Goal: Task Accomplishment & Management: Manage account settings

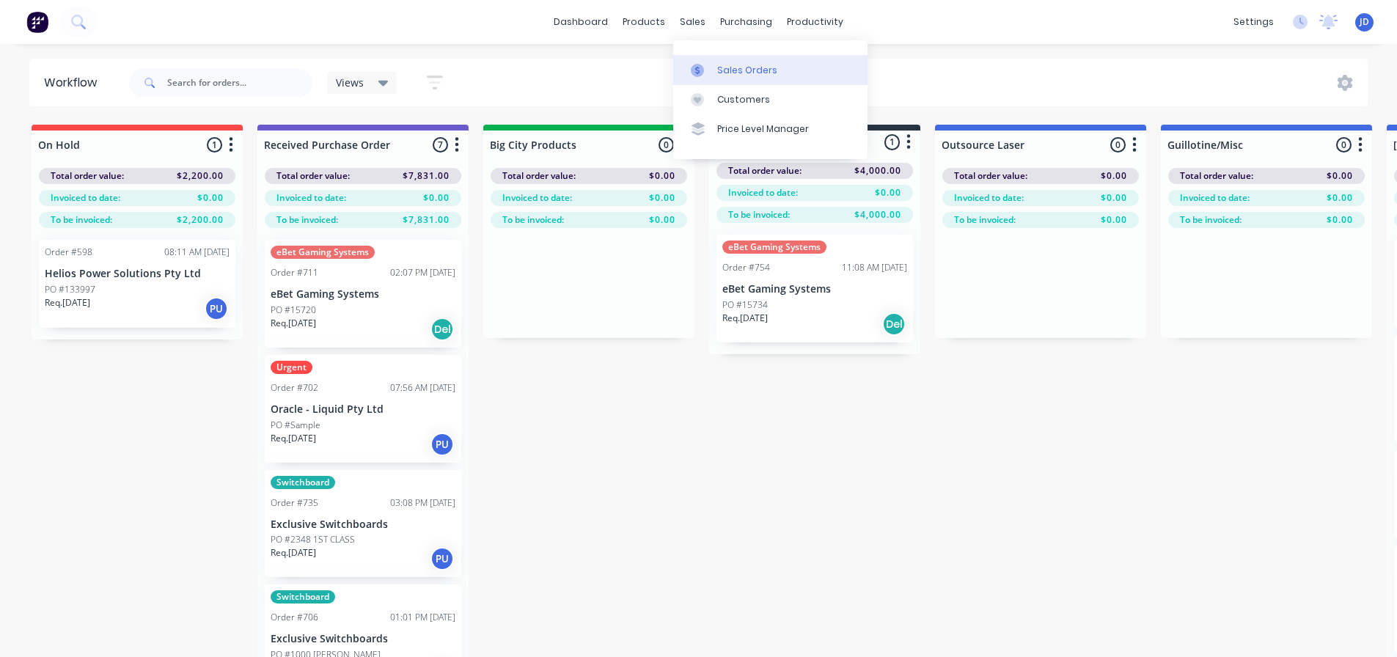
click at [719, 76] on div "Sales Orders" at bounding box center [747, 70] width 60 height 13
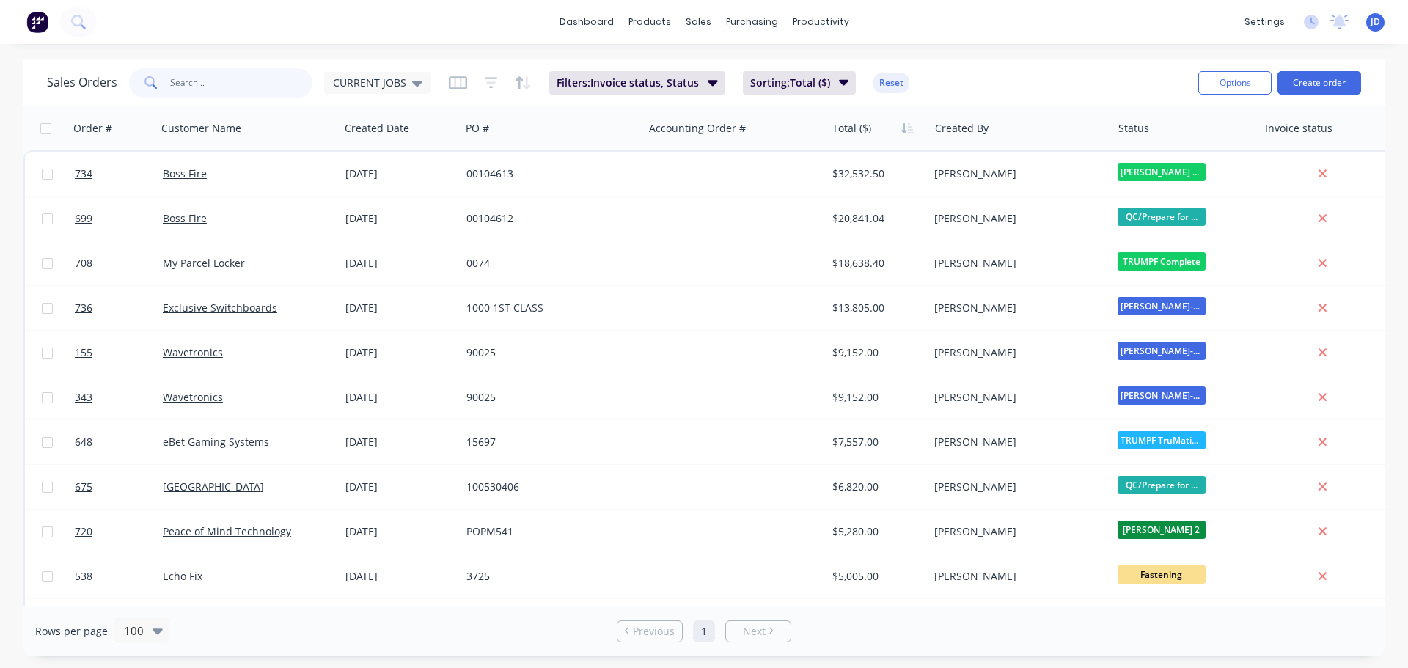
click at [206, 71] on input "text" at bounding box center [241, 82] width 143 height 29
type input "boss"
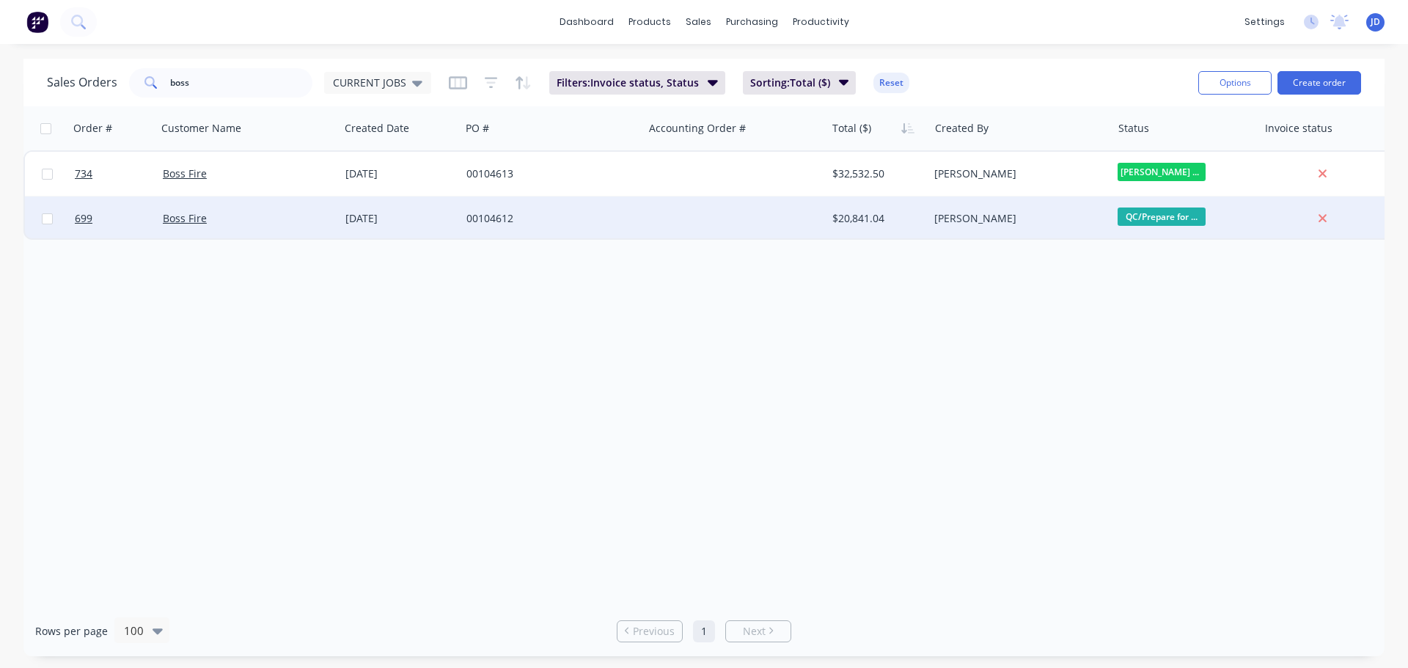
click at [911, 219] on div "$20,841.04" at bounding box center [876, 218] width 86 height 15
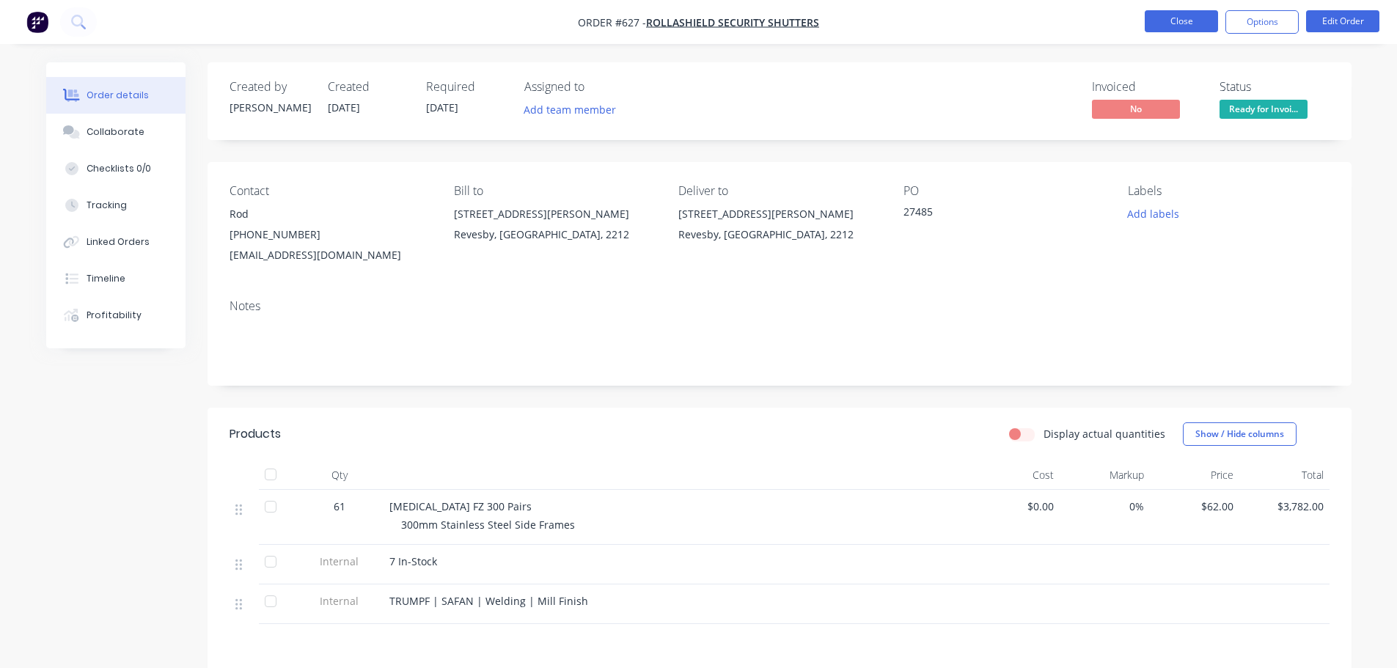
click at [1199, 19] on button "Close" at bounding box center [1181, 21] width 73 height 22
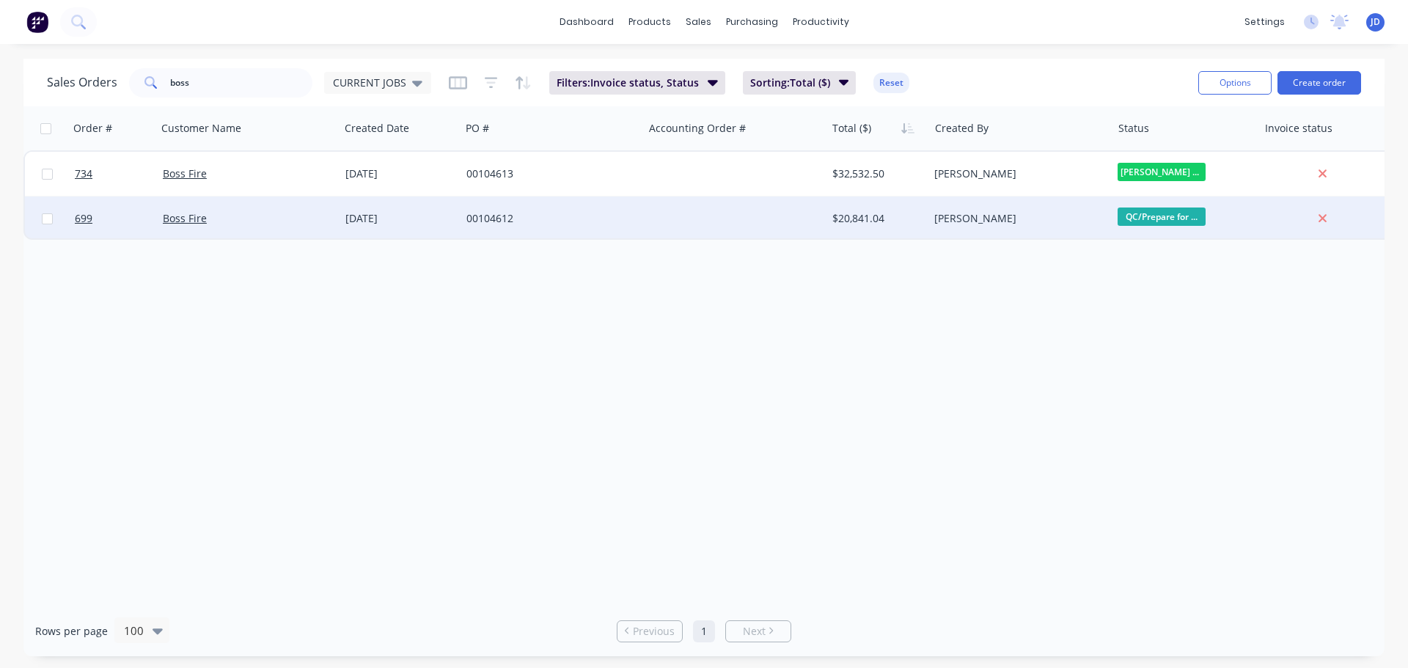
click at [312, 212] on div "Boss Fire" at bounding box center [244, 218] width 163 height 15
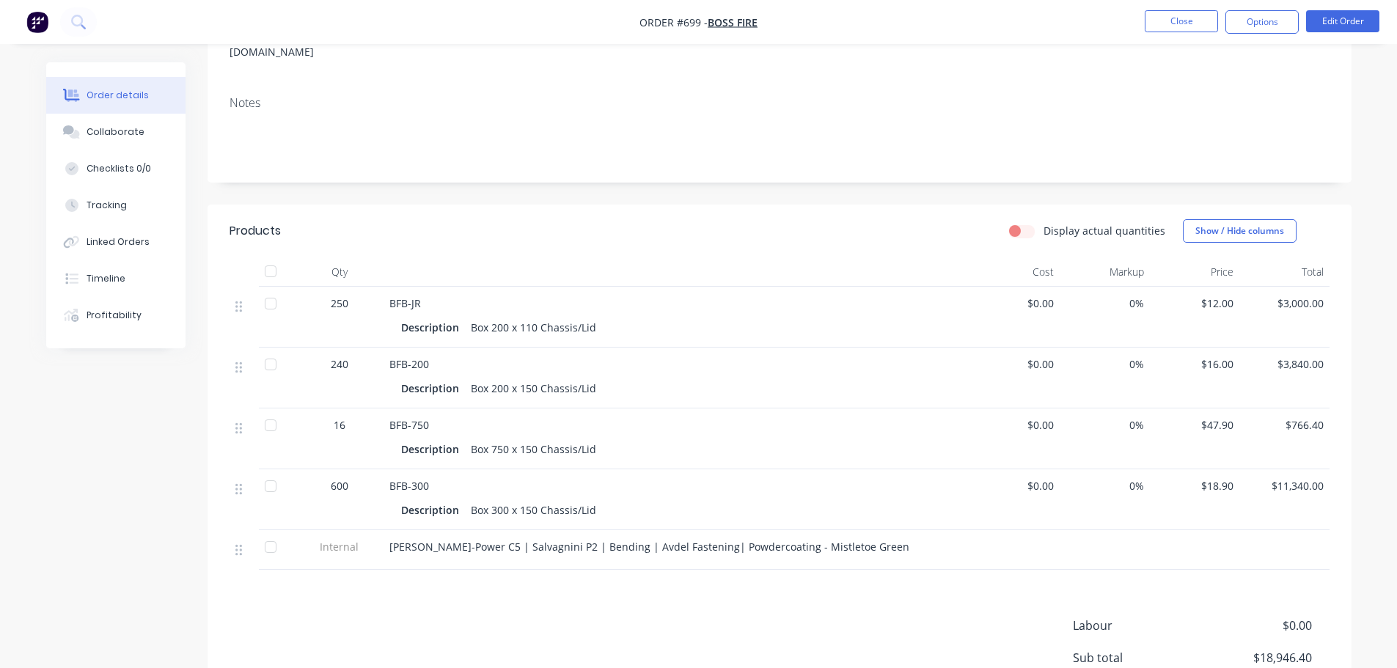
scroll to position [293, 0]
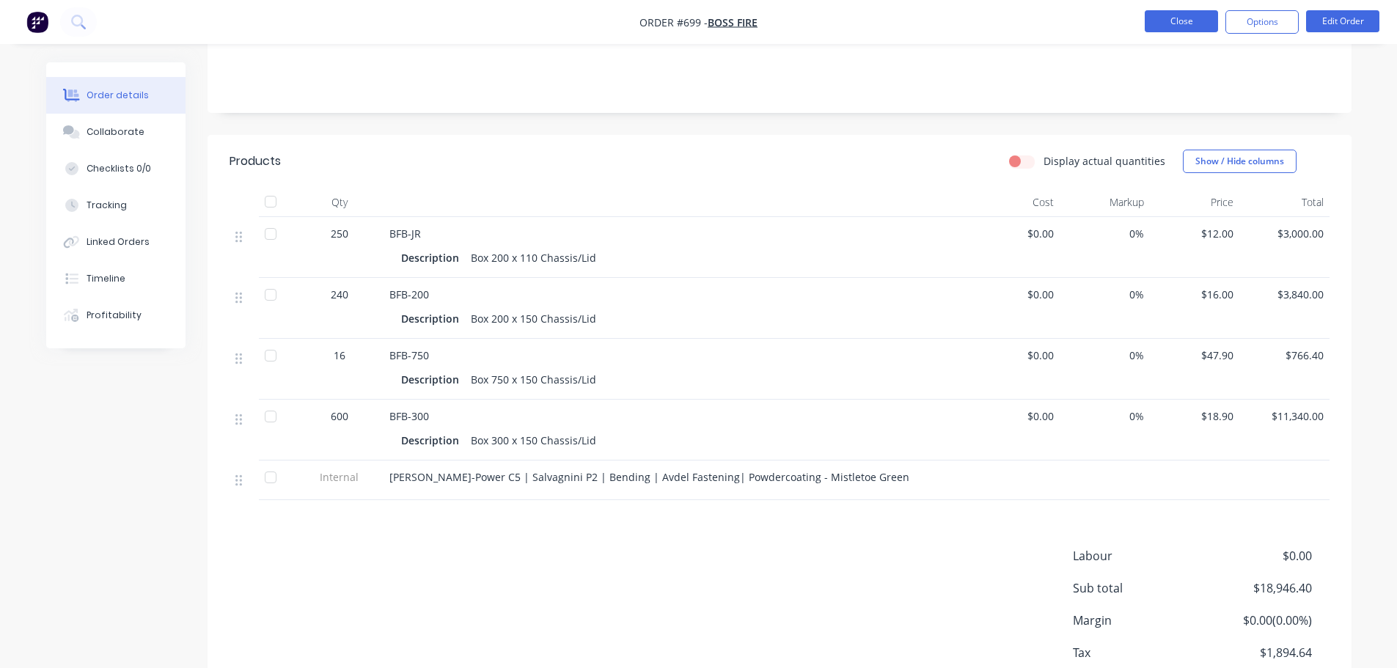
click at [1210, 15] on button "Close" at bounding box center [1181, 21] width 73 height 22
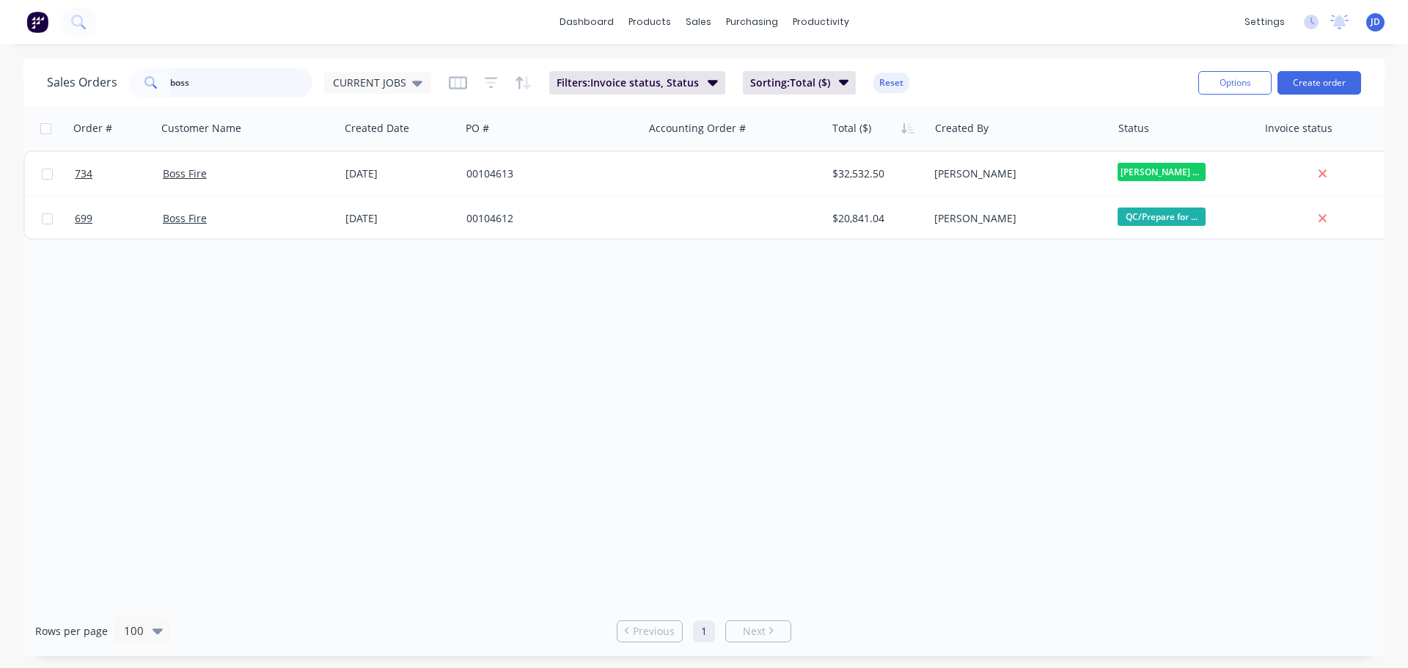
click at [0, 21] on div "dashboard products sales purchasing productivity dashboard products Product Cat…" at bounding box center [704, 334] width 1408 height 668
type input "rba"
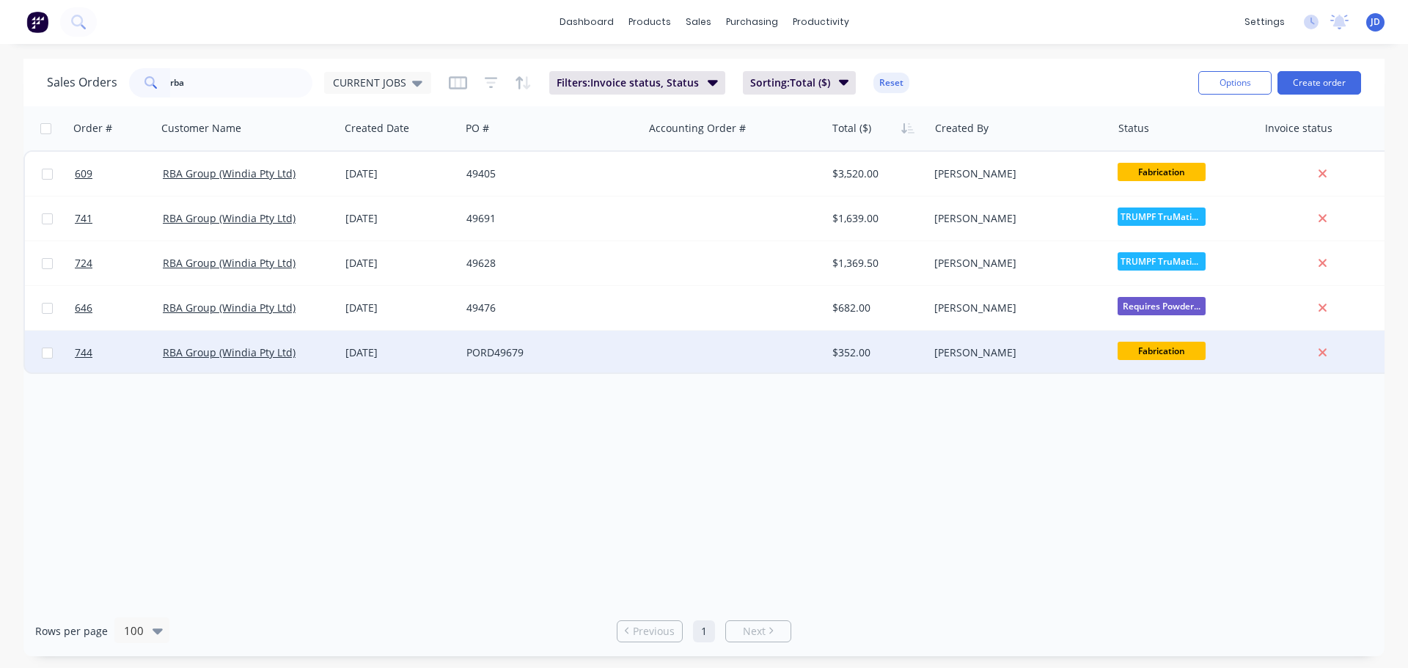
click at [1166, 352] on span "Fabrication" at bounding box center [1162, 351] width 88 height 18
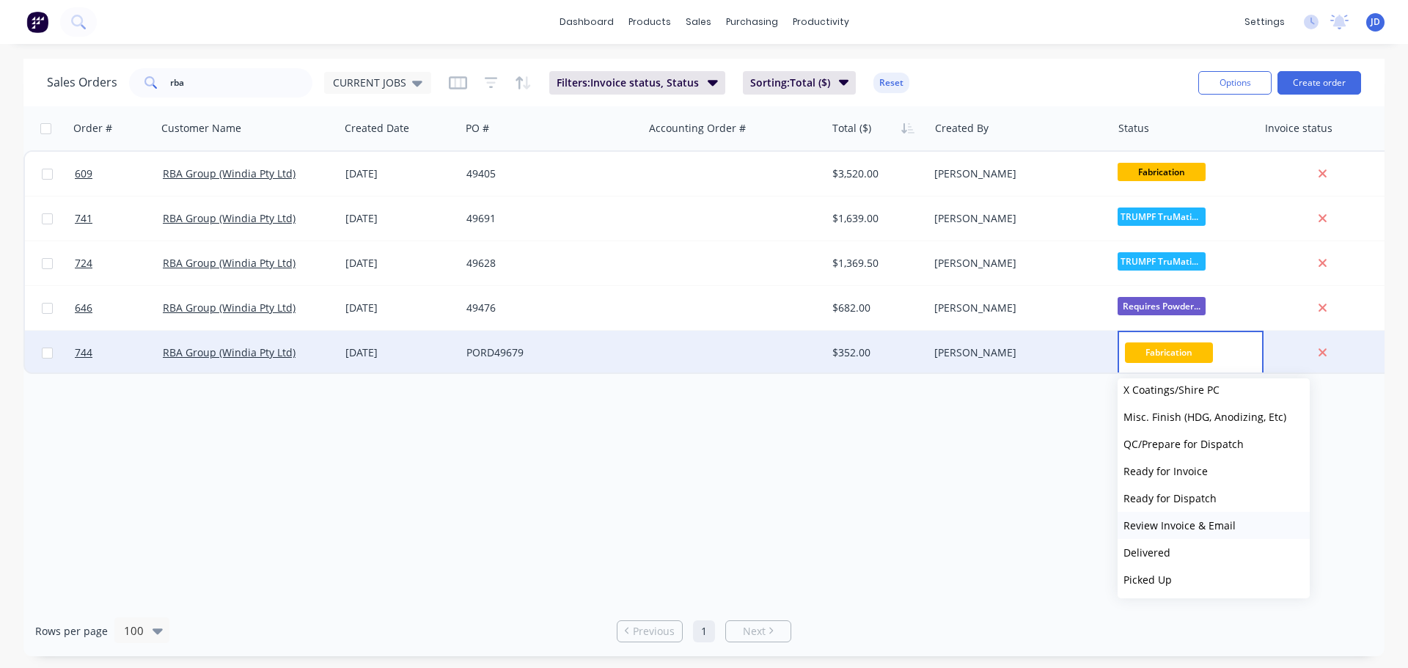
scroll to position [633, 0]
click at [1203, 467] on span "Ready for Invoice" at bounding box center [1166, 471] width 84 height 14
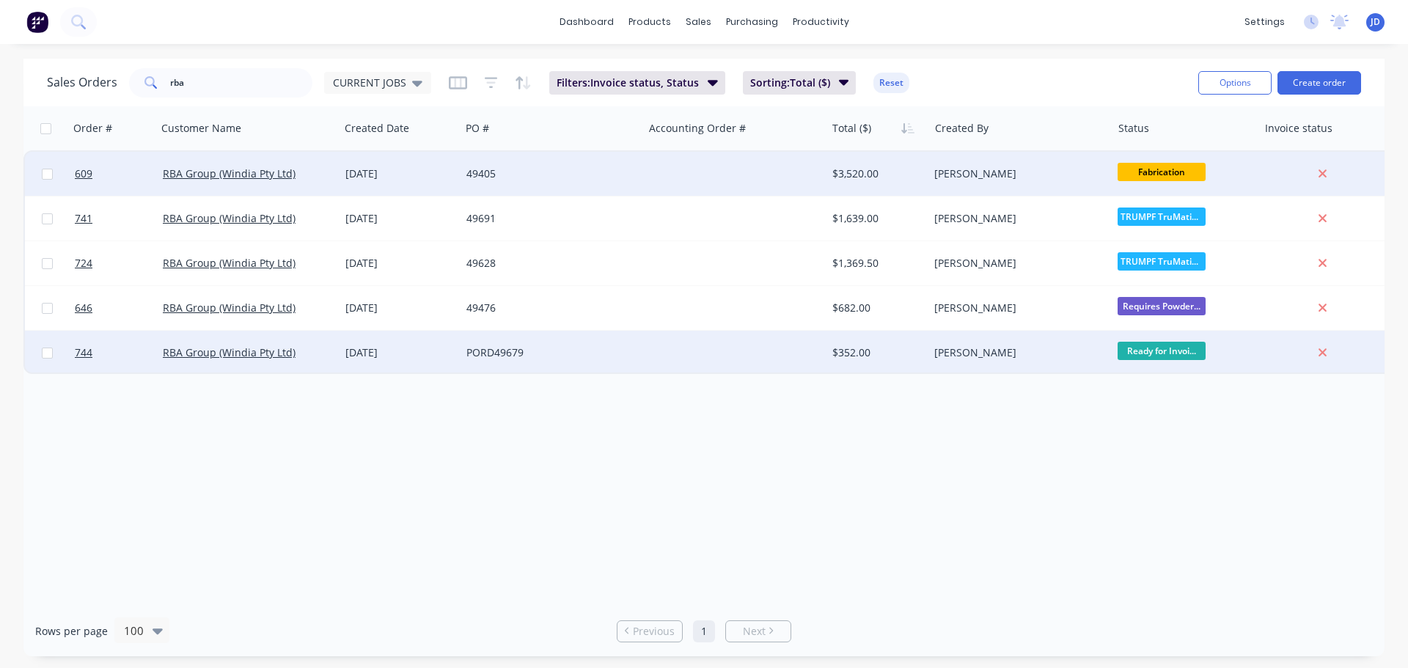
click at [1178, 167] on span "Fabrication" at bounding box center [1162, 172] width 88 height 18
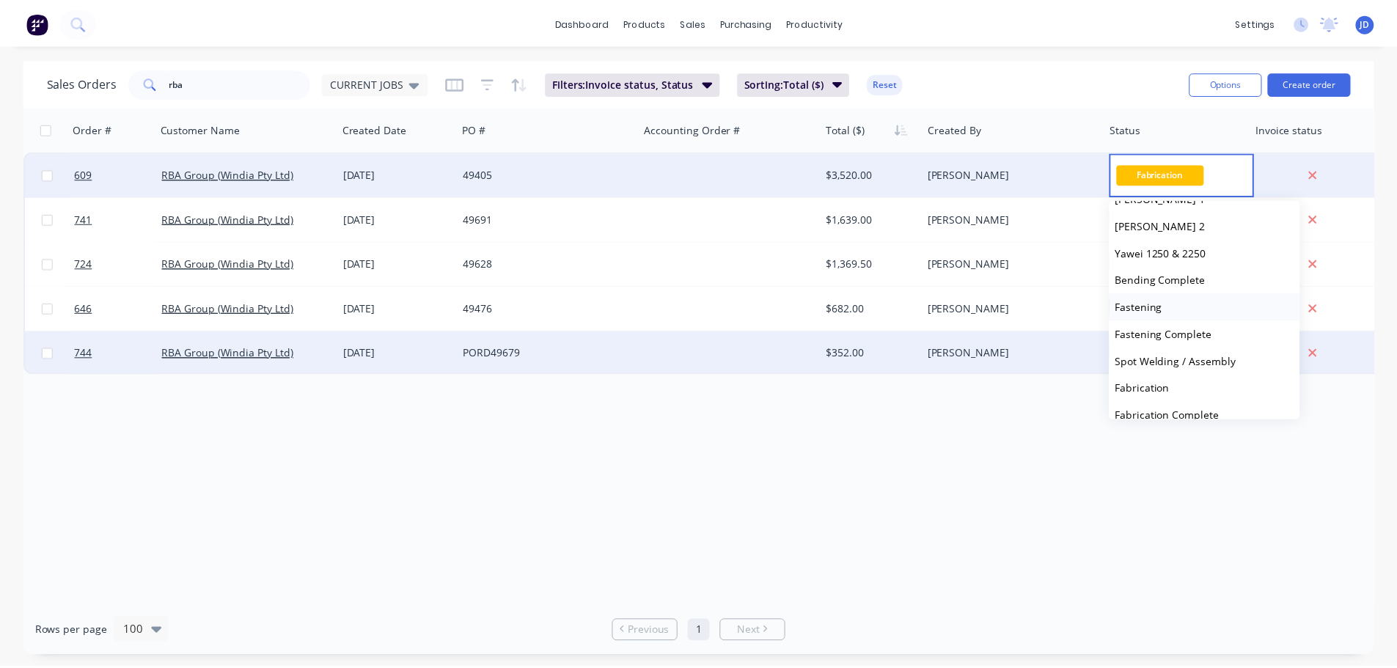
scroll to position [587, 0]
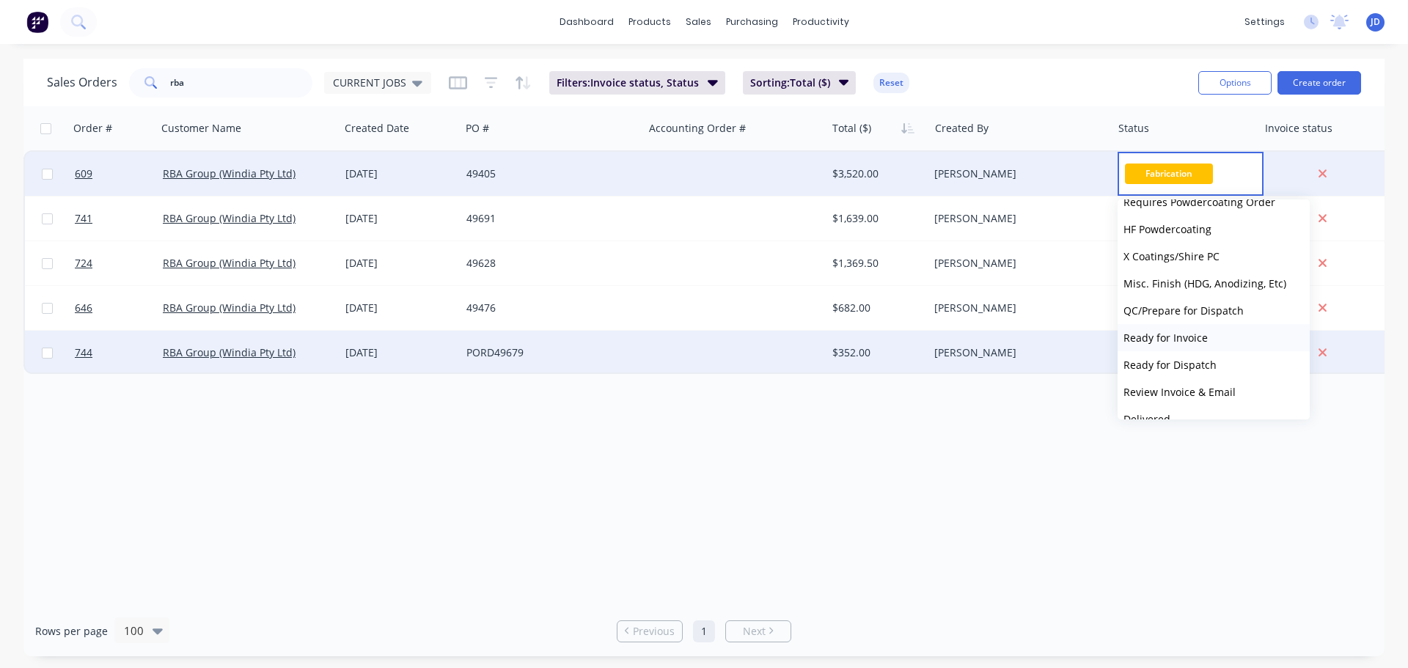
click at [1191, 340] on span "Ready for Invoice" at bounding box center [1166, 338] width 84 height 14
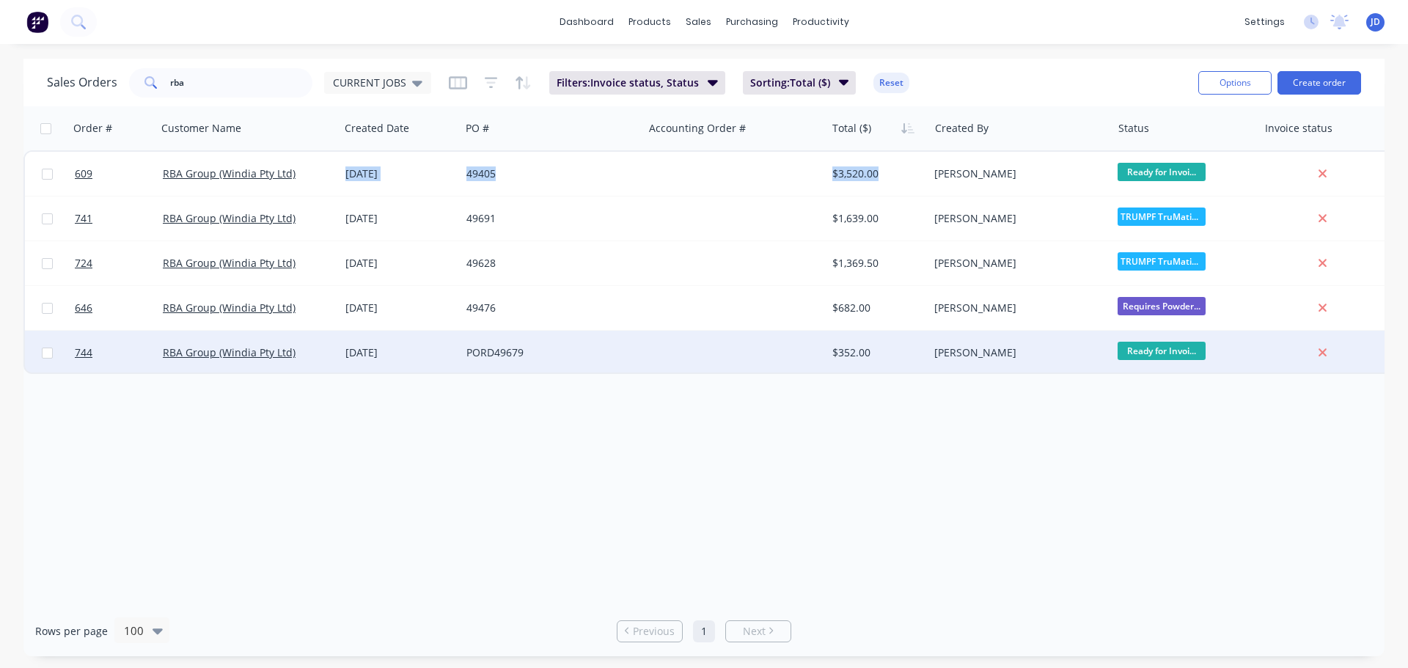
drag, startPoint x: 908, startPoint y: 169, endPoint x: 910, endPoint y: 426, distance: 256.8
click at [910, 431] on div "Order # Customer Name Created Date PO # Accounting Order # Total ($) Created By…" at bounding box center [703, 356] width 1361 height 500
click at [913, 422] on div "Order # Customer Name Created Date PO # Accounting Order # Total ($) Created By…" at bounding box center [703, 356] width 1361 height 500
click at [891, 354] on div "$352.00" at bounding box center [876, 353] width 86 height 15
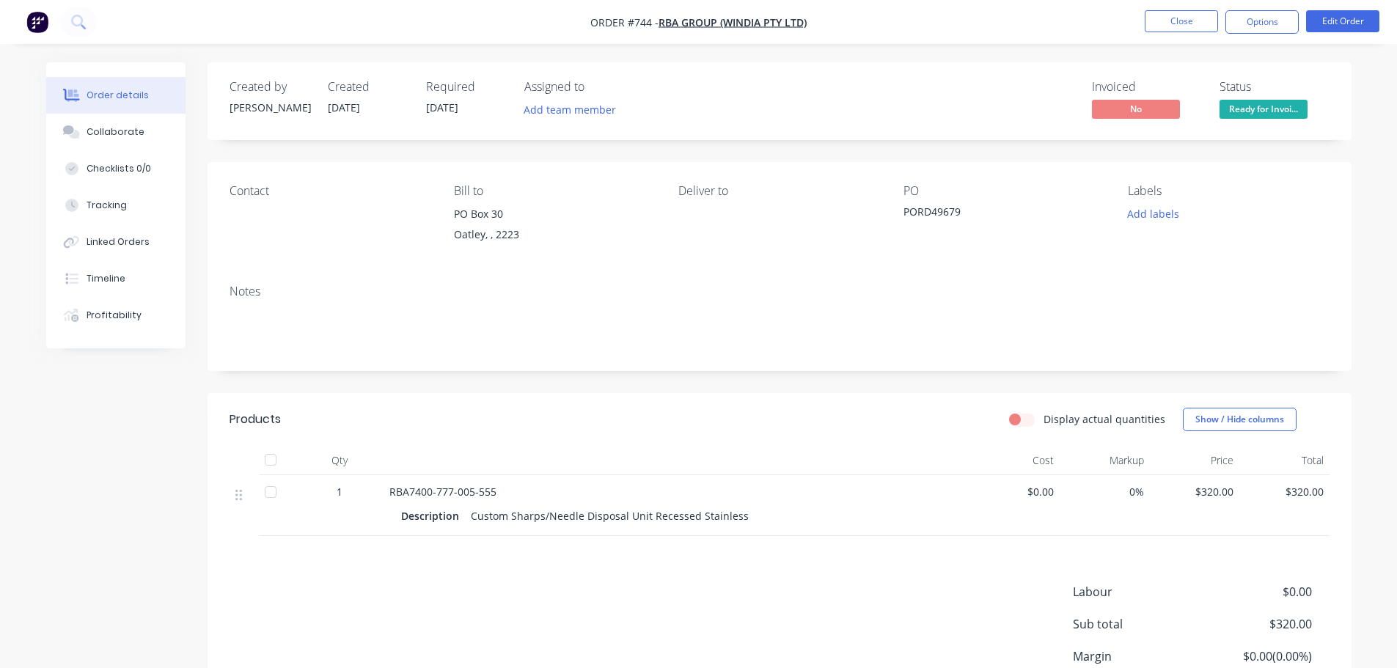
click at [1262, 40] on nav "Order #744 - RBA Group (Windia Pty Ltd) Close Options Edit Order" at bounding box center [698, 22] width 1397 height 44
click at [1260, 25] on button "Options" at bounding box center [1262, 21] width 73 height 23
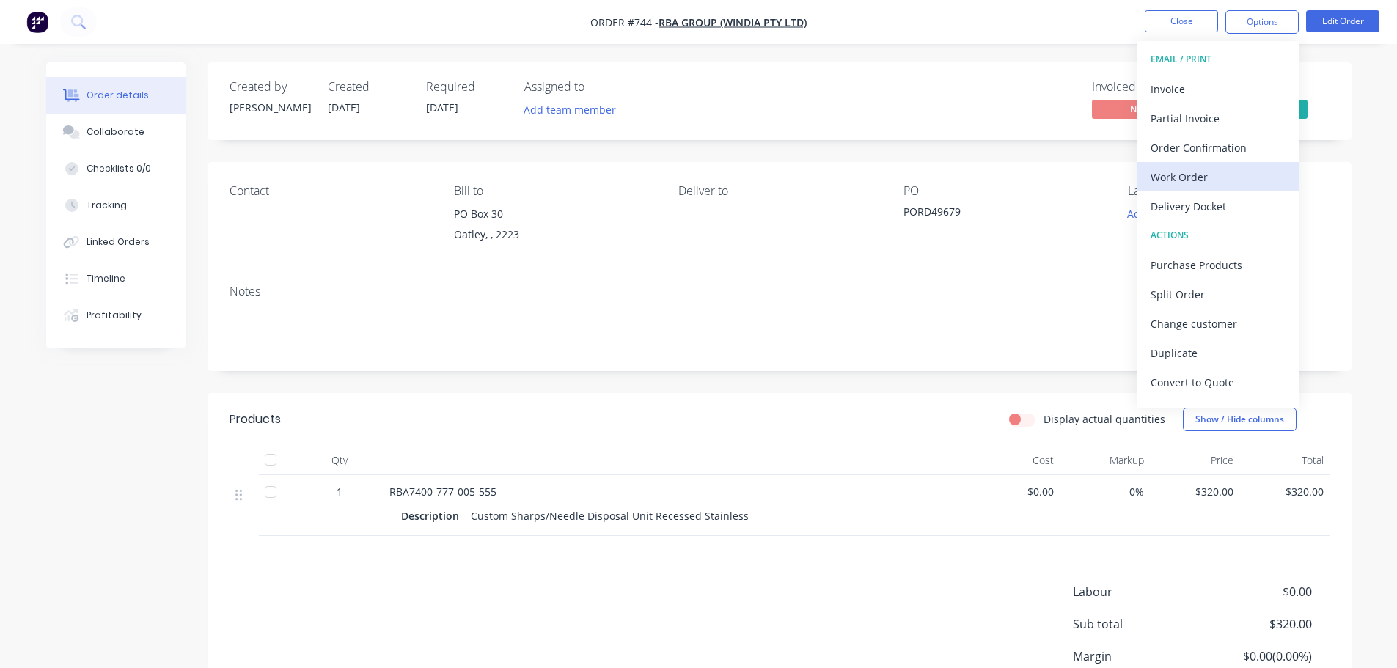
click at [1198, 181] on div "Work Order" at bounding box center [1218, 177] width 135 height 21
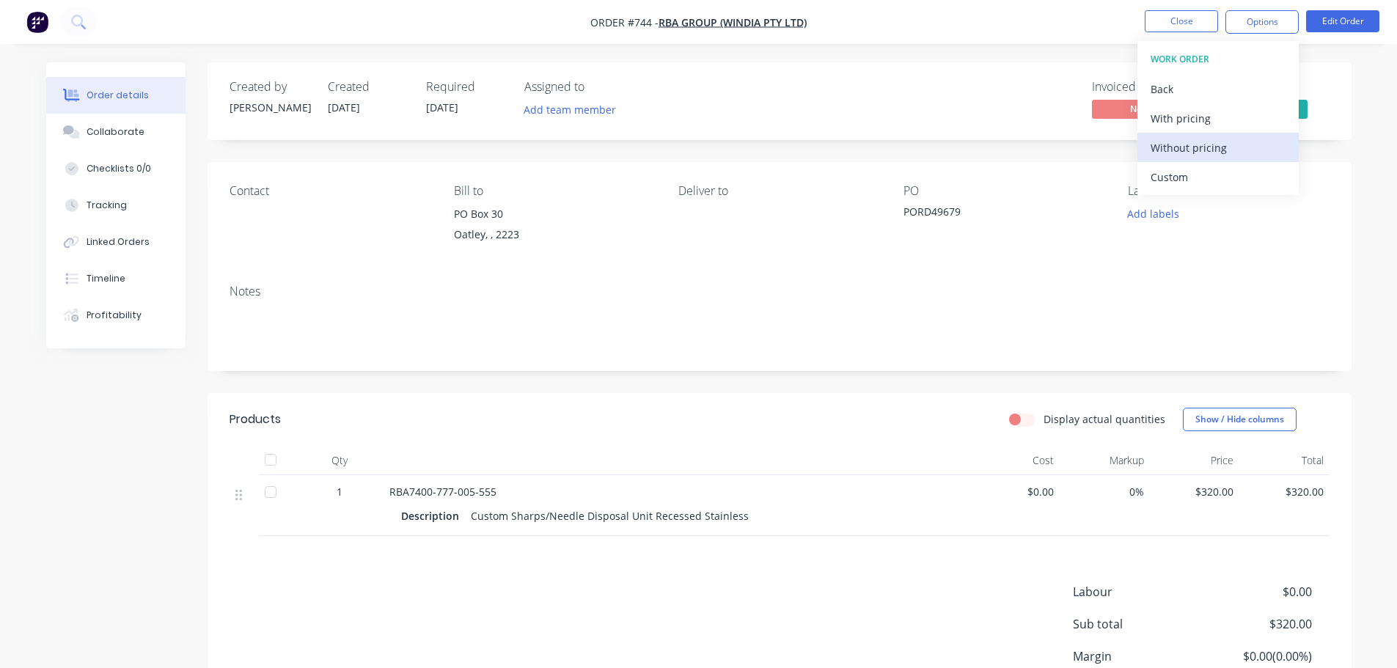
click at [1190, 145] on div "Without pricing" at bounding box center [1218, 147] width 135 height 21
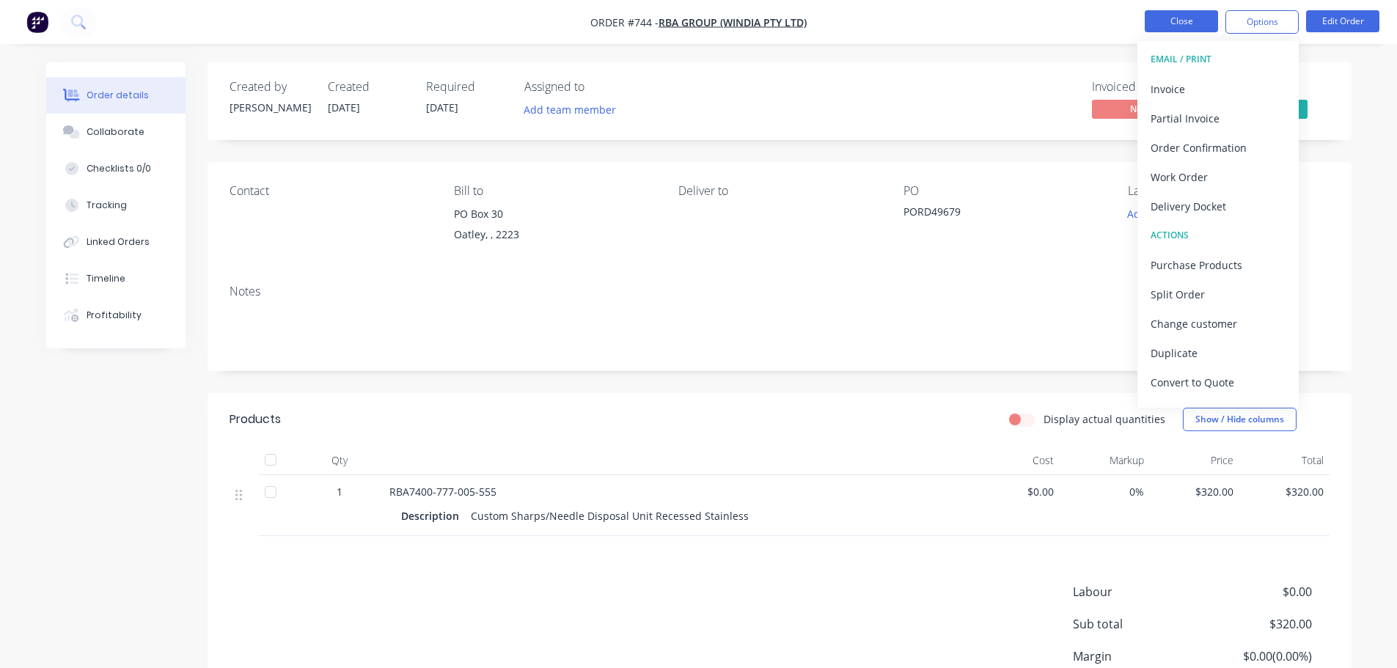
click at [1172, 14] on button "Close" at bounding box center [1181, 21] width 73 height 22
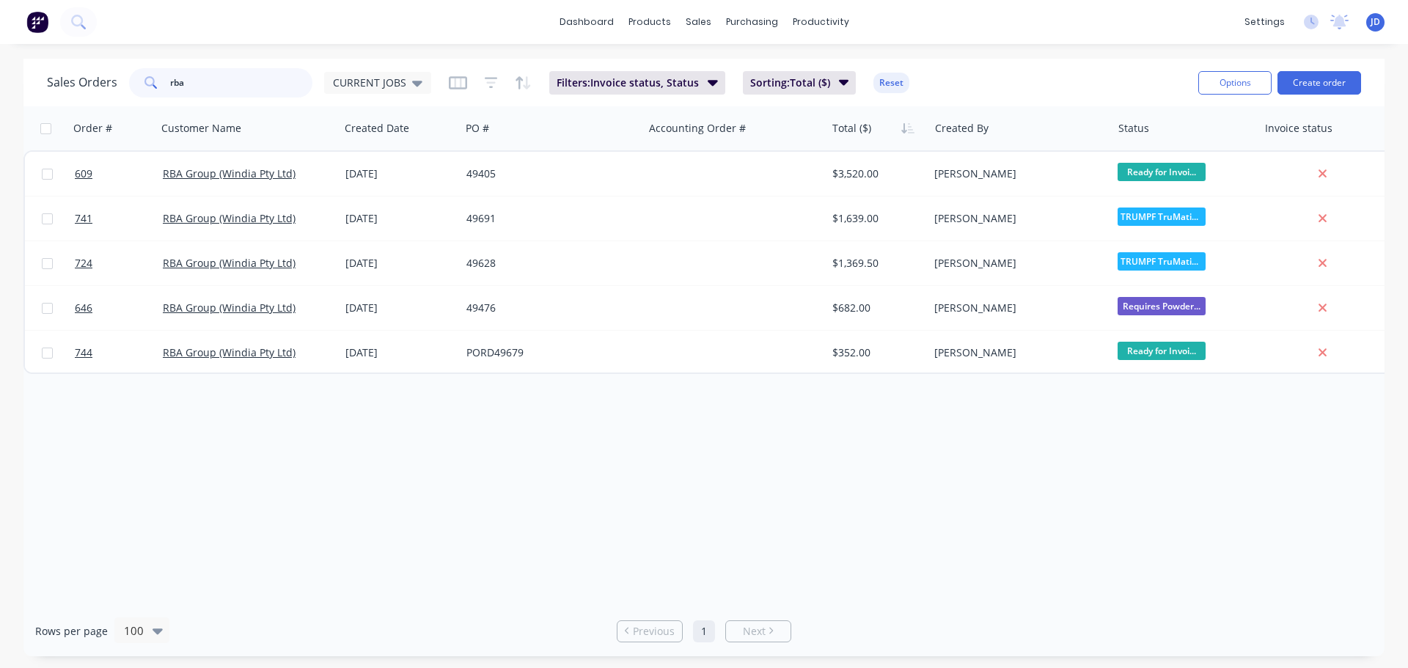
drag, startPoint x: 213, startPoint y: 93, endPoint x: 0, endPoint y: 0, distance: 232.9
click at [0, 51] on div "dashboard products sales purchasing productivity dashboard products Product Cat…" at bounding box center [704, 334] width 1408 height 668
type input "boss"
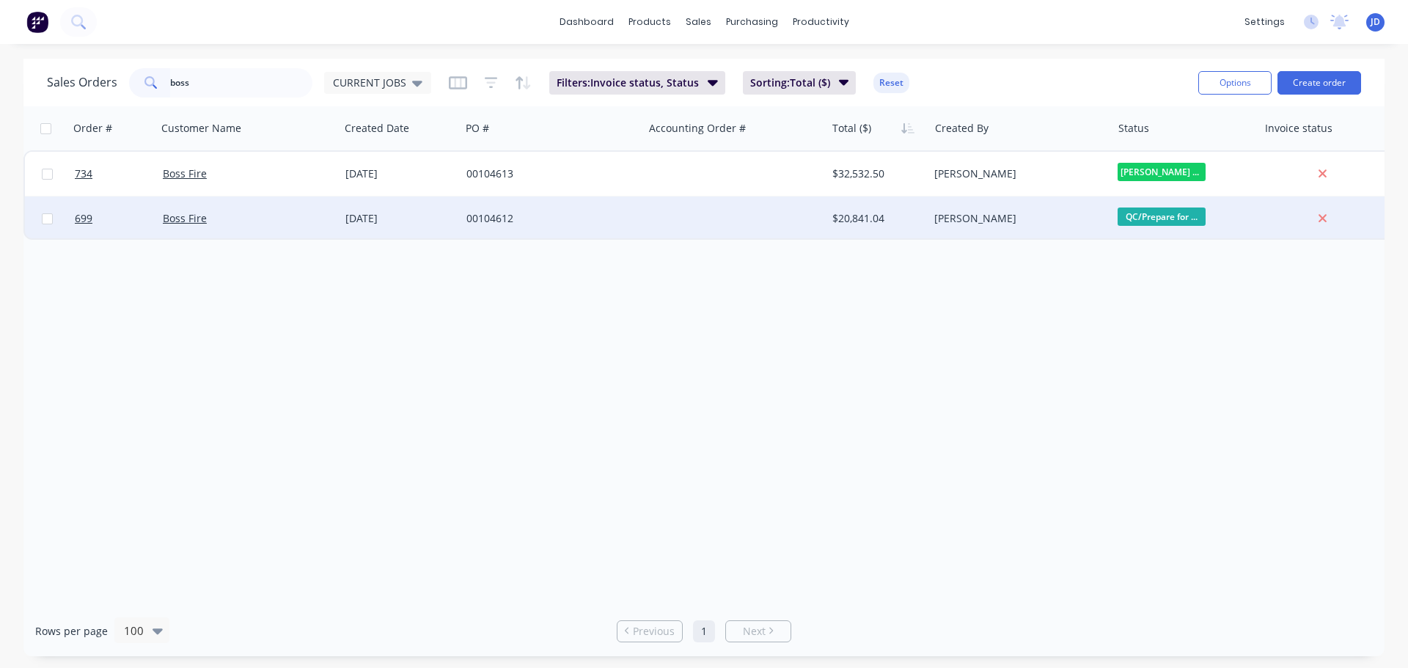
click at [574, 235] on div "00104612" at bounding box center [552, 219] width 183 height 44
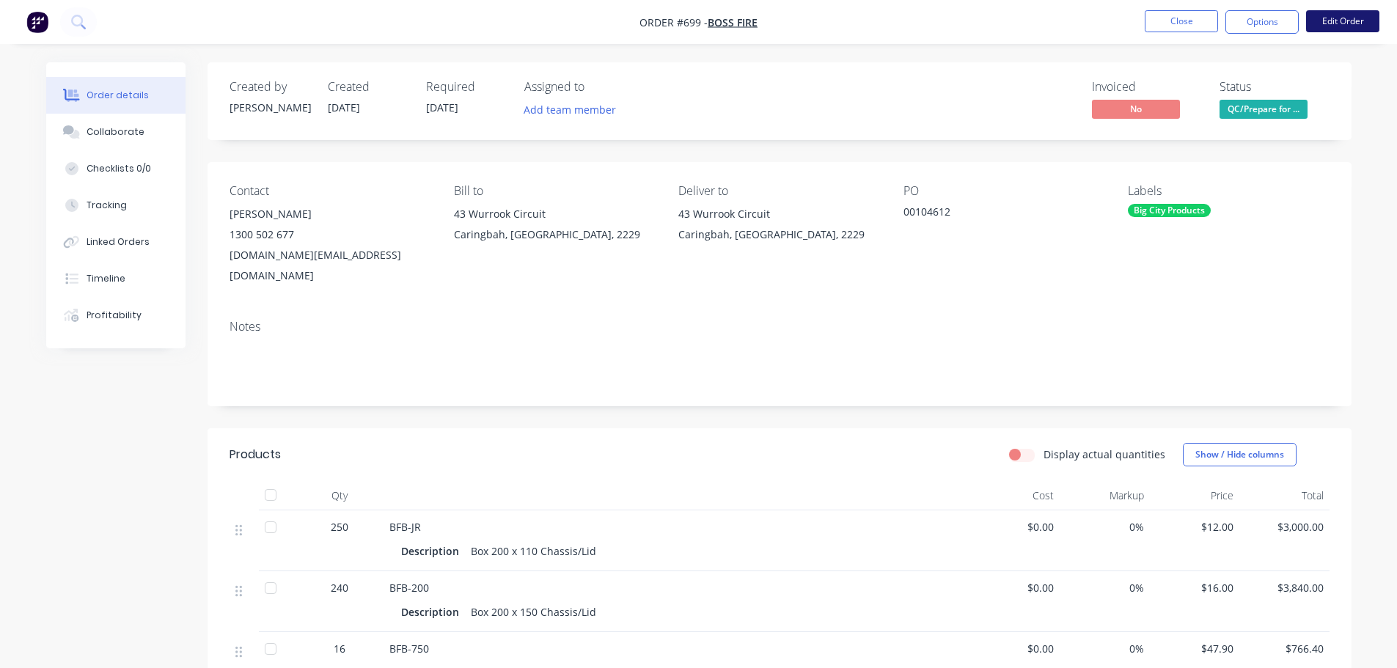
click at [1357, 26] on button "Edit Order" at bounding box center [1342, 21] width 73 height 22
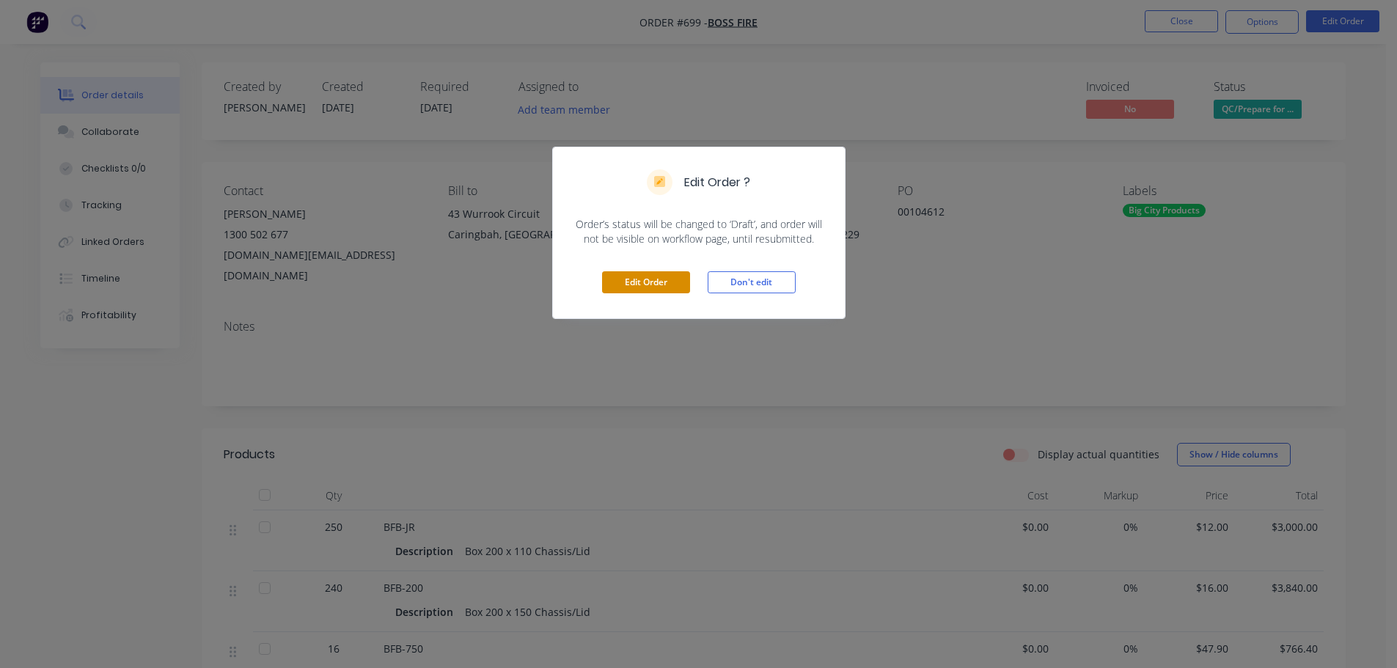
click at [645, 272] on button "Edit Order" at bounding box center [646, 282] width 88 height 22
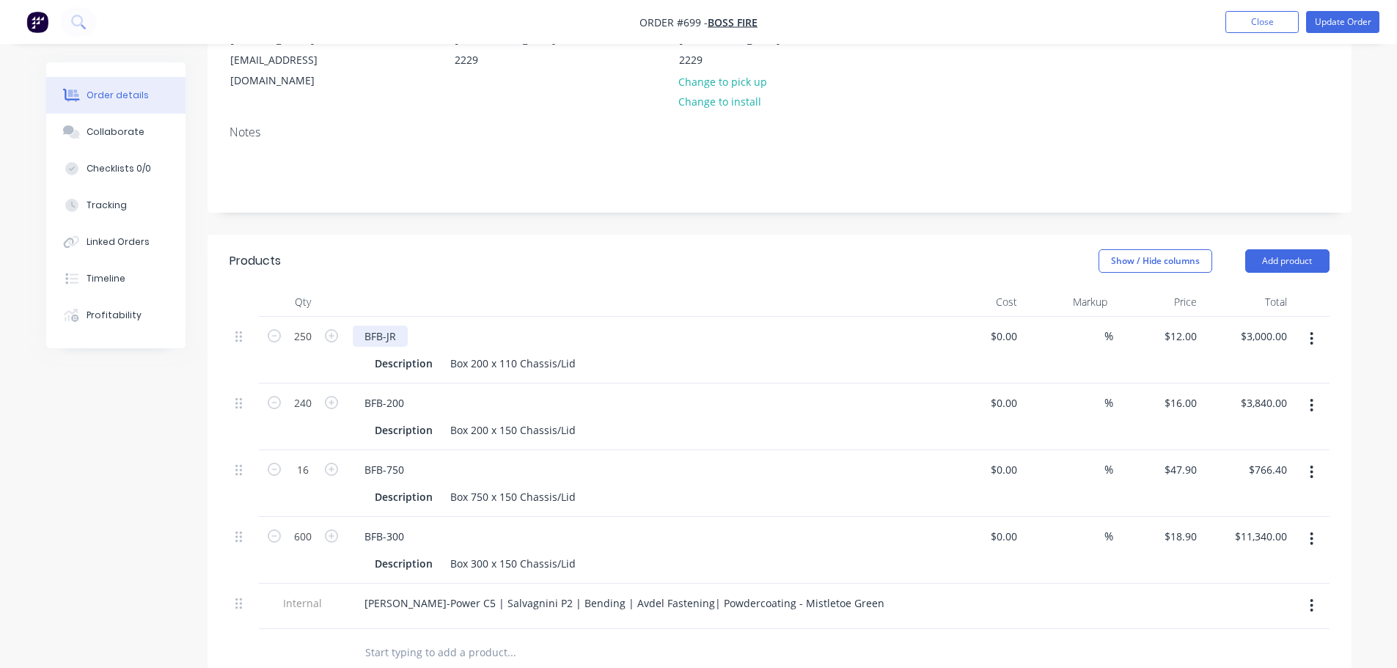
scroll to position [220, 0]
click at [315, 323] on input "250" at bounding box center [303, 334] width 38 height 22
type input "280"
type input "$3,360.00"
click at [617, 189] on div "Created by [PERSON_NAME] Created [DATE] Required [DATE] Assigned to Add team me…" at bounding box center [780, 434] width 1144 height 1184
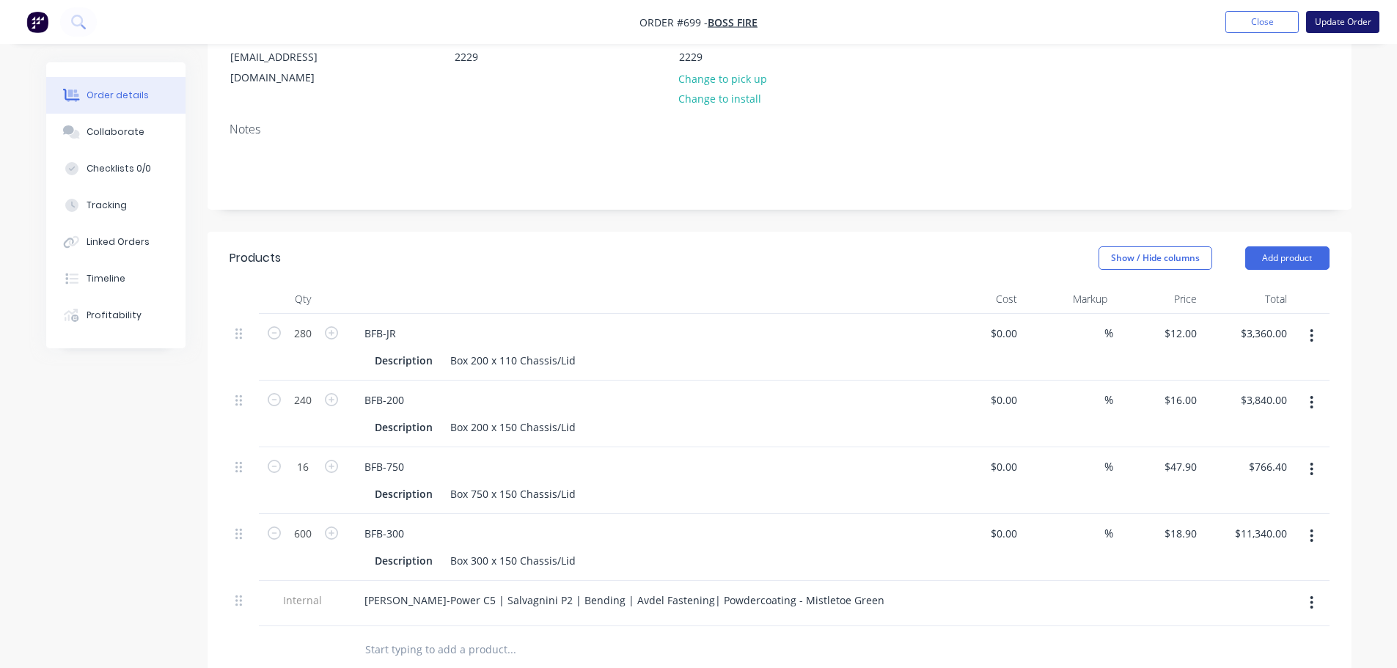
click at [1364, 12] on button "Update Order" at bounding box center [1342, 22] width 73 height 22
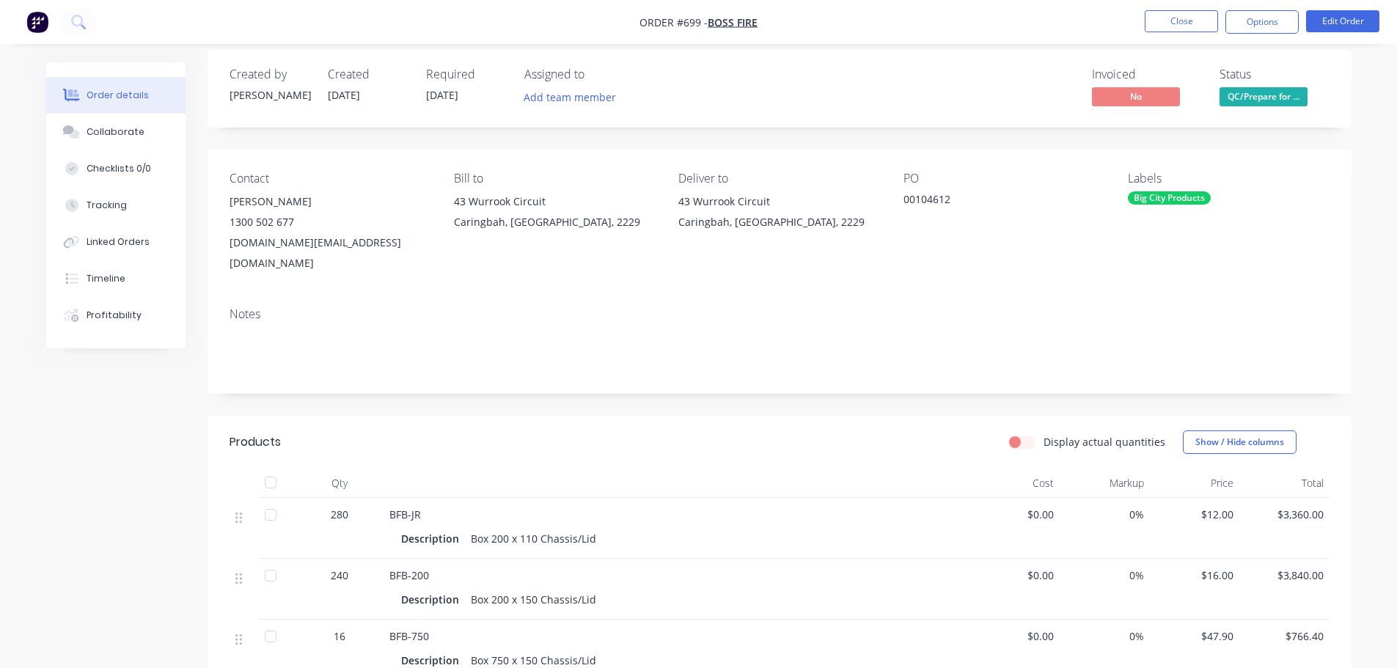
scroll to position [0, 0]
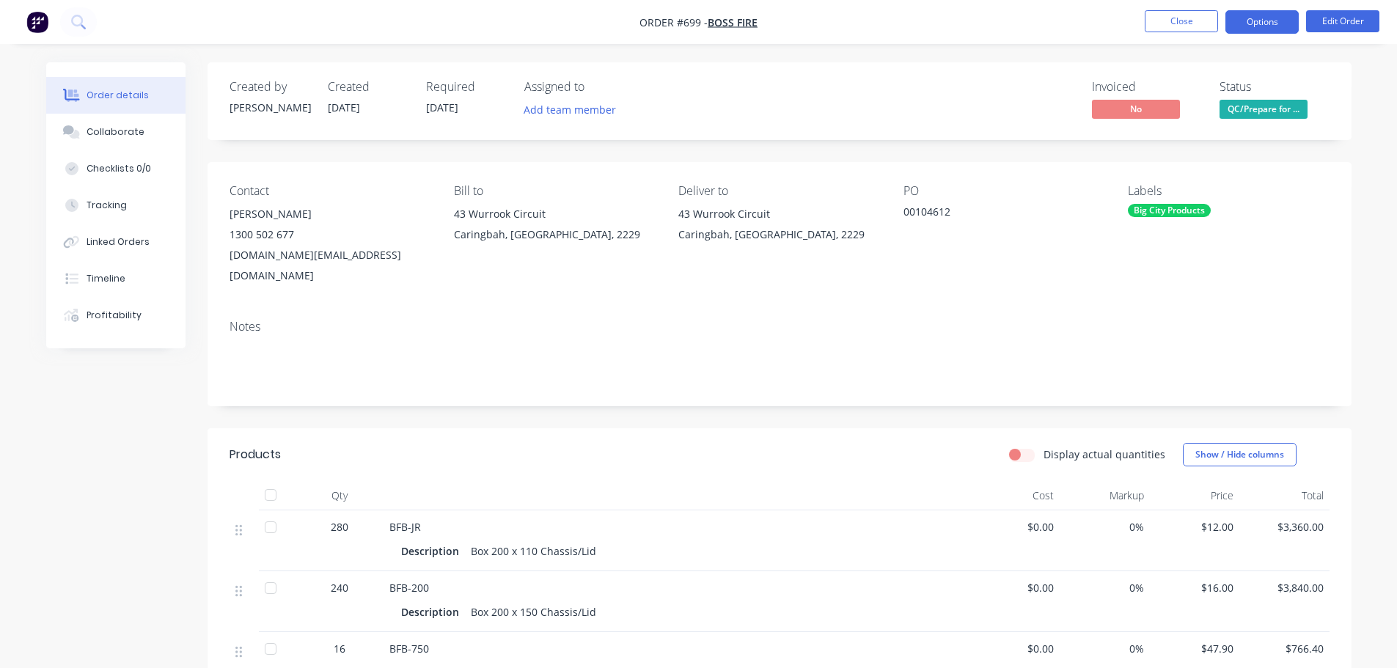
click at [1259, 26] on button "Options" at bounding box center [1262, 21] width 73 height 23
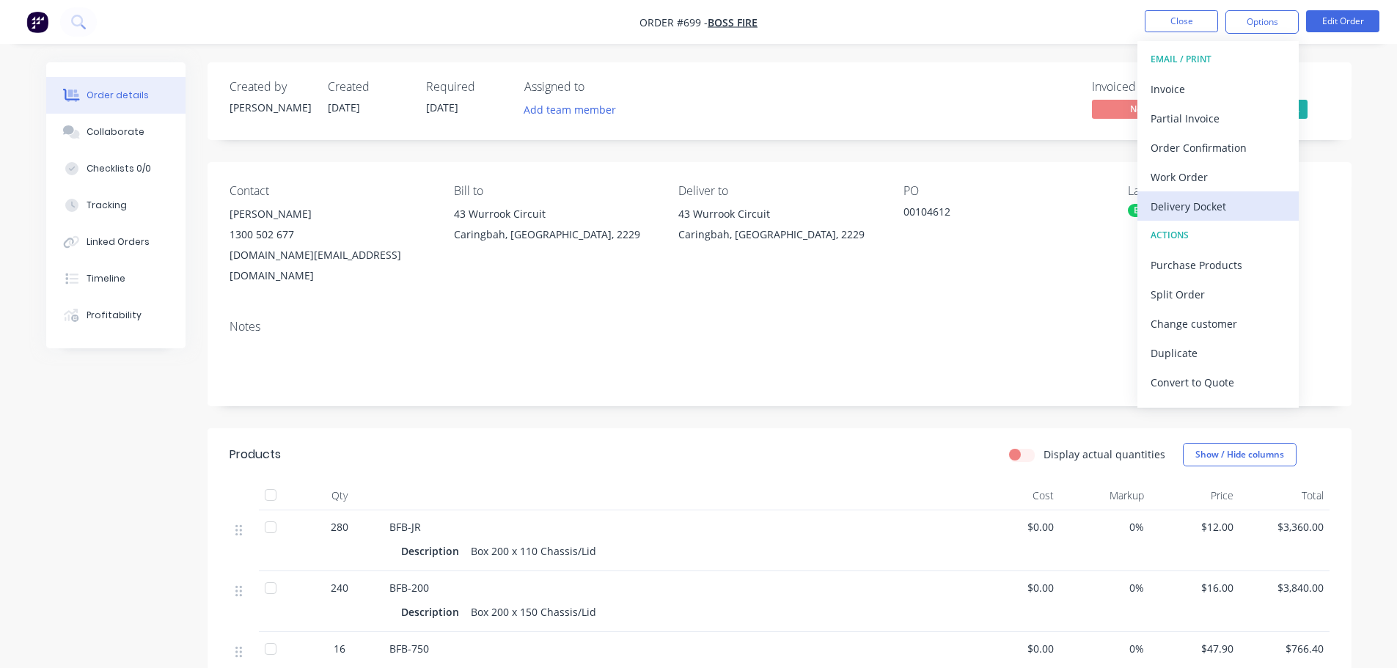
click at [1238, 197] on div "Delivery Docket" at bounding box center [1218, 206] width 135 height 21
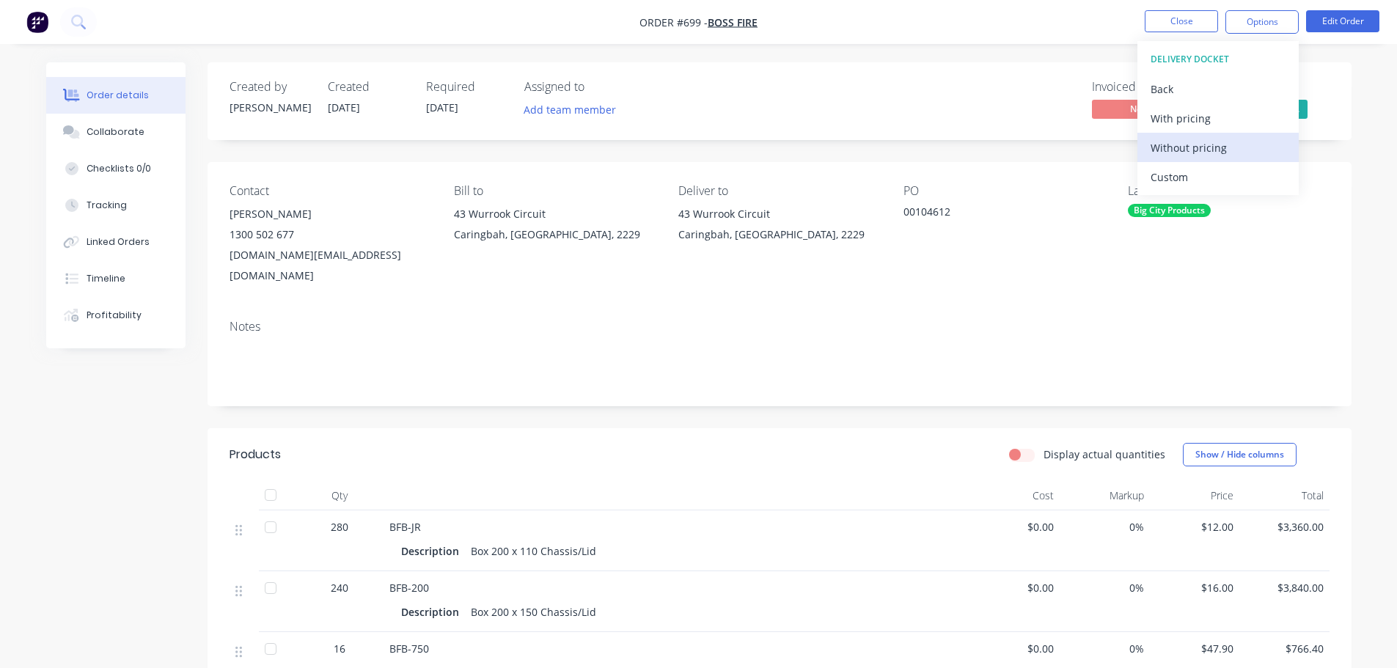
click at [1224, 150] on div "Without pricing" at bounding box center [1218, 147] width 135 height 21
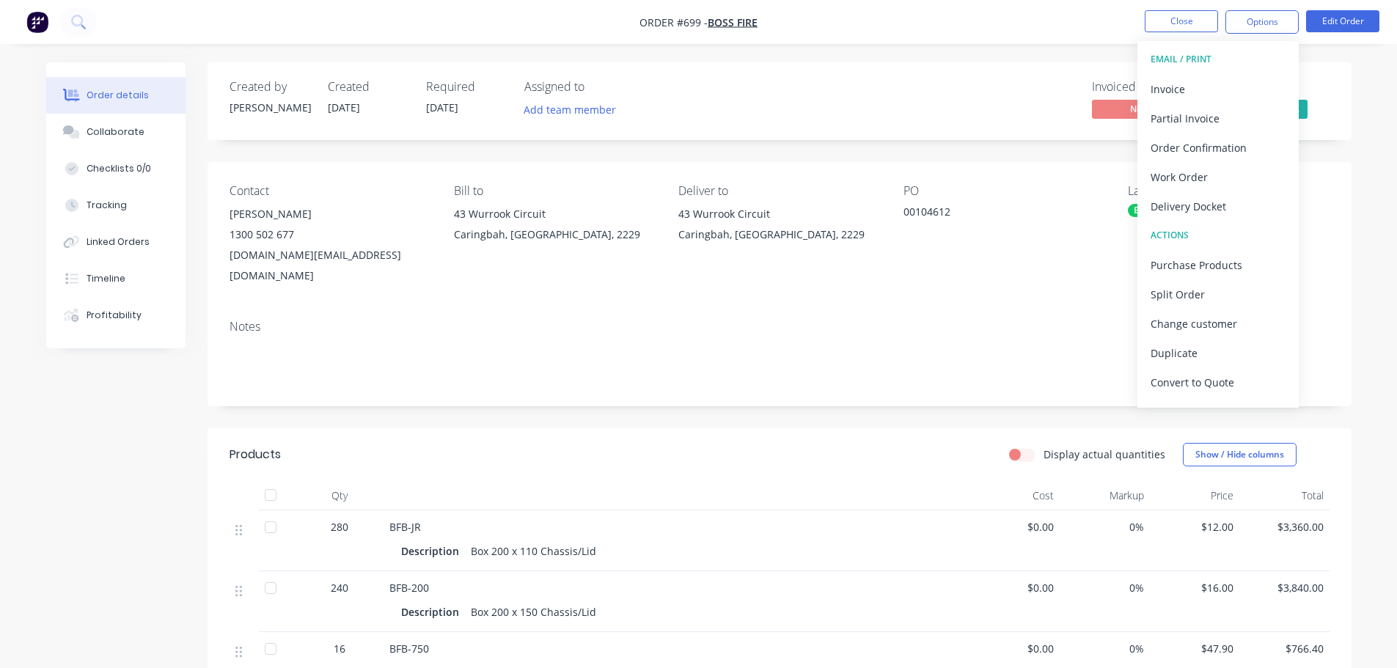
click at [1133, 74] on div "Created by [PERSON_NAME] Created [DATE] Required [DATE] Assigned to Add team me…" at bounding box center [780, 101] width 1144 height 78
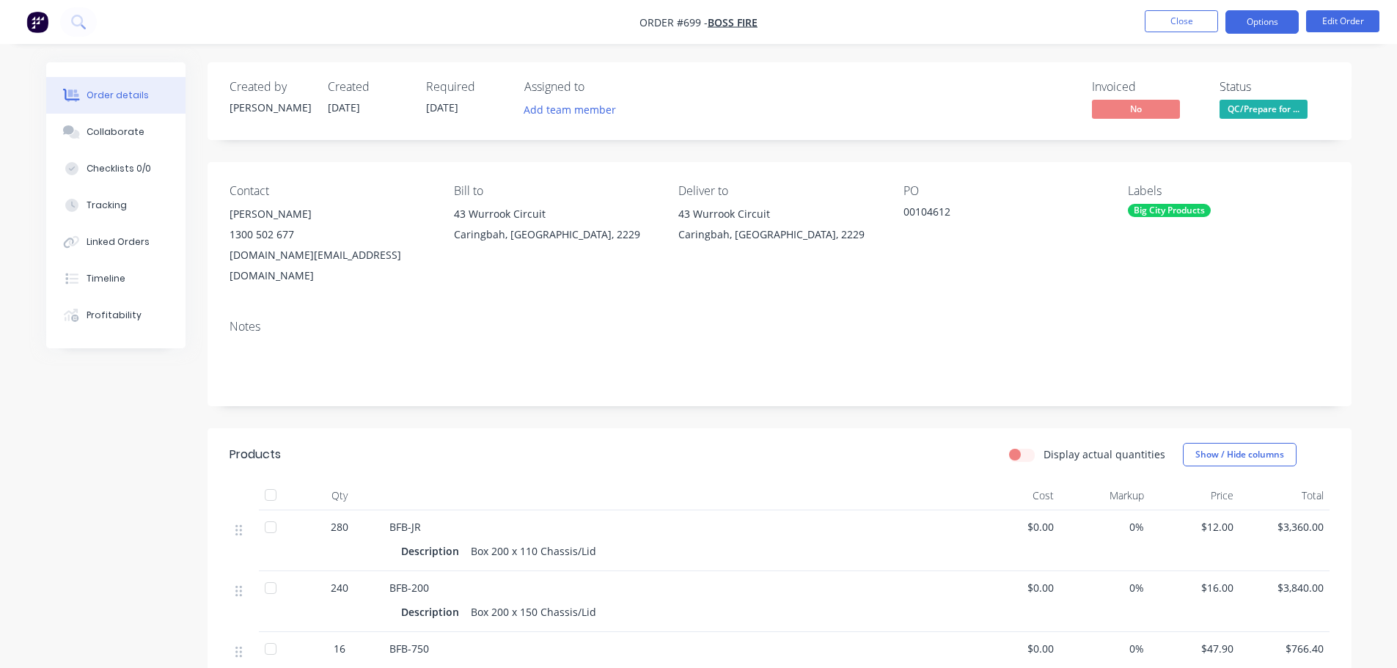
click at [1273, 32] on button "Options" at bounding box center [1262, 21] width 73 height 23
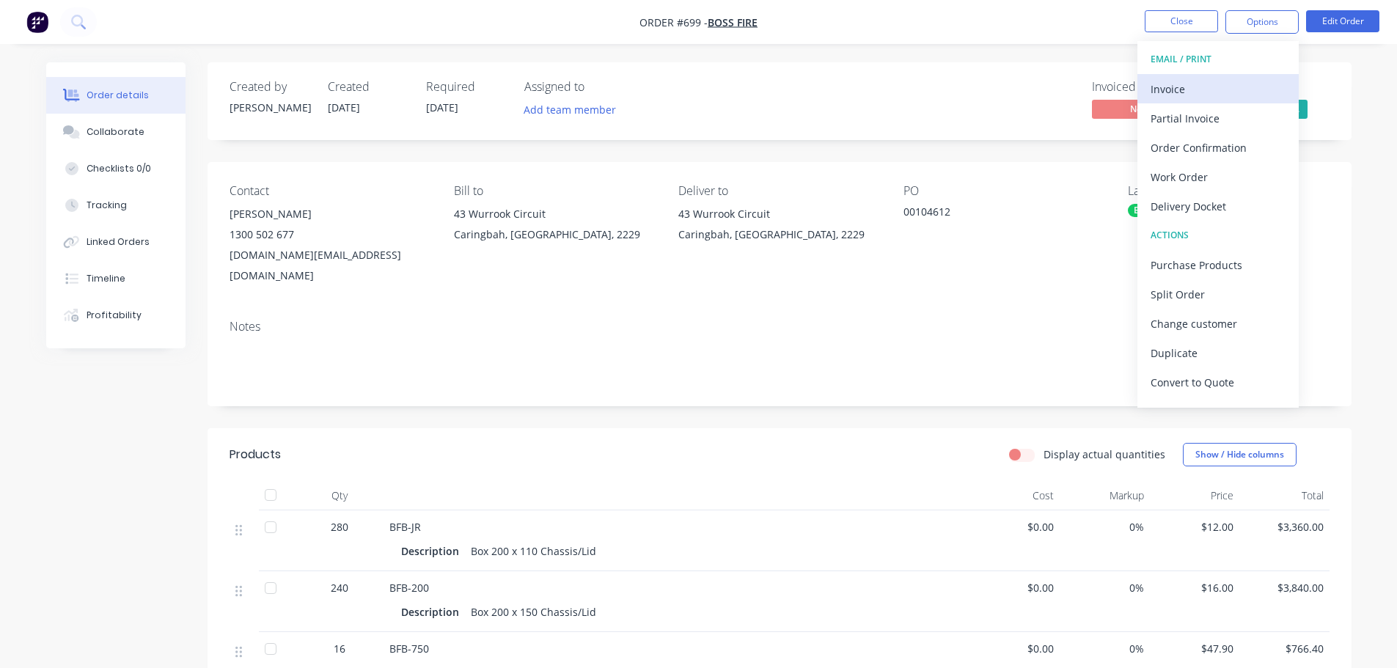
click at [1200, 78] on div "Invoice" at bounding box center [1218, 88] width 135 height 21
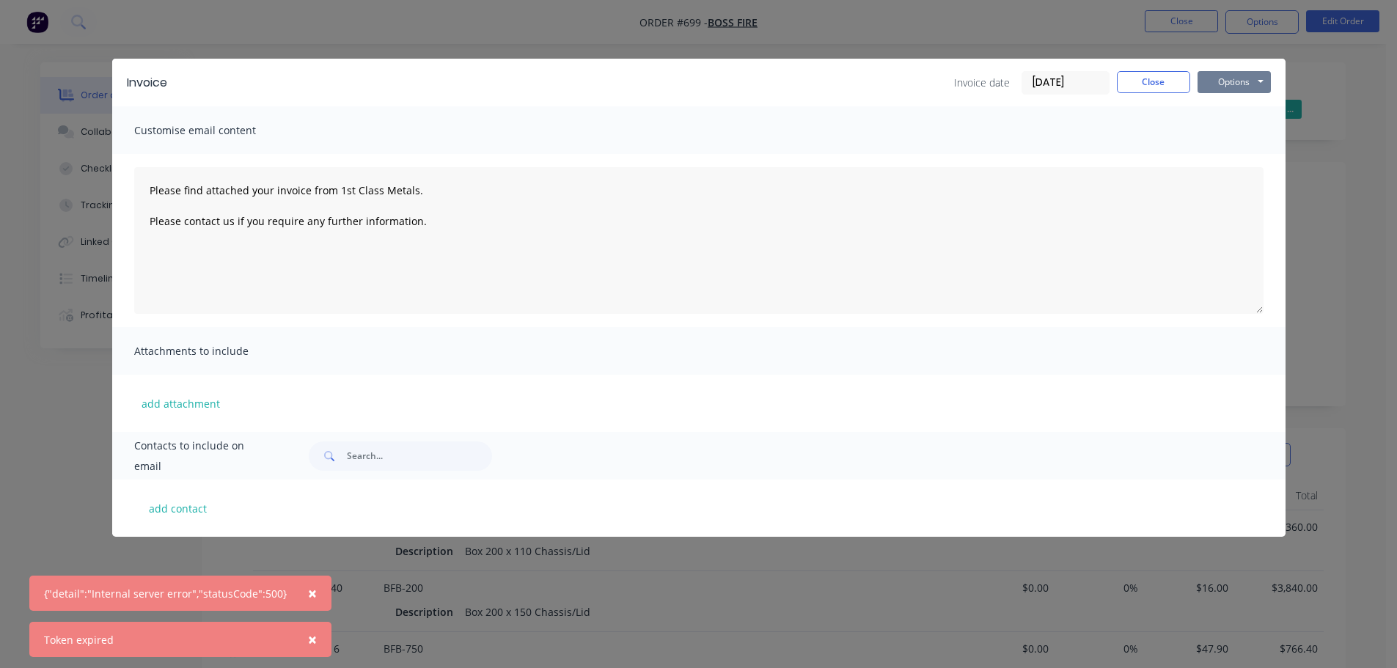
click at [1243, 71] on button "Options" at bounding box center [1234, 82] width 73 height 22
type textarea "Please find attached your invoice from 1st Class Metals. Please contact us if y…"
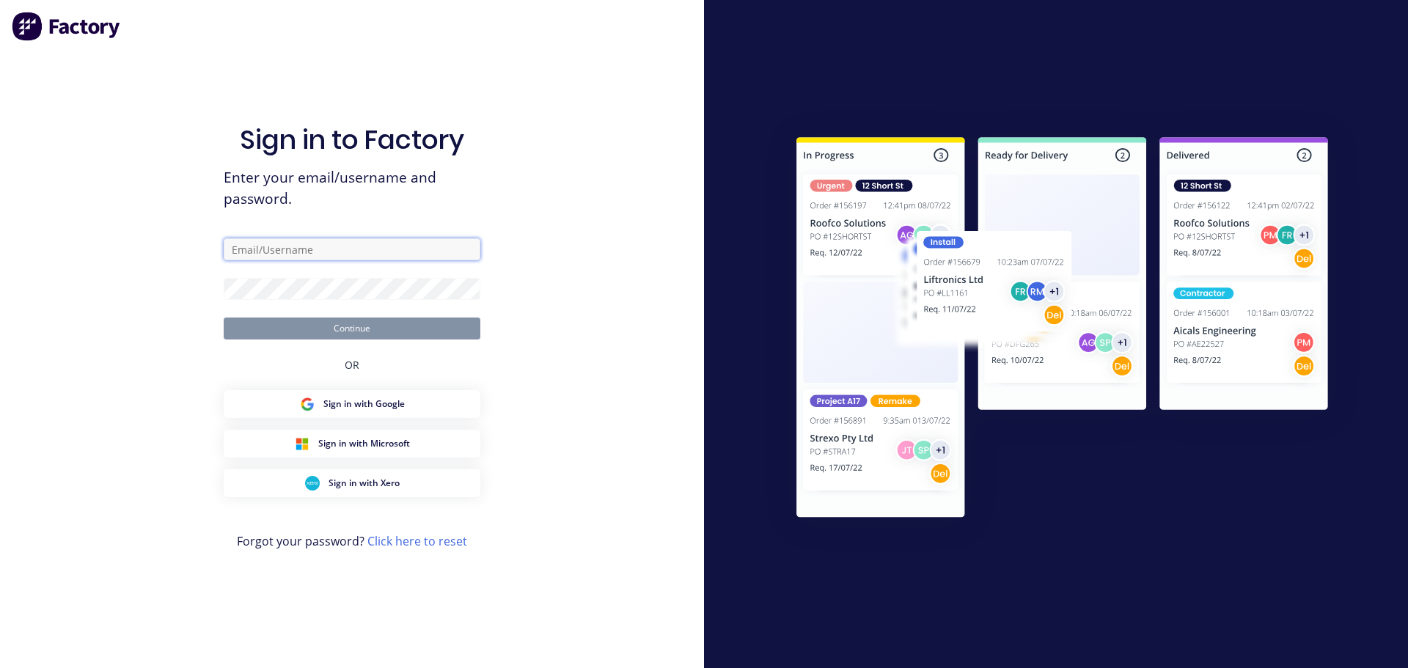
click at [294, 238] on input "text" at bounding box center [352, 249] width 257 height 22
type input "[PERSON_NAME][EMAIL_ADDRESS][DOMAIN_NAME]"
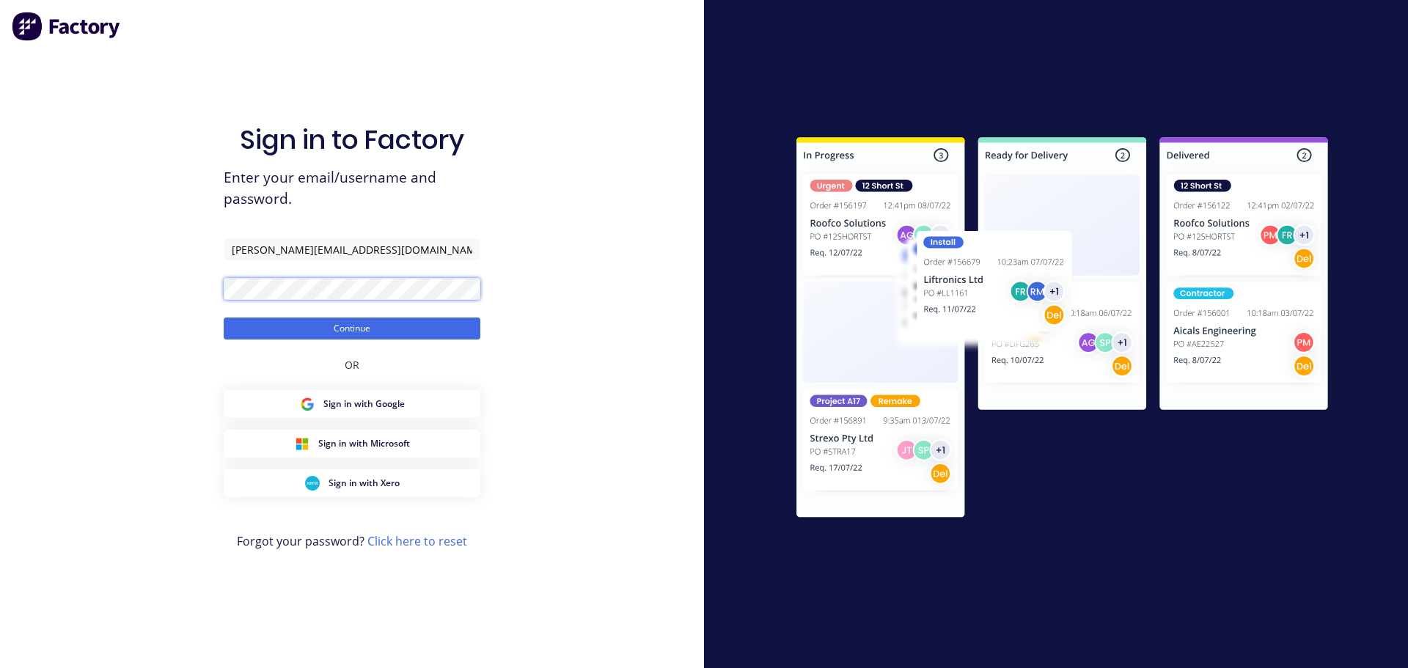
click at [224, 318] on button "Continue" at bounding box center [352, 329] width 257 height 22
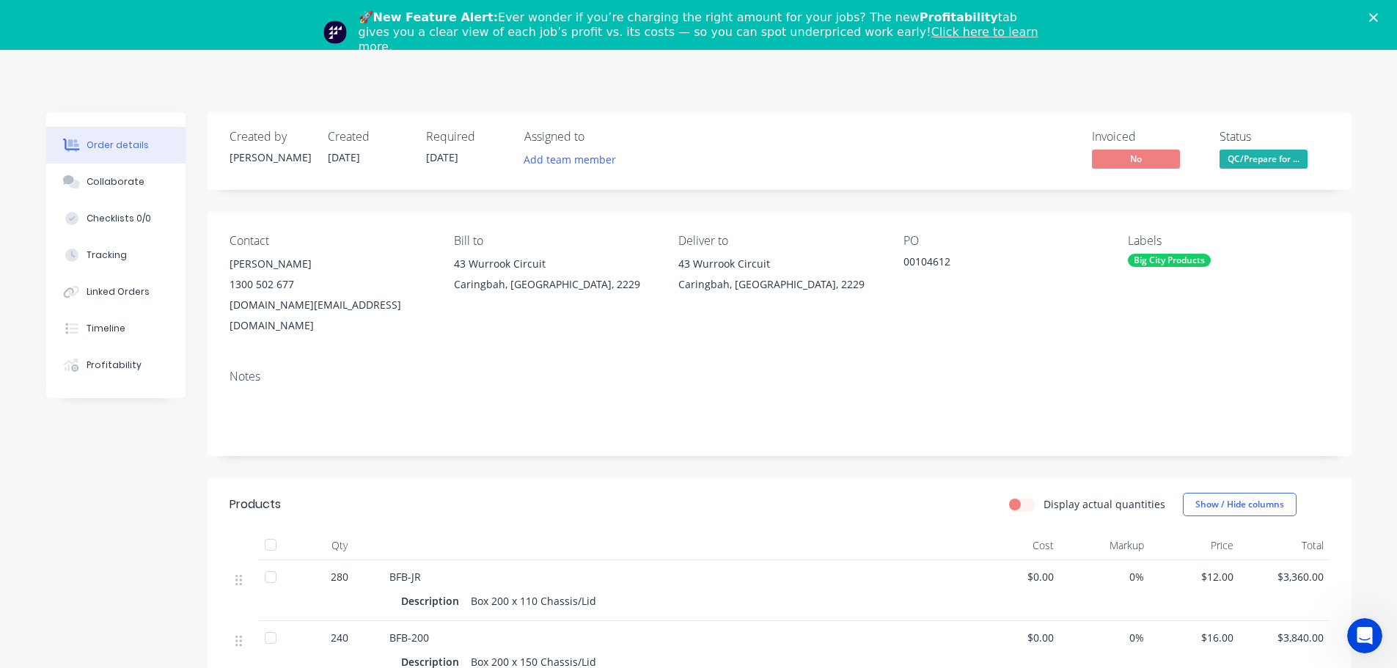
click at [1378, 19] on icon "Close" at bounding box center [1374, 17] width 9 height 9
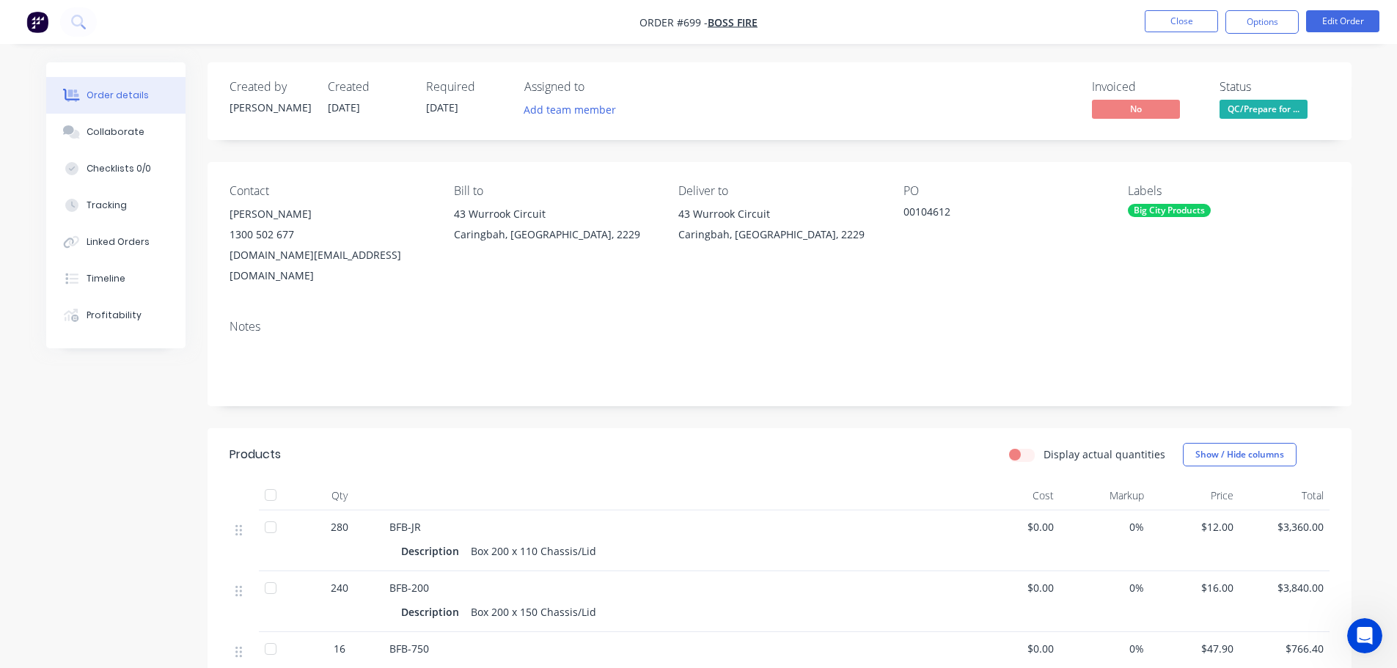
click at [1235, 42] on nav "Order #699 - Boss Fire Close Options Edit Order" at bounding box center [698, 22] width 1397 height 44
click at [1270, 9] on nav "Order #699 - Boss Fire Close Options Edit Order" at bounding box center [698, 22] width 1397 height 44
click at [1266, 32] on button "Options" at bounding box center [1262, 21] width 73 height 23
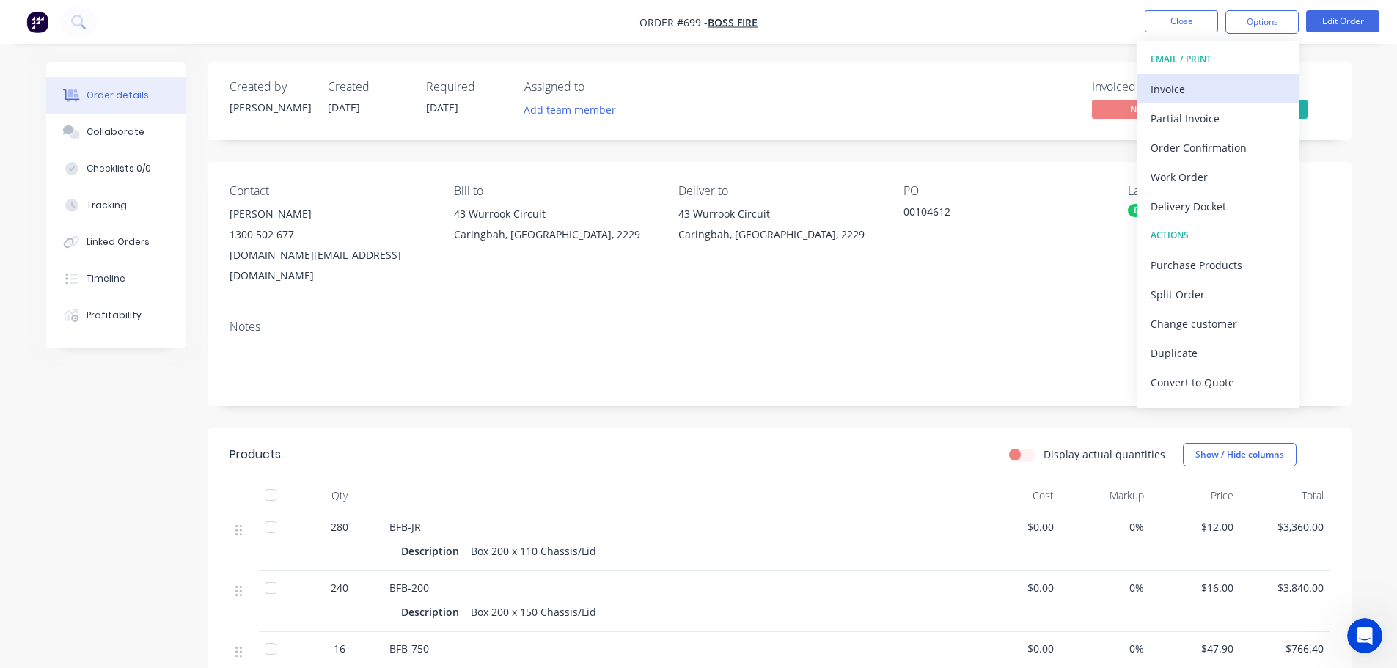
click at [1239, 80] on div "Invoice" at bounding box center [1218, 88] width 135 height 21
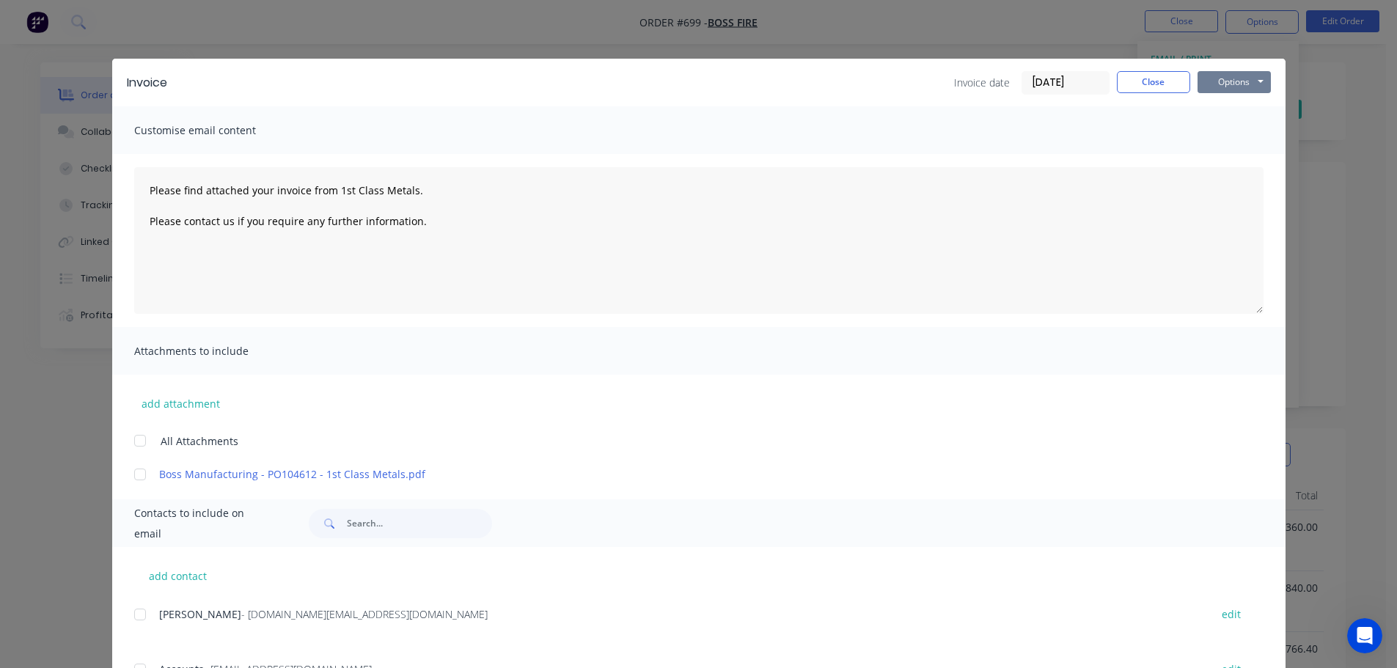
click at [1240, 80] on button "Options" at bounding box center [1234, 82] width 73 height 22
click at [1249, 131] on button "Print" at bounding box center [1245, 132] width 94 height 24
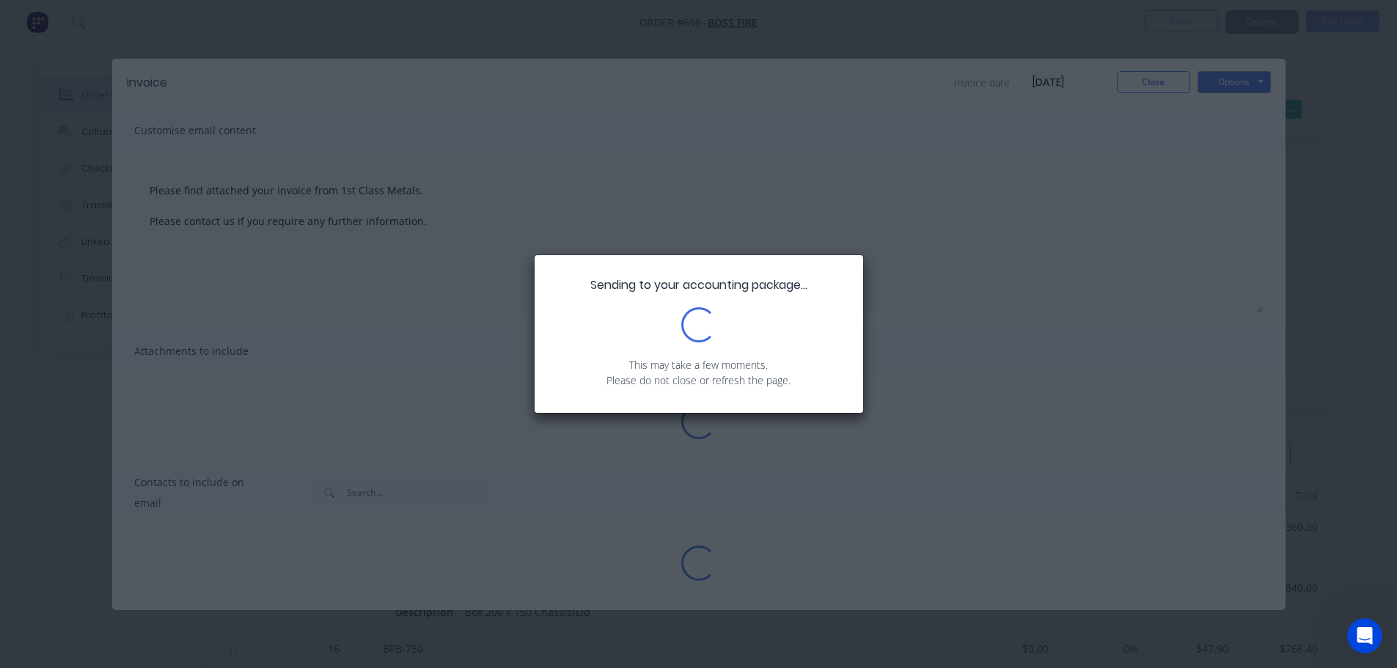
type textarea "Please find attached your invoice from 1st Class Metals. Please contact us if y…"
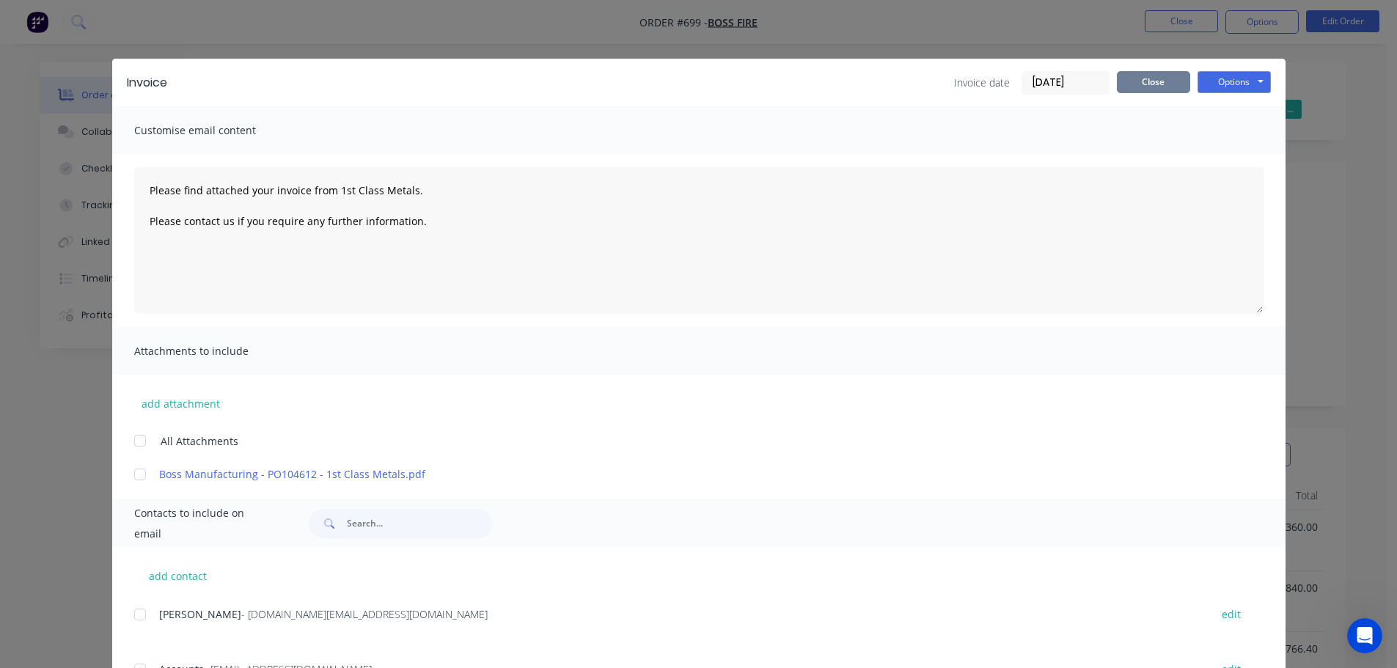
click at [1167, 92] on button "Close" at bounding box center [1153, 82] width 73 height 22
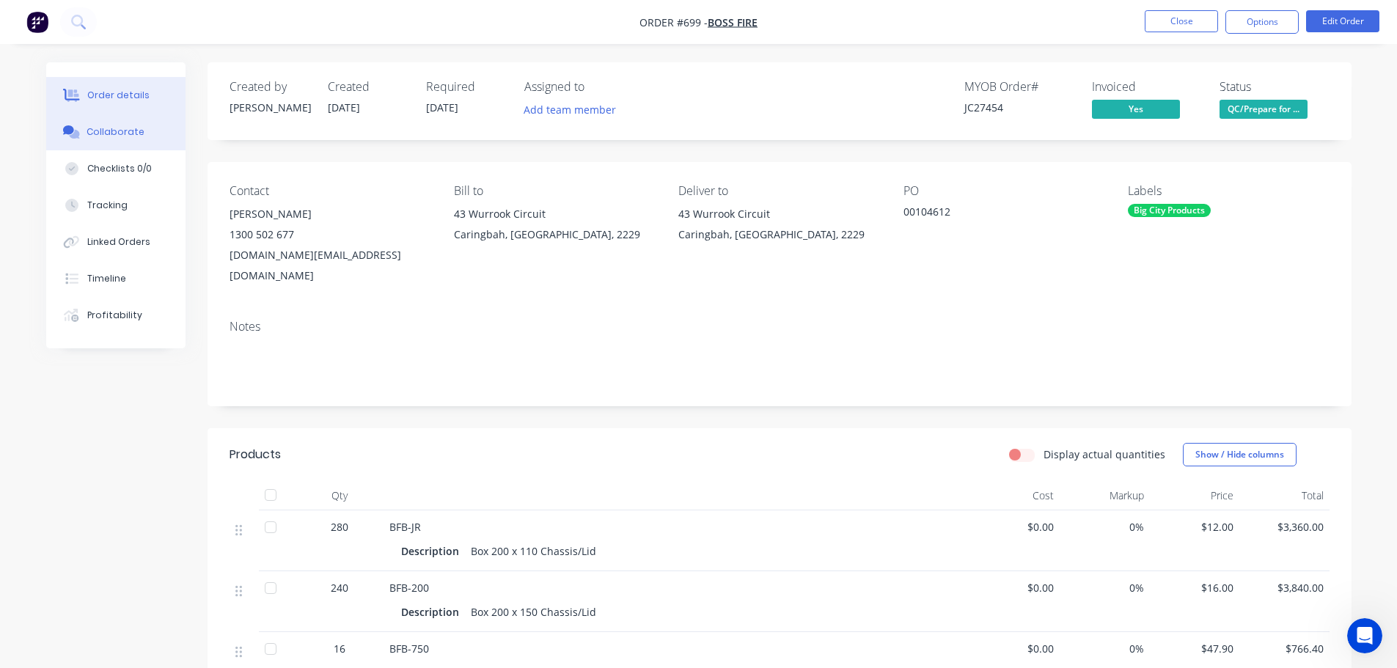
click at [150, 130] on button "Collaborate" at bounding box center [115, 132] width 139 height 37
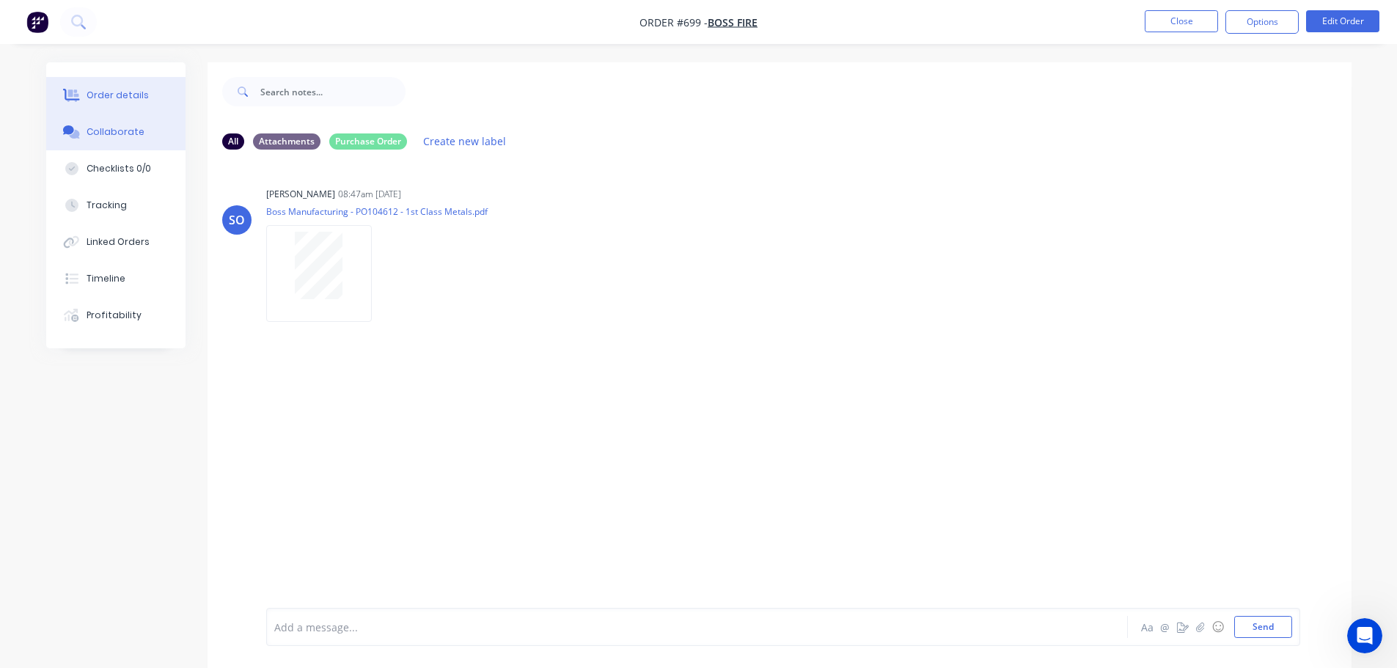
click at [136, 98] on div "Order details" at bounding box center [118, 95] width 62 height 13
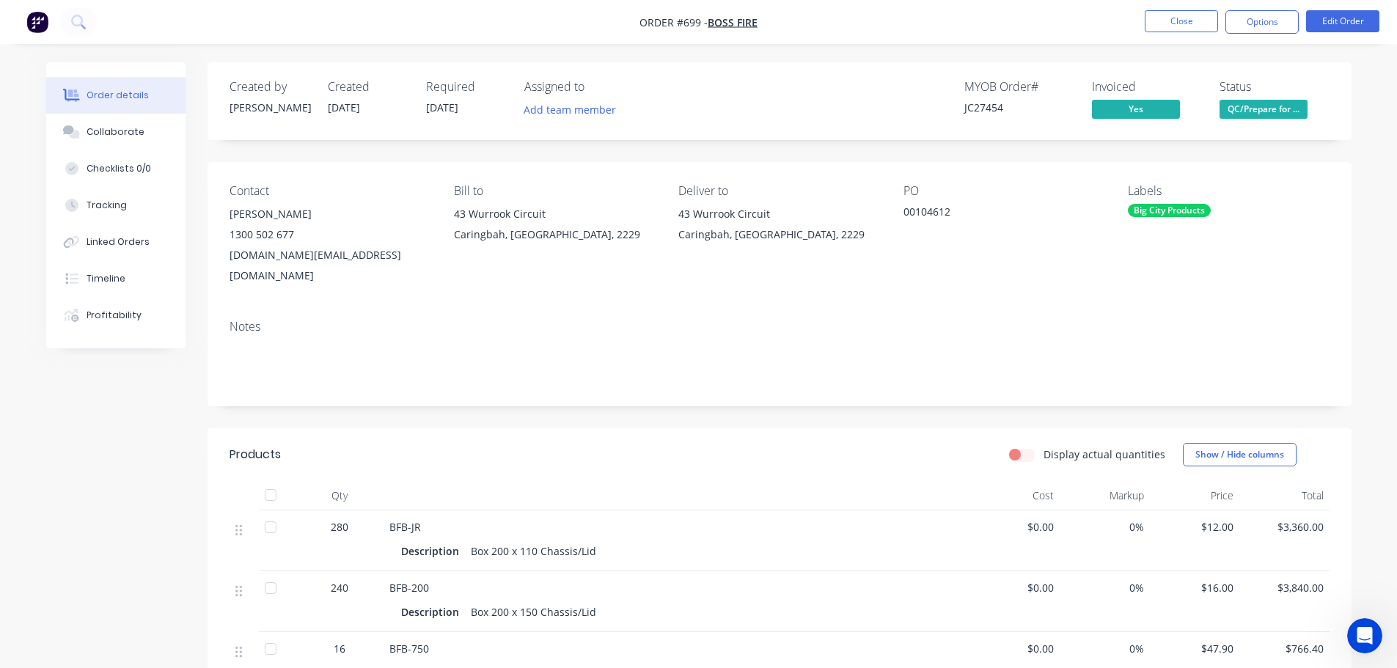
drag, startPoint x: 1238, startPoint y: 107, endPoint x: 1253, endPoint y: 116, distance: 17.1
click at [1239, 108] on span "QC/Prepare for ..." at bounding box center [1264, 109] width 88 height 18
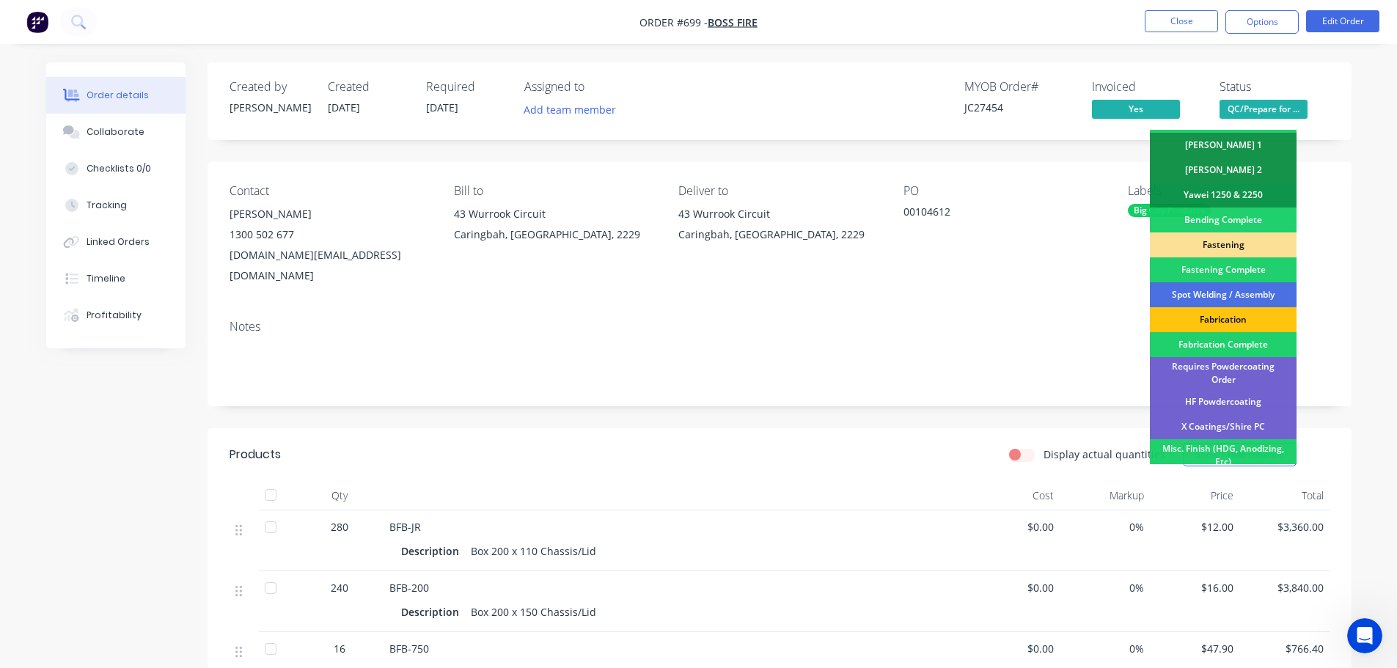
scroll to position [428, 0]
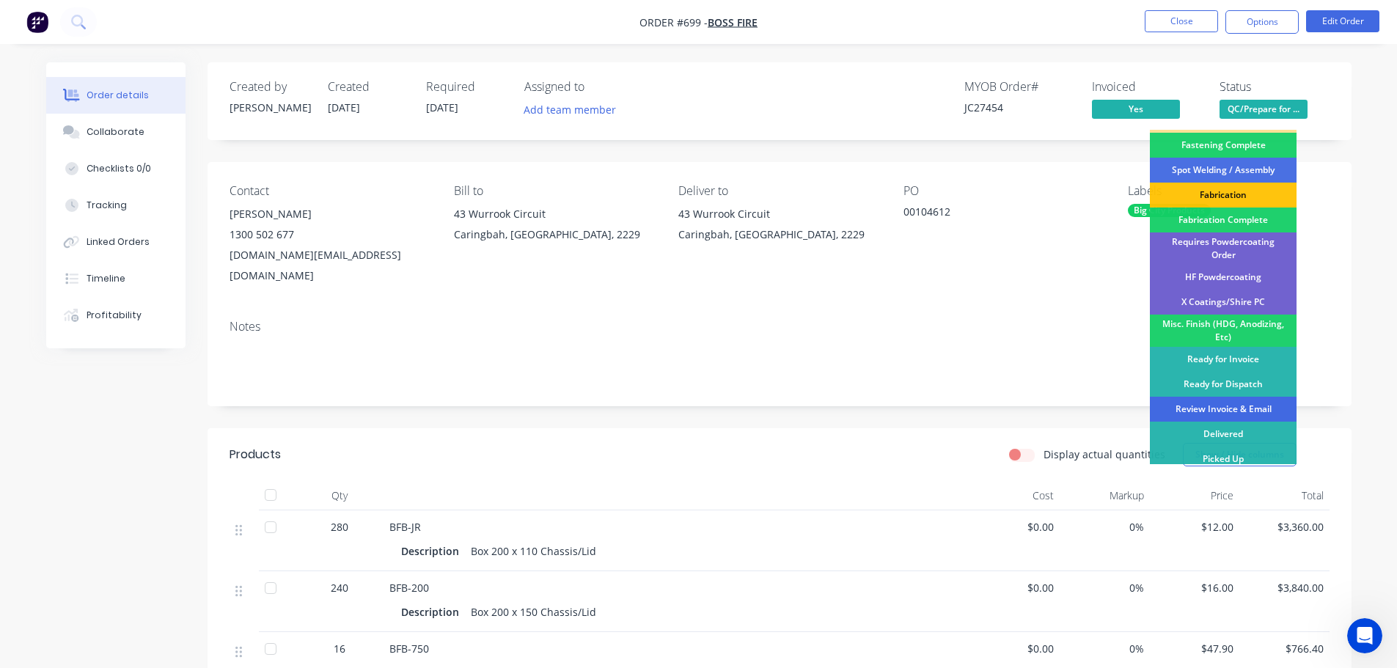
click at [1218, 397] on div "Review Invoice & Email" at bounding box center [1223, 409] width 147 height 25
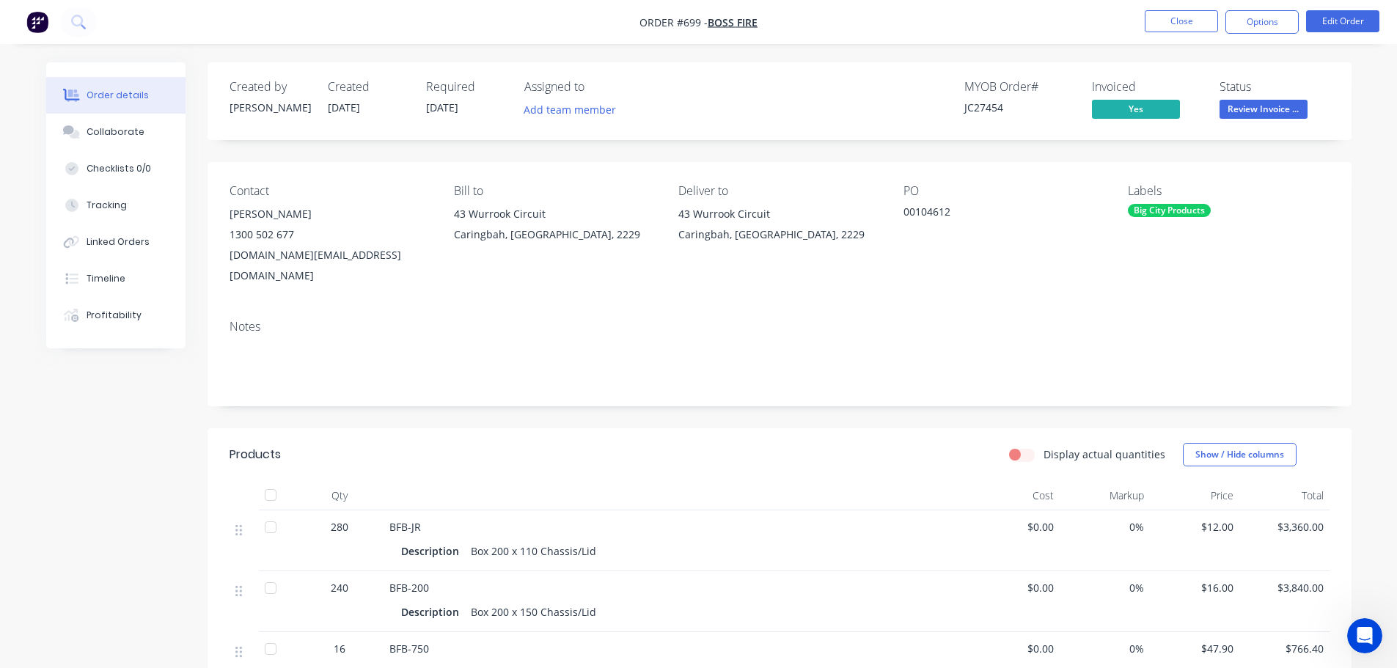
click at [1180, 10] on nav "Order #699 - Boss Fire Close Options Edit Order" at bounding box center [698, 22] width 1397 height 44
click at [1179, 20] on button "Close" at bounding box center [1181, 21] width 73 height 22
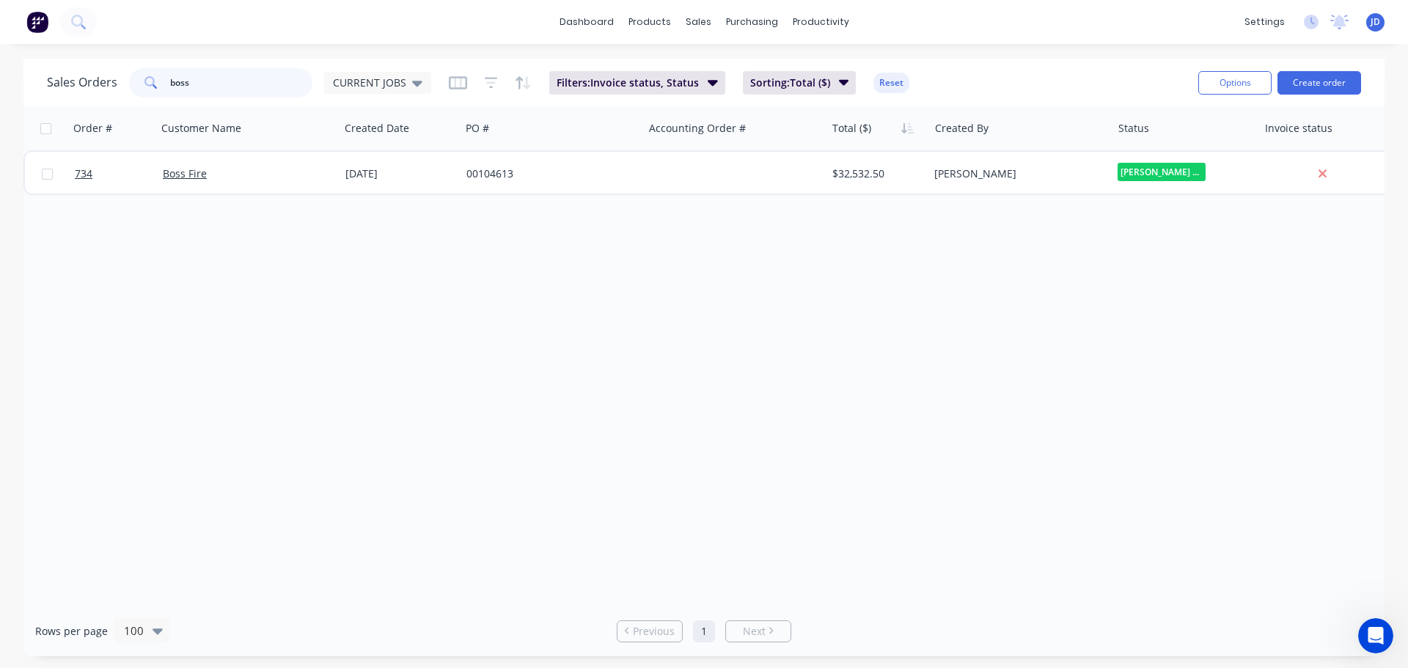
drag, startPoint x: 238, startPoint y: 73, endPoint x: 0, endPoint y: 24, distance: 243.4
click at [0, 54] on div "dashboard products sales purchasing productivity dashboard products Product Cat…" at bounding box center [704, 334] width 1408 height 668
type input "rba"
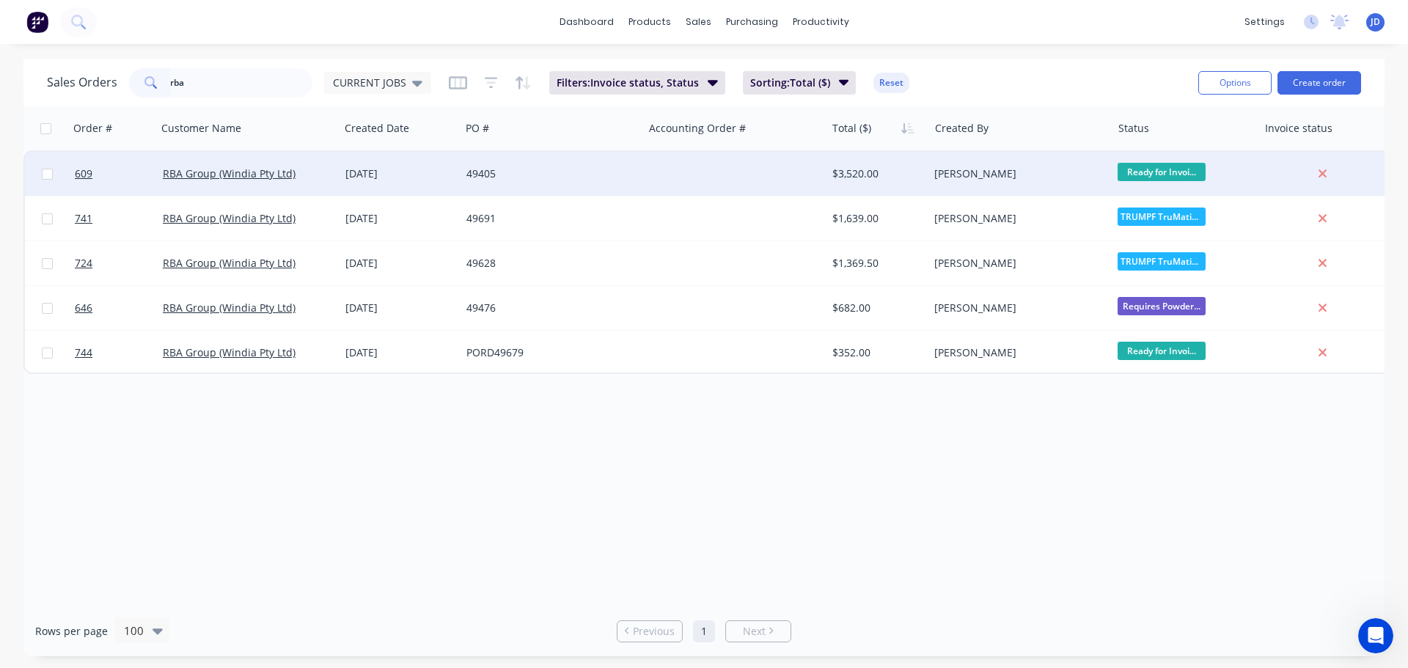
click at [775, 168] on div at bounding box center [734, 174] width 183 height 44
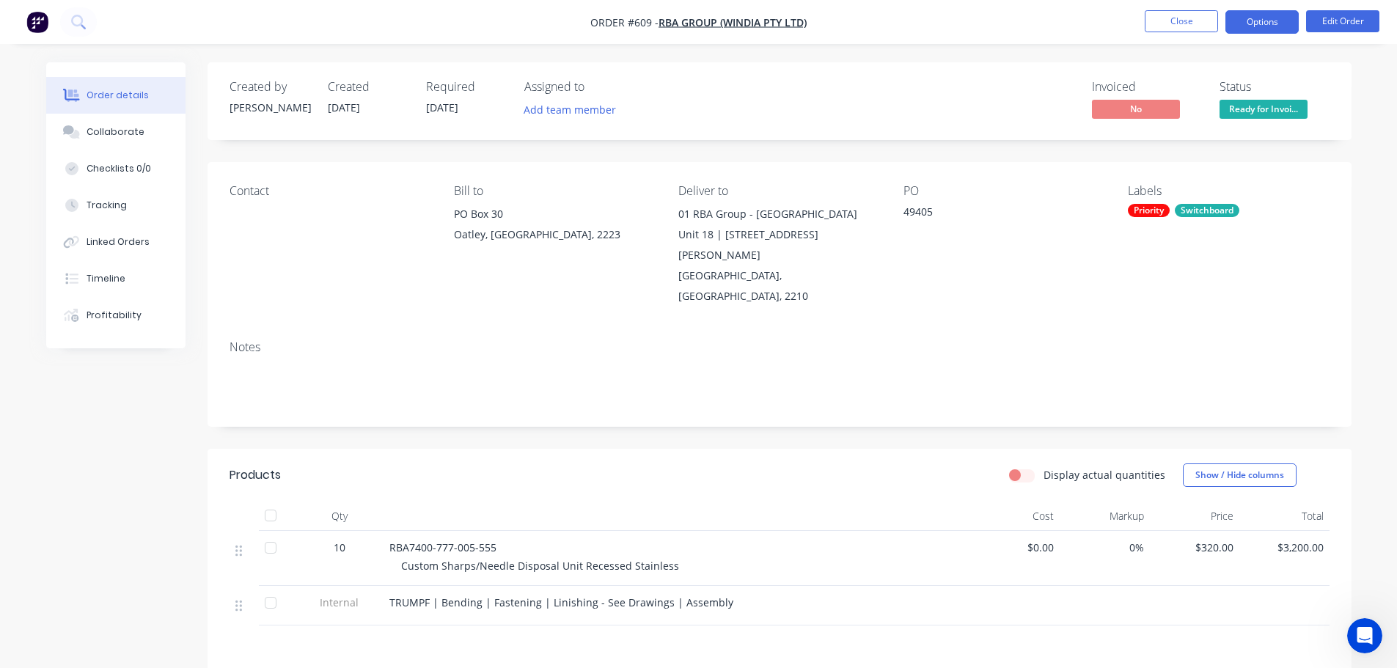
click at [1268, 26] on button "Options" at bounding box center [1262, 21] width 73 height 23
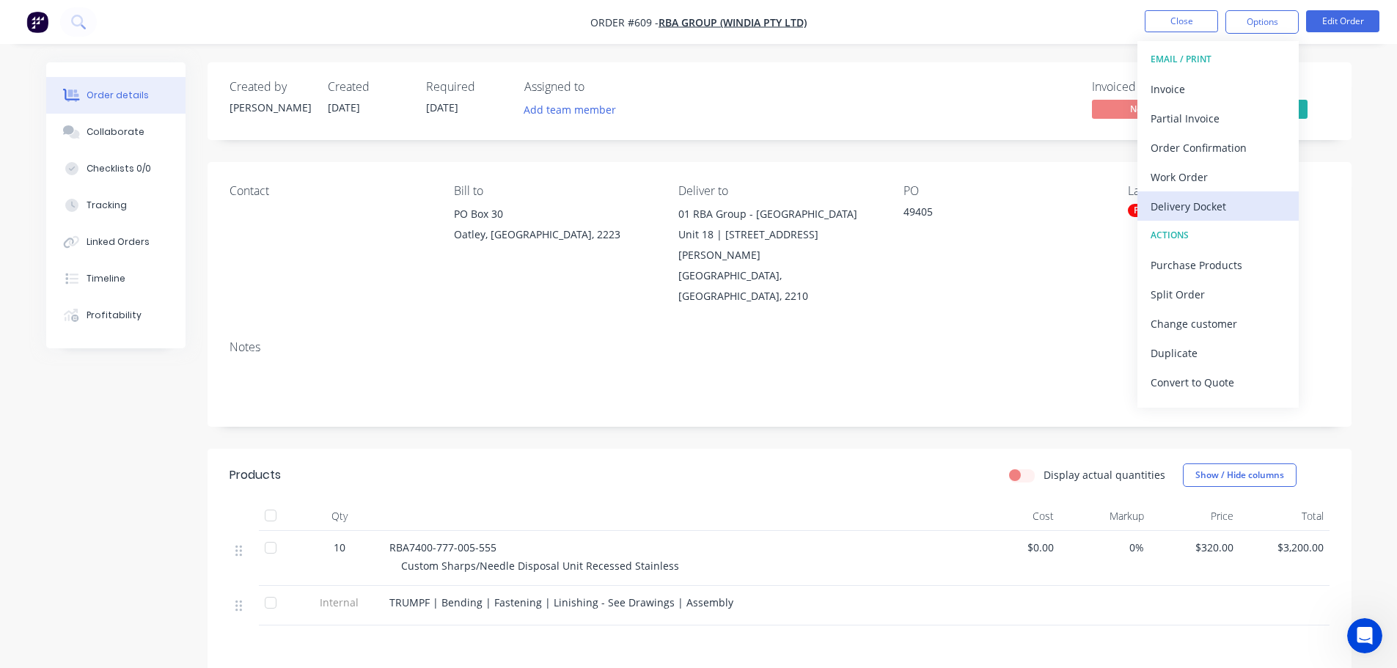
click at [1199, 212] on div "Delivery Docket" at bounding box center [1218, 206] width 135 height 21
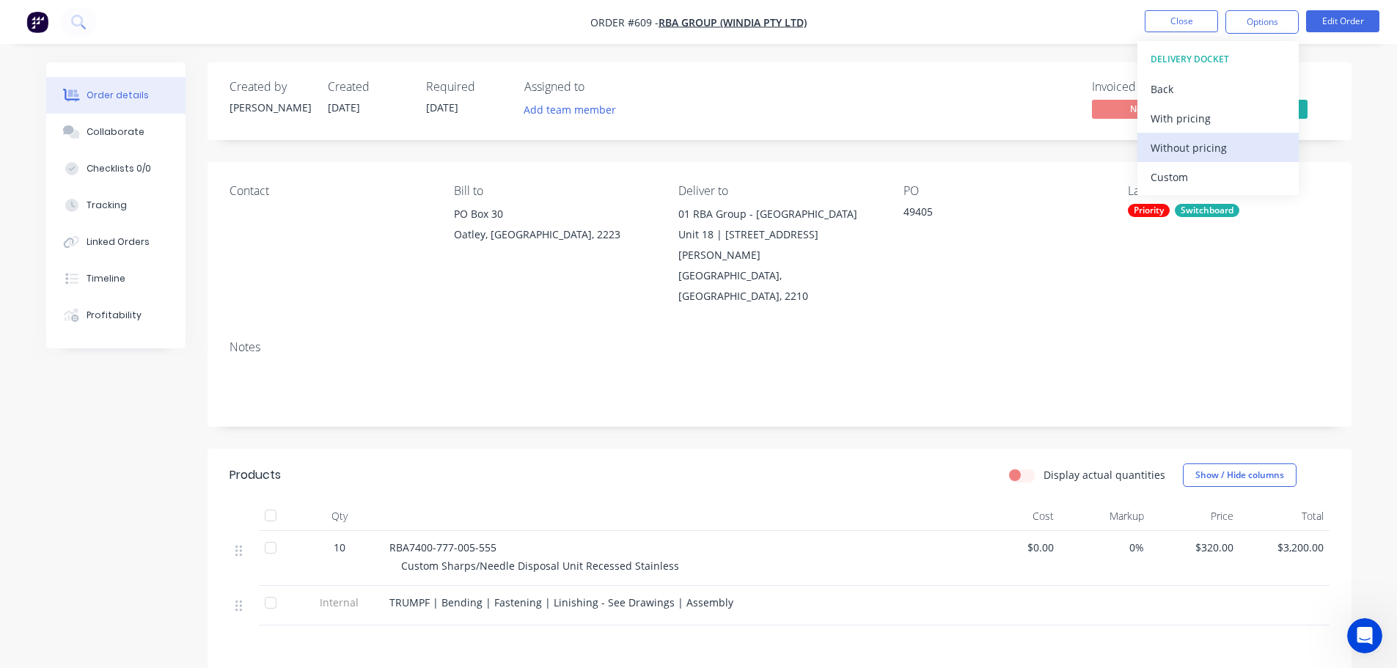
click at [1210, 150] on div "Without pricing" at bounding box center [1218, 147] width 135 height 21
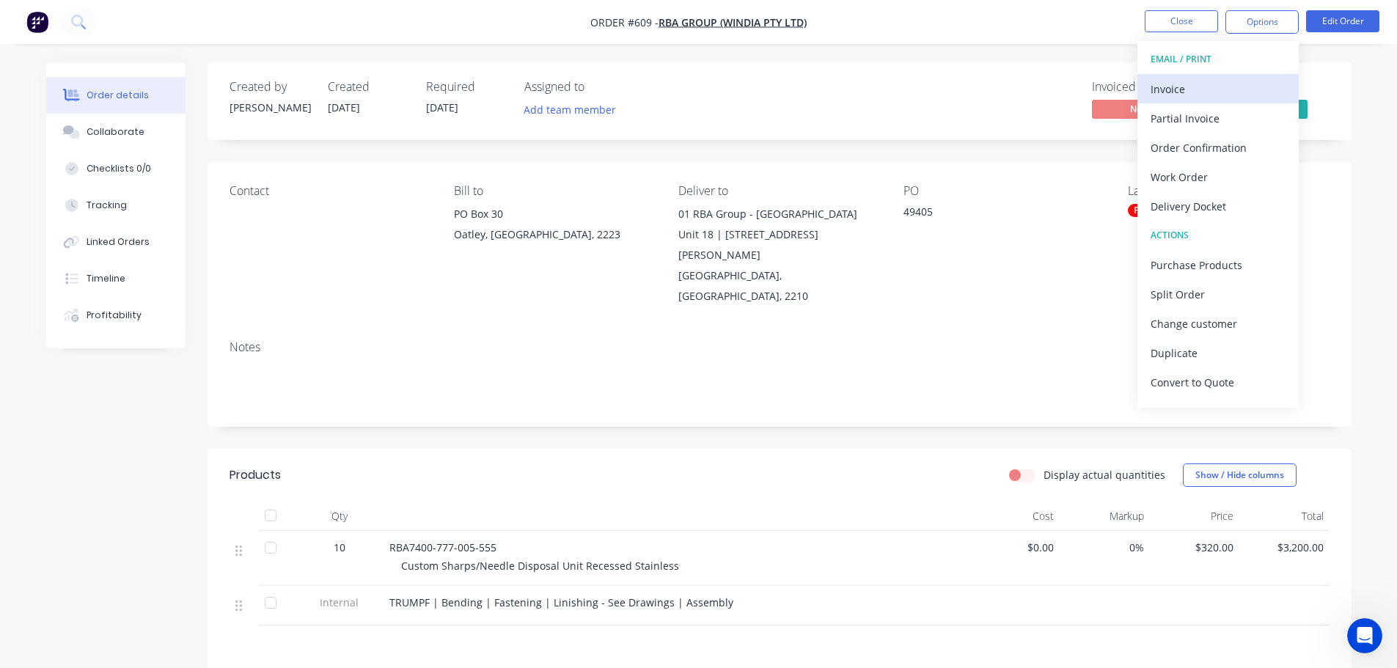
click at [1183, 92] on div "Invoice" at bounding box center [1218, 88] width 135 height 21
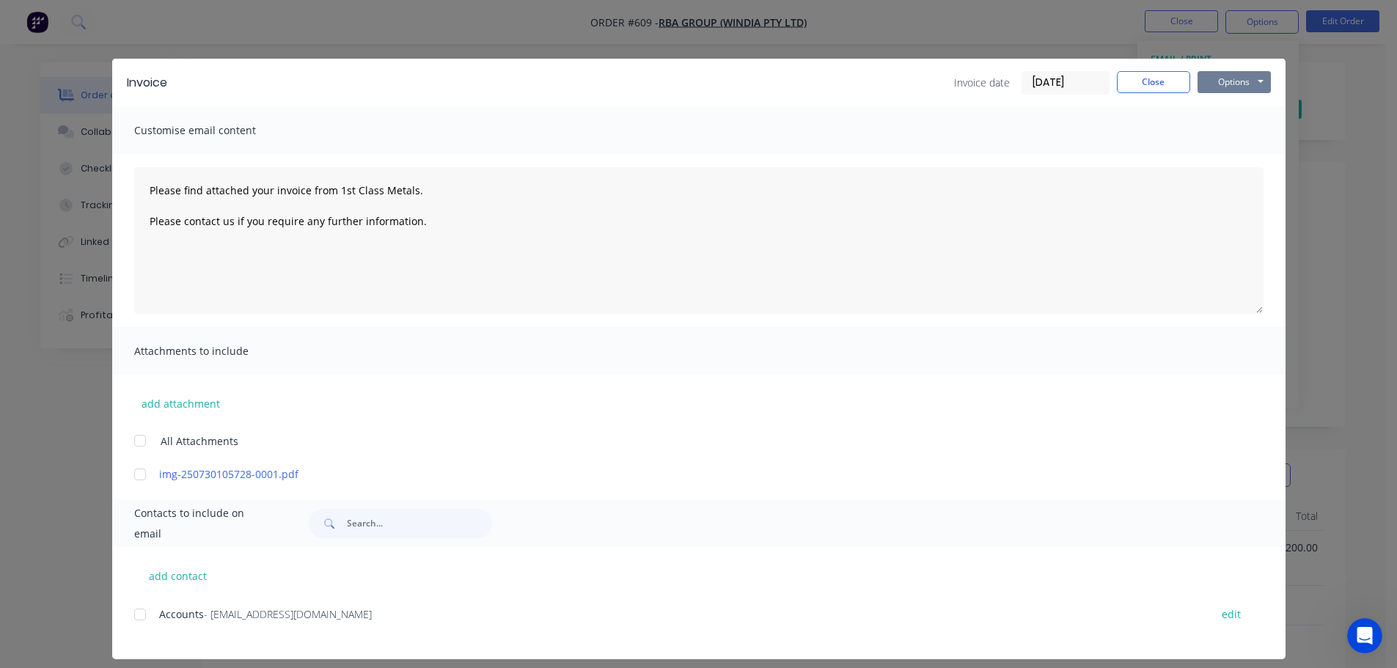
click at [1238, 84] on button "Options" at bounding box center [1234, 82] width 73 height 22
click at [1240, 134] on button "Print" at bounding box center [1245, 132] width 94 height 24
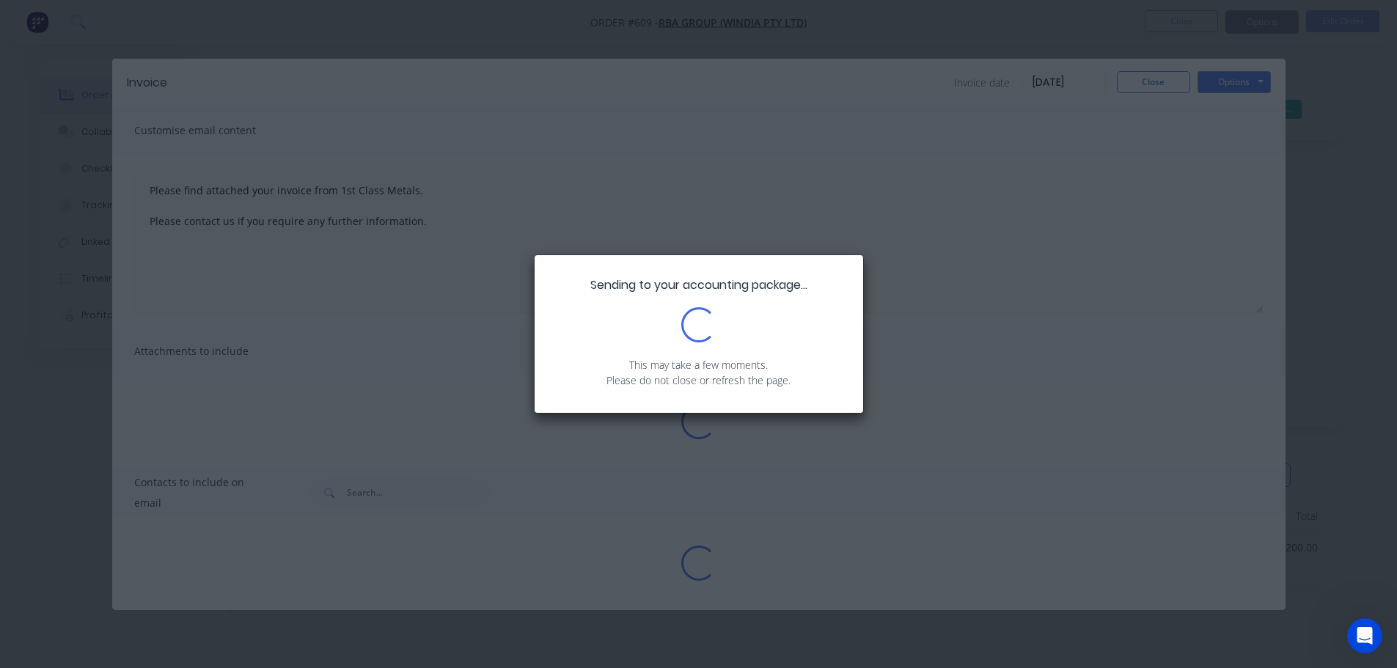
type textarea "Please find attached your invoice from 1st Class Metals. Please contact us if y…"
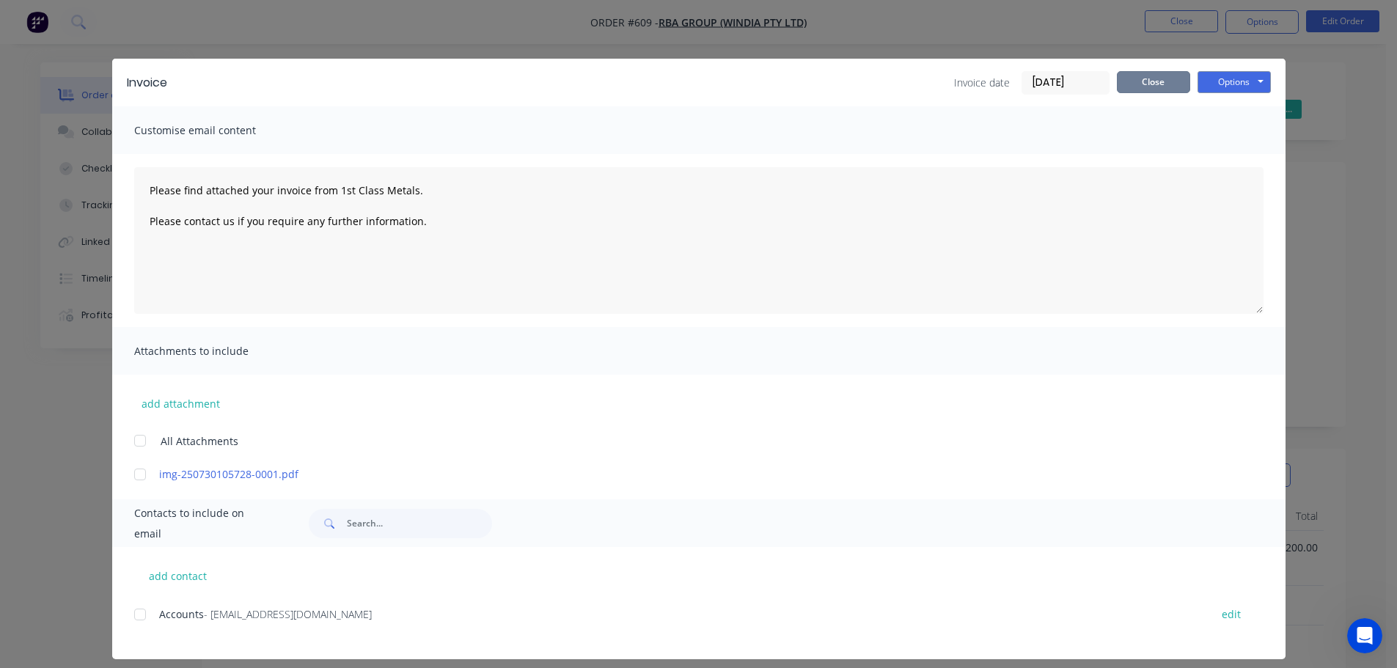
click at [1150, 77] on button "Close" at bounding box center [1153, 82] width 73 height 22
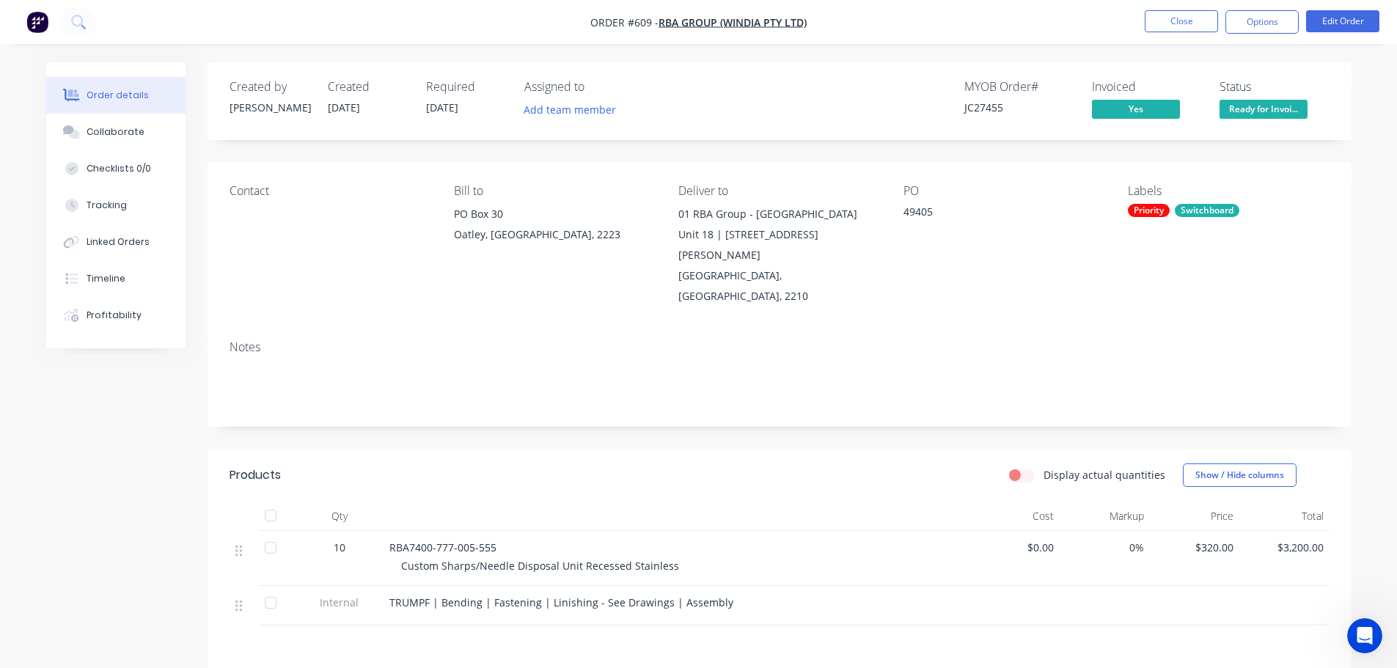
drag, startPoint x: 1272, startPoint y: 118, endPoint x: 1264, endPoint y: 117, distance: 8.1
click at [1267, 117] on span "Ready for Invoi..." at bounding box center [1264, 109] width 88 height 18
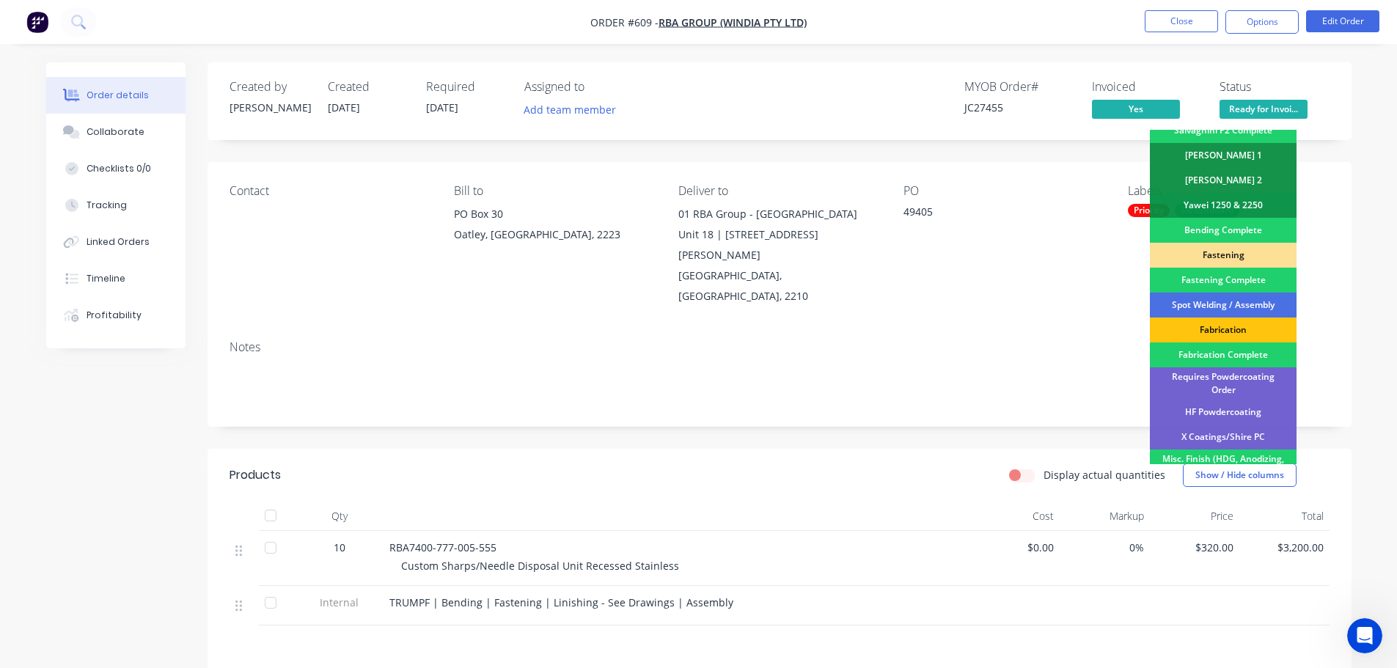
scroll to position [428, 0]
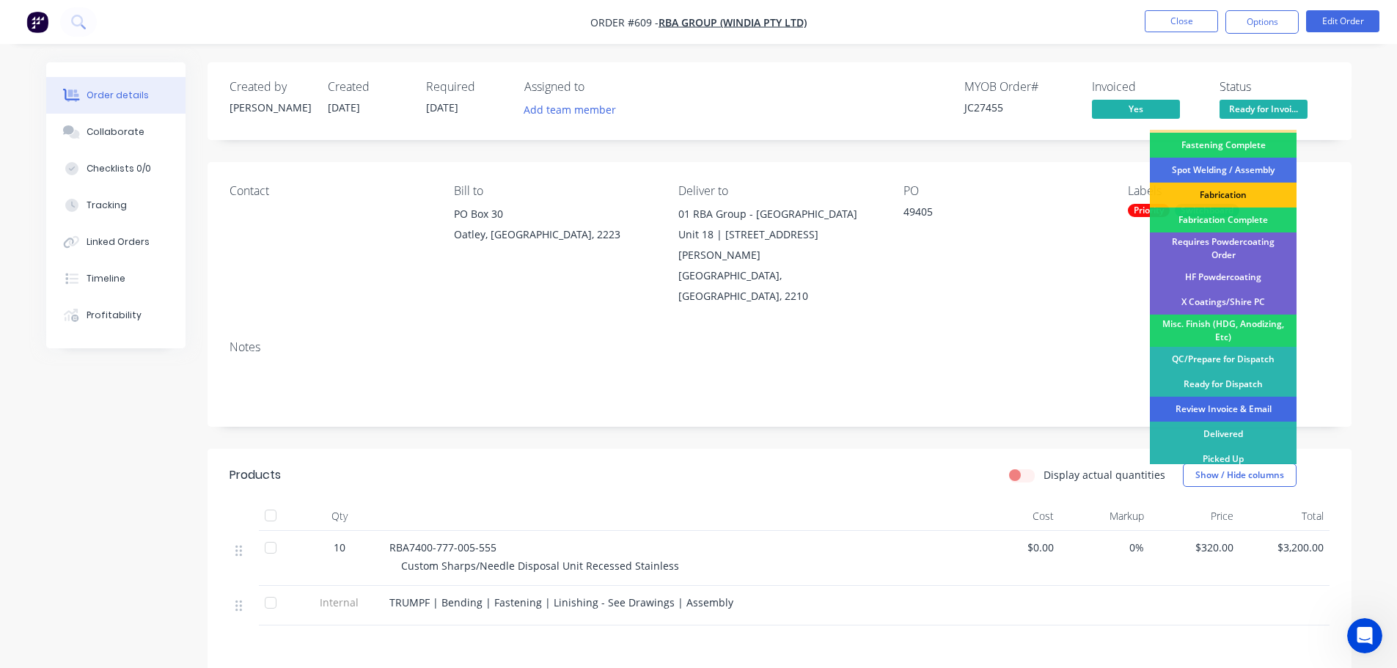
click at [1256, 403] on div "Review Invoice & Email" at bounding box center [1223, 409] width 147 height 25
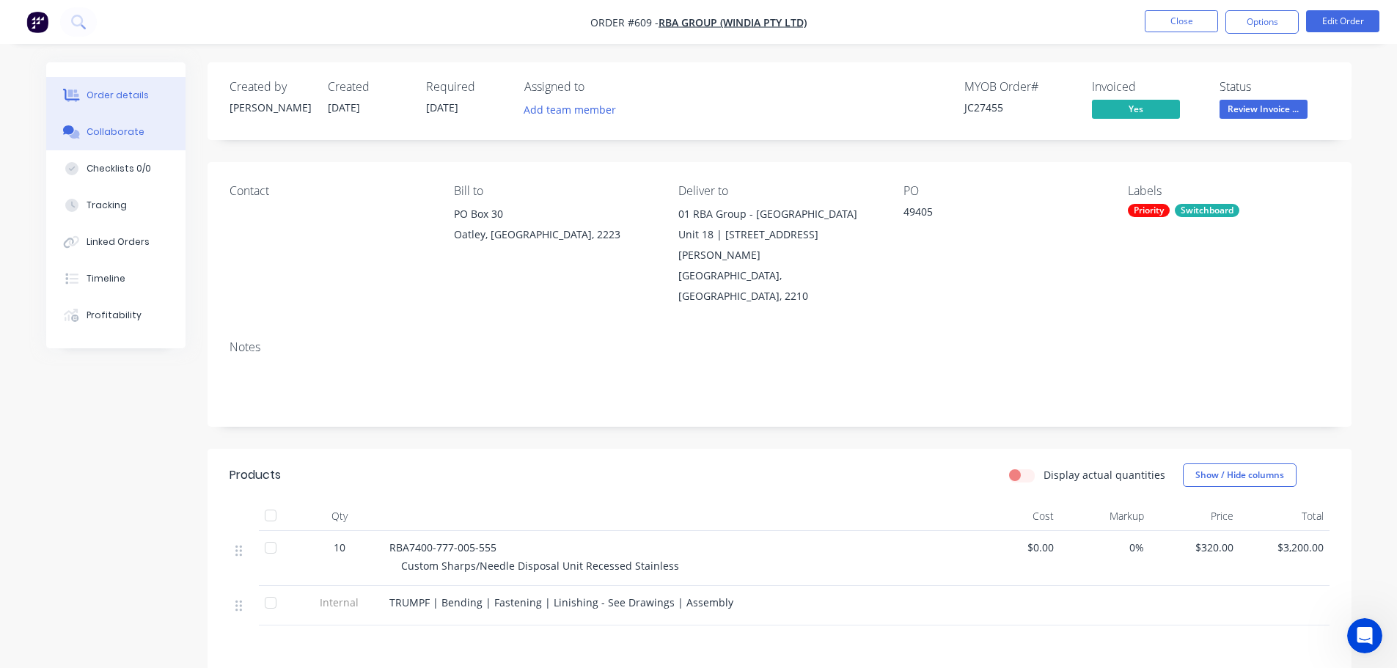
click at [153, 123] on button "Collaborate" at bounding box center [115, 132] width 139 height 37
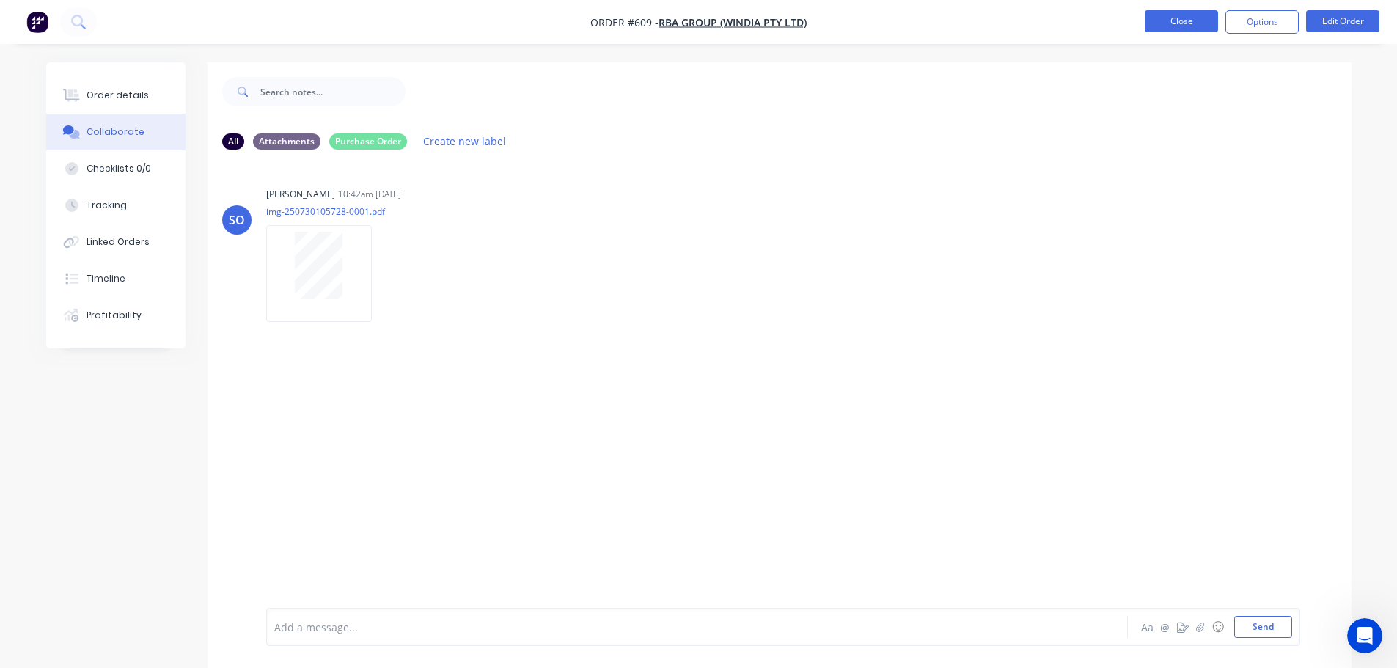
click at [1192, 25] on button "Close" at bounding box center [1181, 21] width 73 height 22
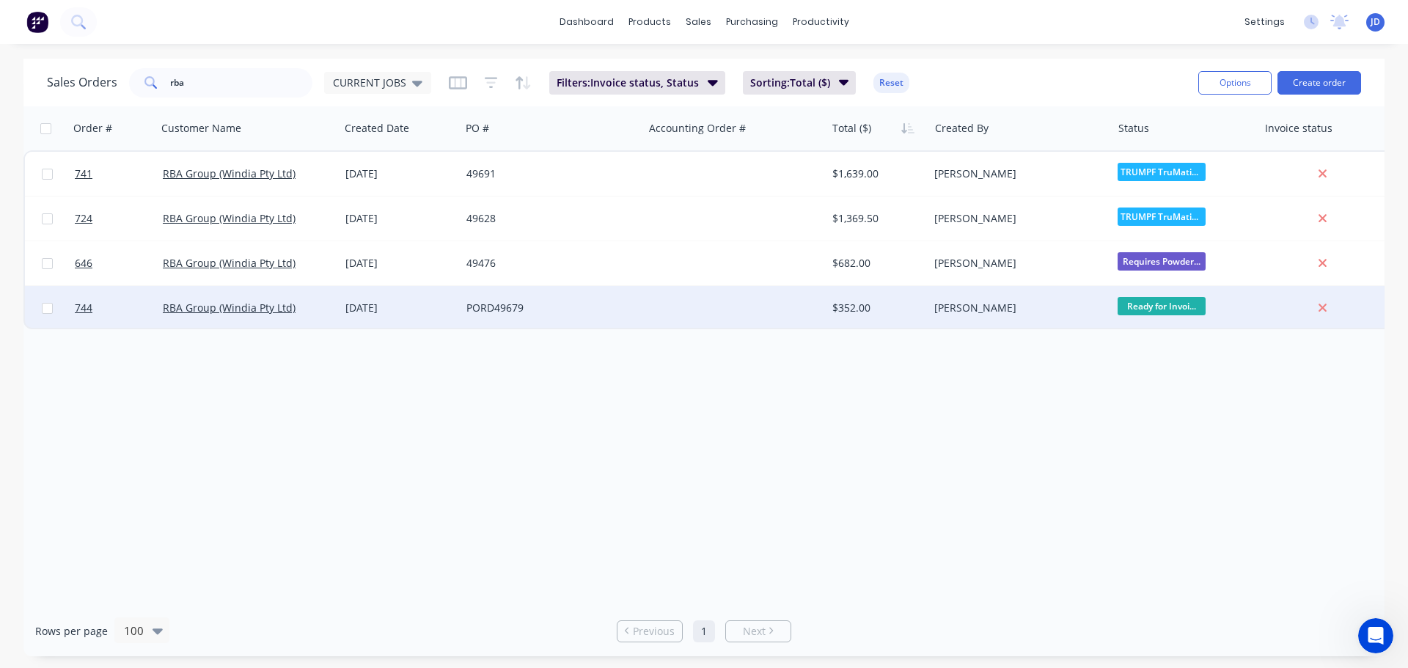
click at [1003, 307] on div "[PERSON_NAME]" at bounding box center [1016, 308] width 163 height 15
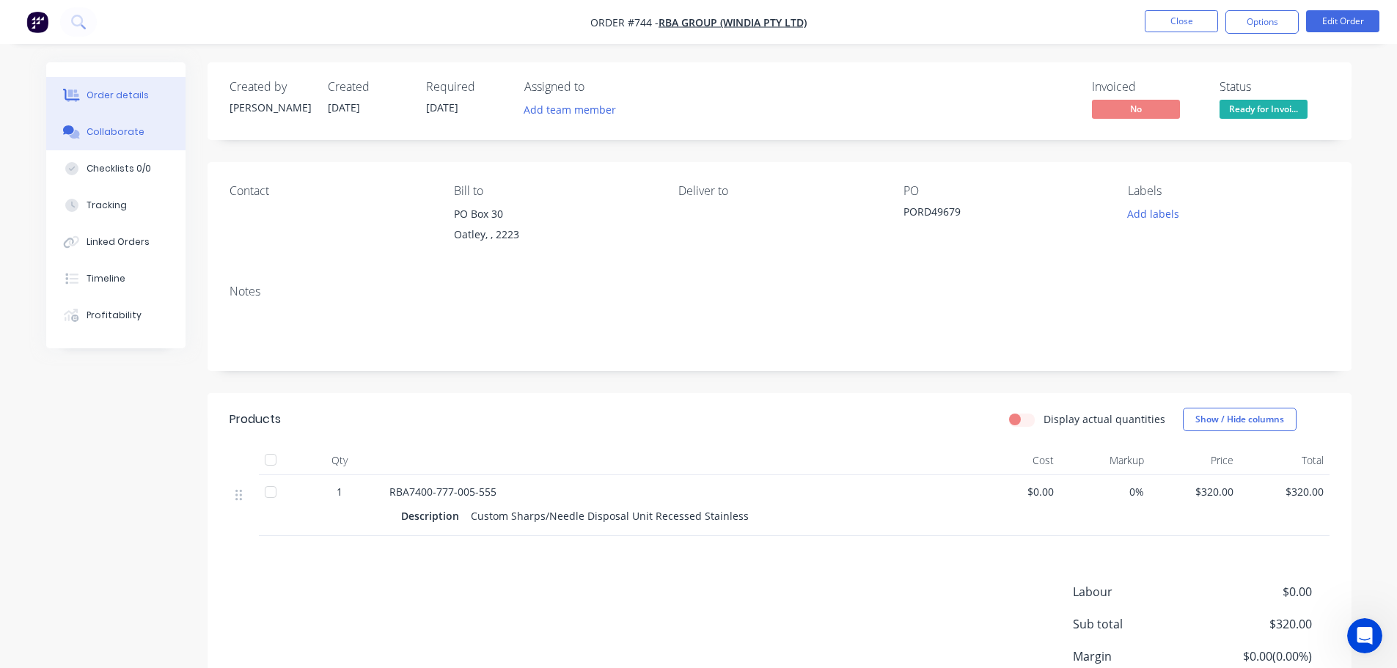
click at [158, 131] on button "Collaborate" at bounding box center [115, 132] width 139 height 37
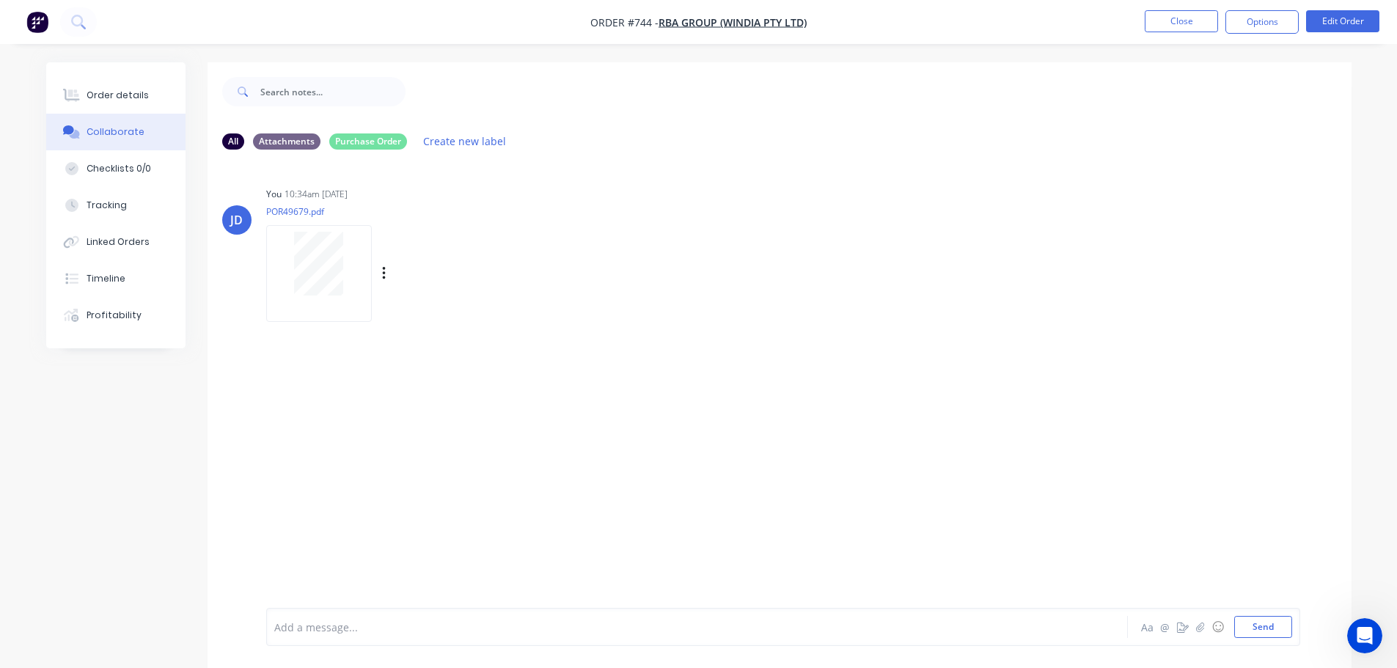
click at [345, 249] on div at bounding box center [319, 264] width 92 height 64
drag, startPoint x: 155, startPoint y: 94, endPoint x: 202, endPoint y: 89, distance: 47.2
click at [155, 93] on button "Order details" at bounding box center [115, 95] width 139 height 37
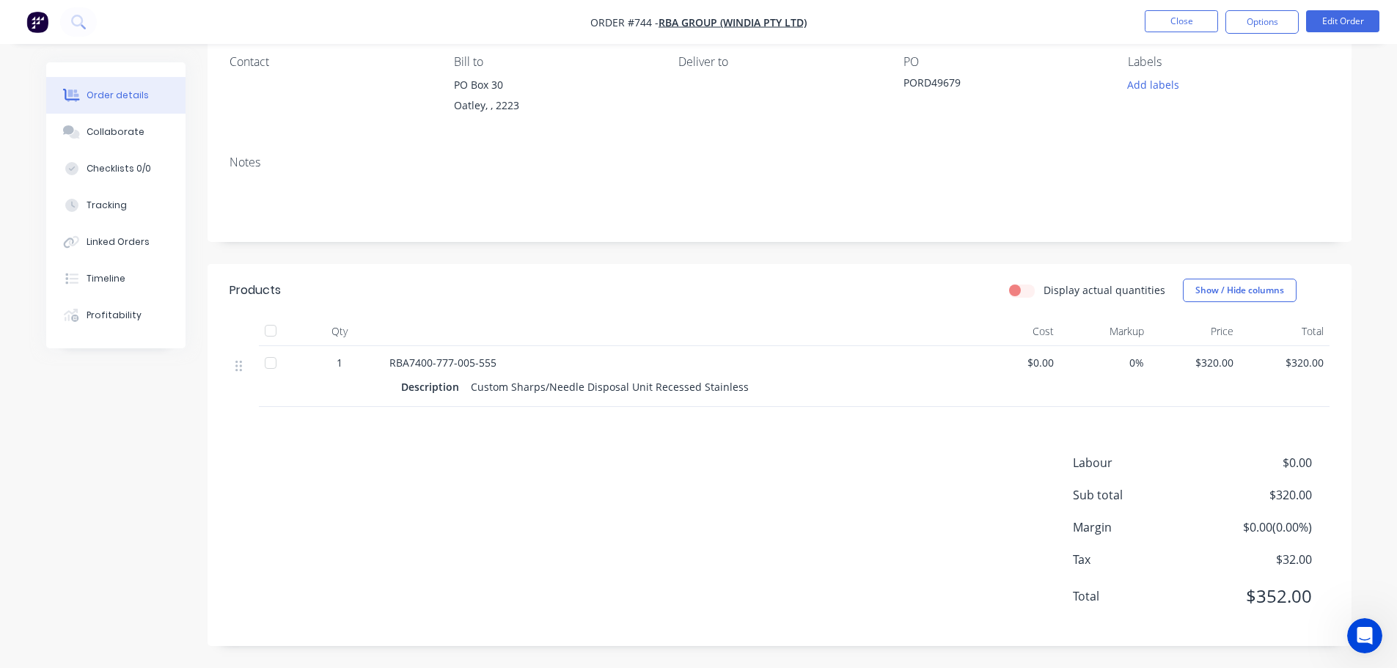
scroll to position [145, 0]
drag, startPoint x: 201, startPoint y: 306, endPoint x: 209, endPoint y: 300, distance: 10.0
click at [206, 301] on div "Order details Collaborate Checklists 0/0 Tracking Linked Orders Timeline Profit…" at bounding box center [126, 205] width 161 height 286
click at [103, 116] on button "Collaborate" at bounding box center [115, 132] width 139 height 37
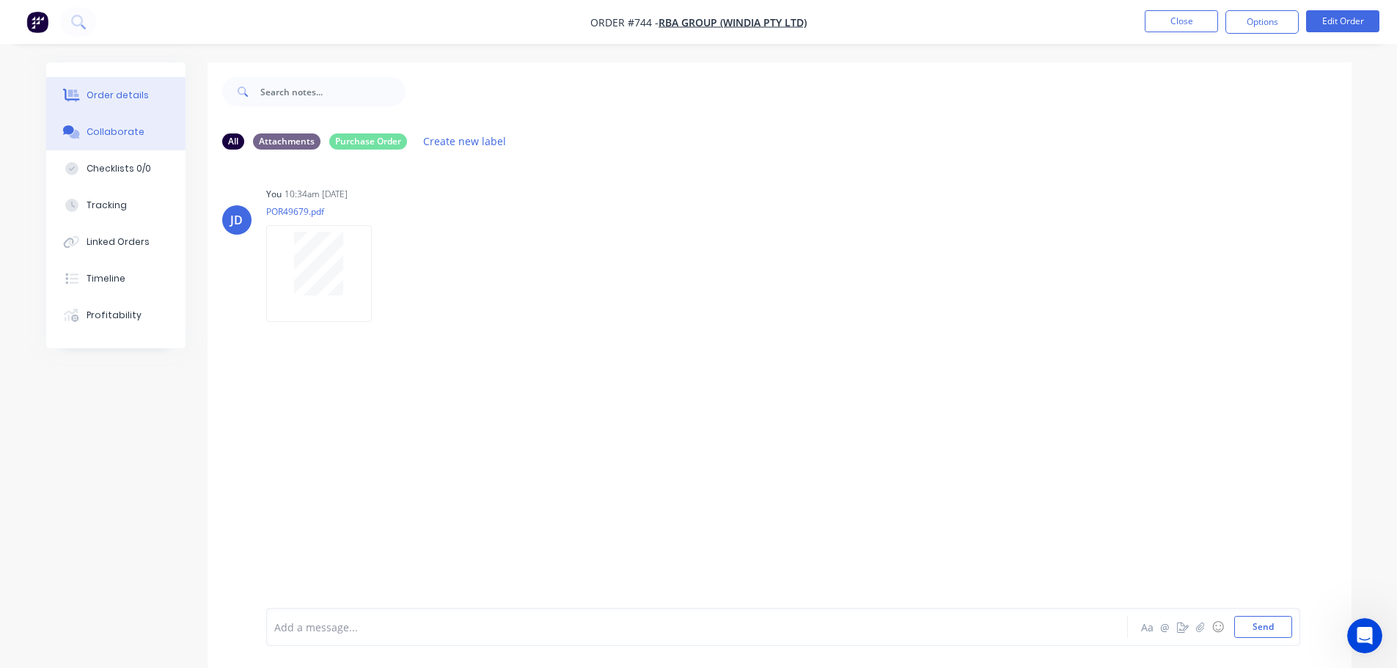
click at [123, 87] on button "Order details" at bounding box center [115, 95] width 139 height 37
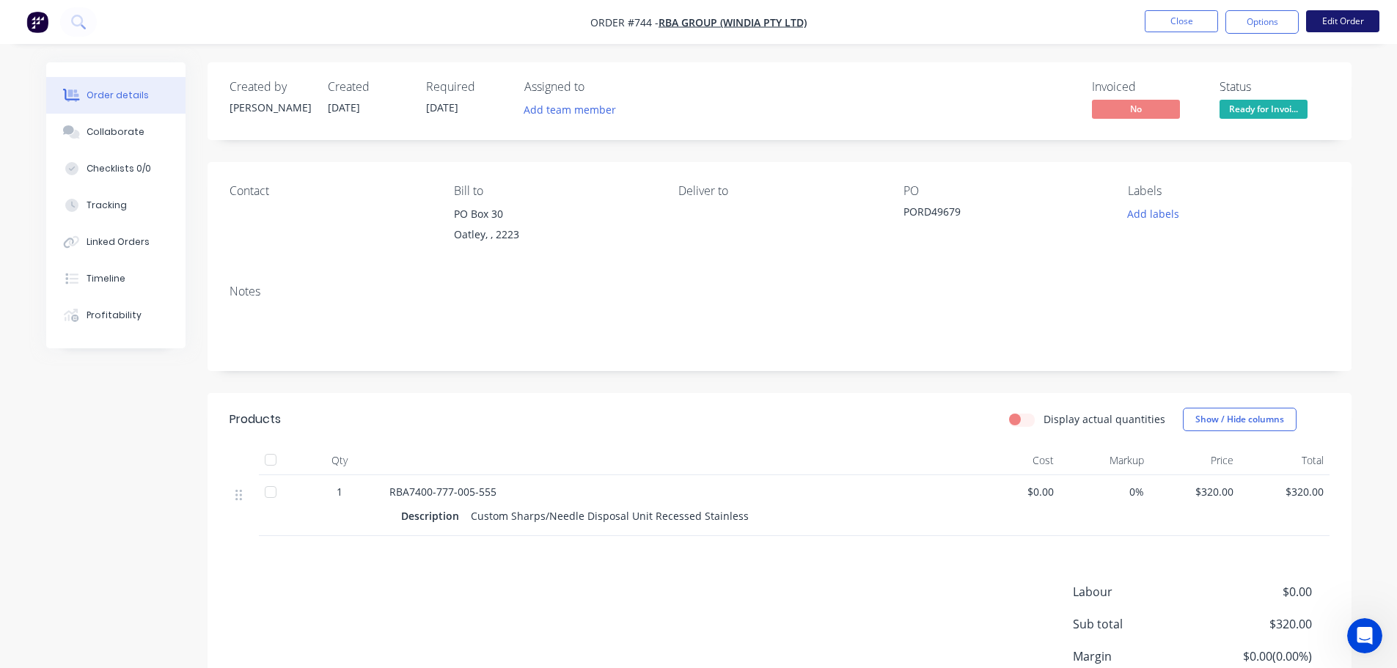
click at [1331, 16] on button "Edit Order" at bounding box center [1342, 21] width 73 height 22
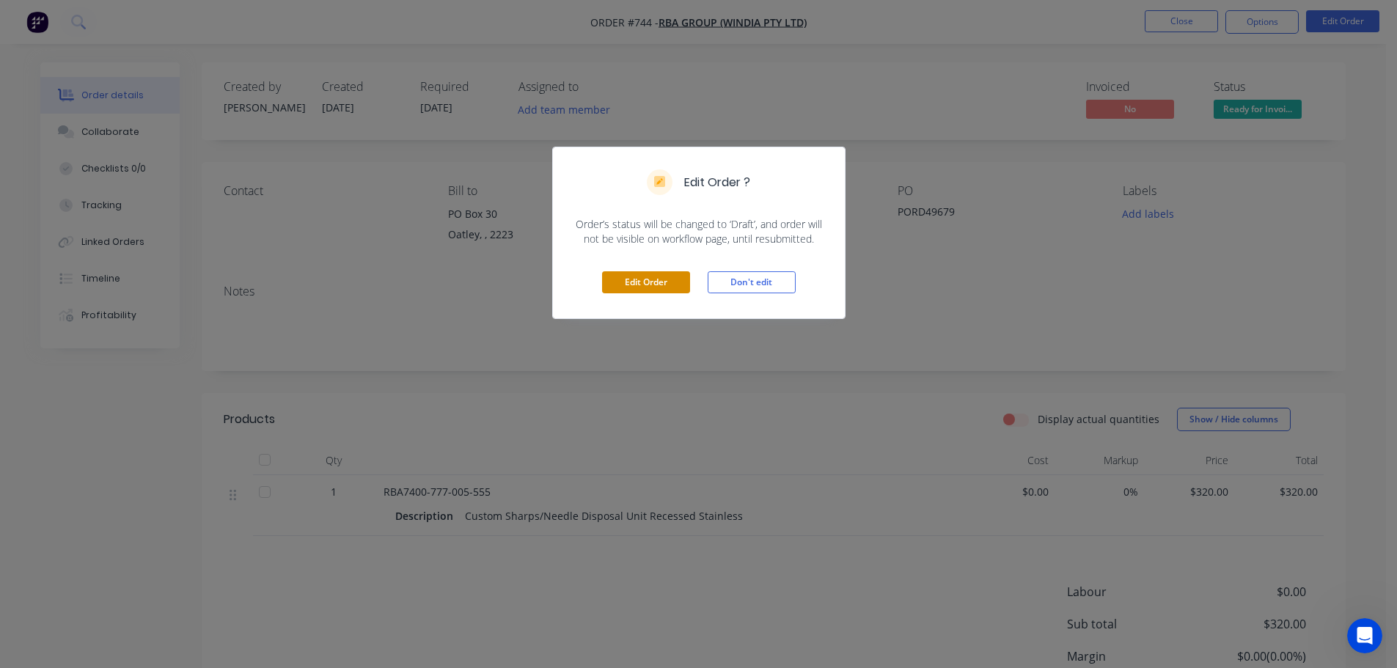
click at [681, 285] on button "Edit Order" at bounding box center [646, 282] width 88 height 22
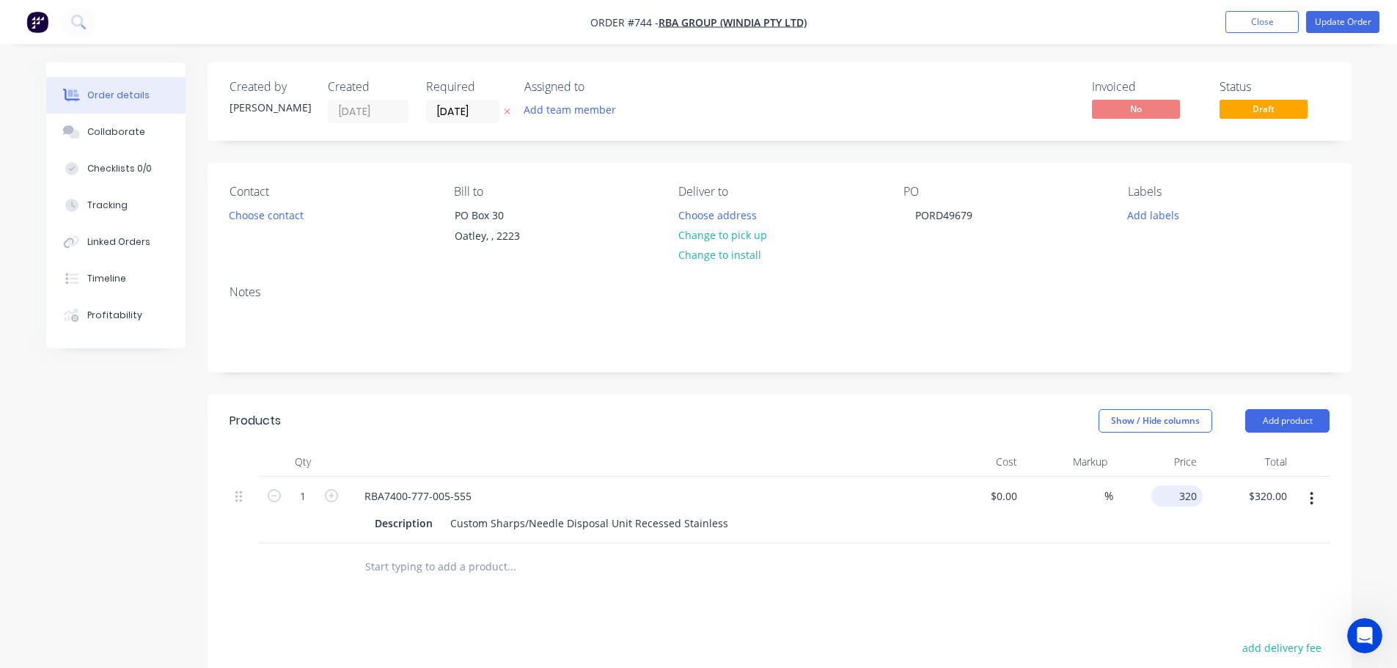
click at [1175, 491] on div "320 $320.00" at bounding box center [1177, 496] width 51 height 21
type input "$448.00"
click at [1268, 590] on div at bounding box center [780, 568] width 1100 height 48
click at [1342, 25] on button "Update Order" at bounding box center [1342, 22] width 73 height 22
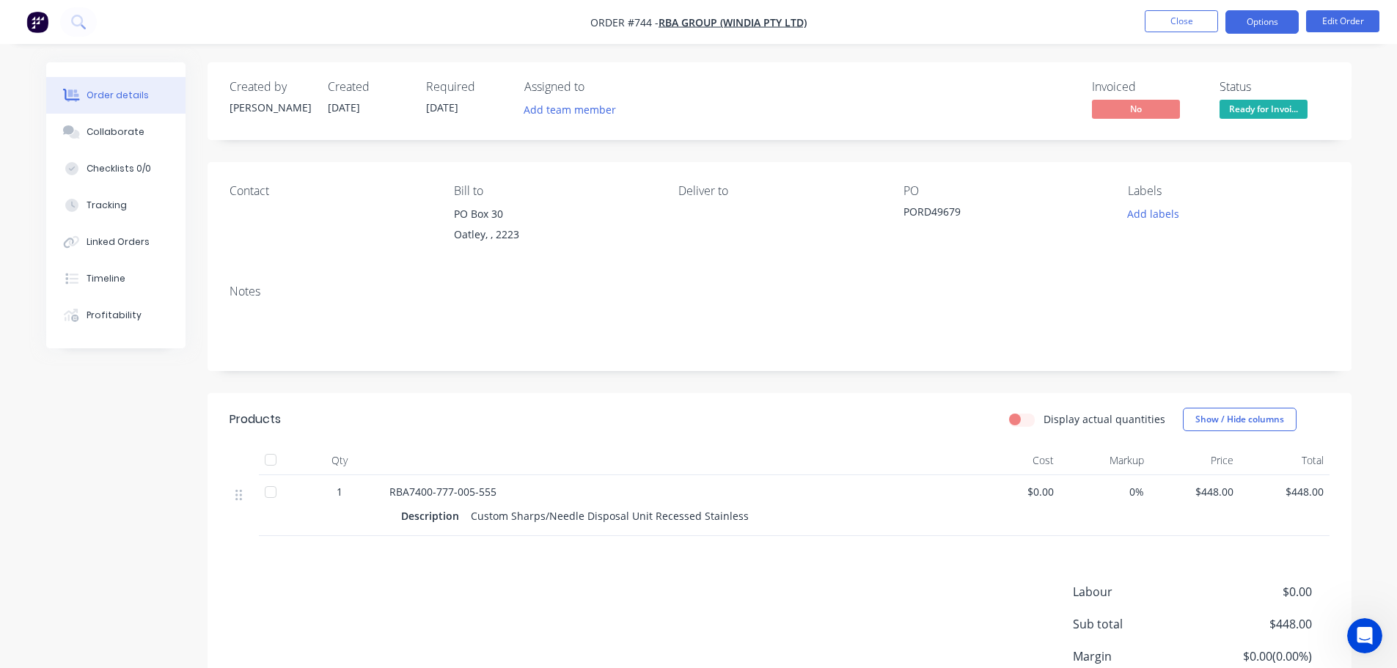
click at [1228, 17] on button "Options" at bounding box center [1262, 21] width 73 height 23
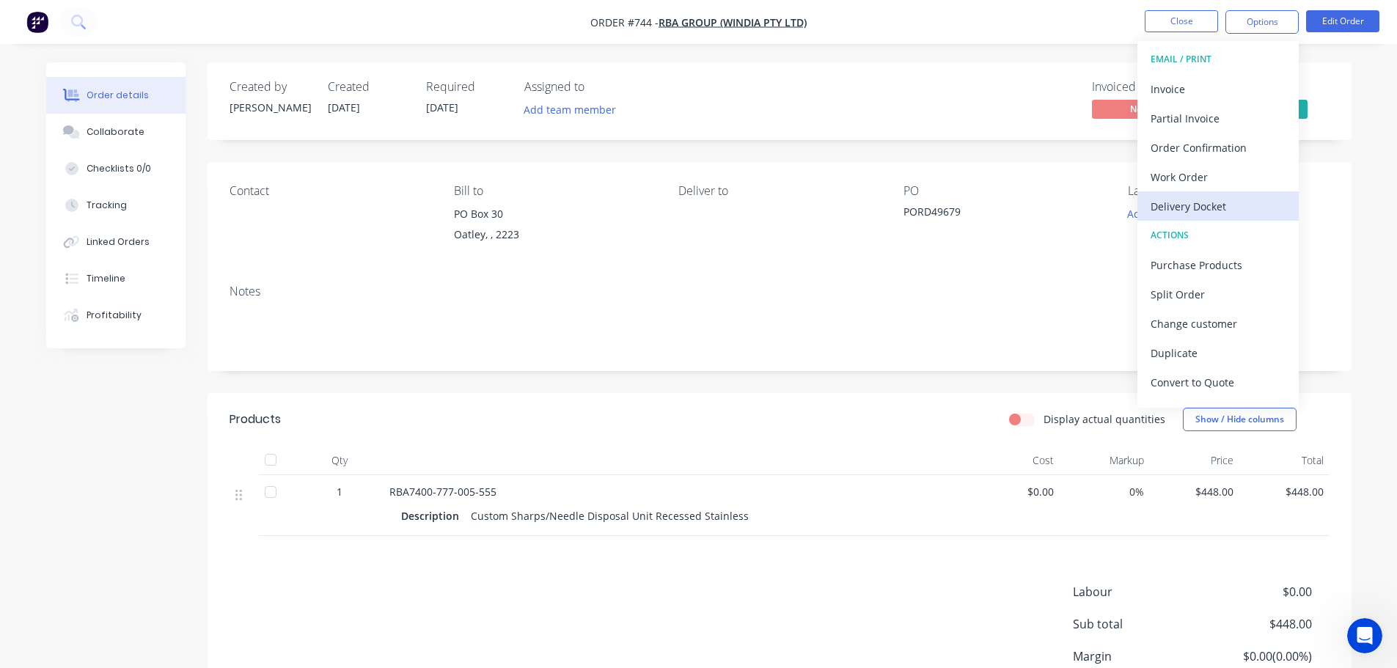
click at [1217, 197] on div "Delivery Docket" at bounding box center [1218, 206] width 135 height 21
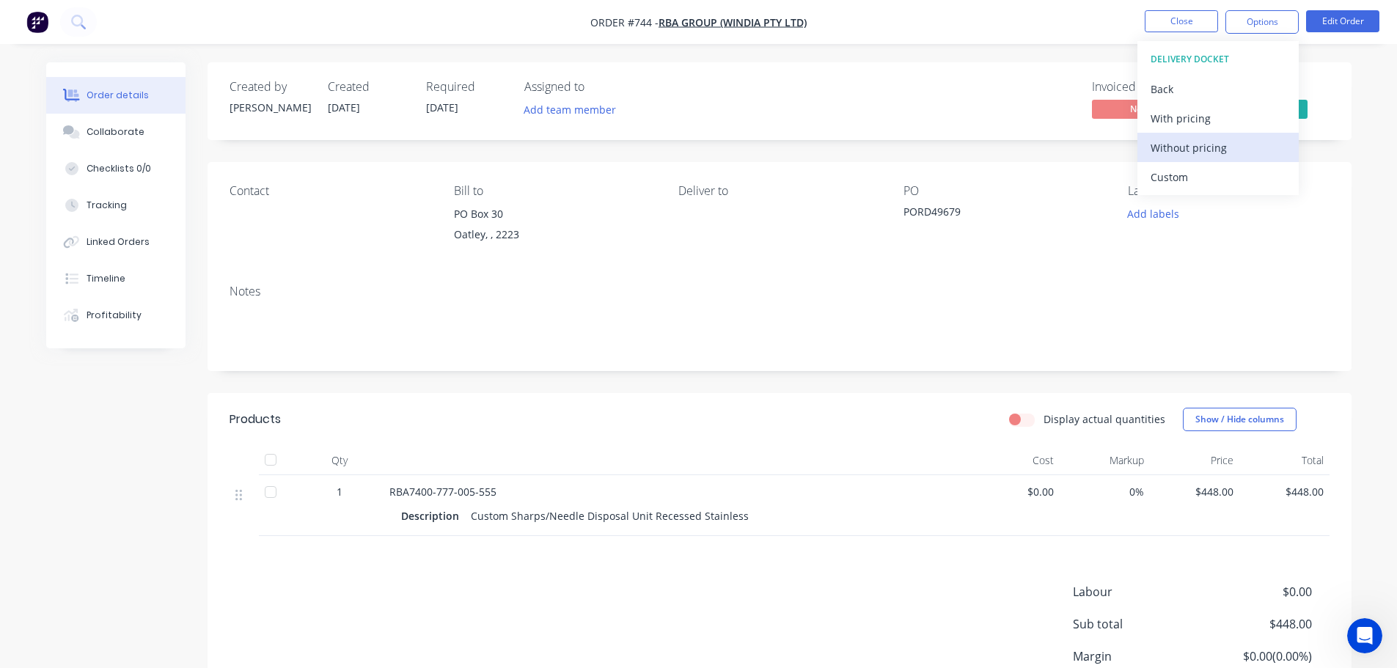
click at [1213, 153] on div "Without pricing" at bounding box center [1218, 147] width 135 height 21
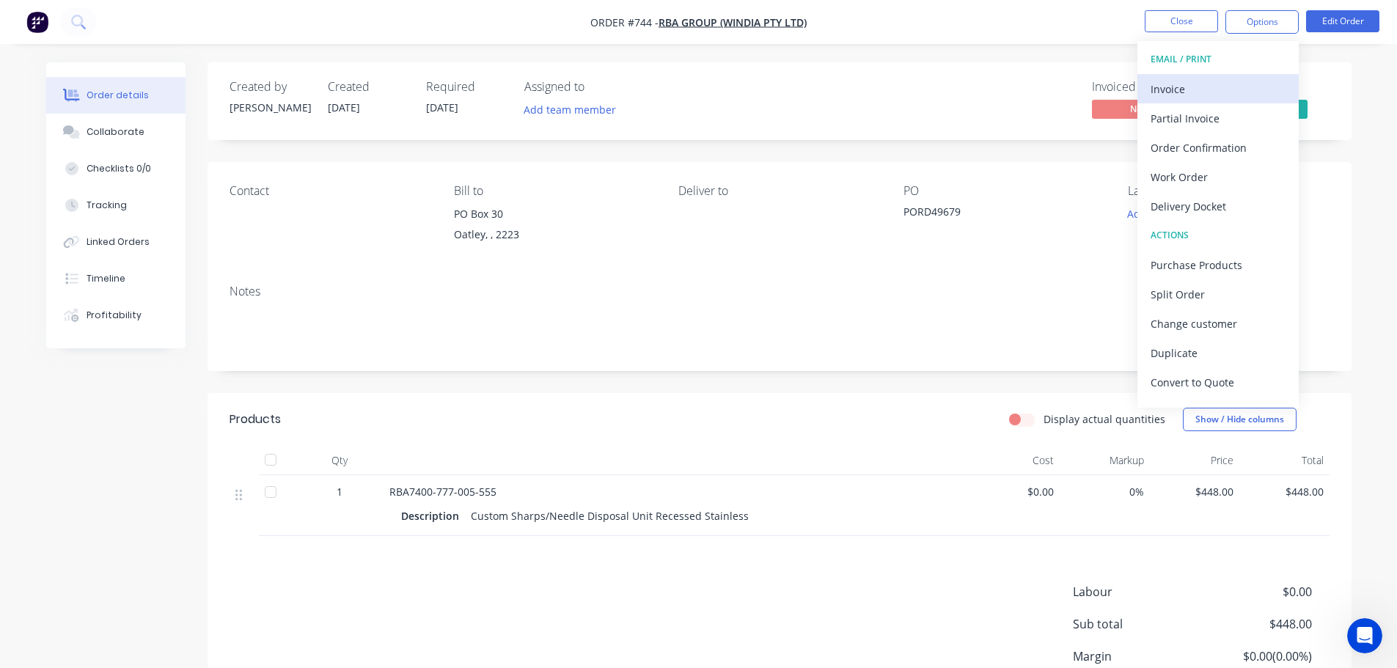
click at [1214, 89] on div "Invoice" at bounding box center [1218, 88] width 135 height 21
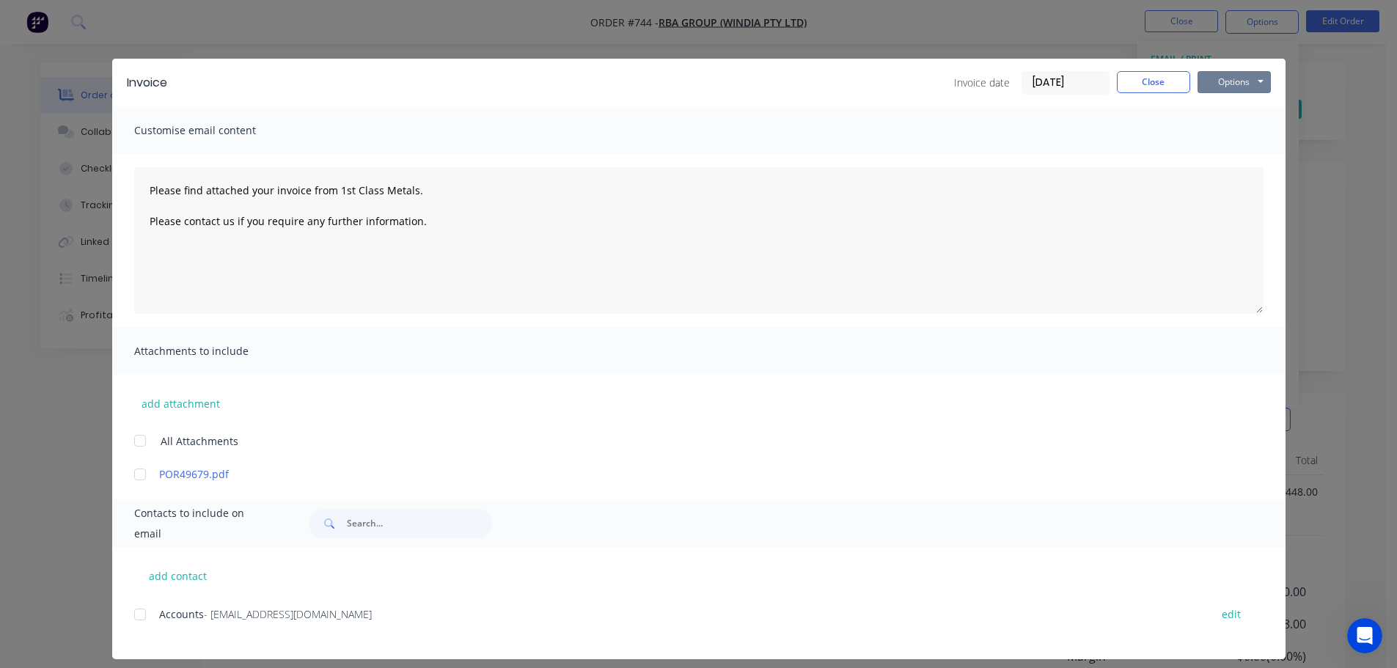
drag, startPoint x: 1214, startPoint y: 89, endPoint x: 1240, endPoint y: 95, distance: 27.1
click at [1226, 86] on button "Options" at bounding box center [1234, 82] width 73 height 22
click at [1248, 137] on button "Print" at bounding box center [1245, 132] width 94 height 24
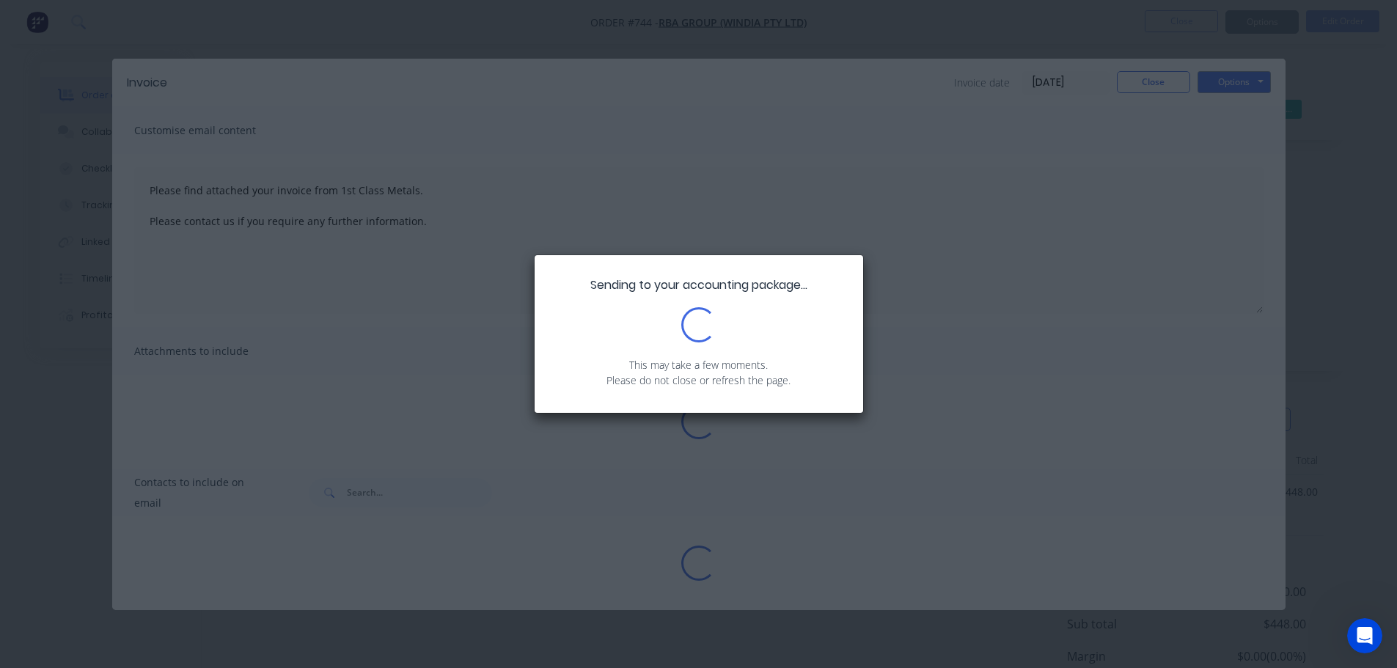
type textarea "Please find attached your invoice from 1st Class Metals. Please contact us if y…"
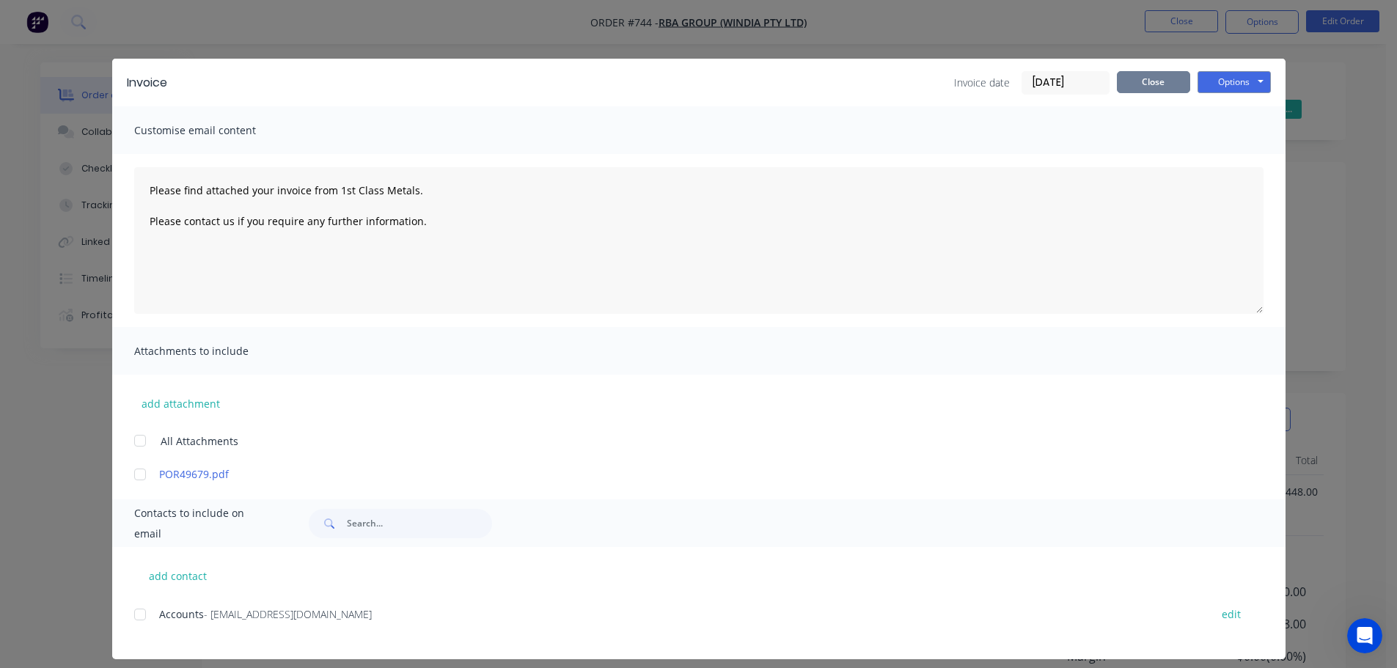
click at [1125, 76] on button "Close" at bounding box center [1153, 82] width 73 height 22
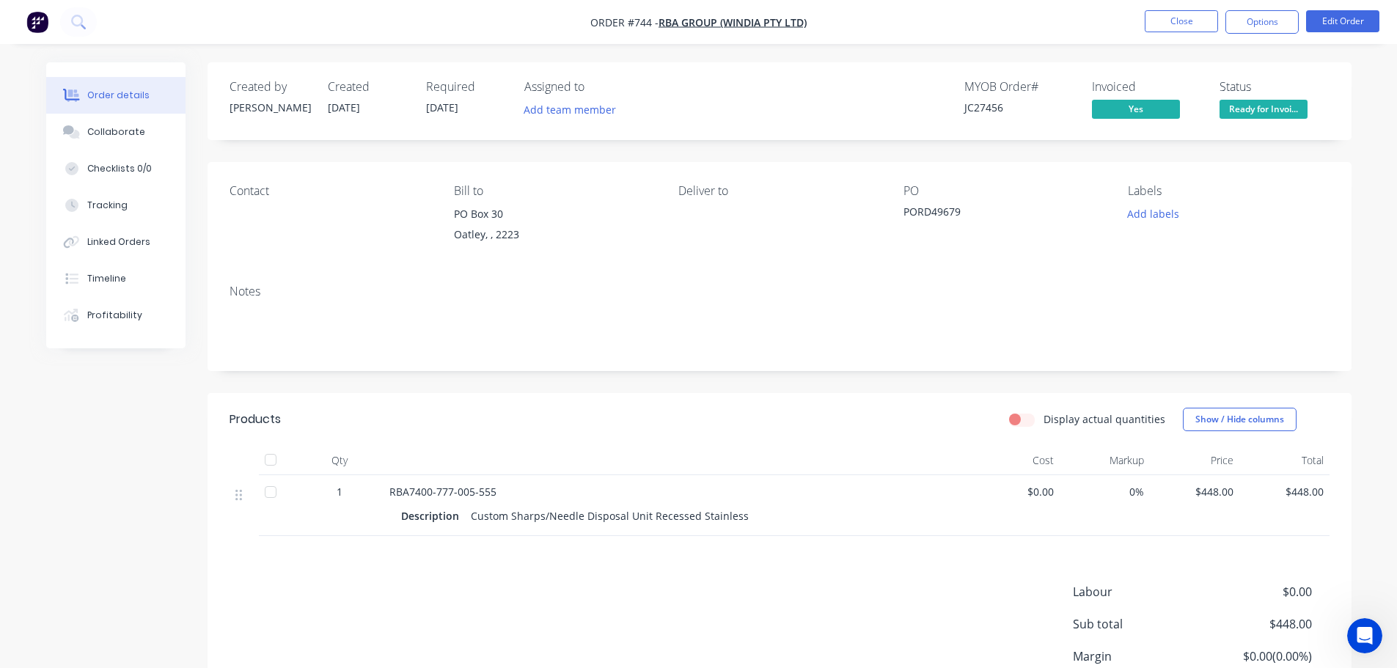
click at [1260, 99] on span at bounding box center [1265, 97] width 10 height 4
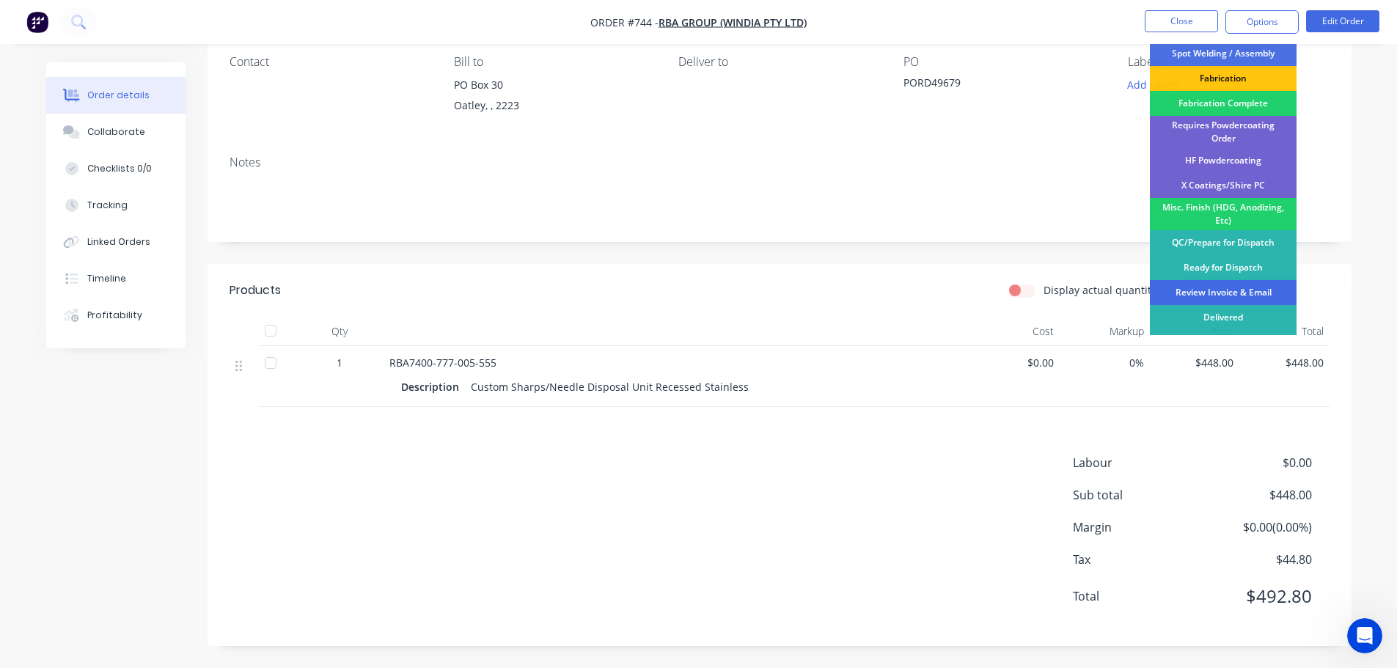
scroll to position [428, 0]
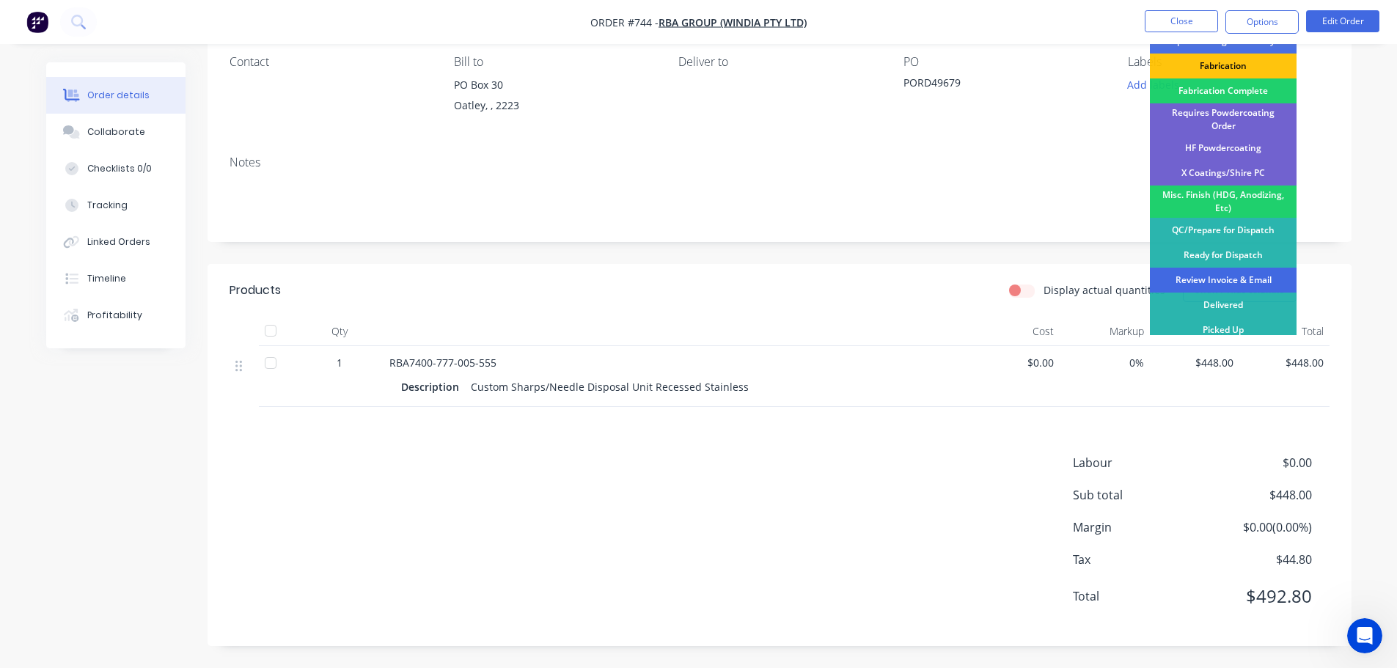
click at [1253, 268] on div "Review Invoice & Email" at bounding box center [1223, 280] width 147 height 25
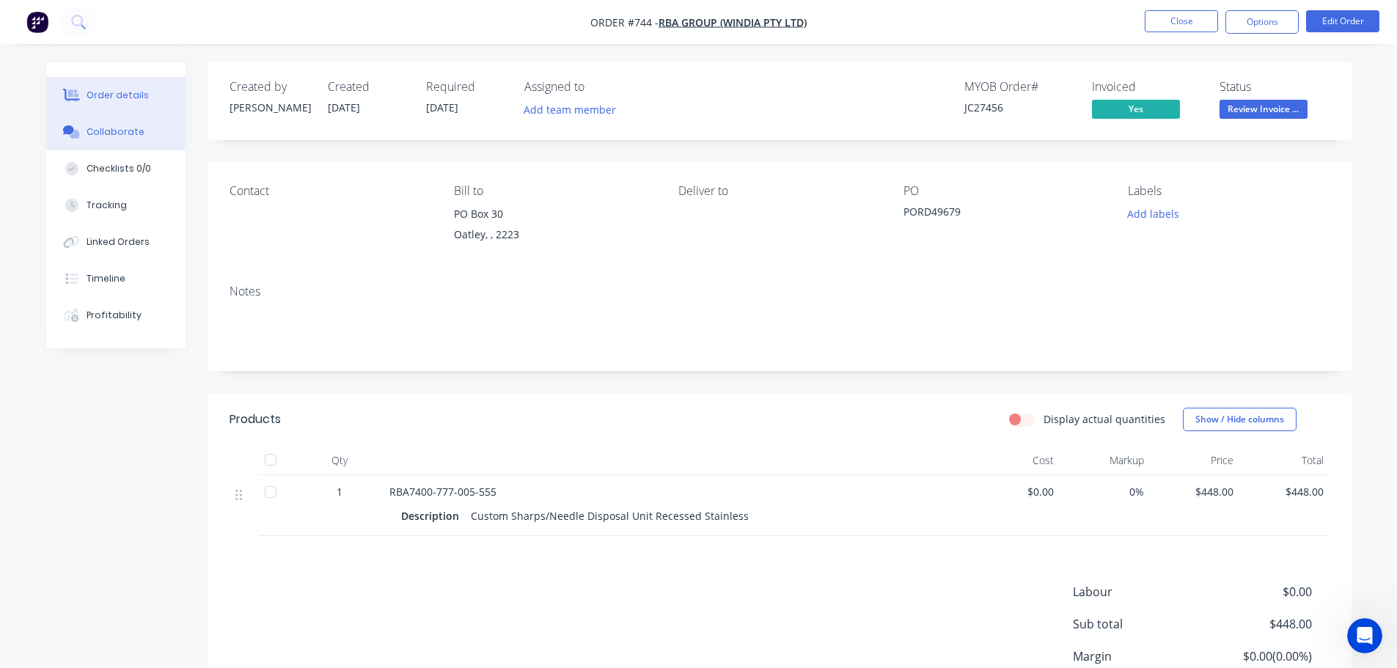
click at [91, 128] on div "Collaborate" at bounding box center [116, 131] width 58 height 13
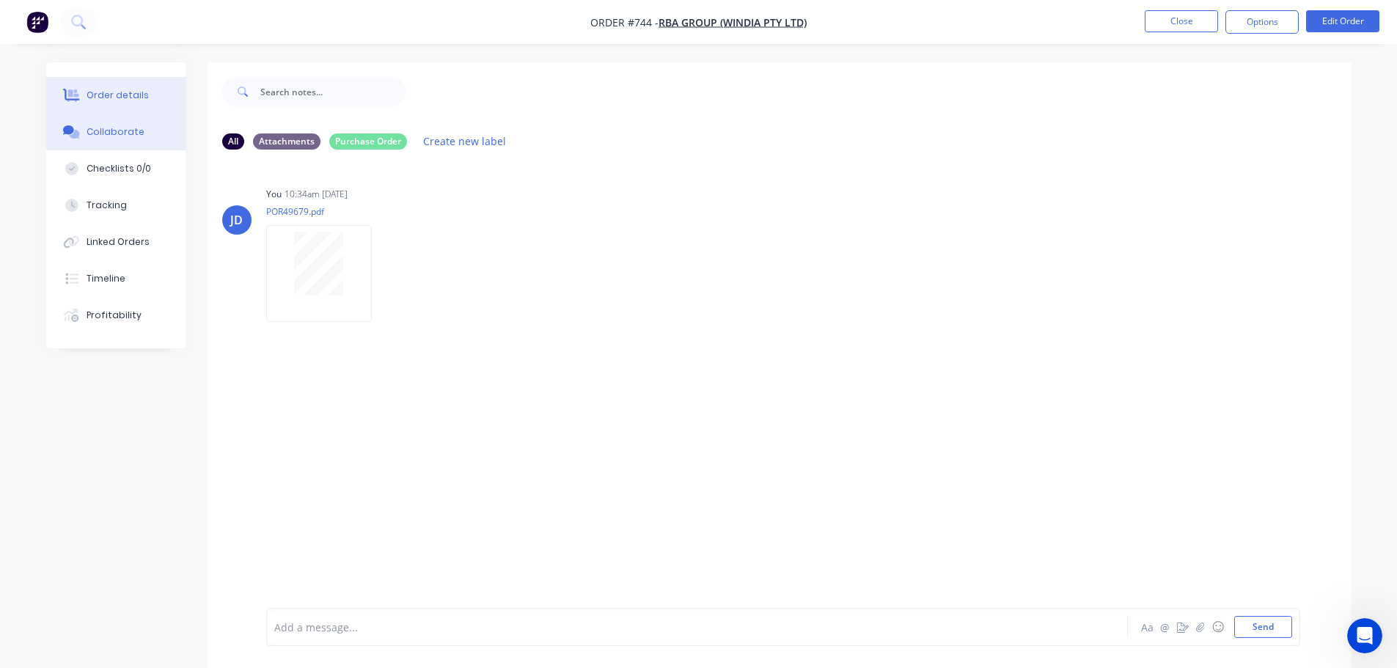
click at [154, 99] on button "Order details" at bounding box center [115, 95] width 139 height 37
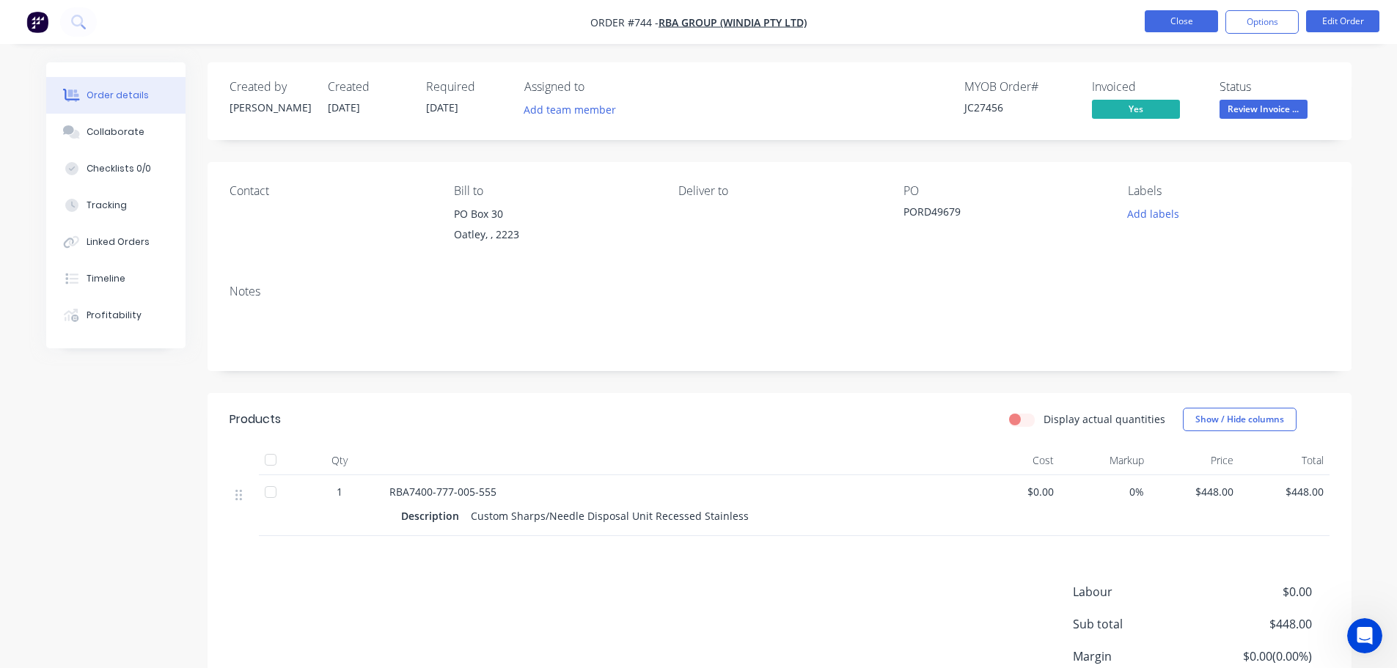
click at [1207, 17] on button "Close" at bounding box center [1181, 21] width 73 height 22
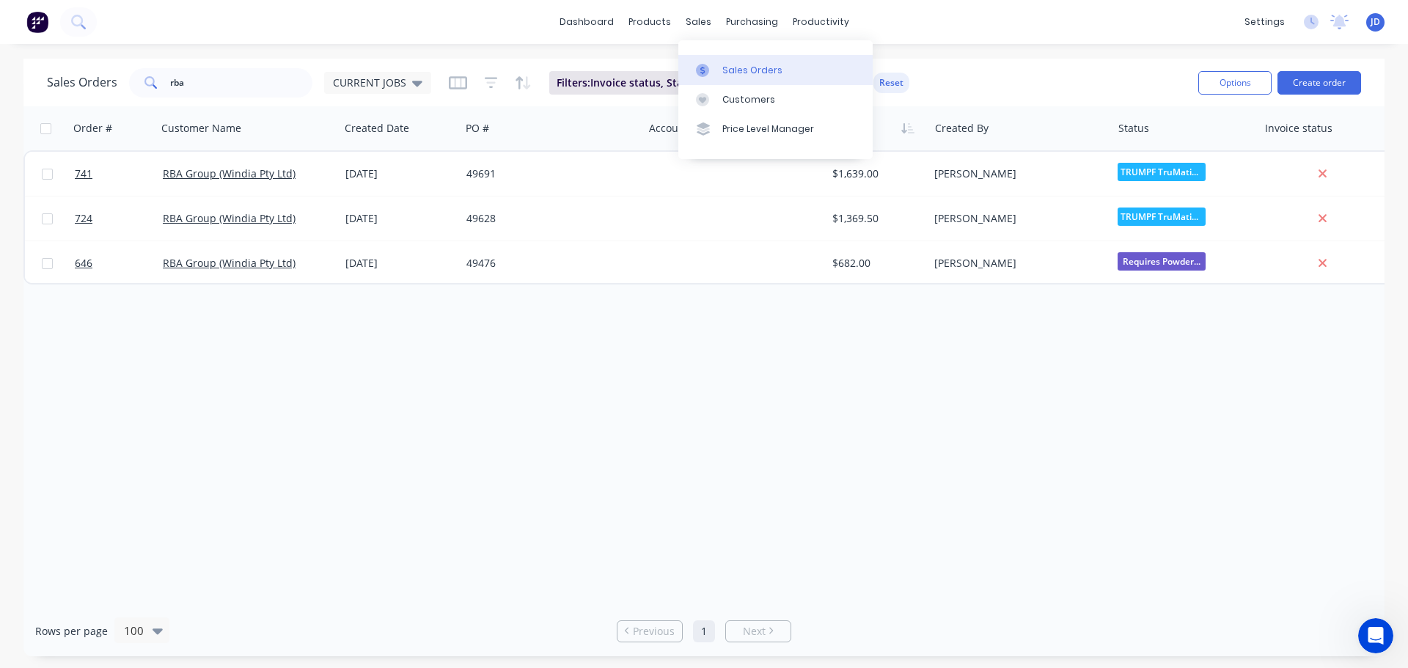
click at [699, 70] on icon at bounding box center [702, 70] width 13 height 13
drag, startPoint x: 199, startPoint y: 68, endPoint x: 43, endPoint y: 34, distance: 160.0
click at [43, 34] on div "dashboard products sales purchasing productivity dashboard products Product Cat…" at bounding box center [704, 334] width 1408 height 668
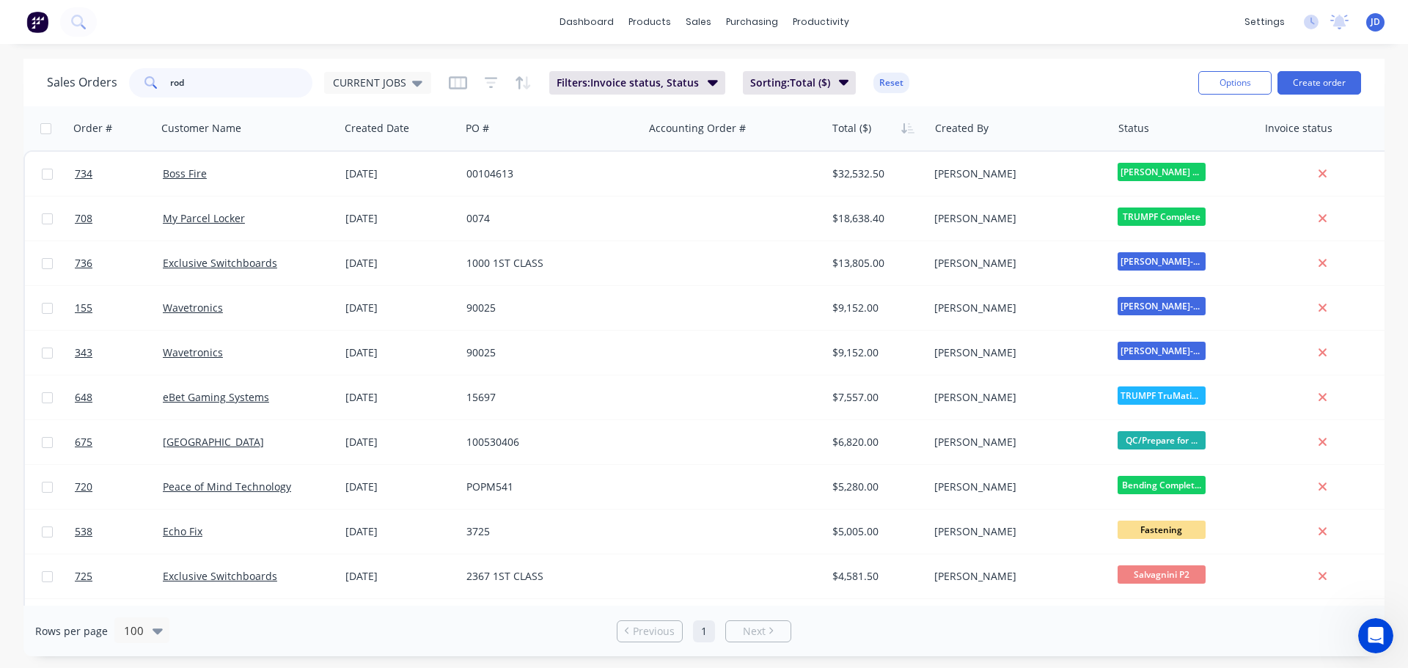
type input "rod"
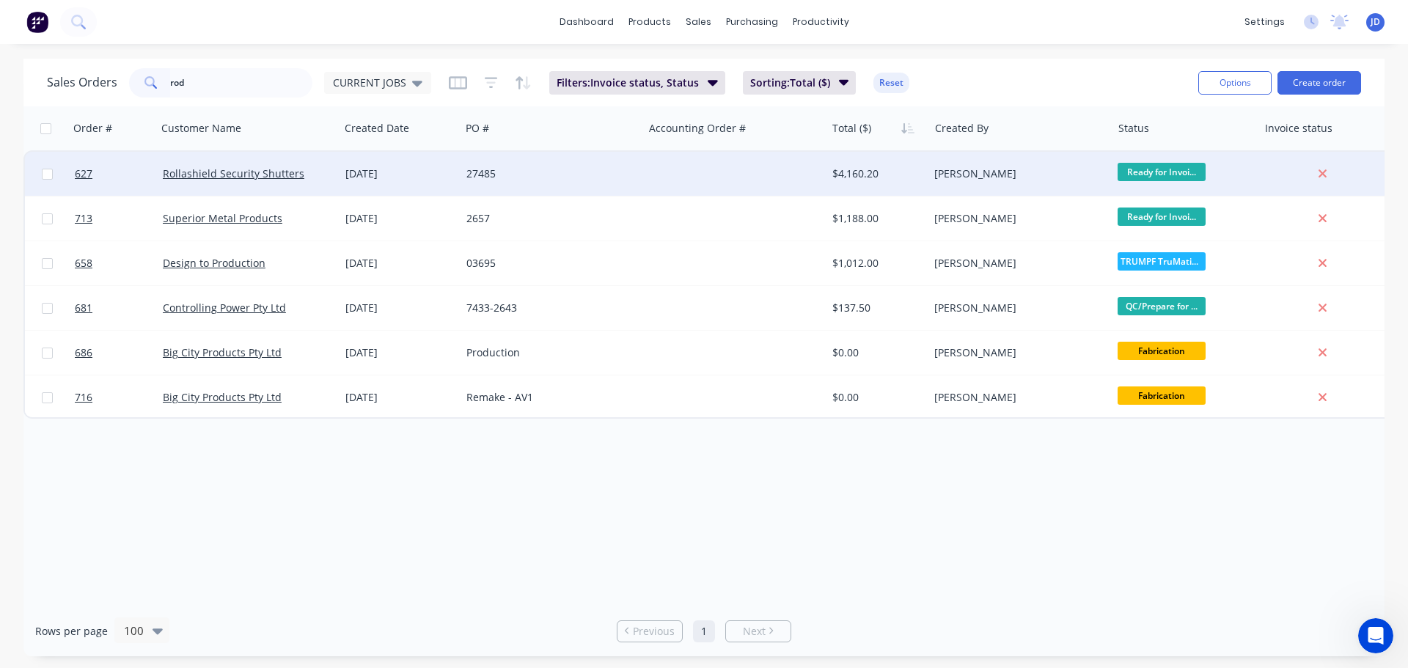
click at [639, 176] on div "27485" at bounding box center [552, 174] width 183 height 44
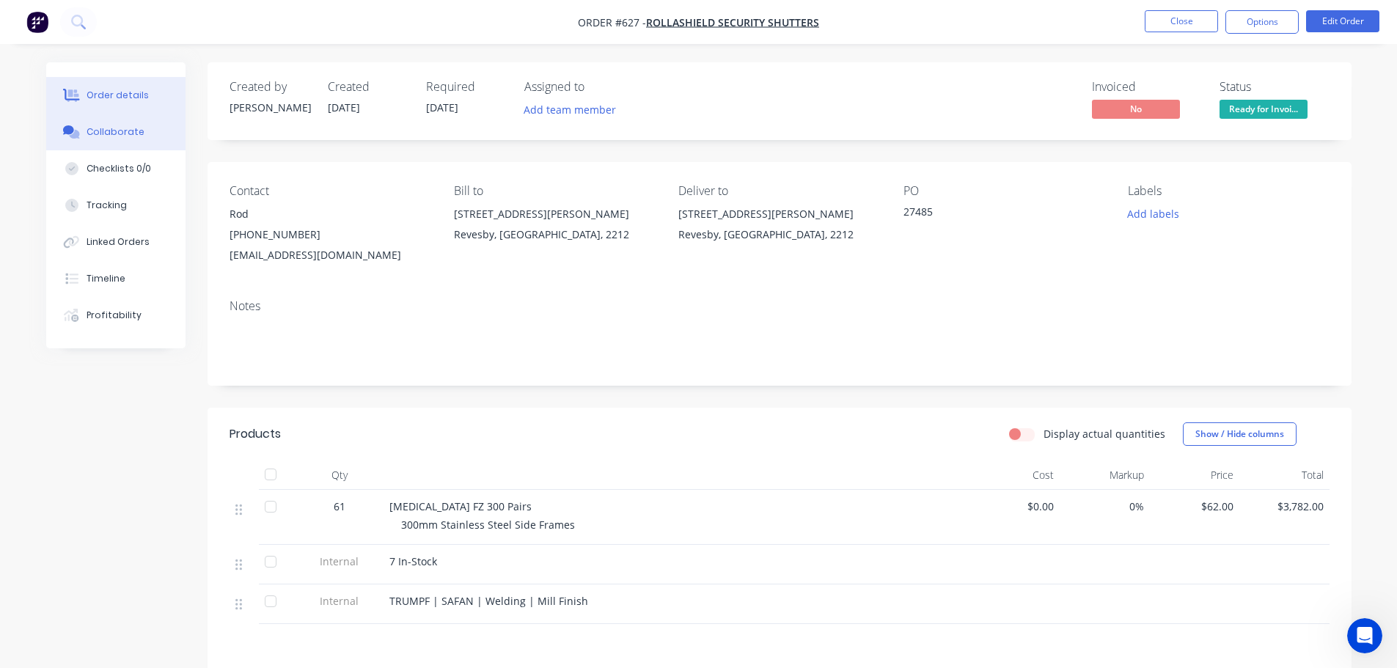
click at [156, 136] on button "Collaborate" at bounding box center [115, 132] width 139 height 37
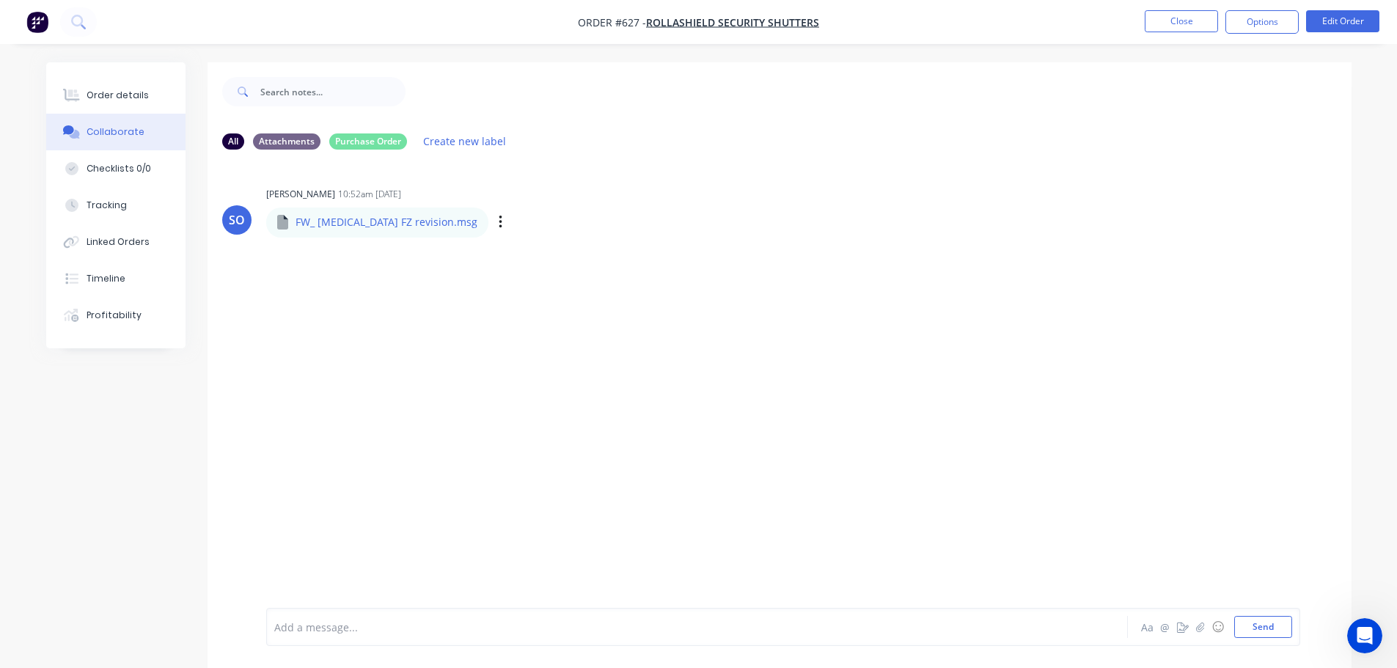
click at [494, 227] on div "Labels Download Delete" at bounding box center [576, 222] width 165 height 21
click at [499, 224] on icon "button" at bounding box center [500, 222] width 3 height 13
click at [514, 237] on button "Labels" at bounding box center [596, 228] width 165 height 33
drag, startPoint x: 359, startPoint y: 222, endPoint x: 423, endPoint y: 224, distance: 63.8
click at [369, 223] on p "FW_ [MEDICAL_DATA] FZ revision.msg" at bounding box center [387, 222] width 182 height 15
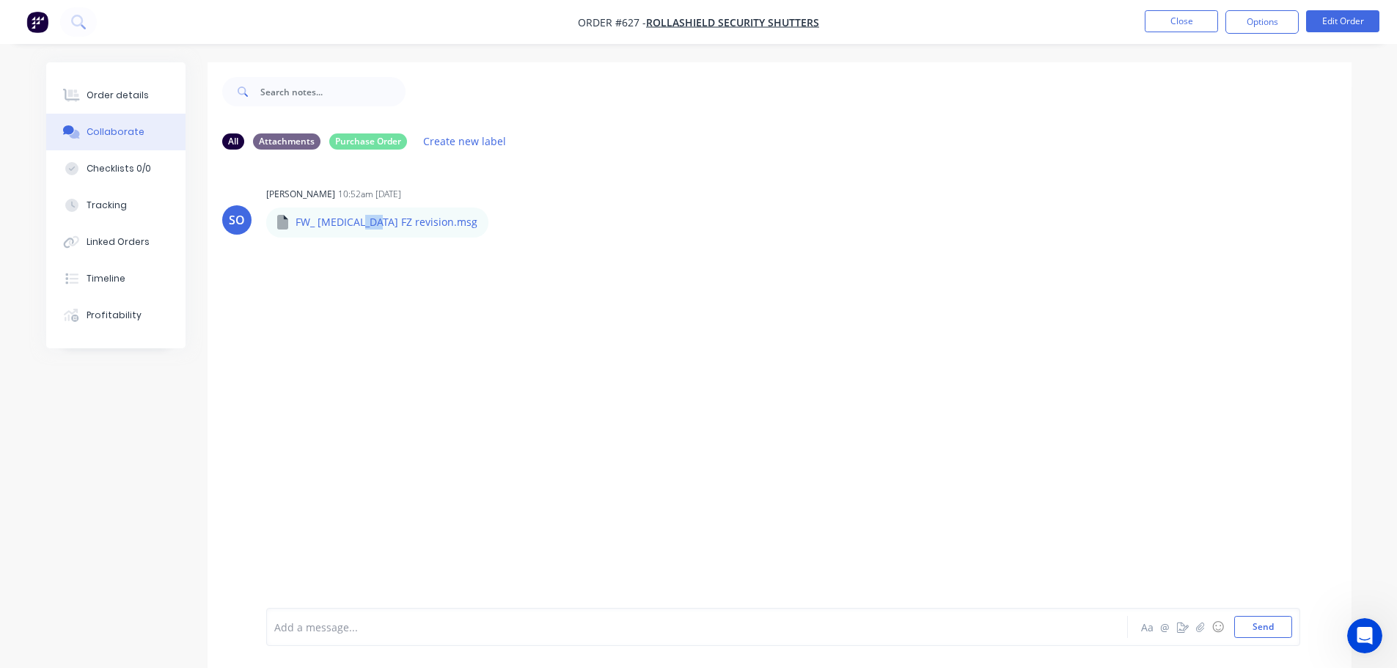
click at [0, 0] on button "button" at bounding box center [0, 0] width 0 height 0
click at [0, 0] on button "Download" at bounding box center [0, 0] width 0 height 0
click at [136, 92] on div "Order details" at bounding box center [118, 95] width 62 height 13
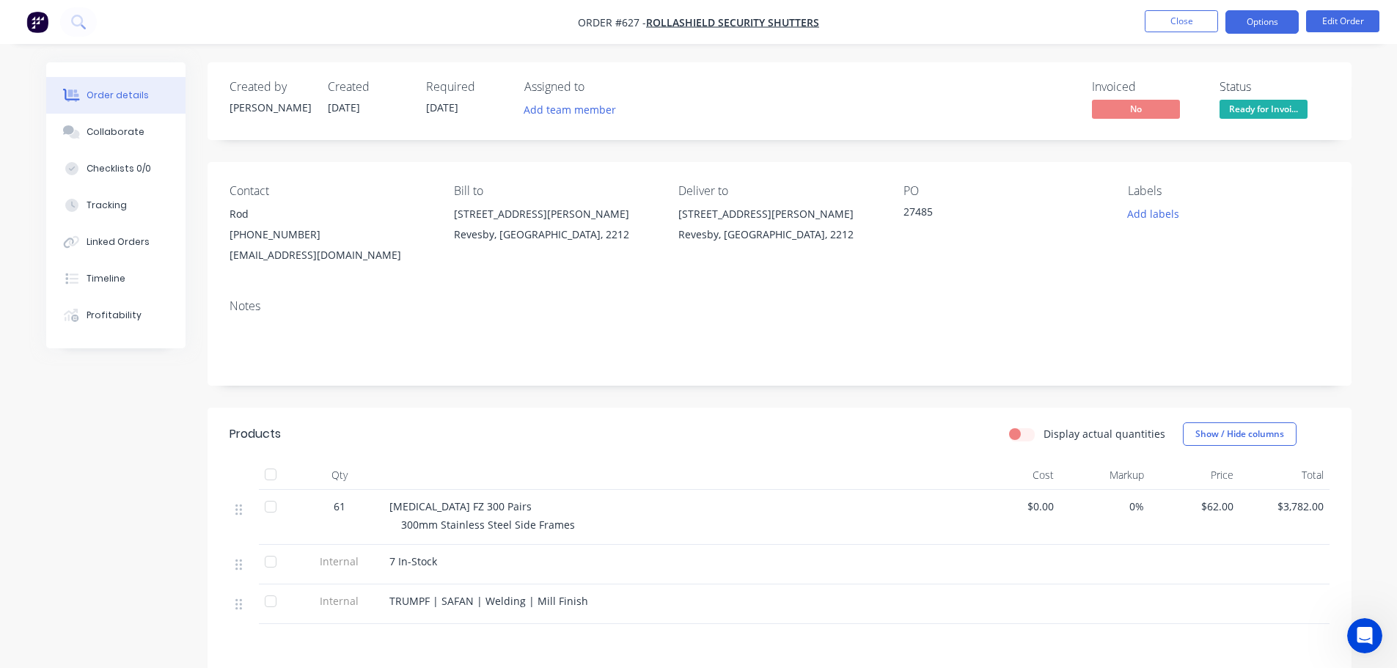
drag, startPoint x: 1250, startPoint y: 21, endPoint x: 1245, endPoint y: 36, distance: 16.2
click at [1251, 23] on button "Options" at bounding box center [1262, 21] width 73 height 23
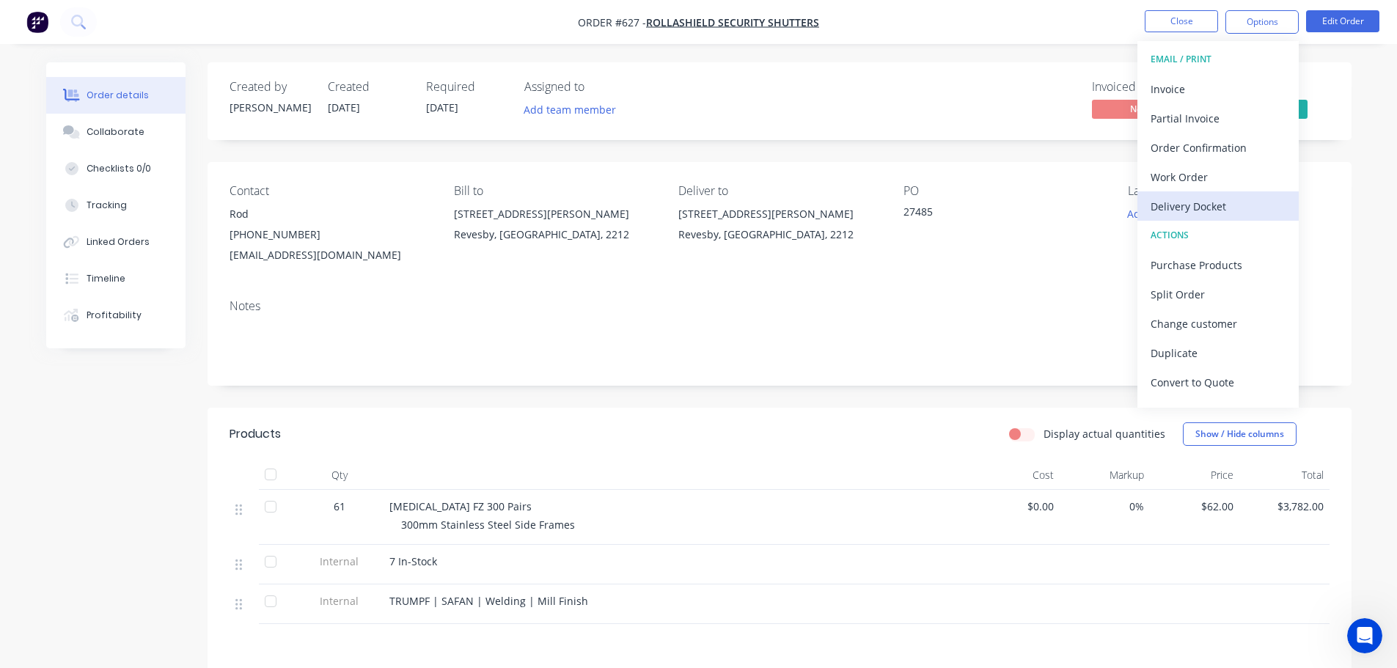
click at [1238, 207] on div "Delivery Docket" at bounding box center [1218, 206] width 135 height 21
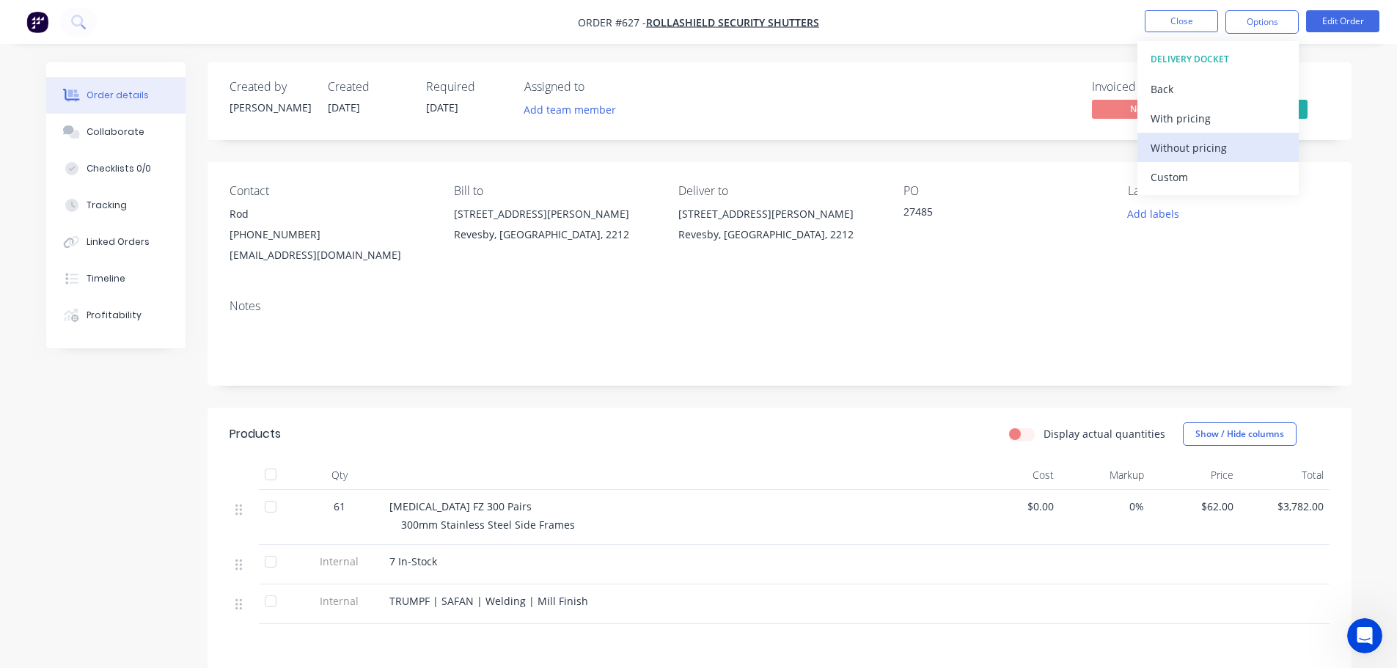
click at [1204, 153] on div "Without pricing" at bounding box center [1218, 147] width 135 height 21
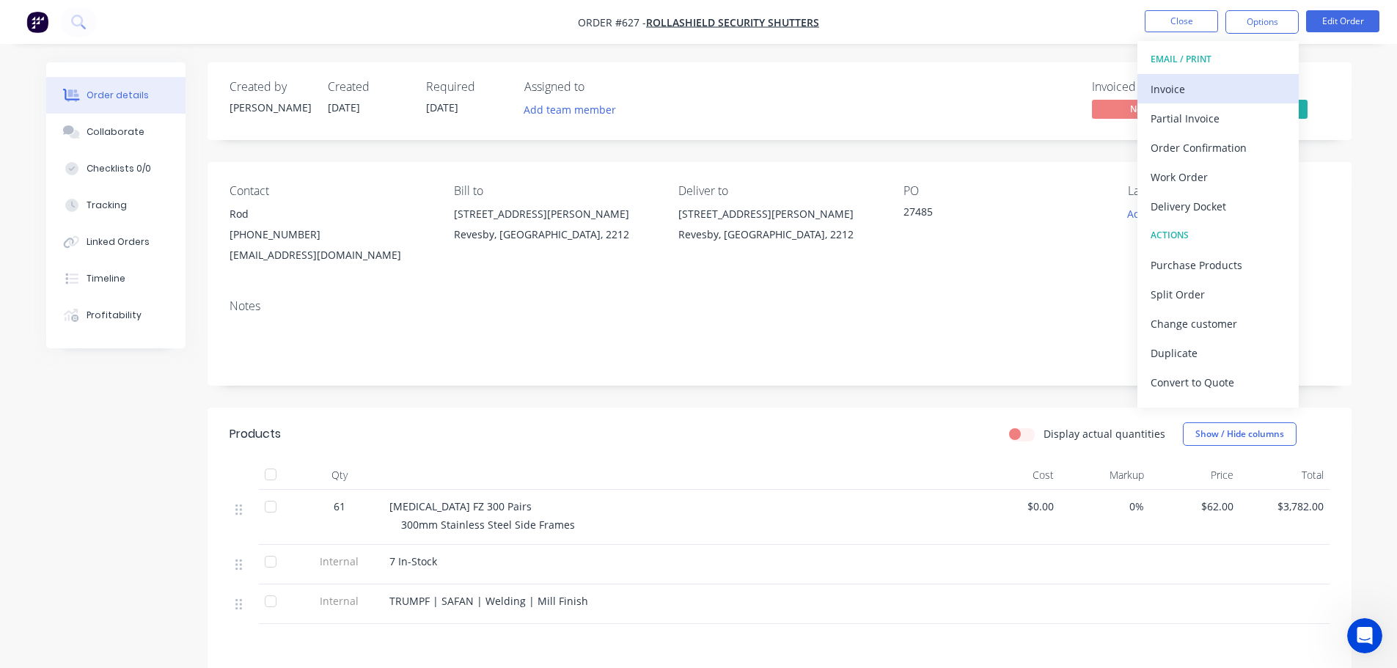
click at [1213, 79] on div "Invoice" at bounding box center [1218, 88] width 135 height 21
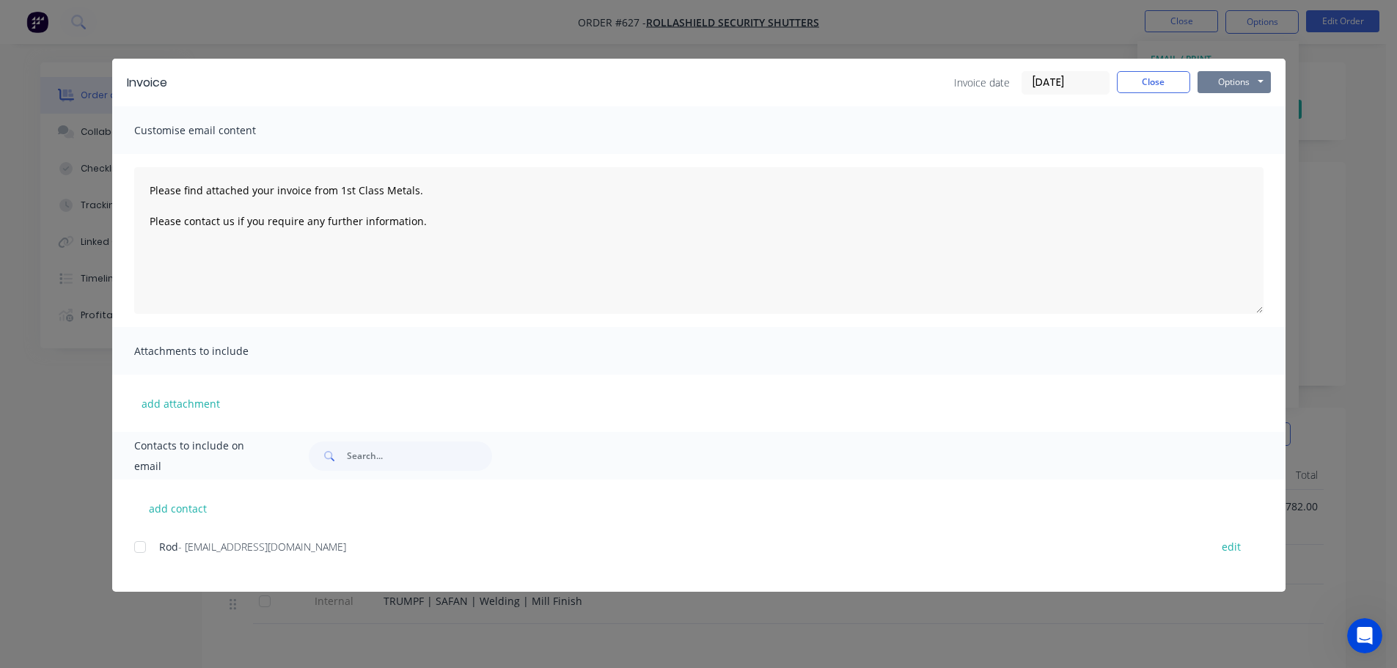
drag, startPoint x: 1229, startPoint y: 83, endPoint x: 1246, endPoint y: 91, distance: 19.4
click at [1229, 84] on button "Options" at bounding box center [1234, 82] width 73 height 22
click at [1240, 138] on button "Print" at bounding box center [1245, 132] width 94 height 24
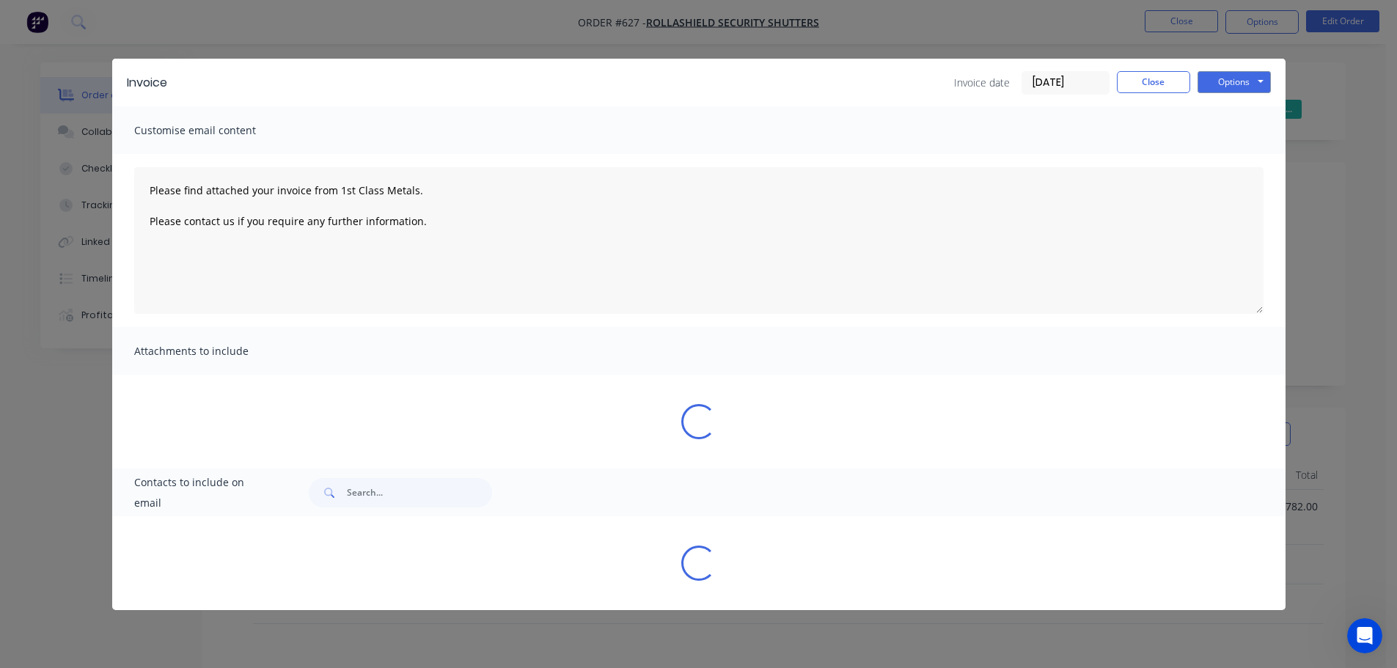
type textarea "Please find attached your invoice from 1st Class Metals. Please contact us if y…"
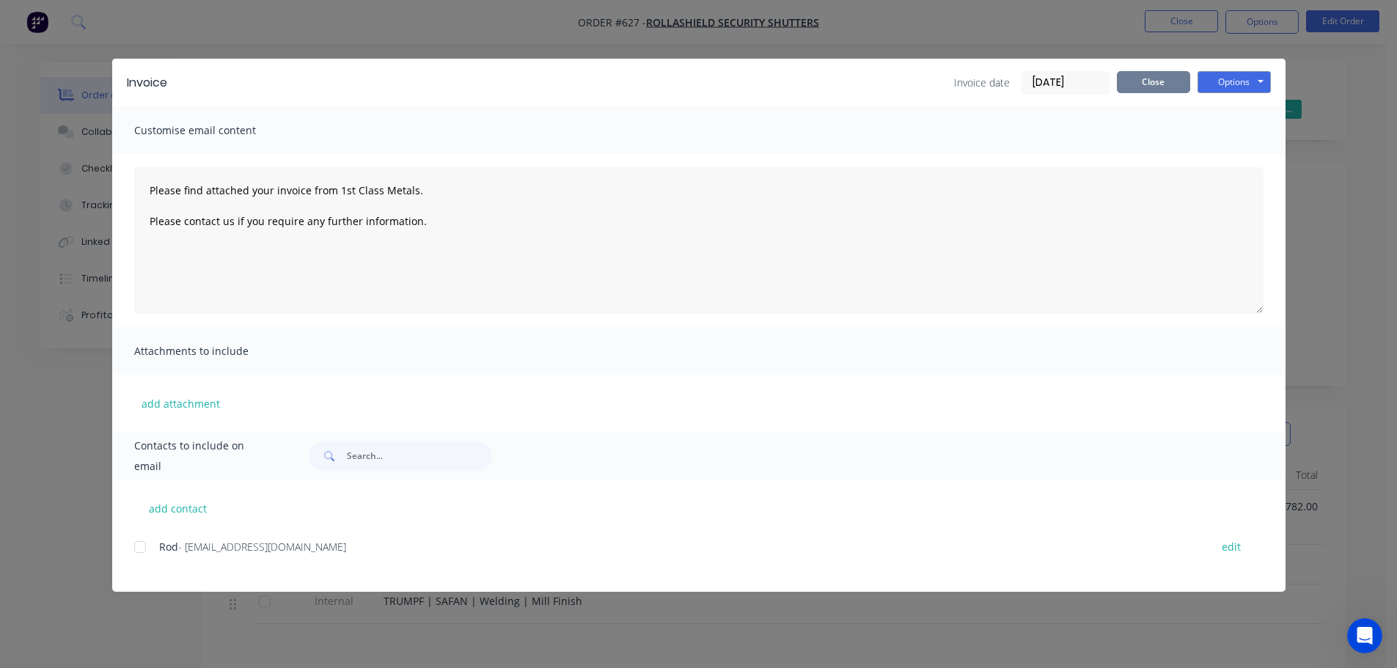
drag, startPoint x: 1164, startPoint y: 98, endPoint x: 1154, endPoint y: 82, distance: 19.1
click at [1161, 95] on div "Invoice Invoice date [DATE] Close Options Preview Print Email" at bounding box center [699, 83] width 1174 height 48
click at [1155, 83] on button "Close" at bounding box center [1153, 82] width 73 height 22
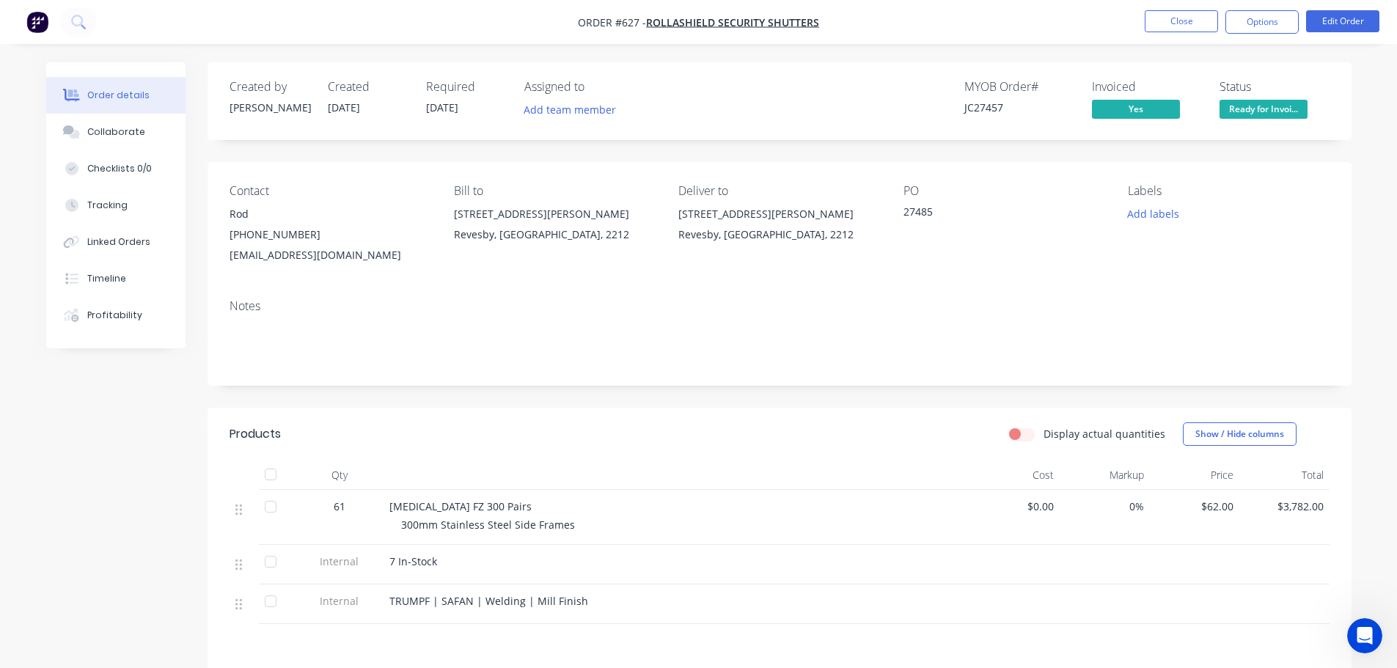
click at [1259, 101] on span "Ready for Invoi..." at bounding box center [1264, 109] width 88 height 18
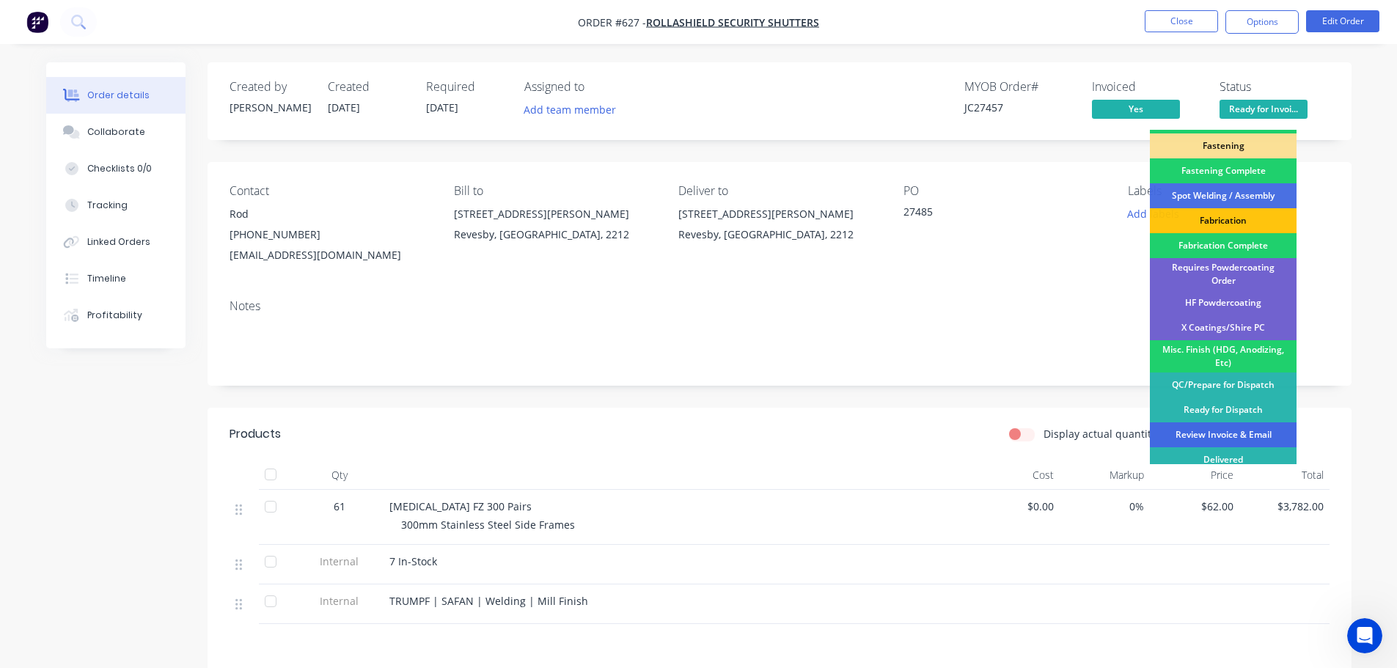
scroll to position [428, 0]
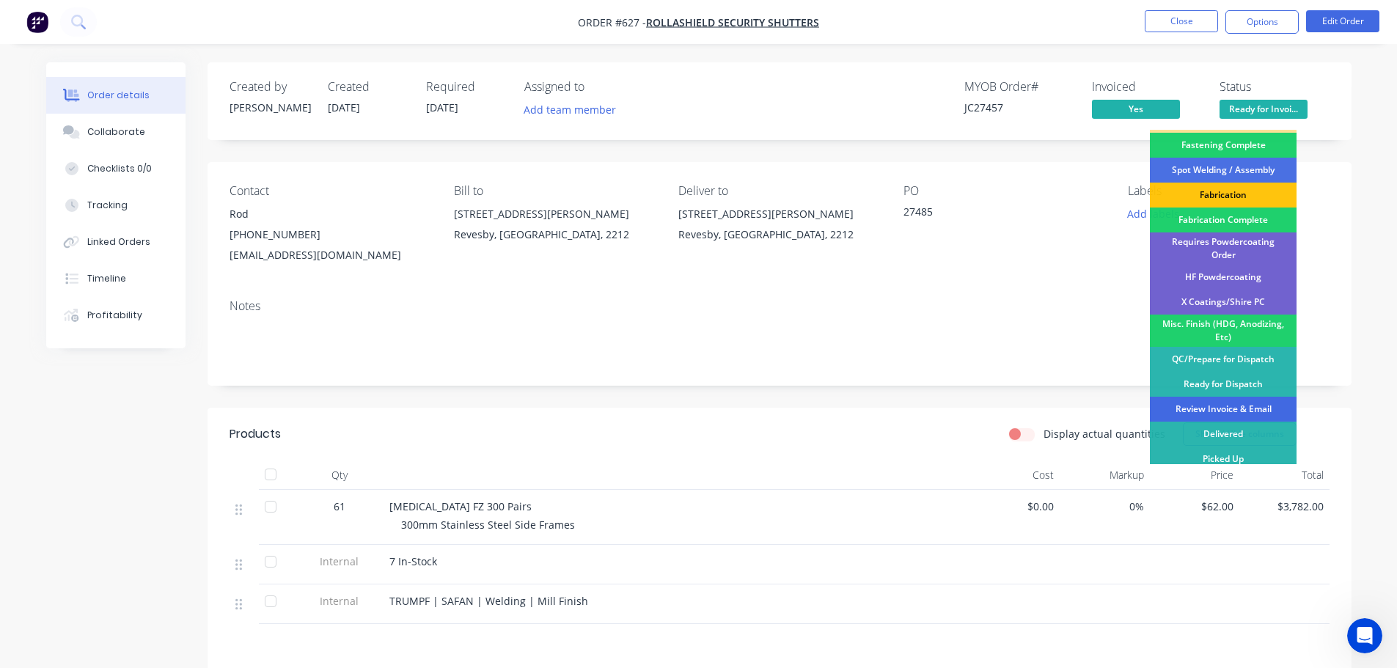
click at [1240, 397] on div "Review Invoice & Email" at bounding box center [1223, 409] width 147 height 25
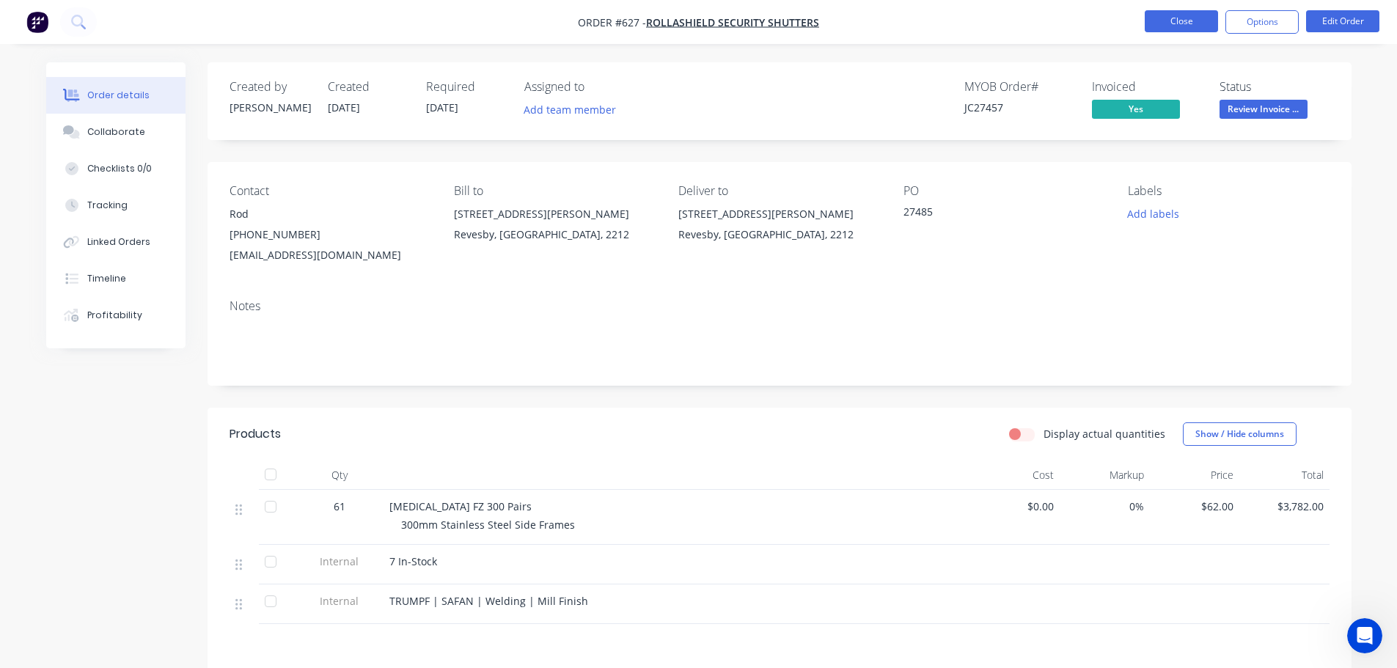
click at [1177, 18] on button "Close" at bounding box center [1181, 21] width 73 height 22
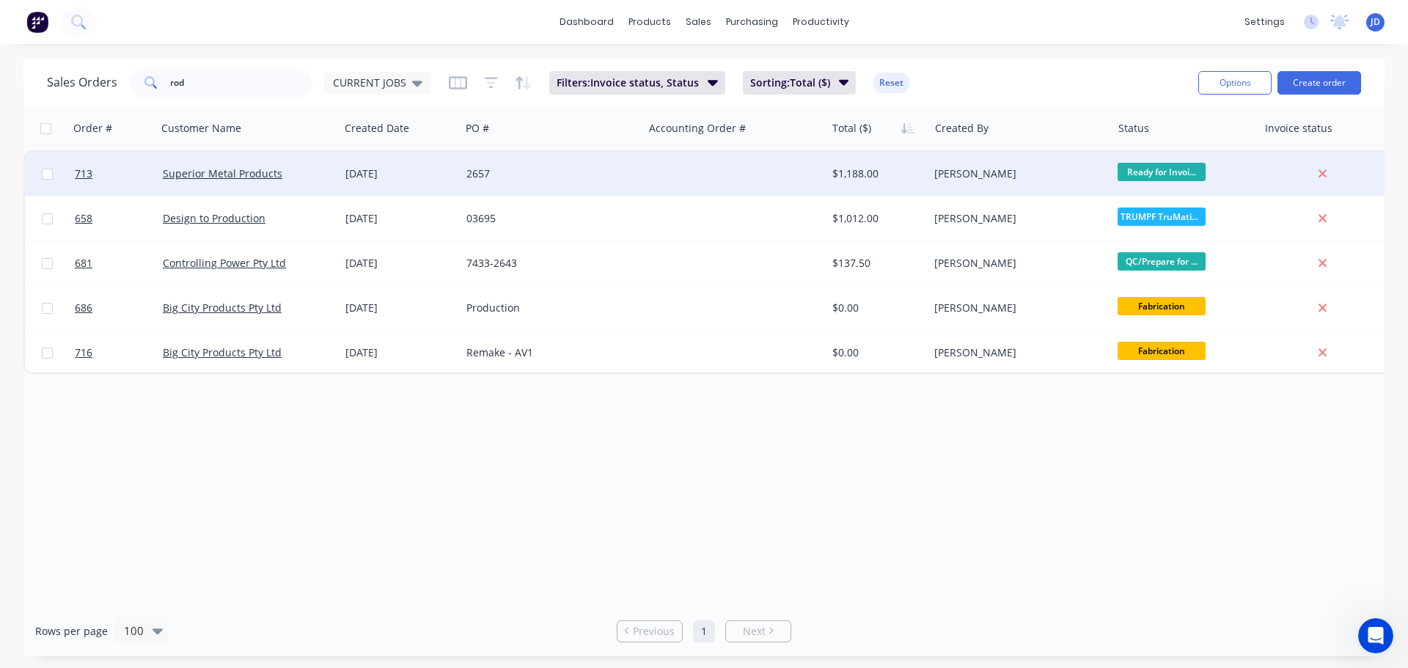
click at [573, 163] on div "2657" at bounding box center [552, 174] width 183 height 44
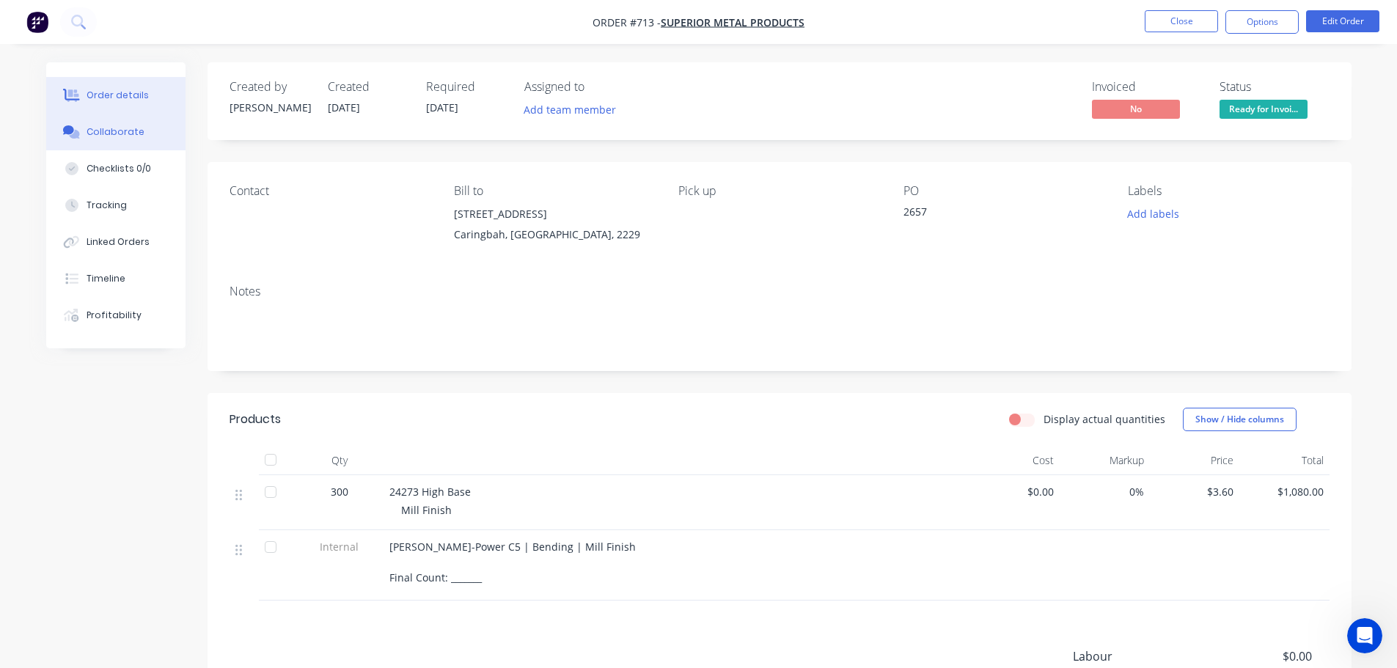
click at [119, 125] on button "Collaborate" at bounding box center [115, 132] width 139 height 37
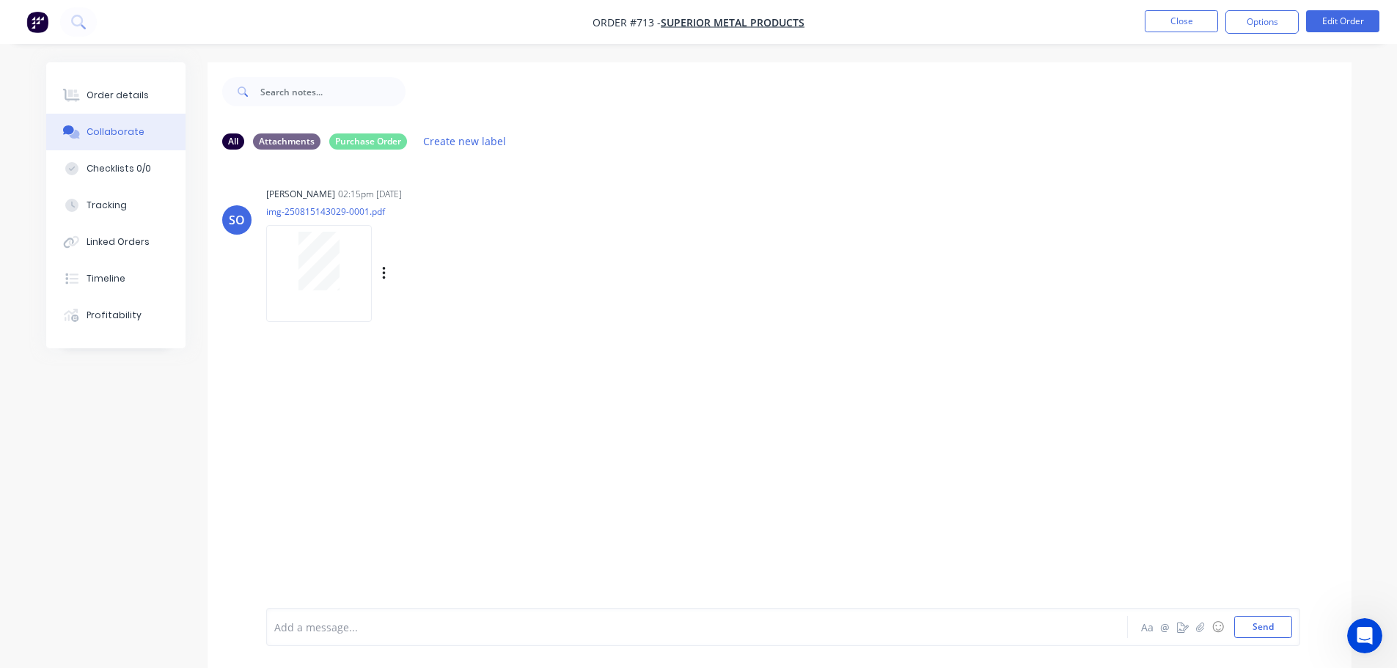
drag, startPoint x: 286, startPoint y: 251, endPoint x: 297, endPoint y: 251, distance: 11.0
click at [297, 251] on div at bounding box center [319, 261] width 92 height 59
click at [79, 103] on button "Order details" at bounding box center [115, 95] width 139 height 37
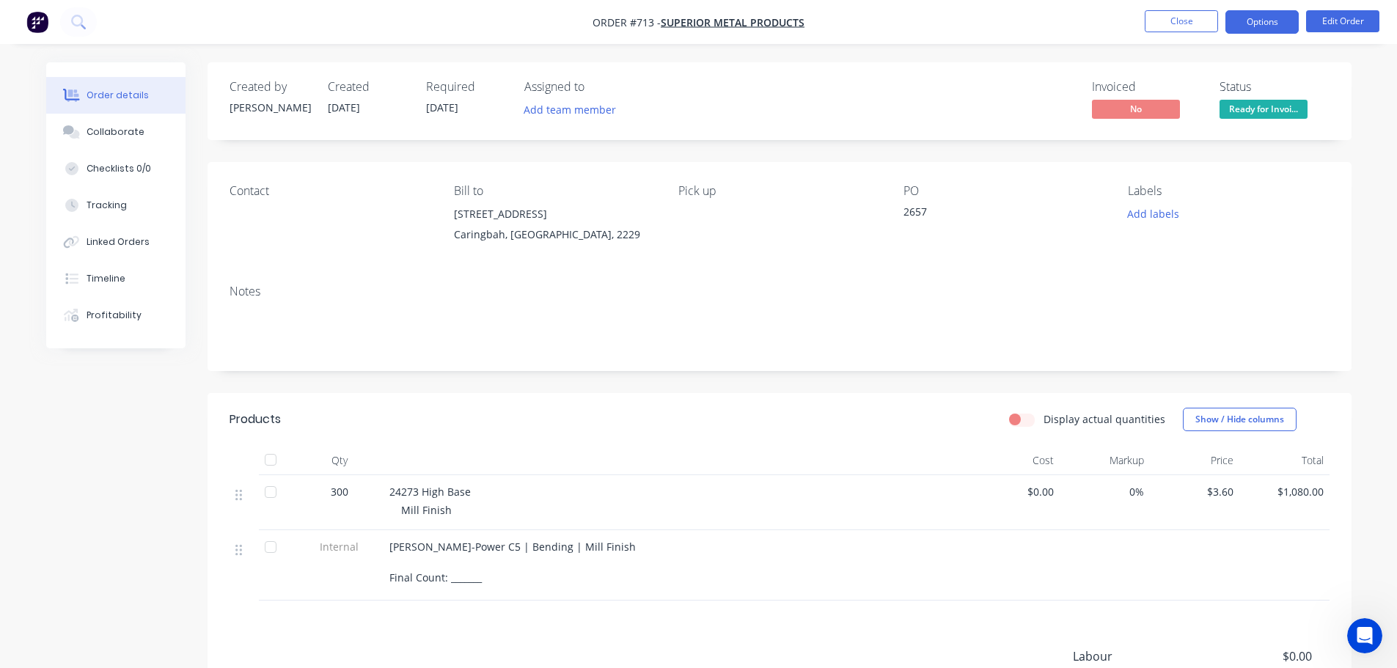
click at [1263, 31] on button "Options" at bounding box center [1262, 21] width 73 height 23
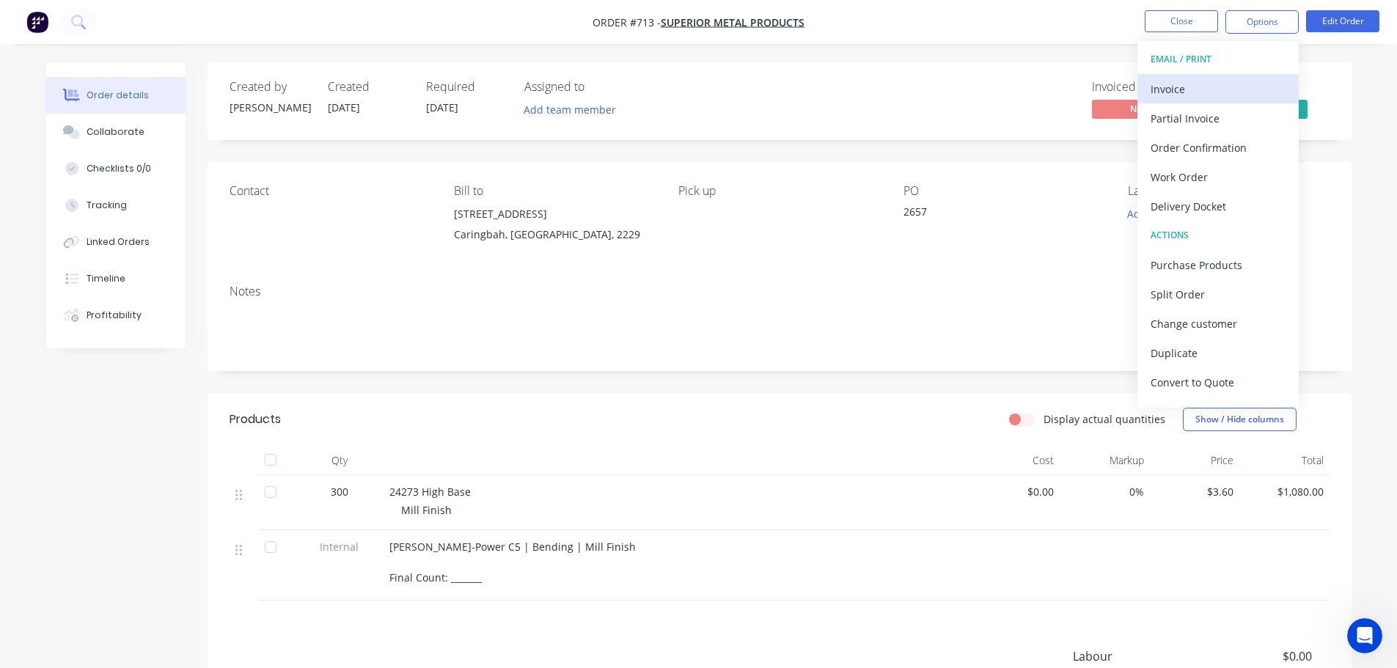
click at [1202, 89] on div "Invoice" at bounding box center [1218, 88] width 135 height 21
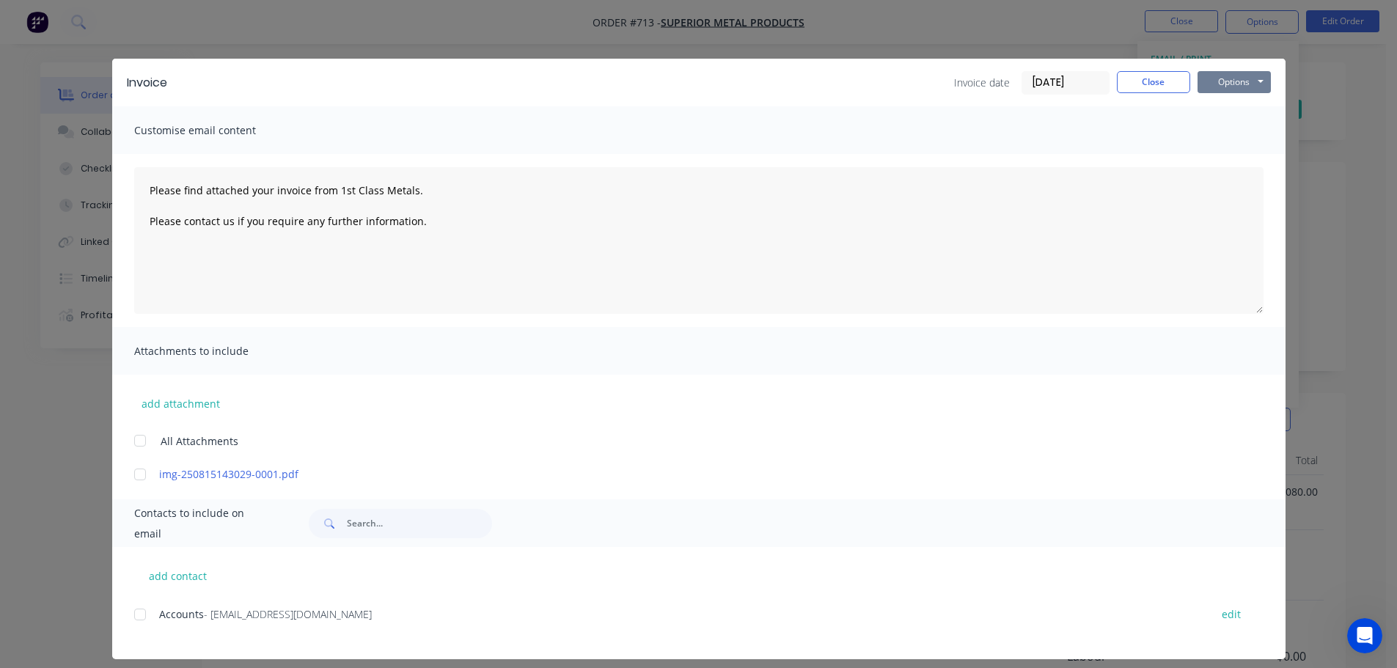
click at [1237, 79] on button "Options" at bounding box center [1234, 82] width 73 height 22
click at [1245, 138] on button "Print" at bounding box center [1245, 132] width 94 height 24
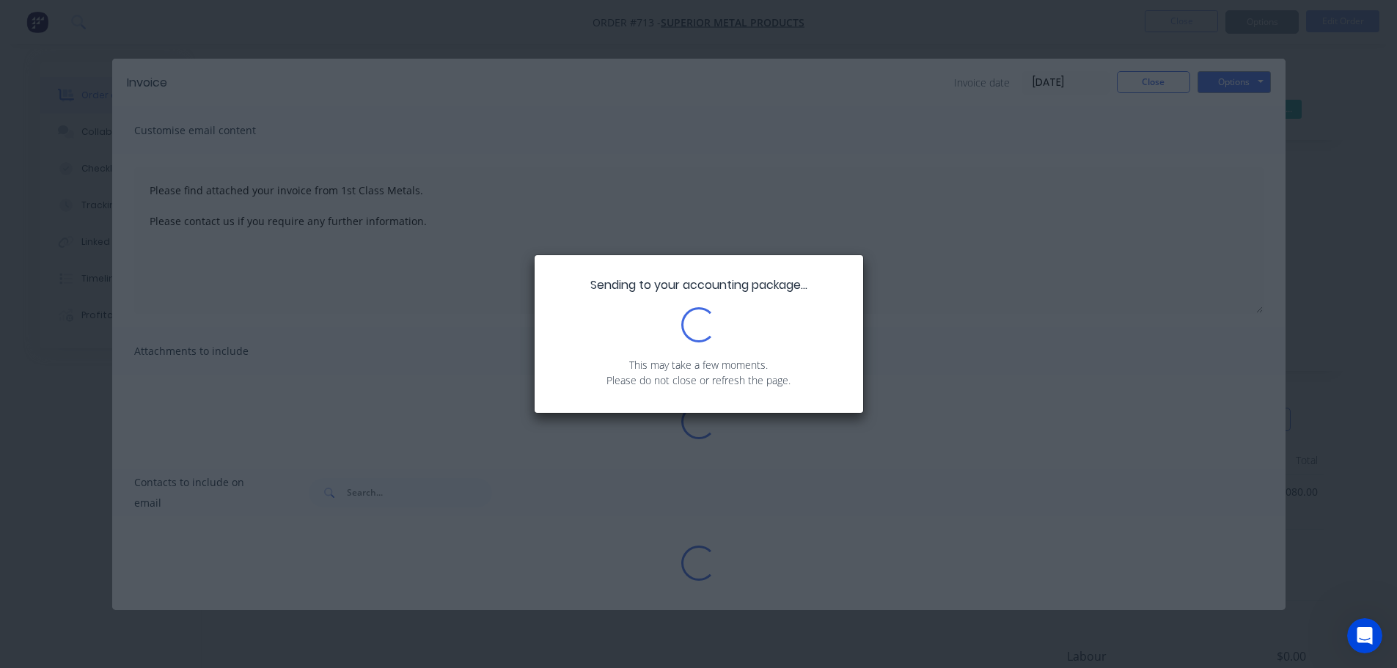
type textarea "Please find attached your invoice from 1st Class Metals. Please contact us if y…"
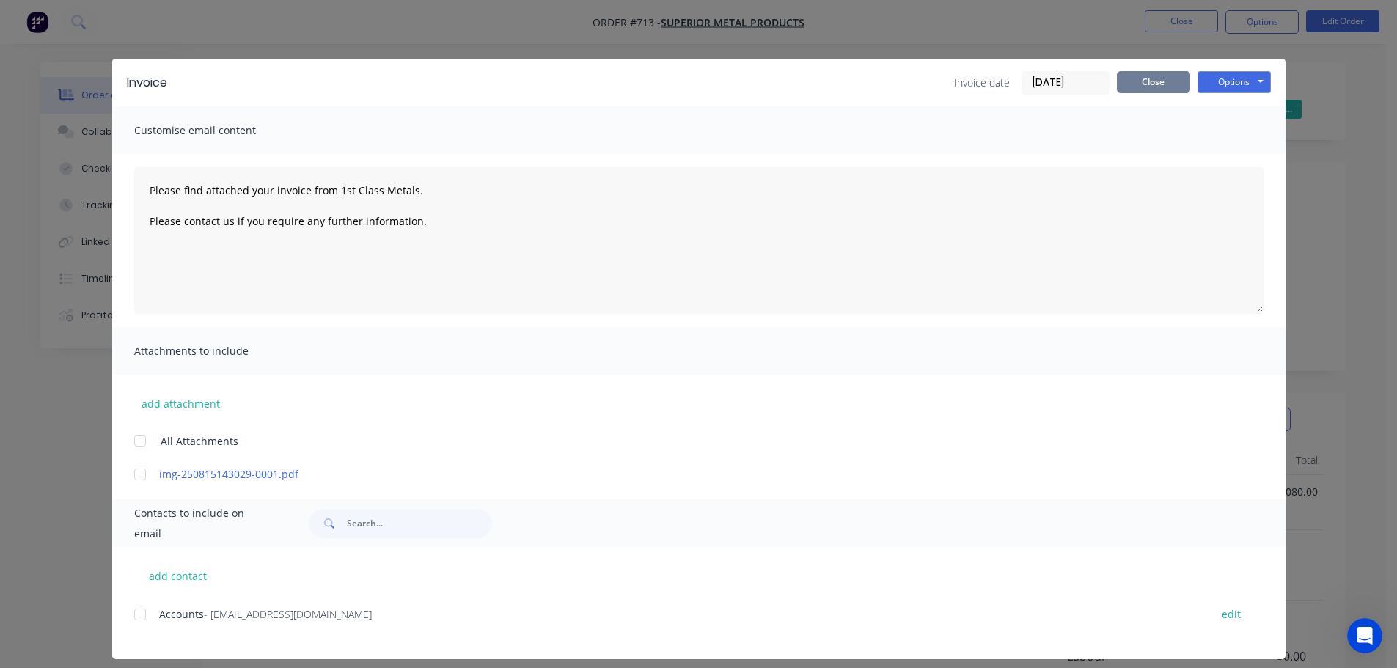
click at [1147, 91] on button "Close" at bounding box center [1153, 82] width 73 height 22
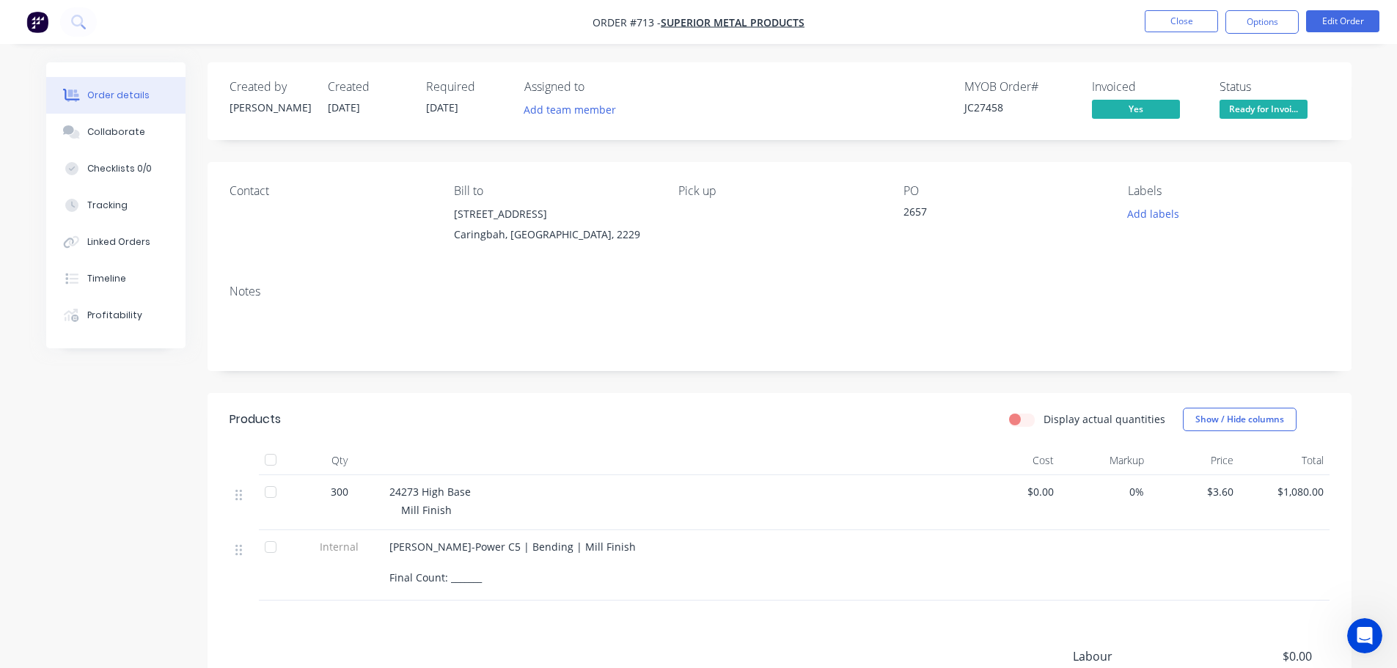
click at [1290, 108] on span "Ready for Invoi..." at bounding box center [1264, 109] width 88 height 18
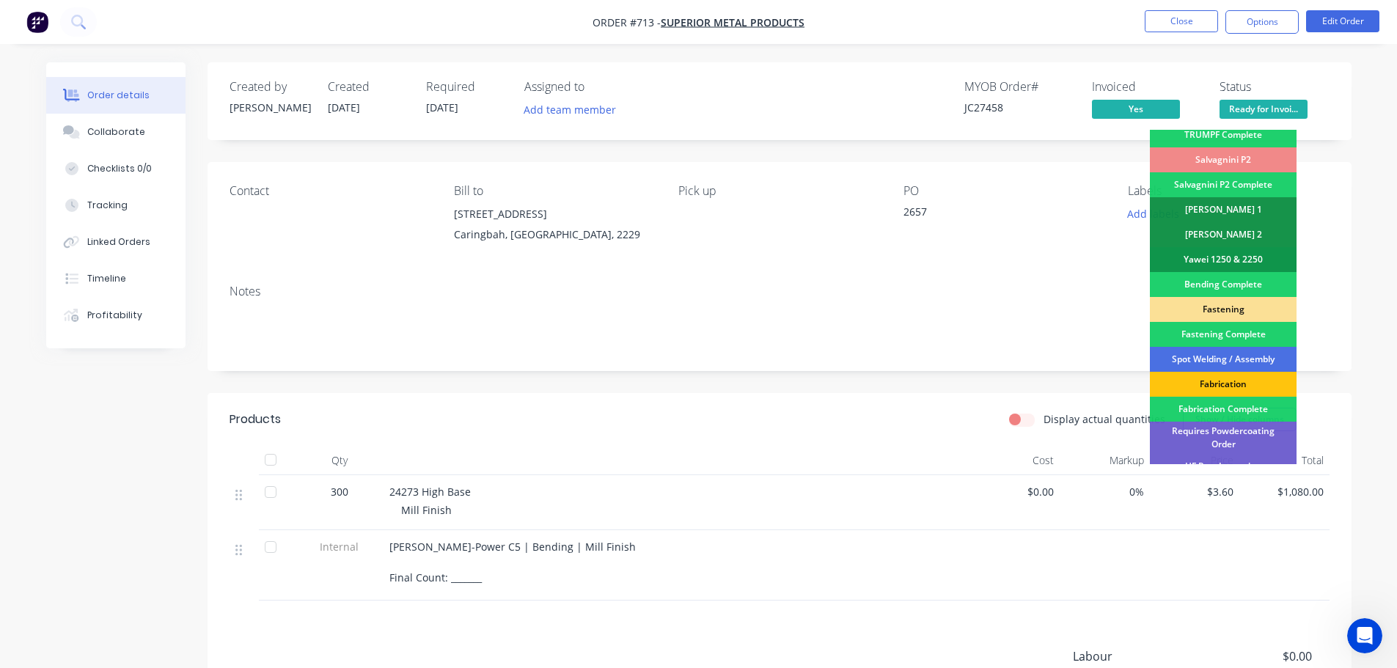
scroll to position [428, 0]
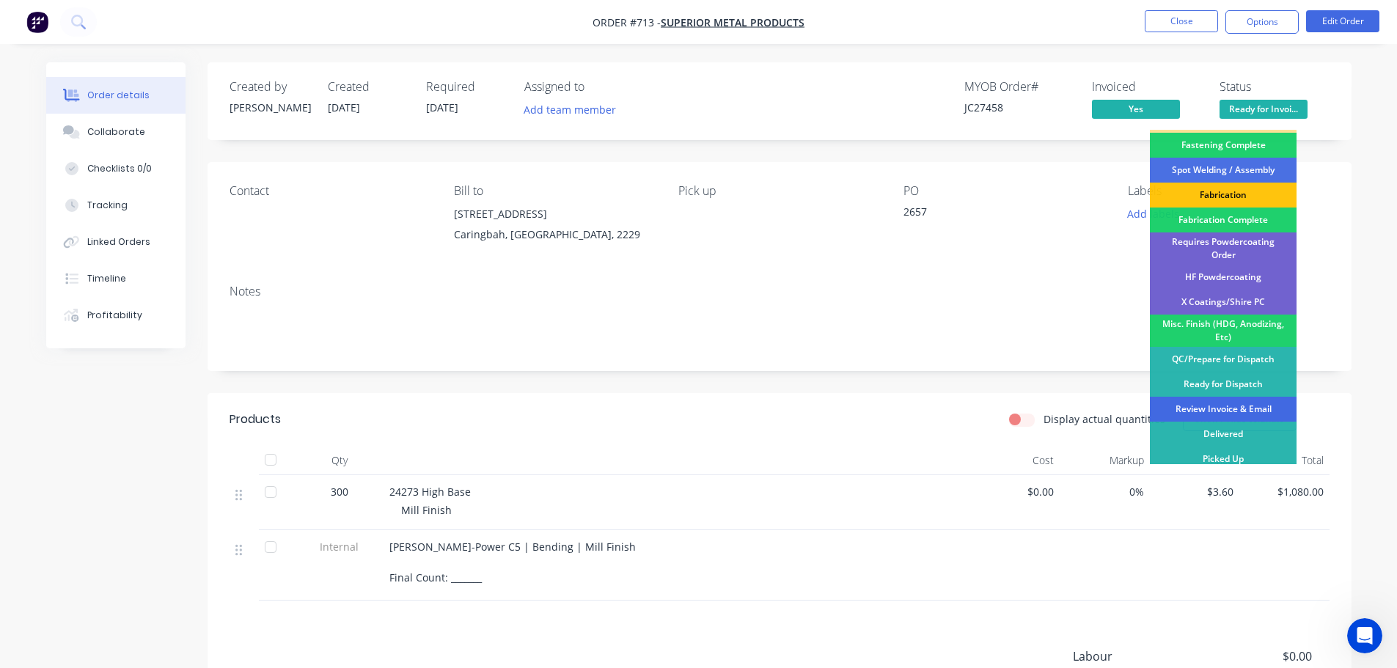
click at [1242, 397] on div "Review Invoice & Email" at bounding box center [1223, 409] width 147 height 25
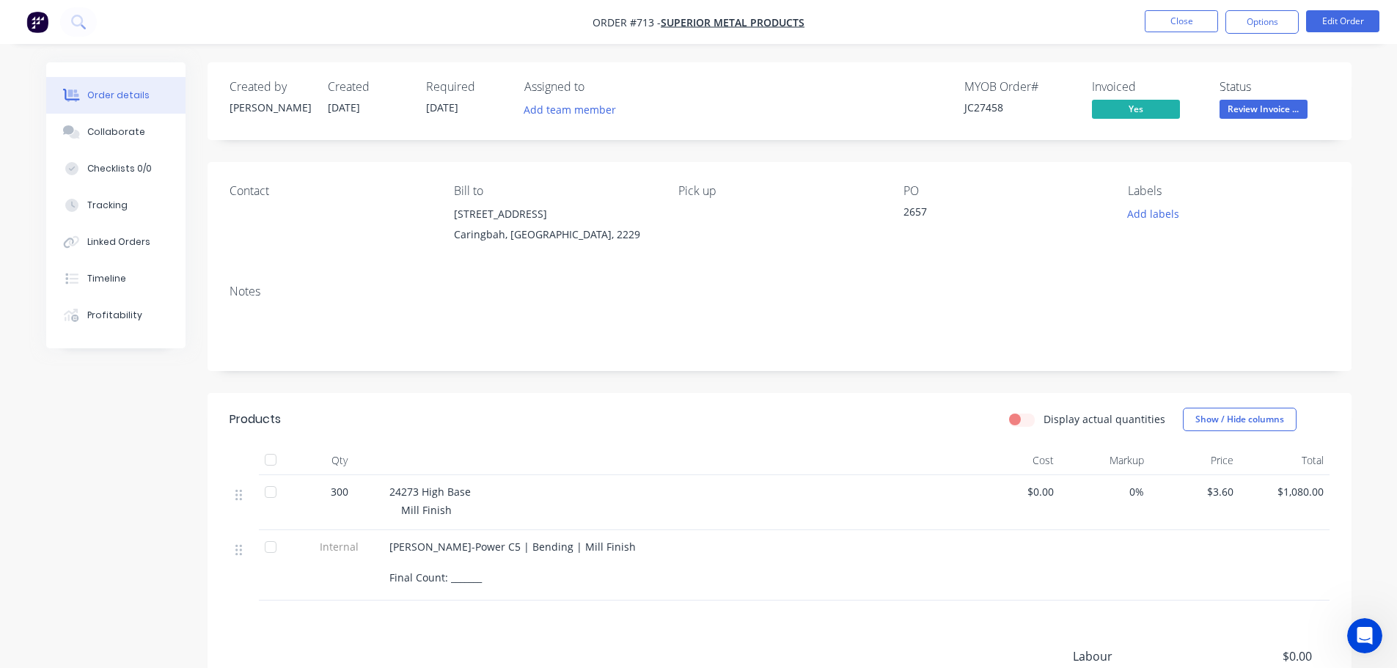
click at [1176, 3] on nav "Order #713 - Superior Metal Products Close Options Edit Order" at bounding box center [698, 22] width 1397 height 44
click at [1174, 24] on button "Close" at bounding box center [1181, 21] width 73 height 22
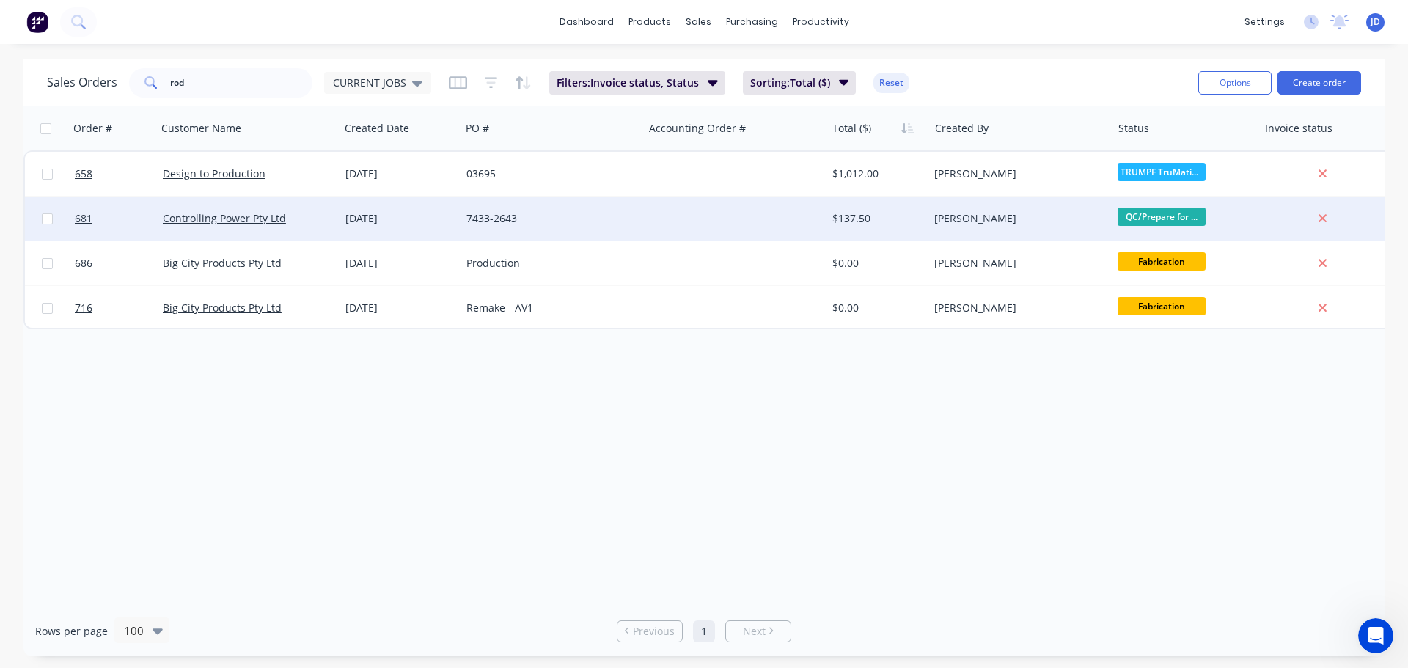
click at [624, 220] on div "7433-2643" at bounding box center [548, 218] width 163 height 15
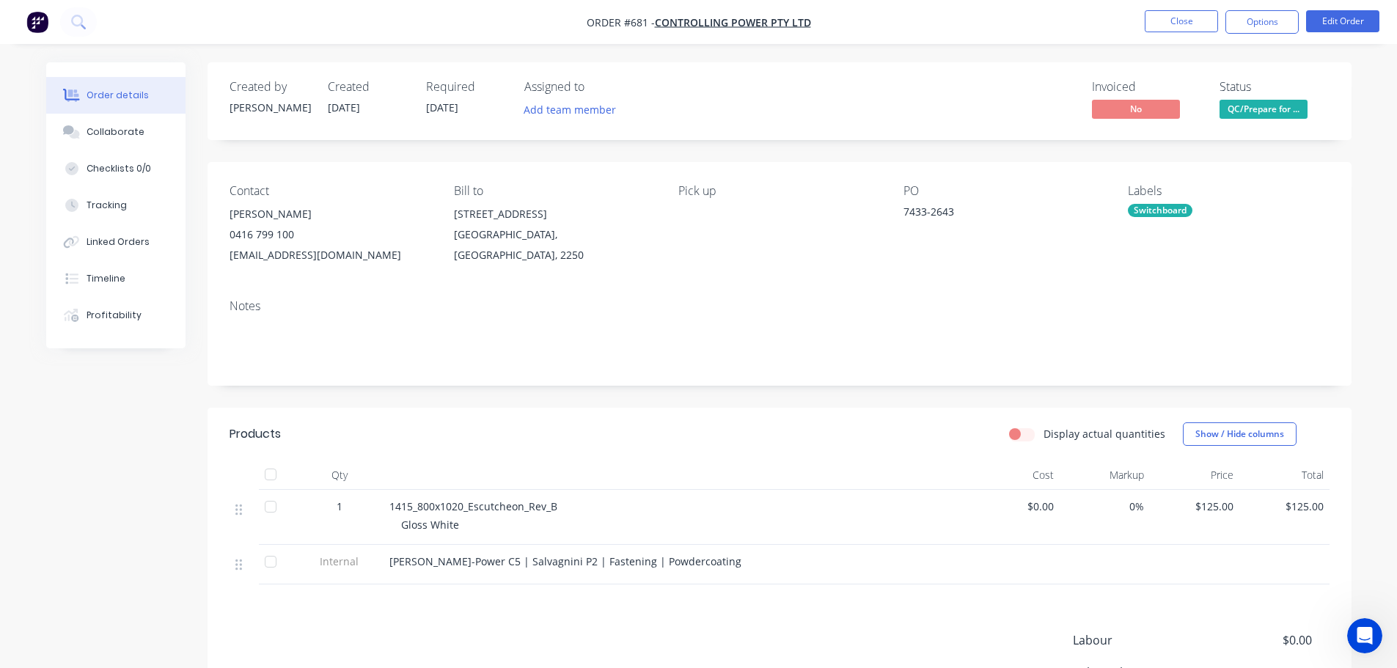
click at [1250, 106] on span "QC/Prepare for ..." at bounding box center [1264, 109] width 88 height 18
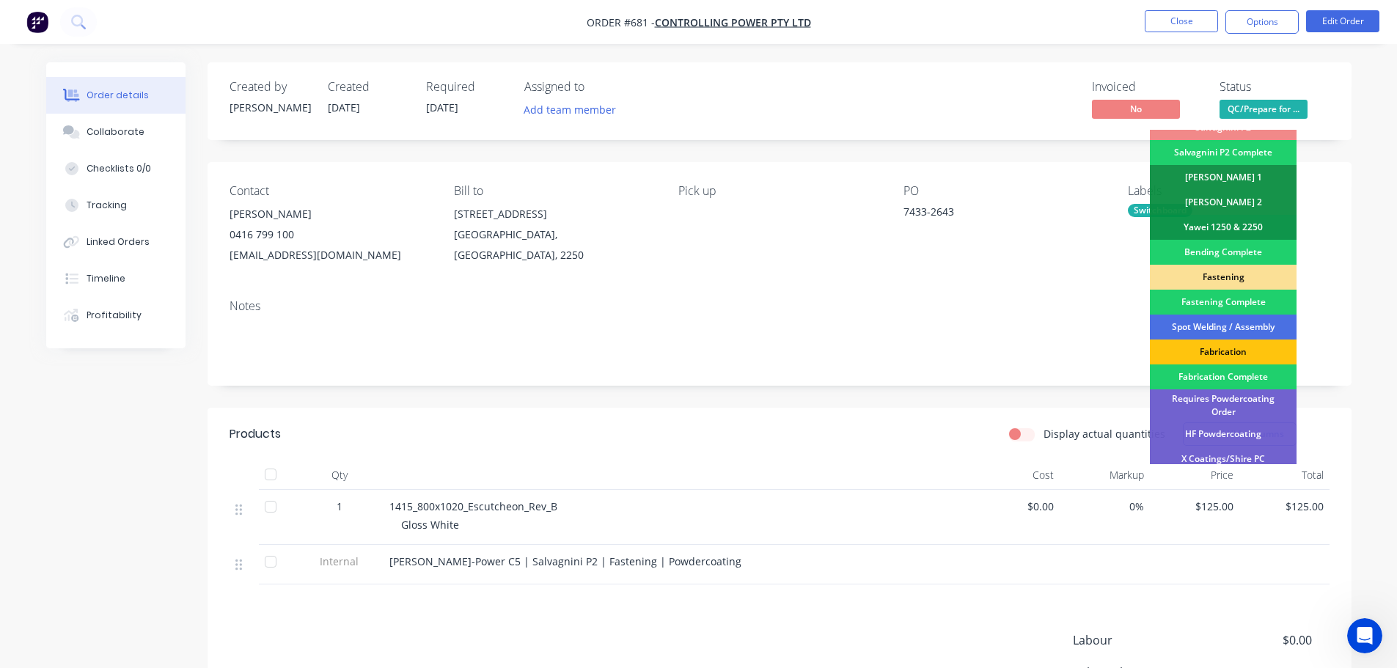
scroll to position [293, 0]
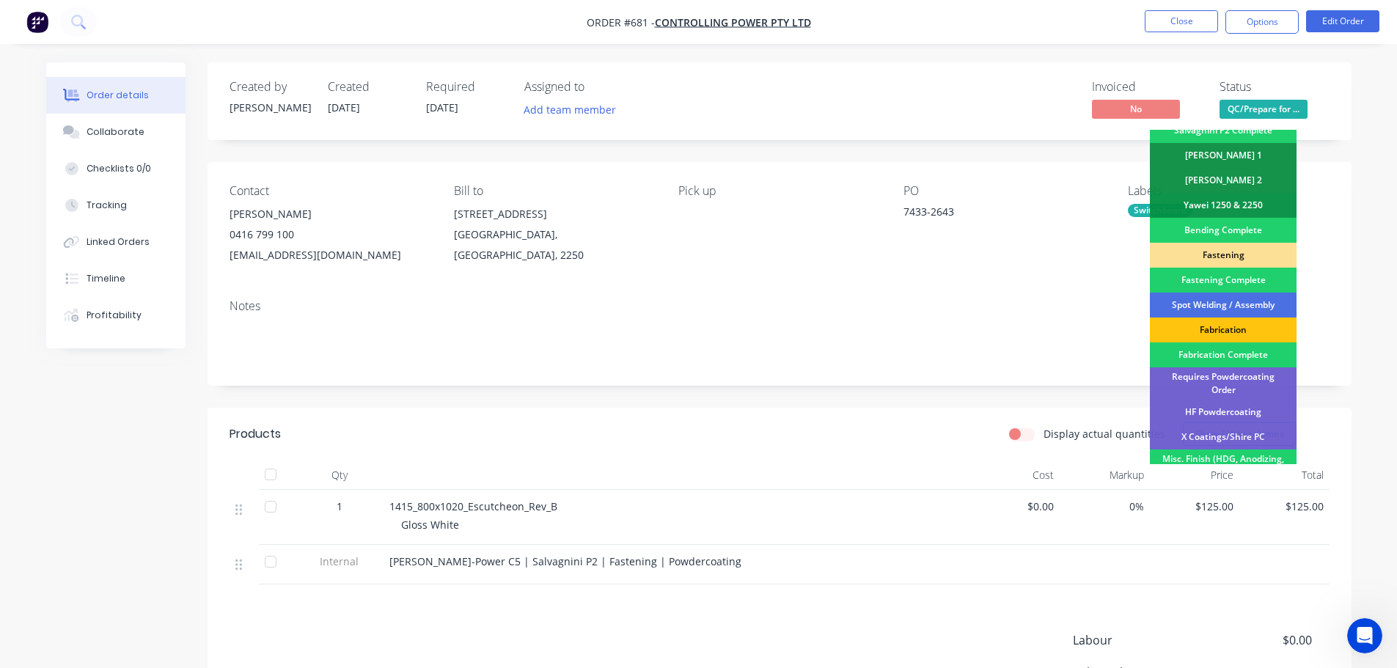
drag, startPoint x: 983, startPoint y: 284, endPoint x: 1226, endPoint y: 59, distance: 330.7
click at [983, 282] on div "Contact [PERSON_NAME] [PHONE_NUMBER] [EMAIL_ADDRESS][DOMAIN_NAME] Bill to [STRE…" at bounding box center [780, 224] width 1144 height 125
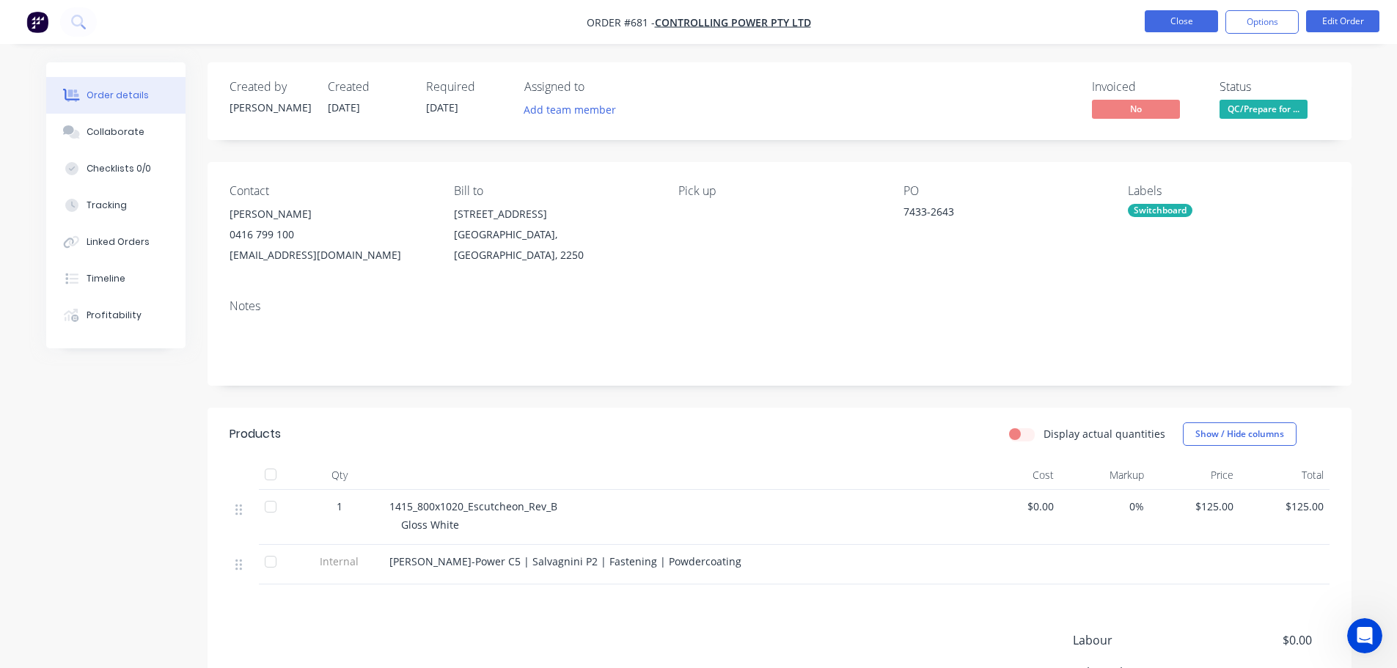
click at [1188, 27] on button "Close" at bounding box center [1181, 21] width 73 height 22
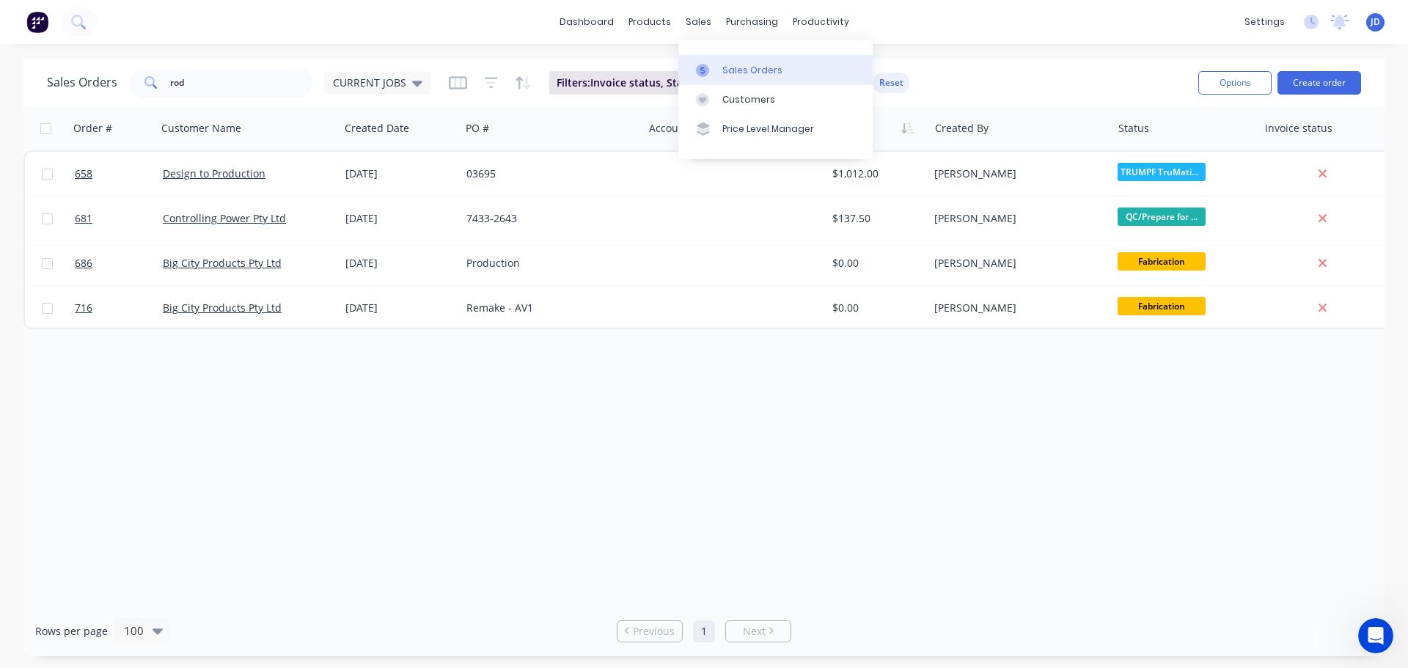
click at [713, 61] on link "Sales Orders" at bounding box center [776, 69] width 194 height 29
drag, startPoint x: 256, startPoint y: 71, endPoint x: 115, endPoint y: 93, distance: 142.6
click at [115, 93] on div "Sales Orders rod CURRENT JOBS" at bounding box center [239, 82] width 384 height 29
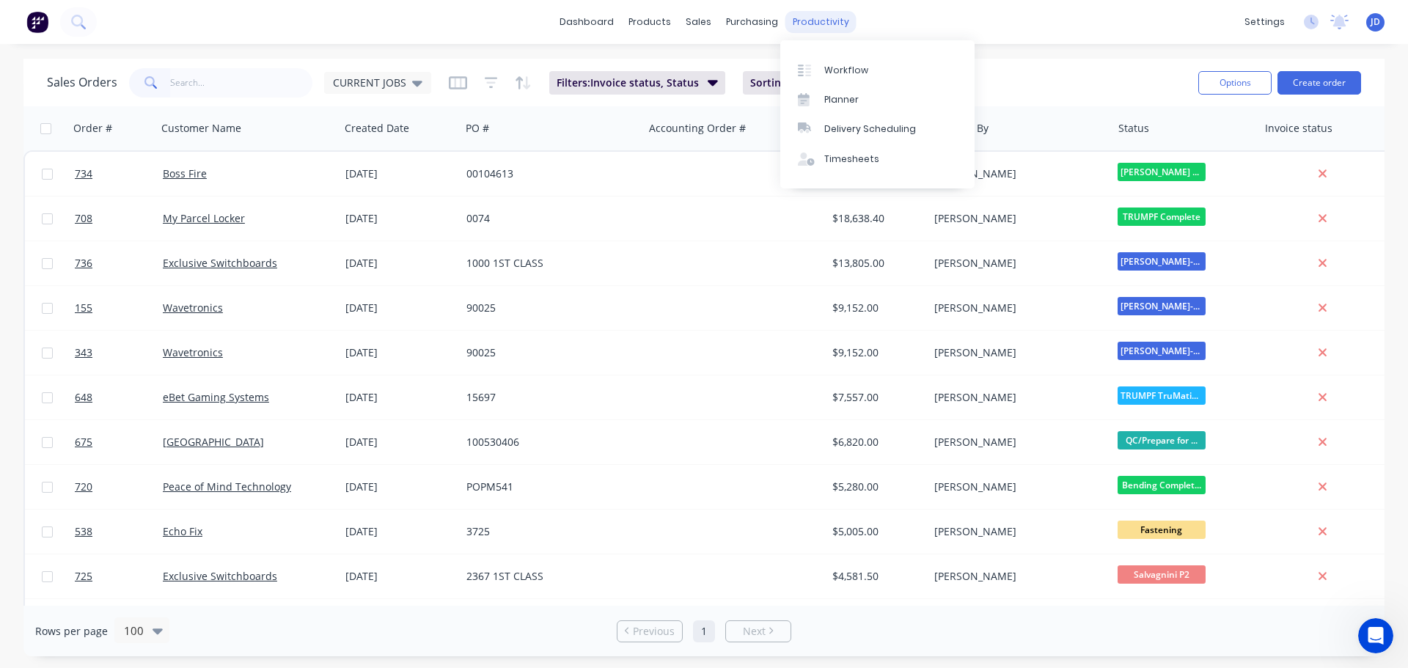
click at [808, 18] on div "productivity" at bounding box center [821, 22] width 71 height 22
click at [254, 87] on input "text" at bounding box center [241, 82] width 143 height 29
type input "uni"
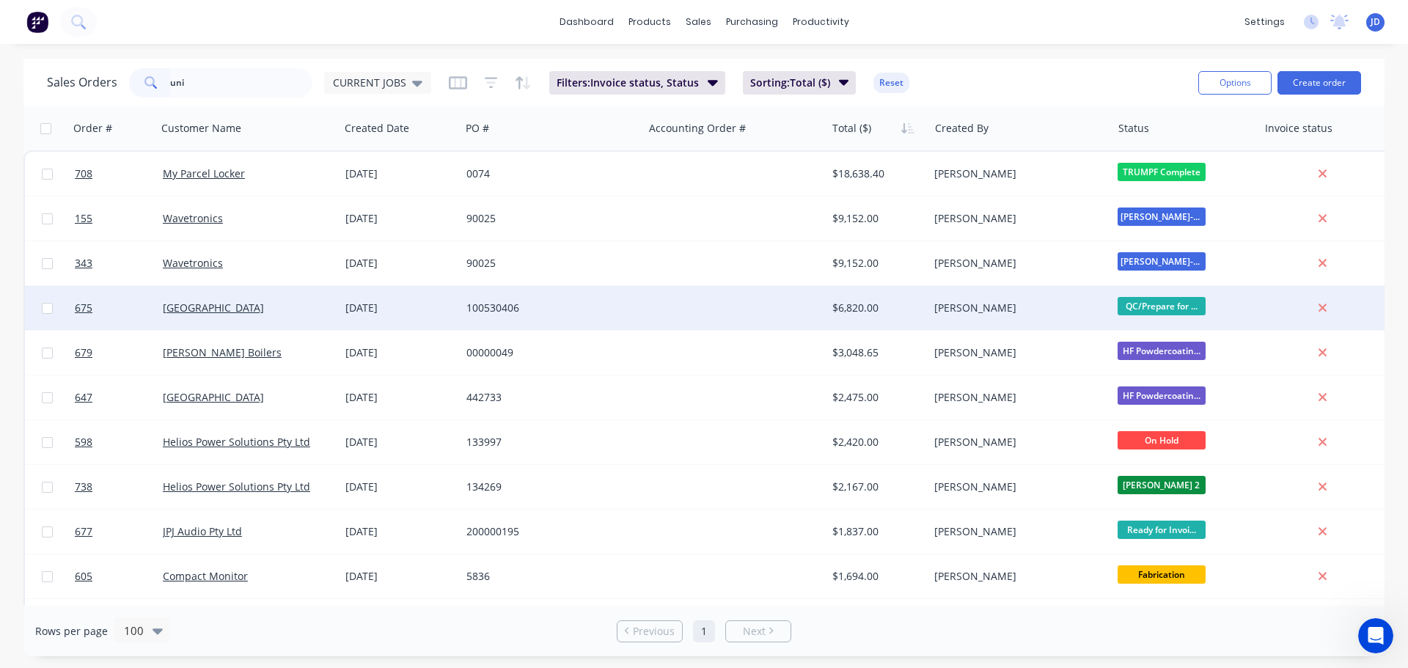
click at [386, 306] on div "[DATE]" at bounding box center [400, 308] width 109 height 15
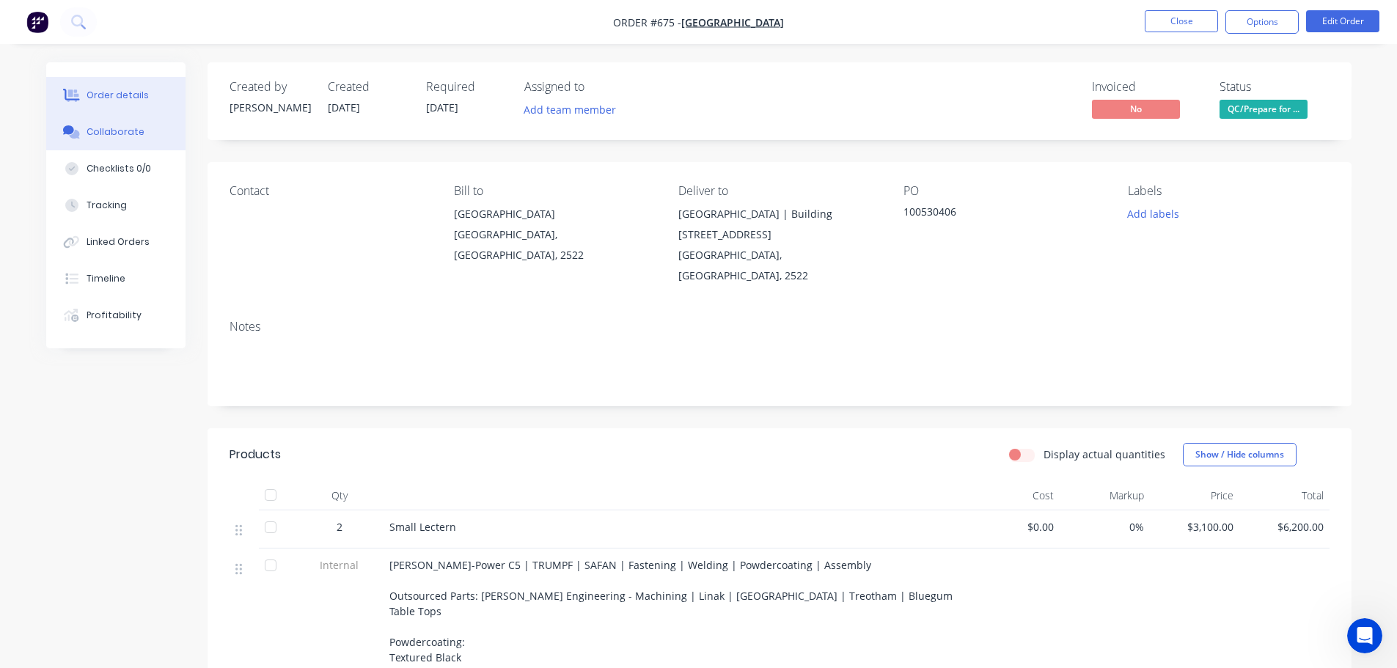
click at [147, 127] on button "Collaborate" at bounding box center [115, 132] width 139 height 37
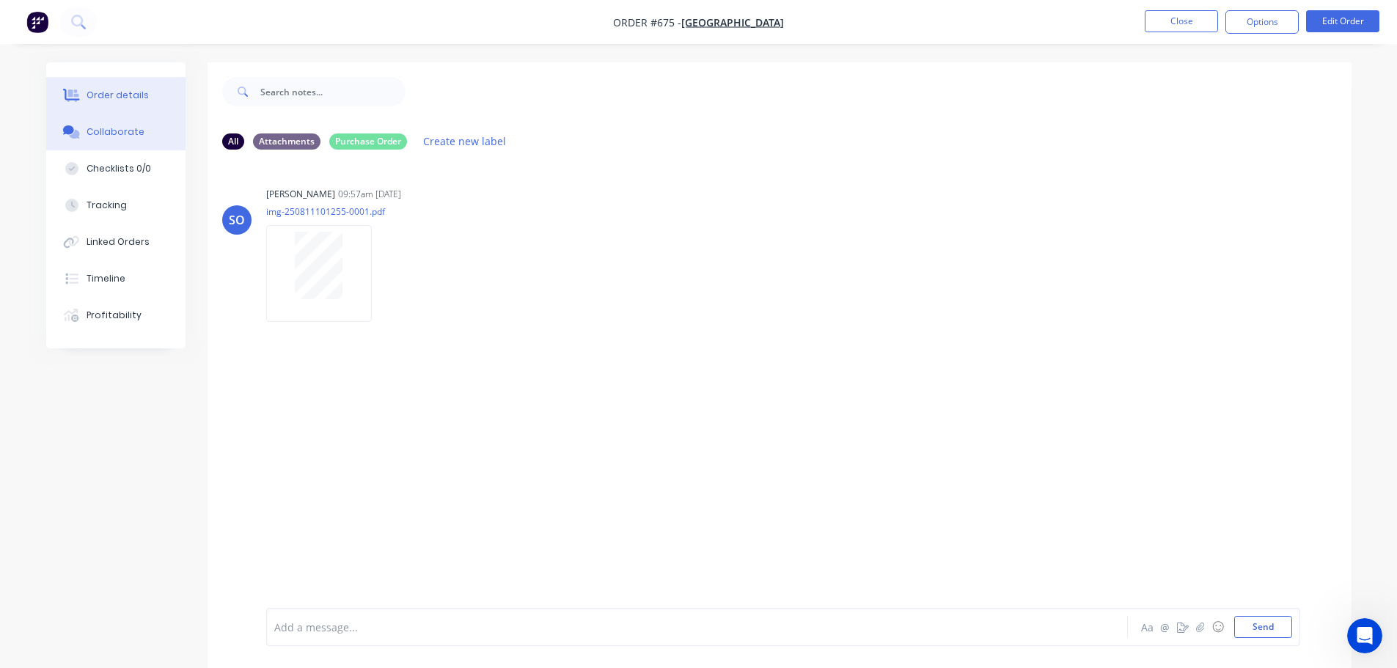
click at [136, 92] on div "Order details" at bounding box center [118, 95] width 62 height 13
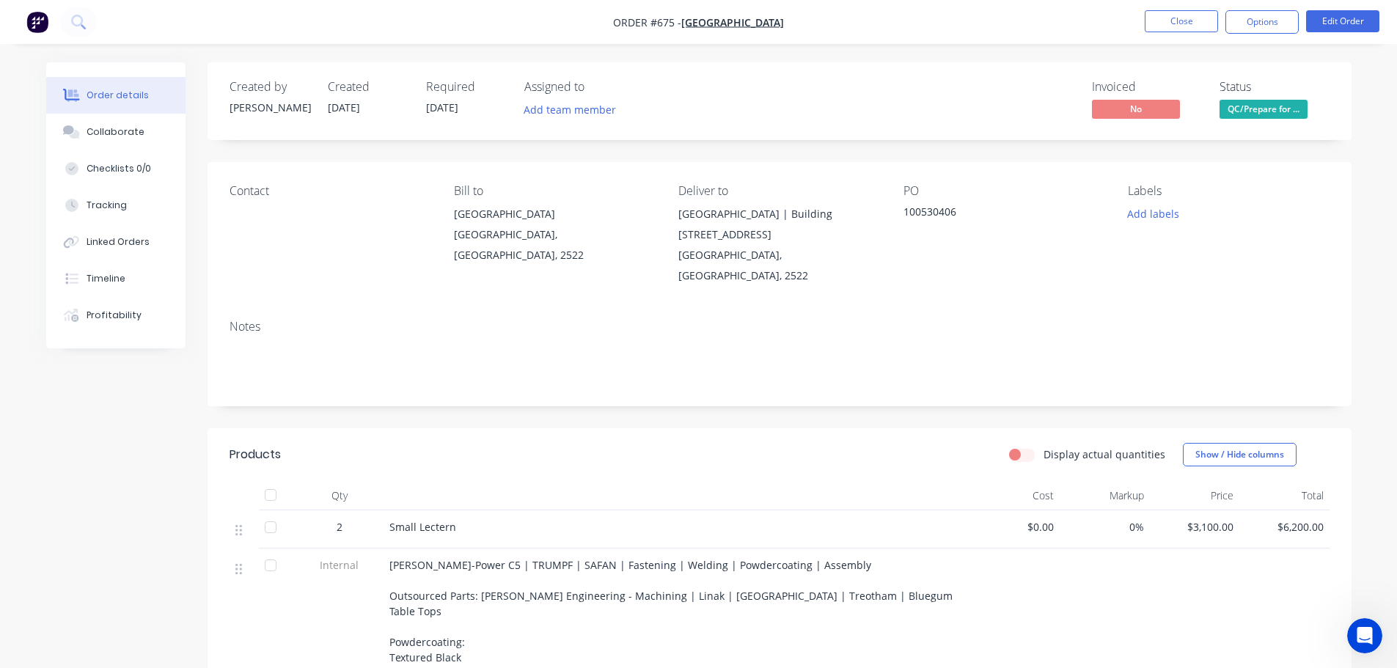
click at [1262, 106] on span "QC/Prepare for ..." at bounding box center [1264, 109] width 88 height 18
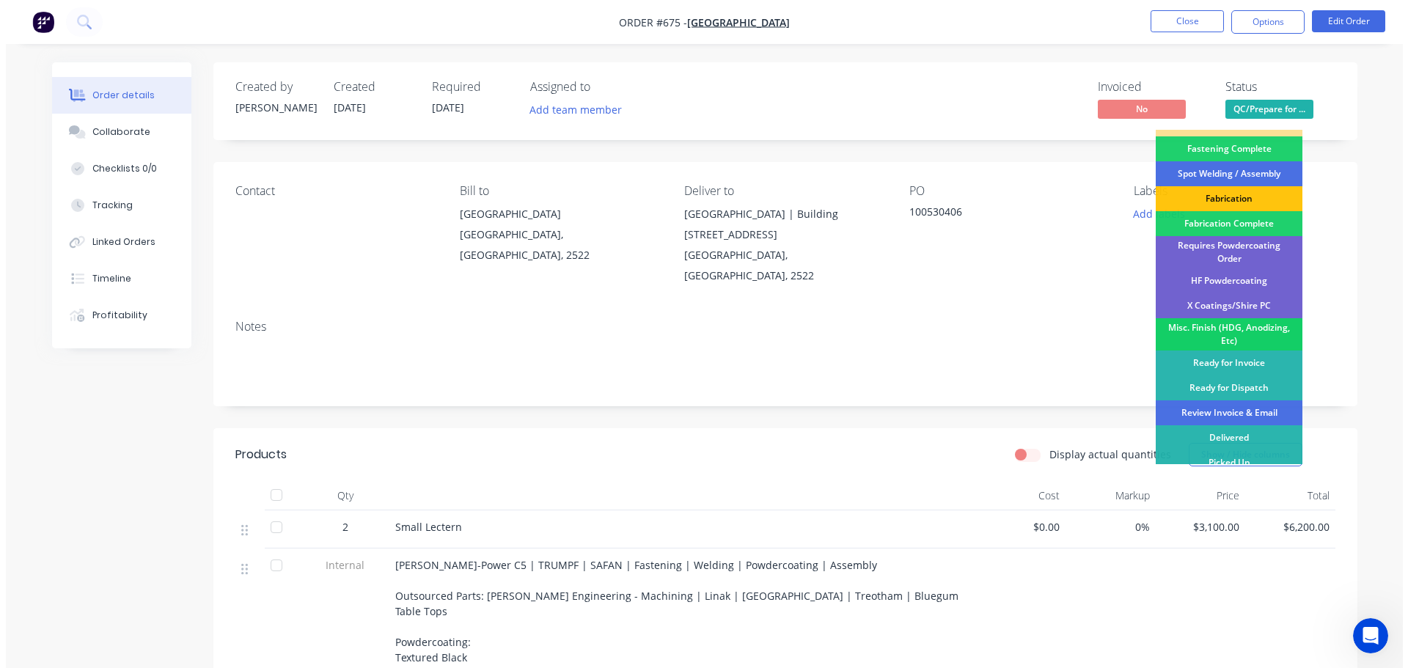
scroll to position [428, 0]
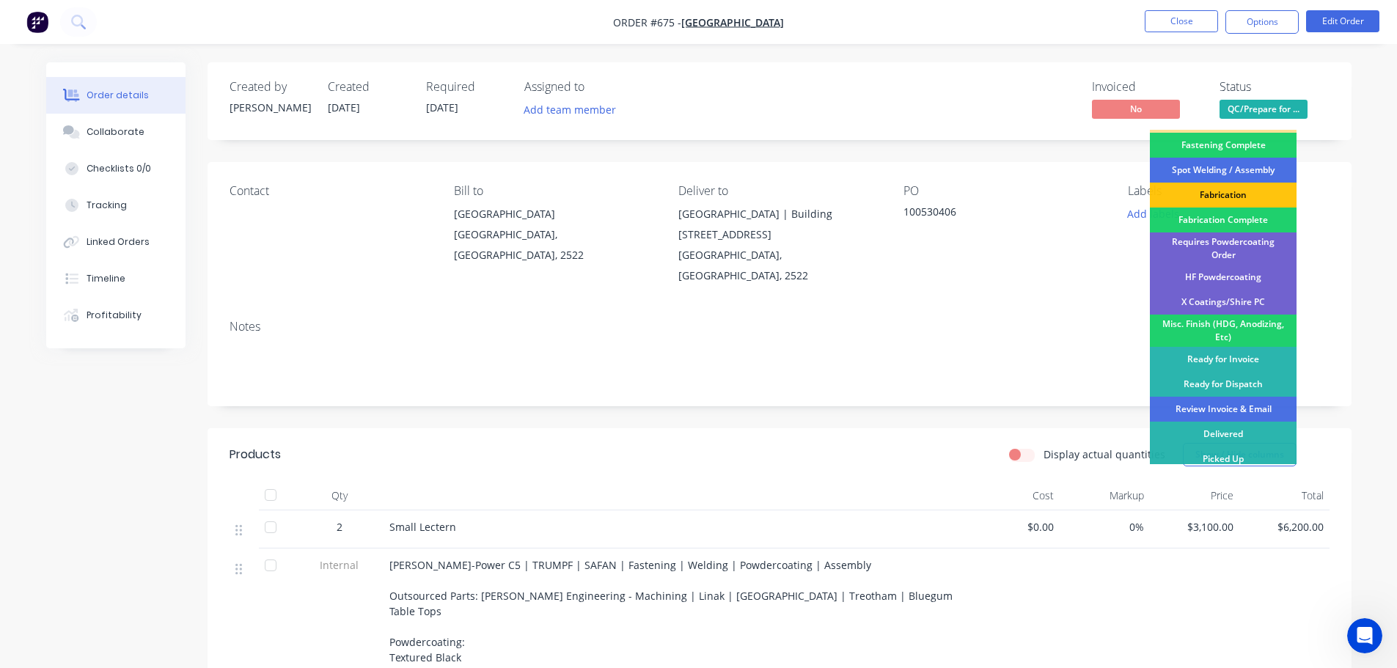
click at [1260, 402] on div "Review Invoice & Email" at bounding box center [1223, 409] width 147 height 25
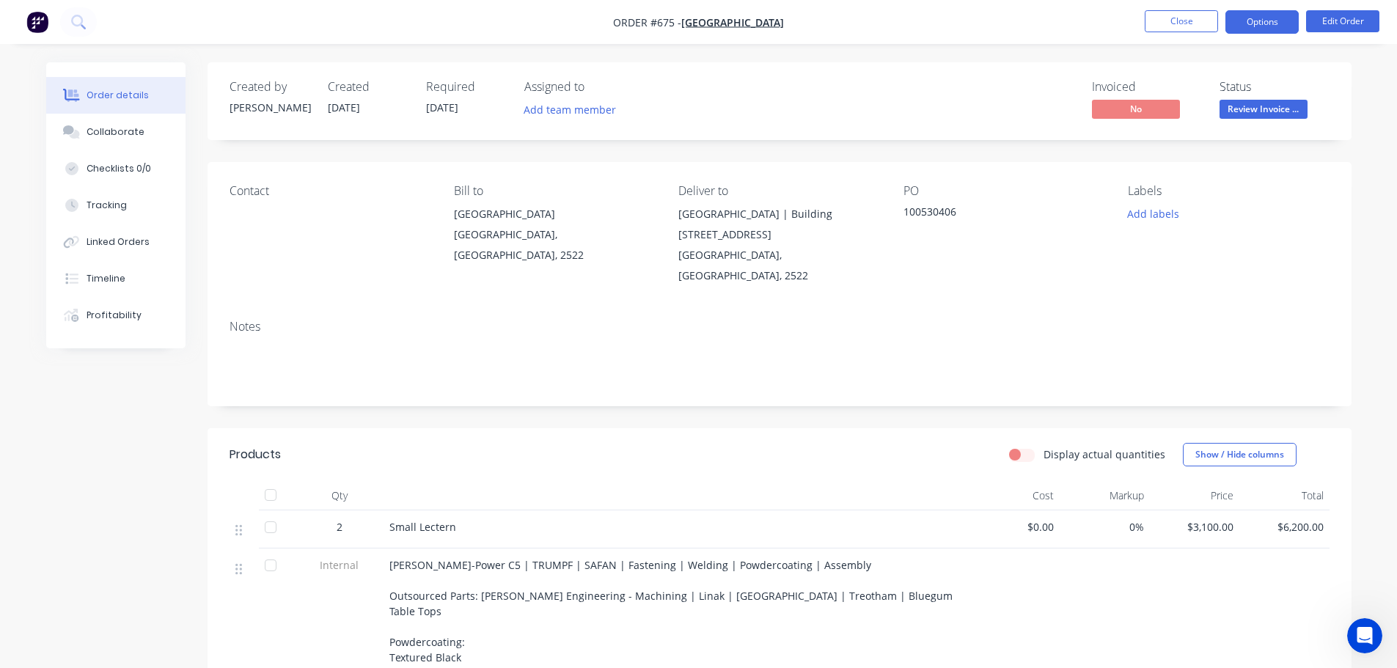
click at [1262, 25] on button "Options" at bounding box center [1262, 21] width 73 height 23
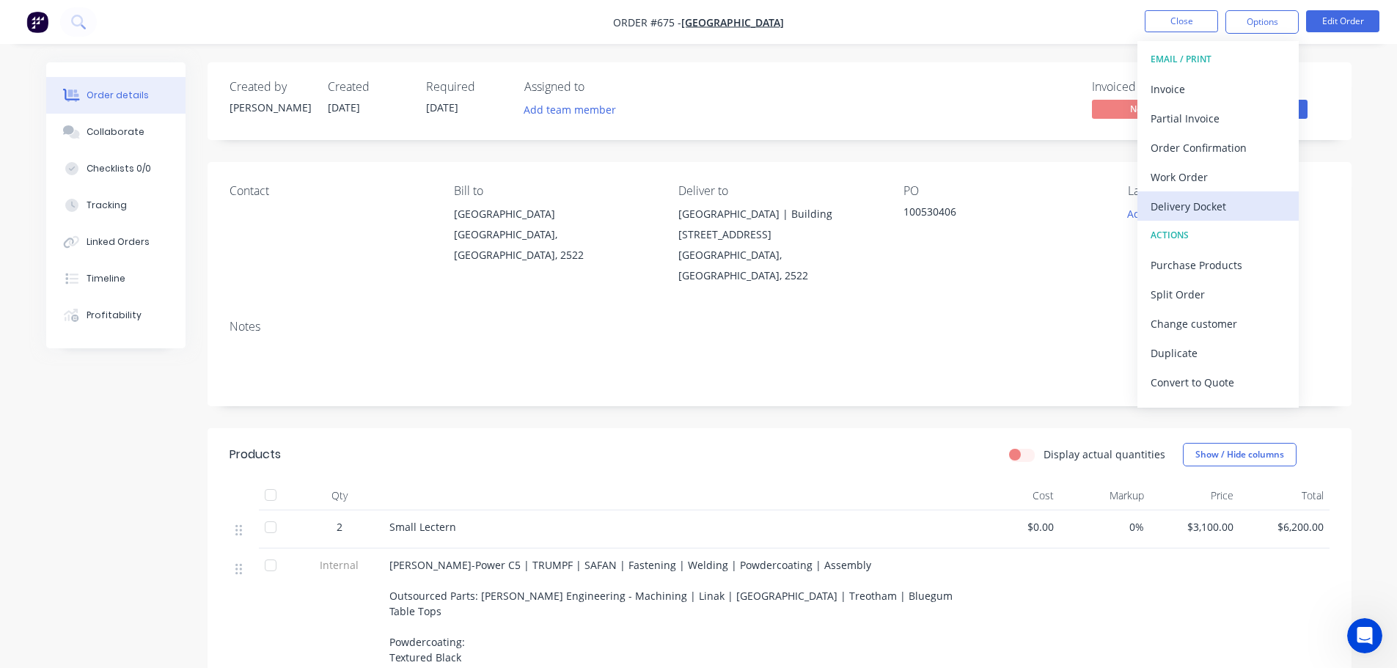
click at [1224, 212] on div "Delivery Docket" at bounding box center [1218, 206] width 135 height 21
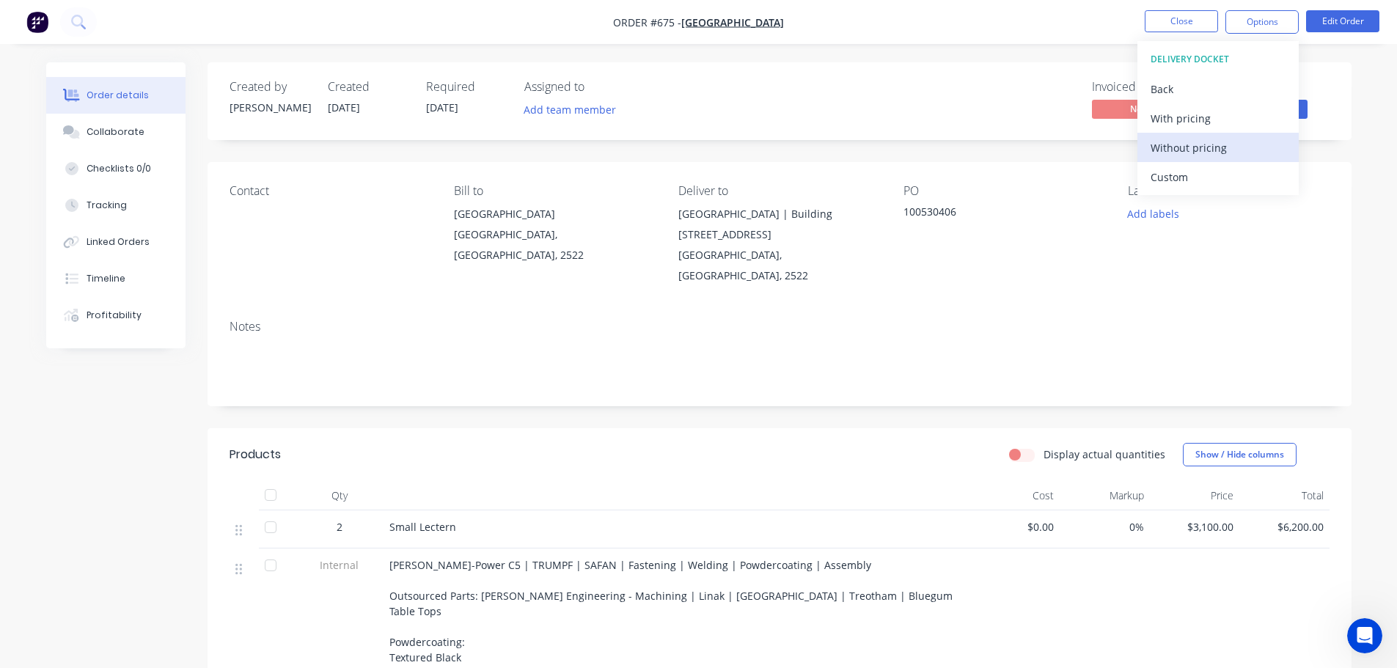
click at [1226, 147] on div "Without pricing" at bounding box center [1218, 147] width 135 height 21
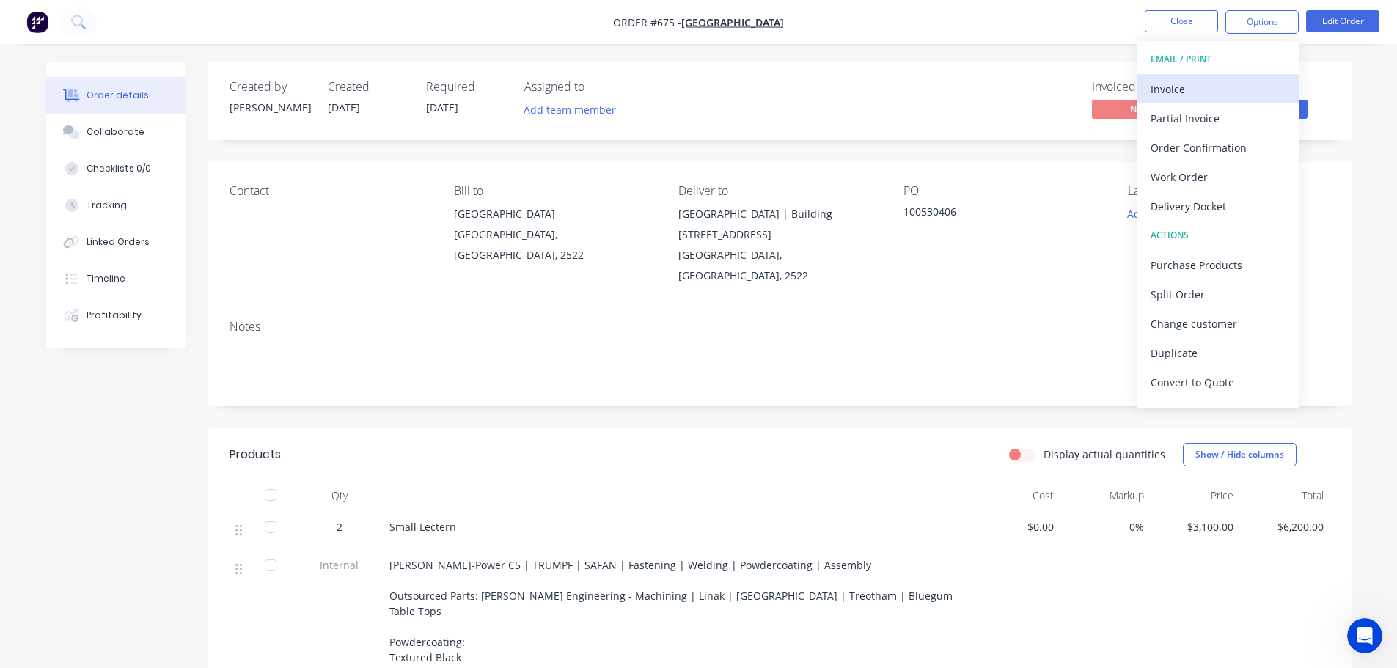
click at [1158, 91] on div "Invoice" at bounding box center [1218, 88] width 135 height 21
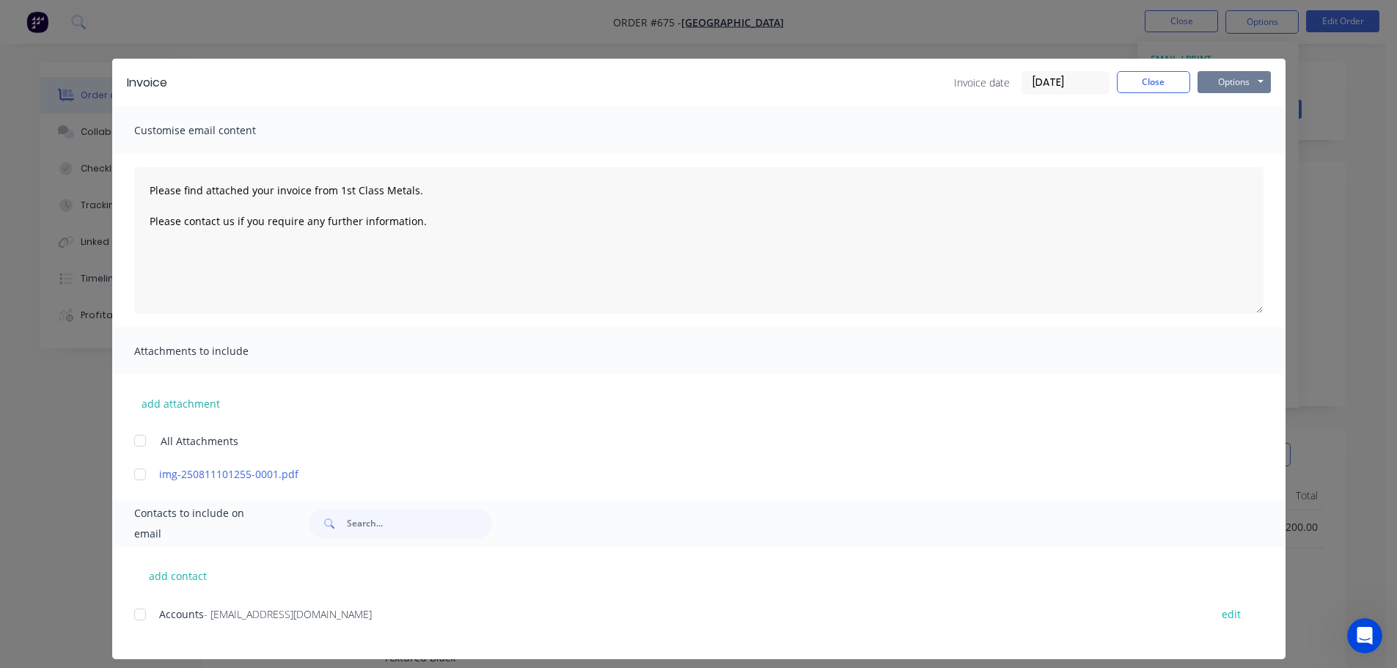
click at [1205, 87] on button "Options" at bounding box center [1234, 82] width 73 height 22
click at [1216, 128] on button "Print" at bounding box center [1245, 132] width 94 height 24
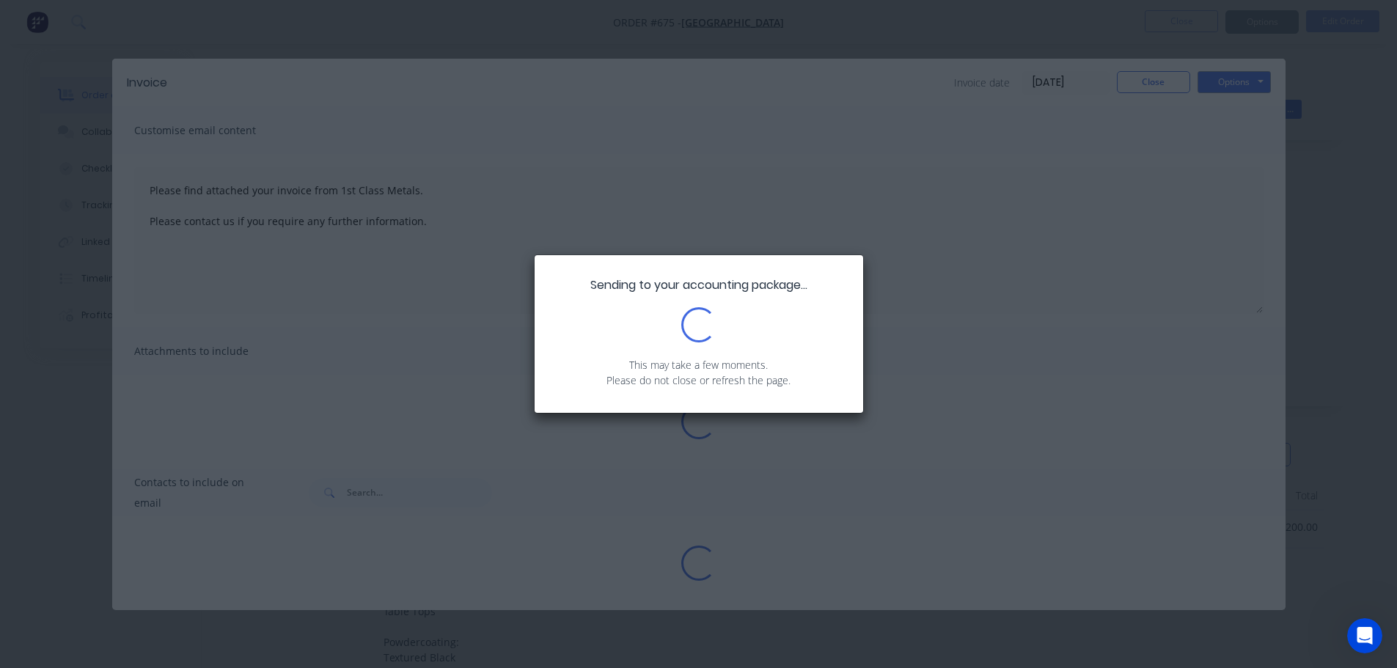
type textarea "Please find attached your invoice from 1st Class Metals. Please contact us if y…"
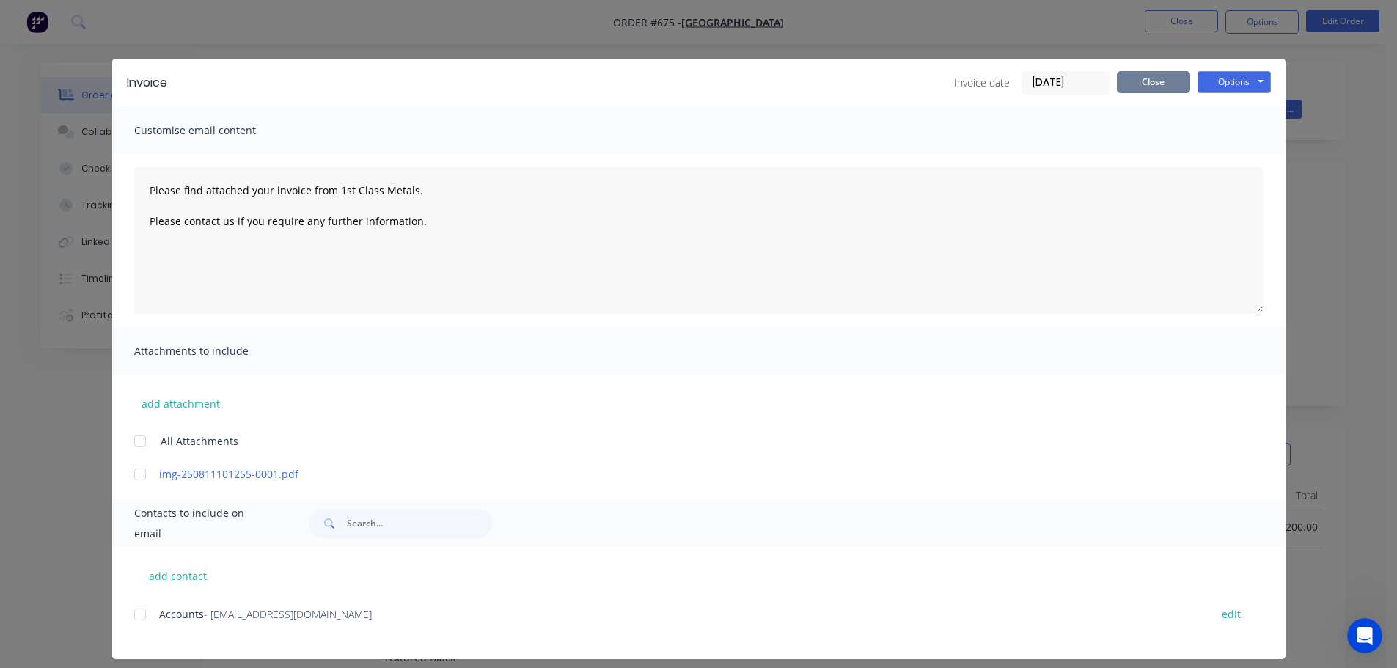
drag, startPoint x: 1138, startPoint y: 81, endPoint x: 1151, endPoint y: 69, distance: 17.6
click at [1139, 79] on button "Close" at bounding box center [1153, 82] width 73 height 22
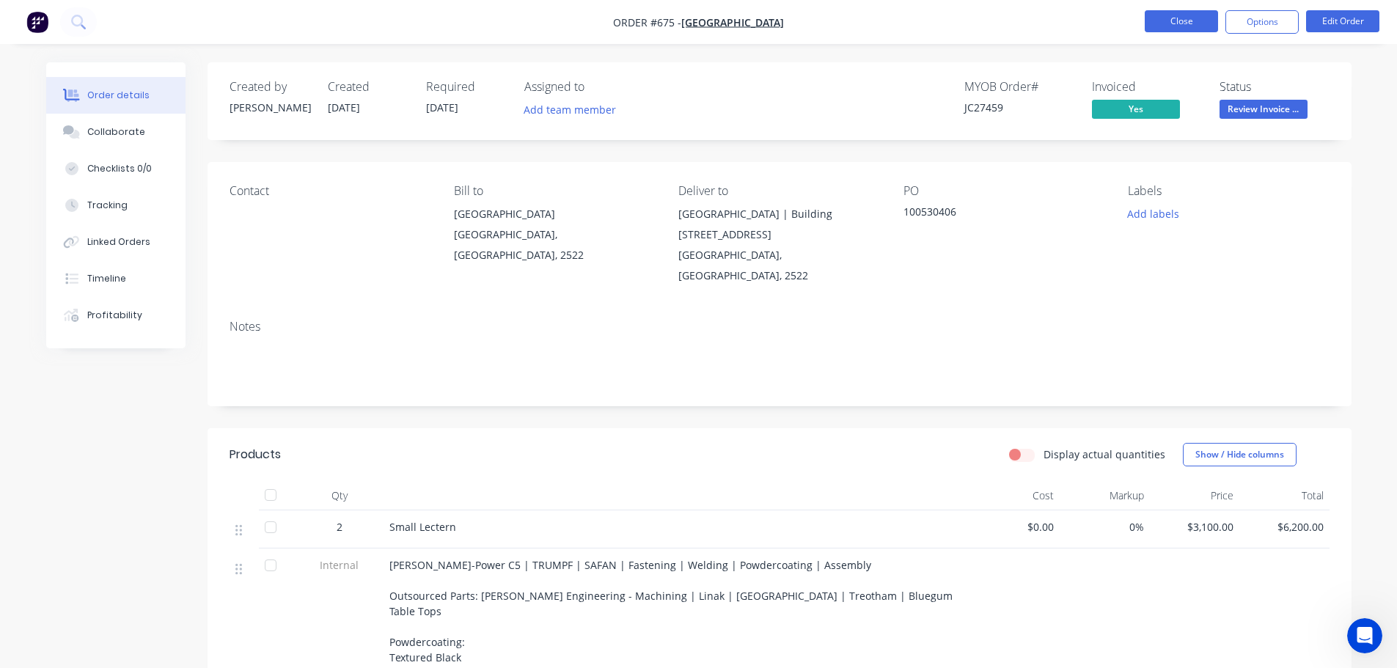
click at [1156, 15] on button "Close" at bounding box center [1181, 21] width 73 height 22
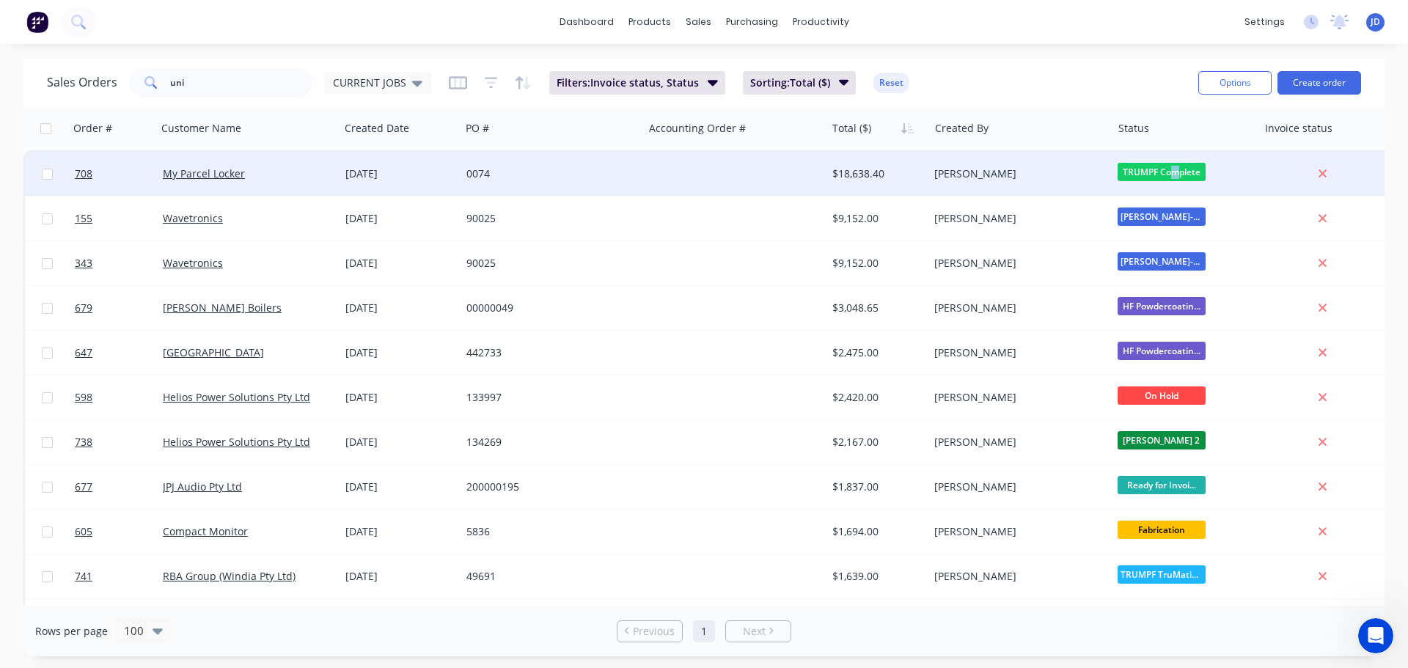
click at [1173, 167] on span "TRUMPF Complete" at bounding box center [1162, 172] width 88 height 18
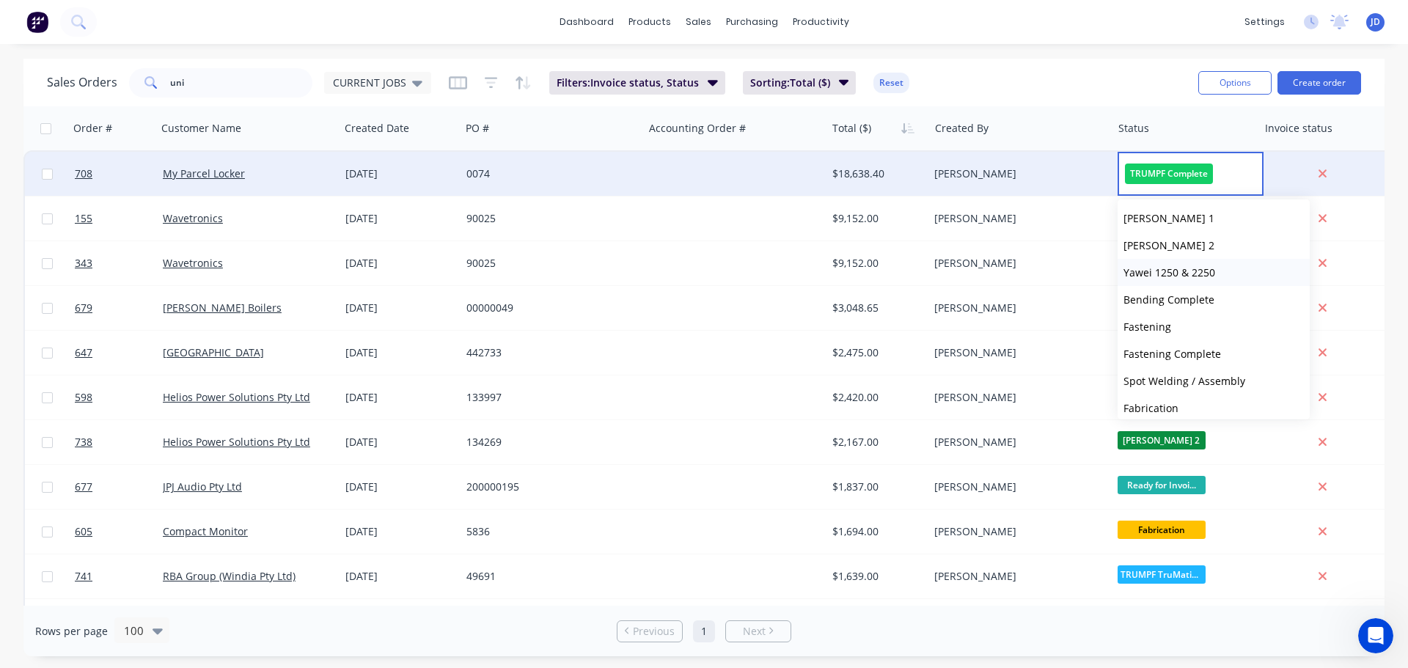
scroll to position [293, 0]
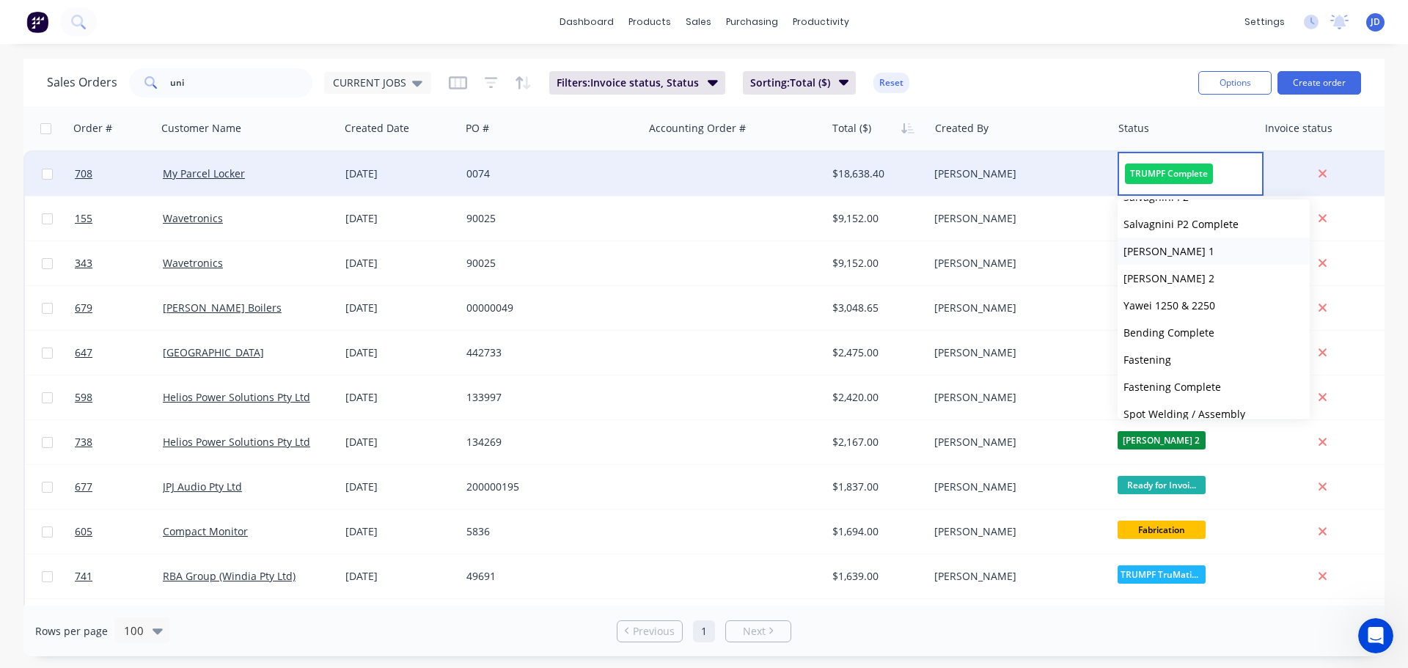
click at [1206, 259] on button "[PERSON_NAME] 1" at bounding box center [1214, 251] width 192 height 27
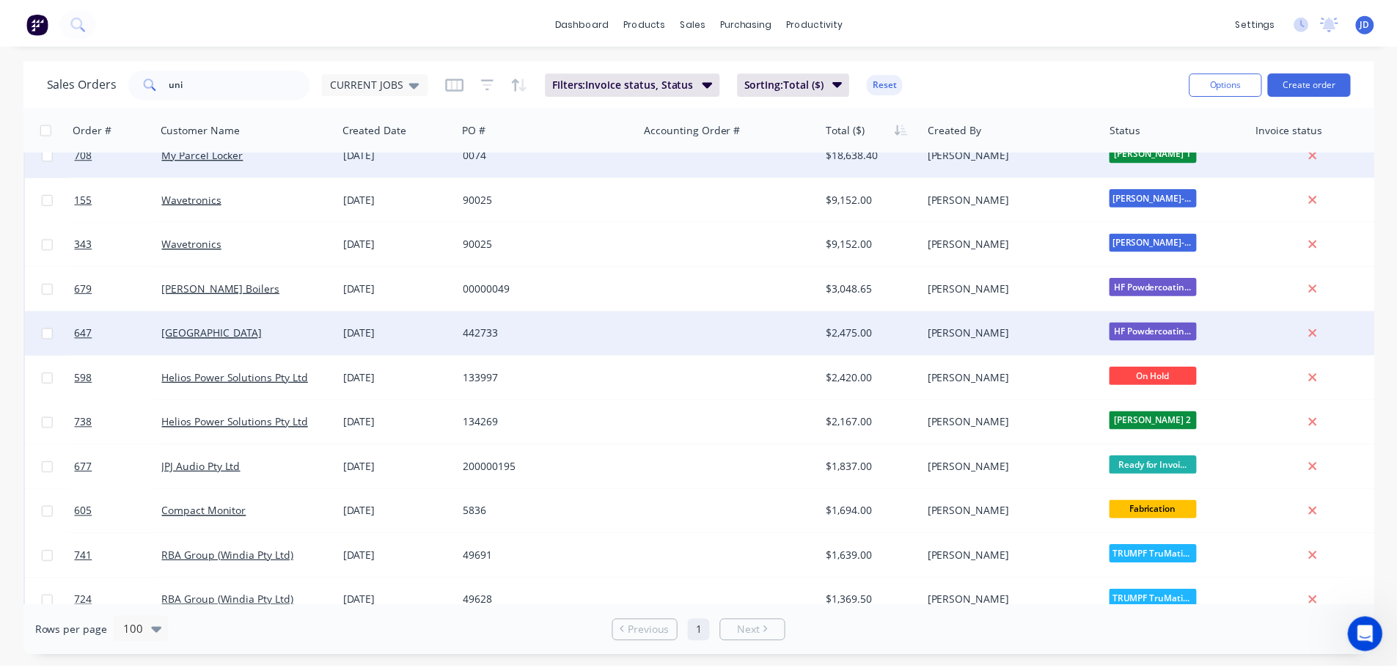
scroll to position [73, 0]
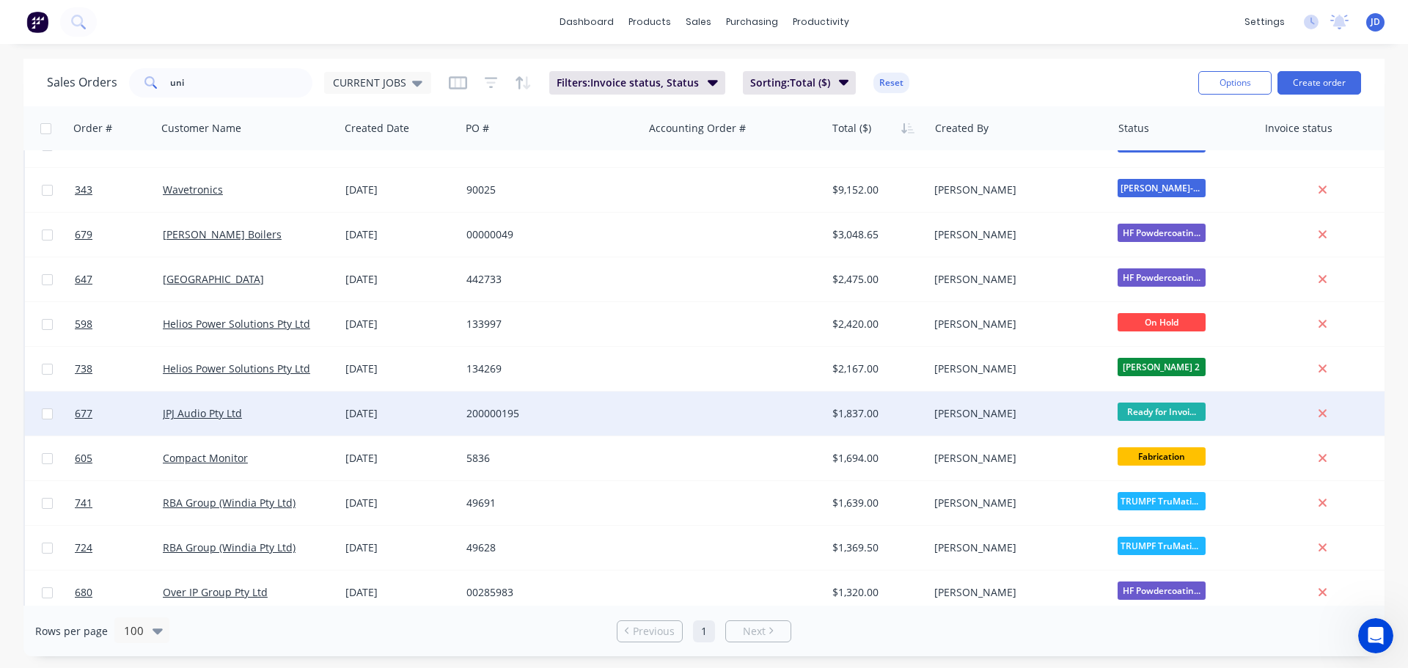
click at [593, 414] on div "200000195" at bounding box center [548, 413] width 163 height 15
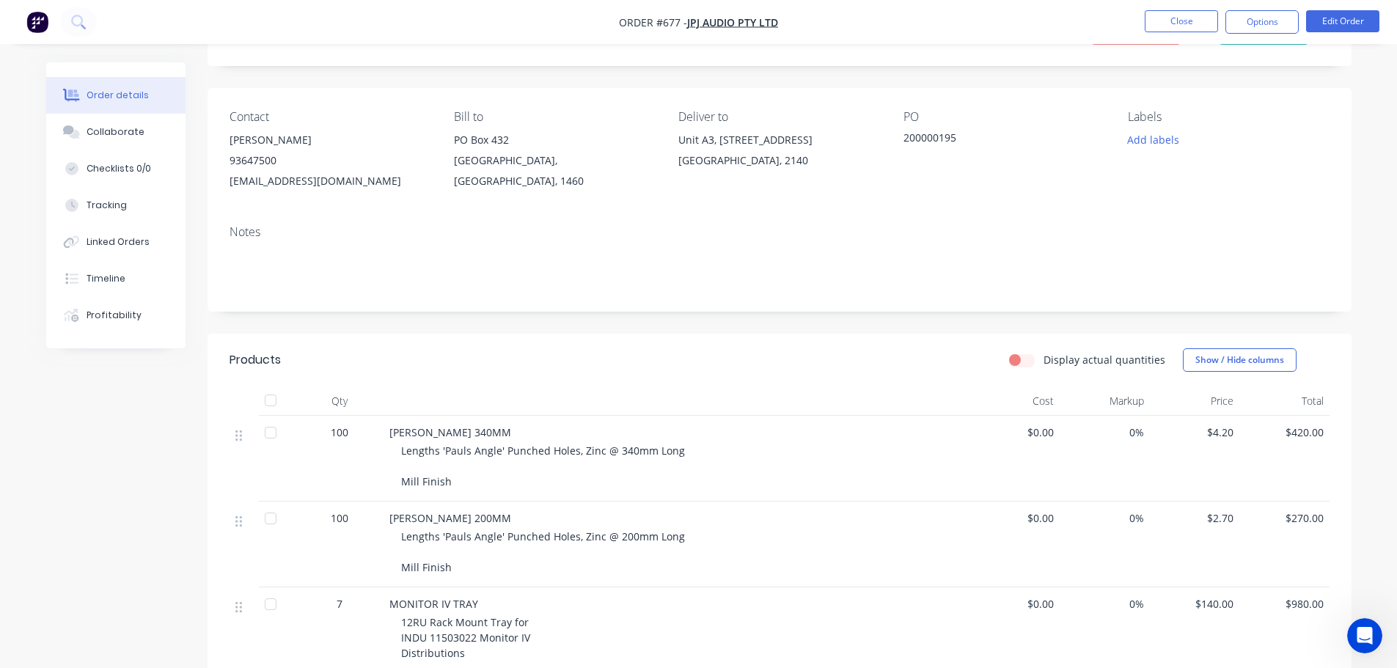
scroll to position [293, 0]
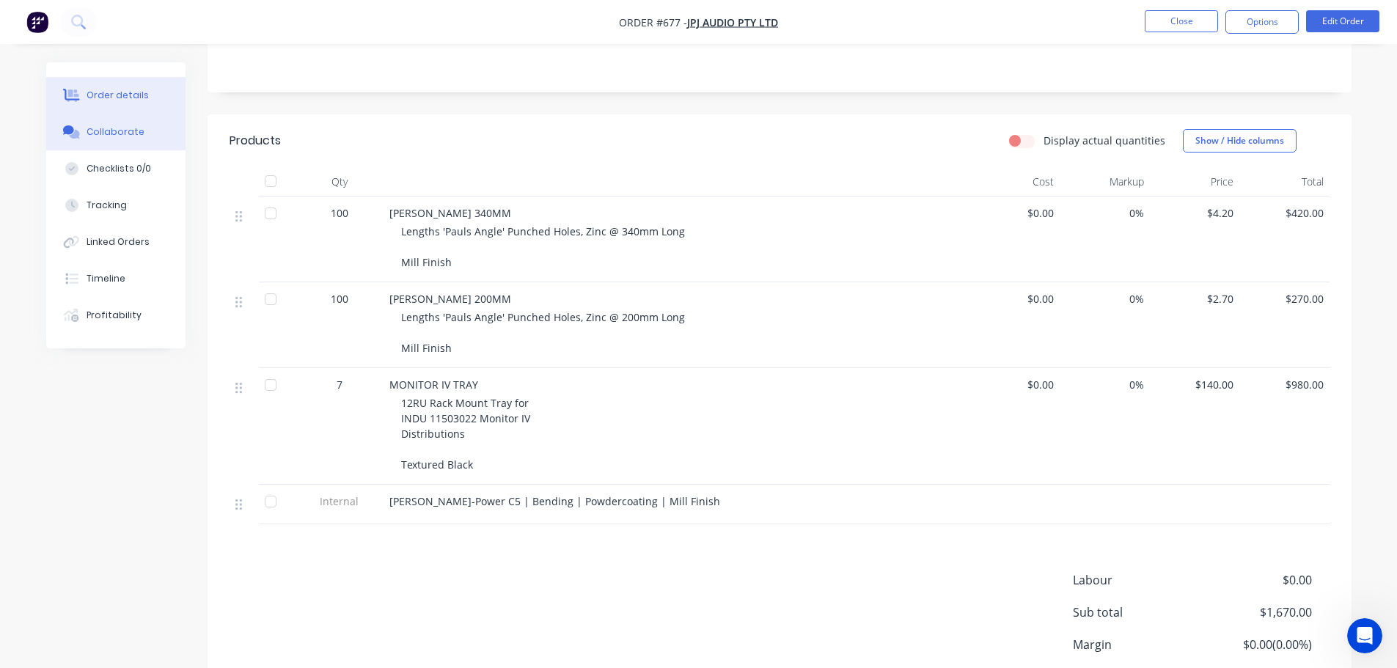
click at [111, 123] on button "Collaborate" at bounding box center [115, 132] width 139 height 37
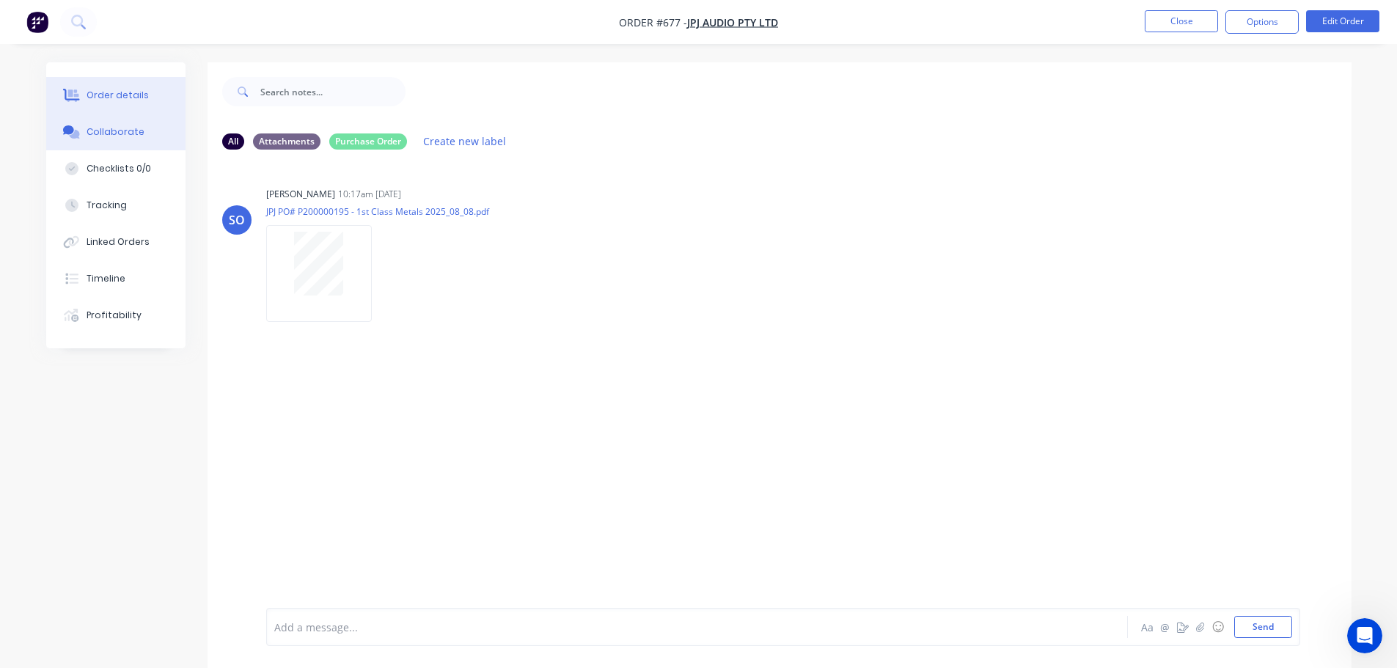
drag, startPoint x: 124, startPoint y: 98, endPoint x: 142, endPoint y: 95, distance: 18.5
click at [124, 97] on div "Order details" at bounding box center [118, 95] width 62 height 13
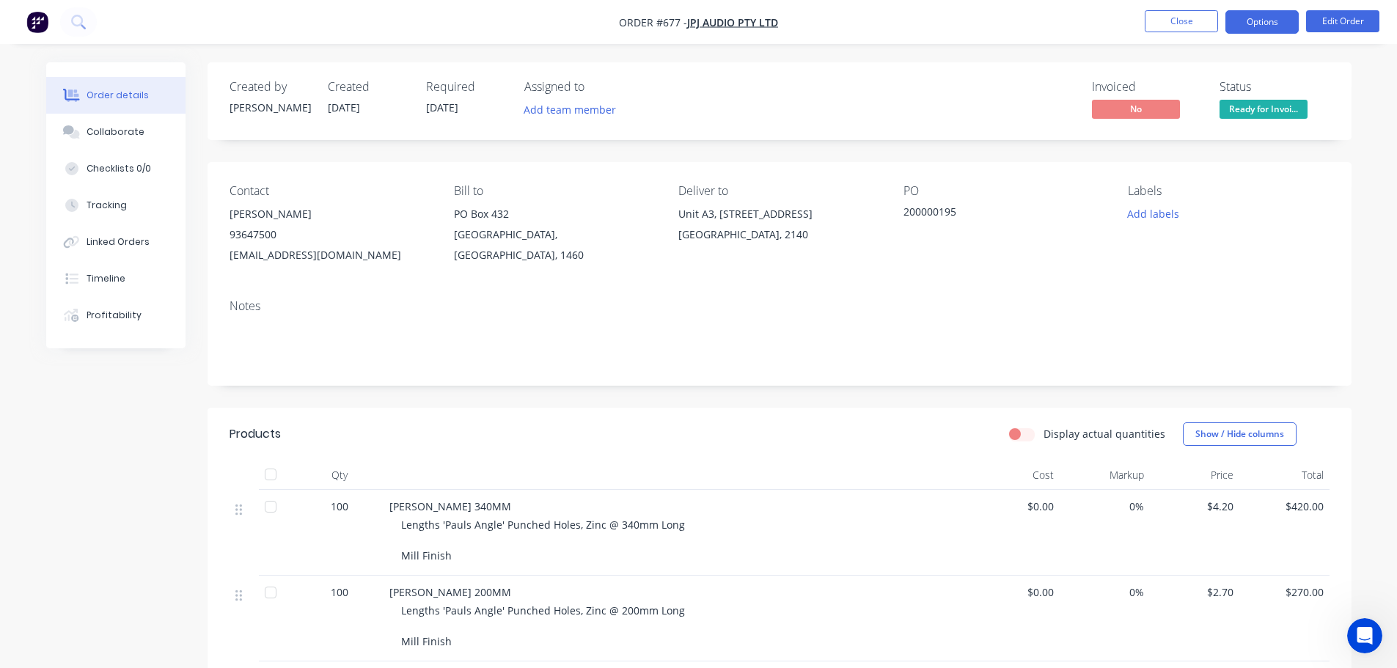
click at [1278, 16] on button "Options" at bounding box center [1262, 21] width 73 height 23
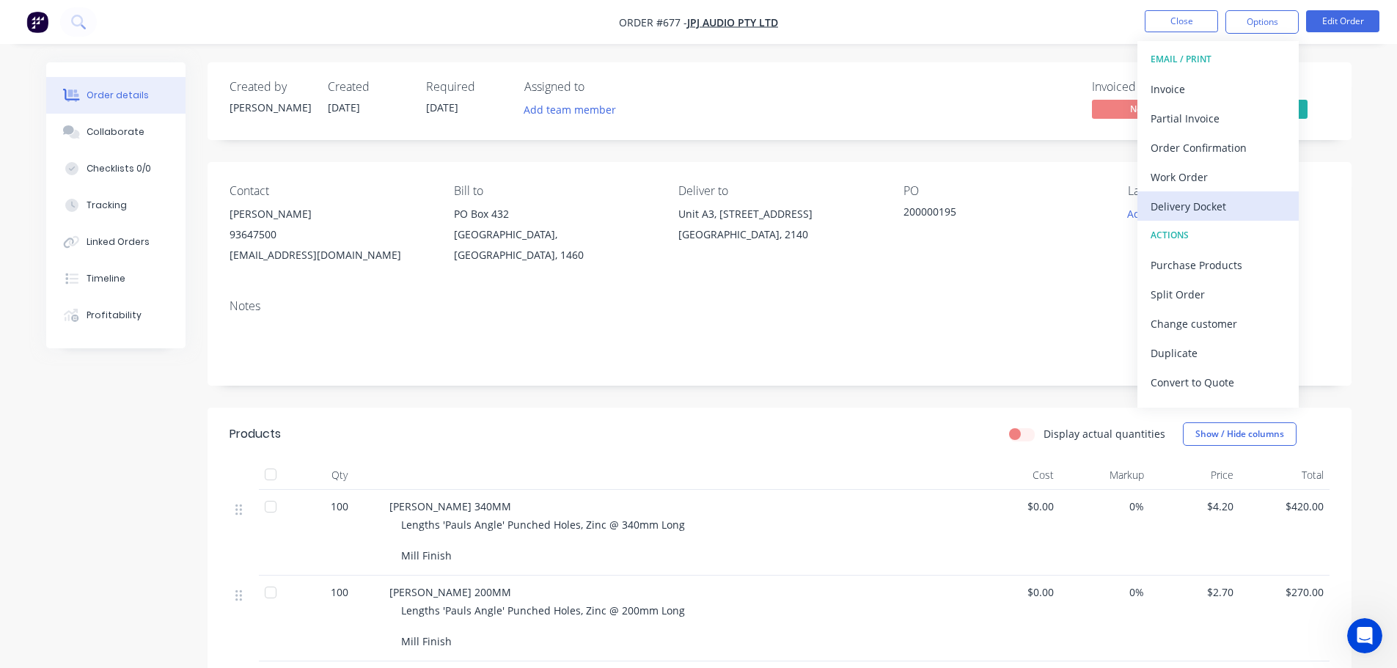
click at [1185, 211] on div "Delivery Docket" at bounding box center [1218, 206] width 135 height 21
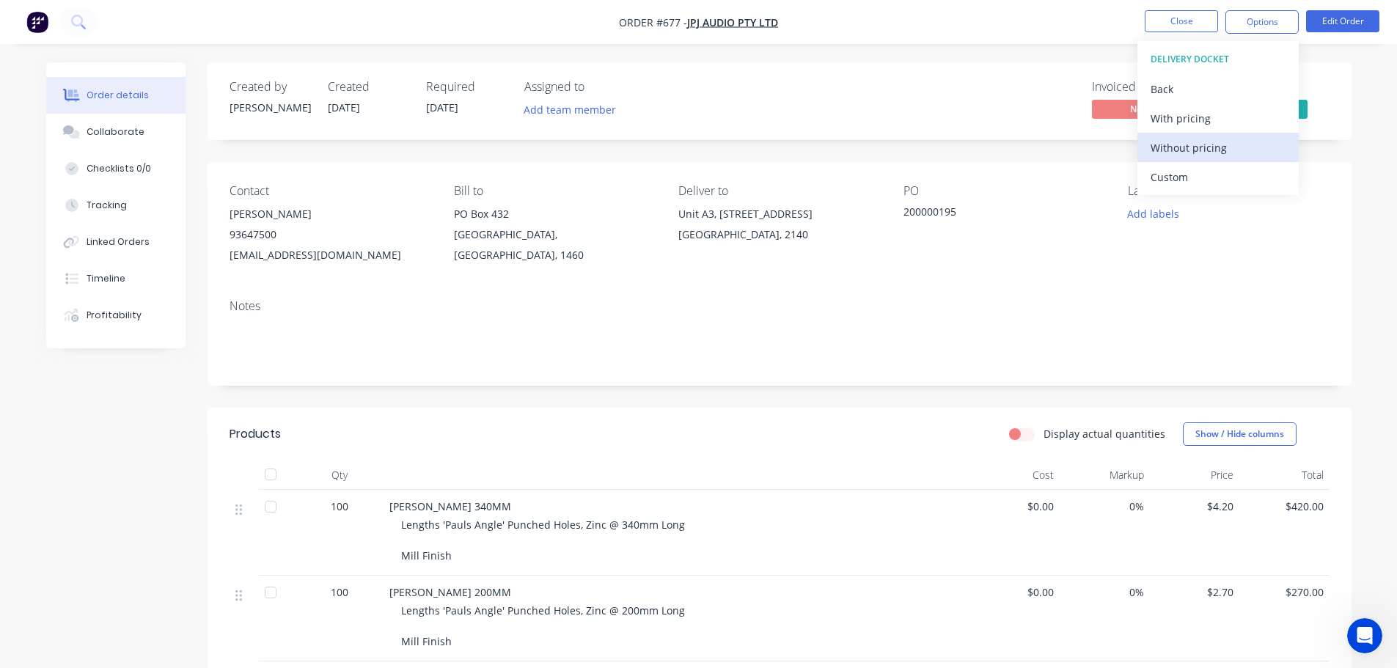
click at [1202, 148] on div "Without pricing" at bounding box center [1218, 147] width 135 height 21
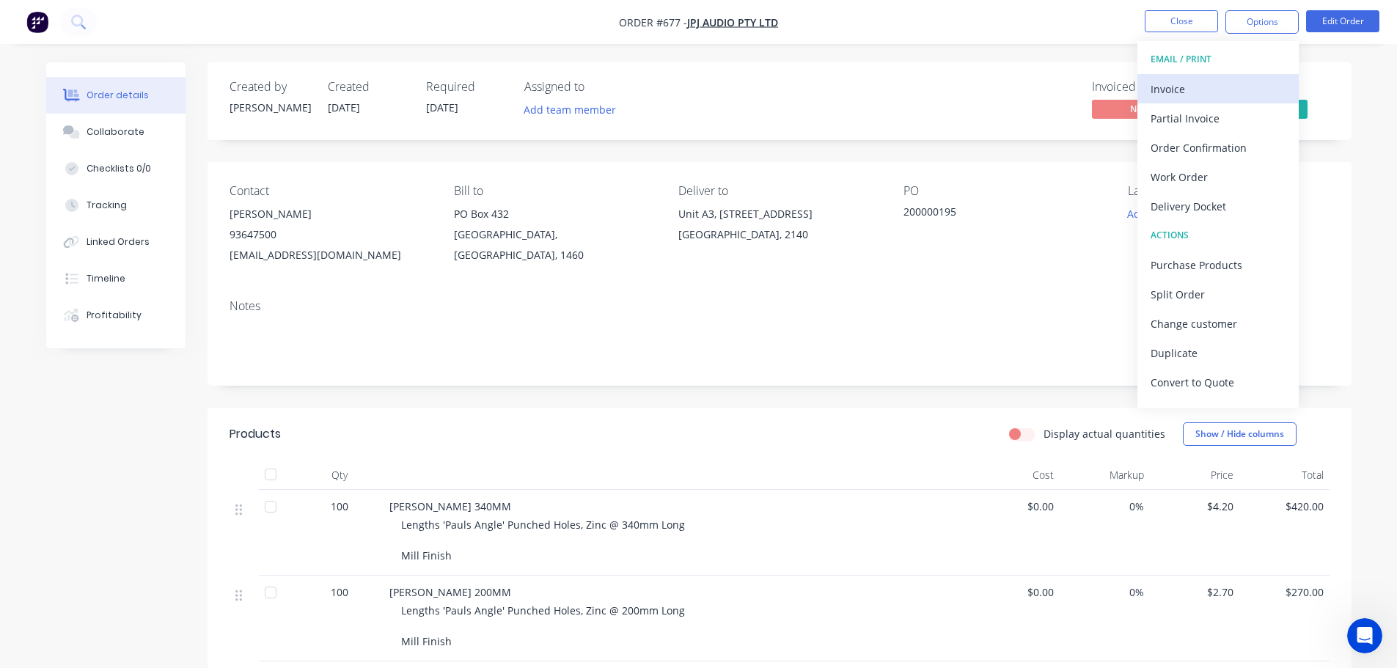
click at [1182, 89] on div "Invoice" at bounding box center [1218, 88] width 135 height 21
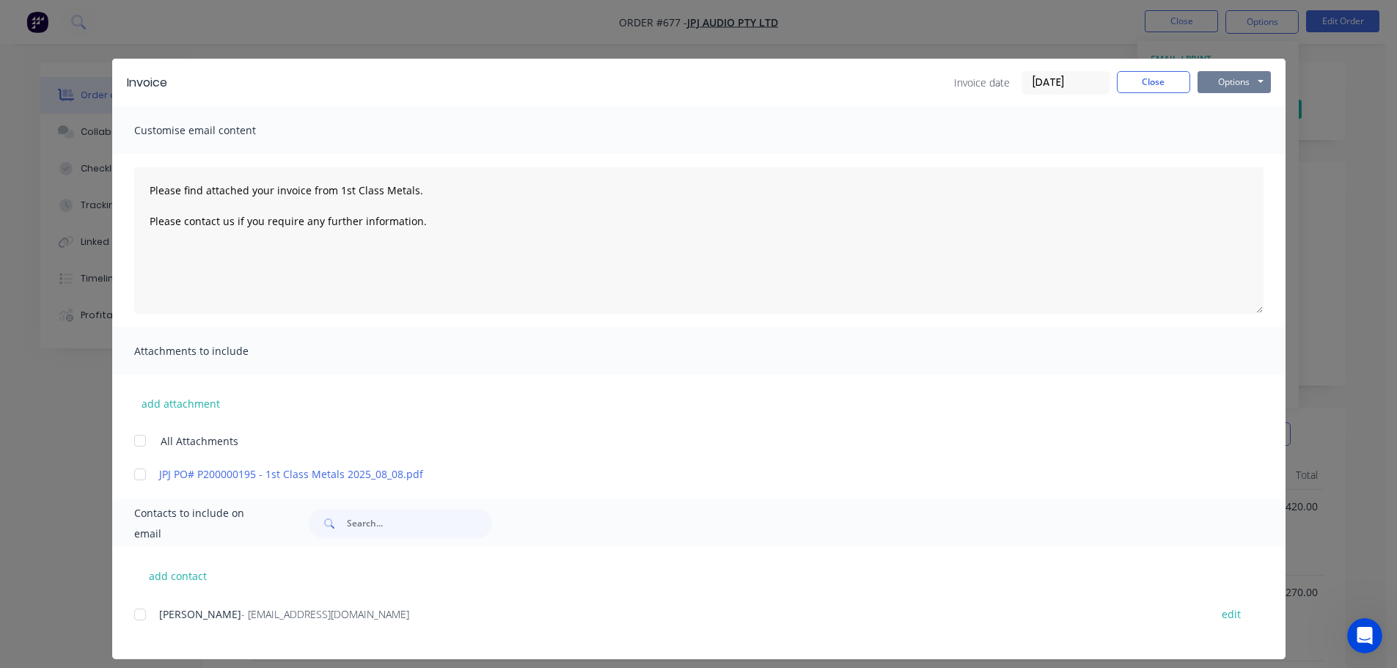
drag, startPoint x: 1224, startPoint y: 82, endPoint x: 1223, endPoint y: 90, distance: 8.2
click at [1222, 82] on button "Options" at bounding box center [1234, 82] width 73 height 22
click at [1226, 137] on button "Print" at bounding box center [1245, 132] width 94 height 24
click at [1230, 84] on button "Options" at bounding box center [1234, 82] width 73 height 22
click at [1239, 123] on button "Print" at bounding box center [1245, 132] width 94 height 24
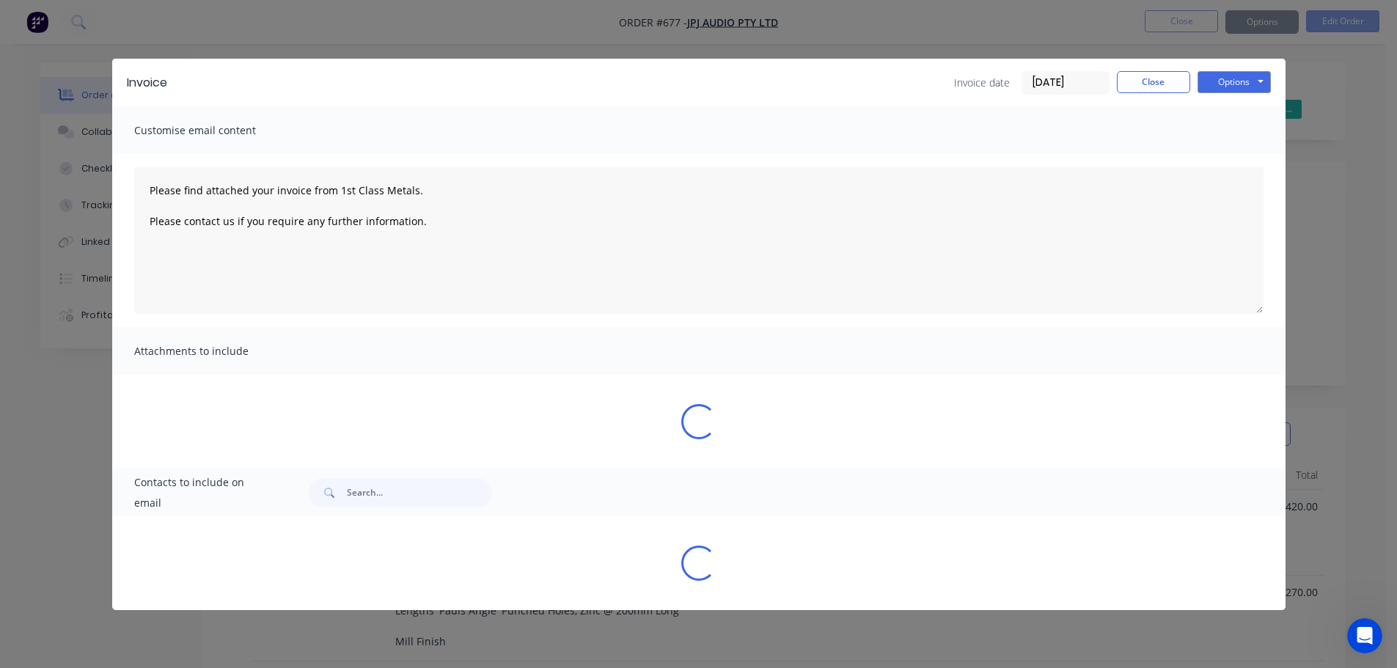
type textarea "Please find attached your invoice from 1st Class Metals. Please contact us if y…"
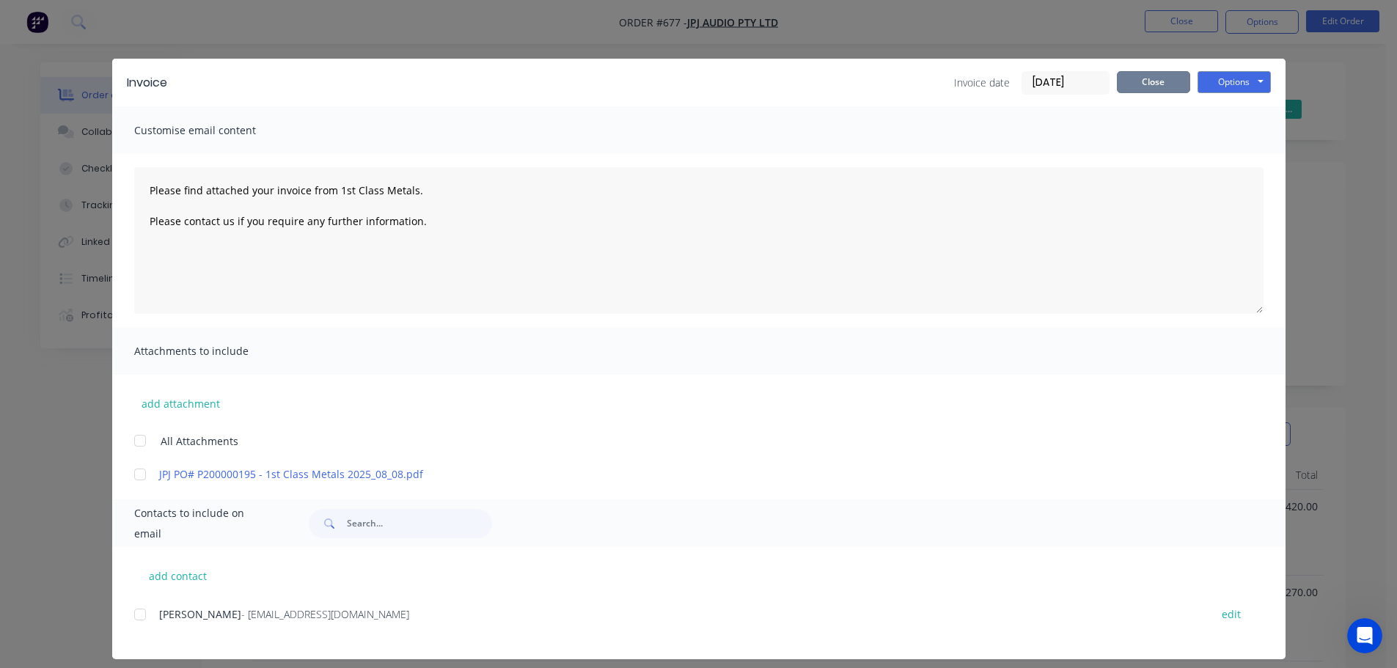
click at [1127, 85] on button "Close" at bounding box center [1153, 82] width 73 height 22
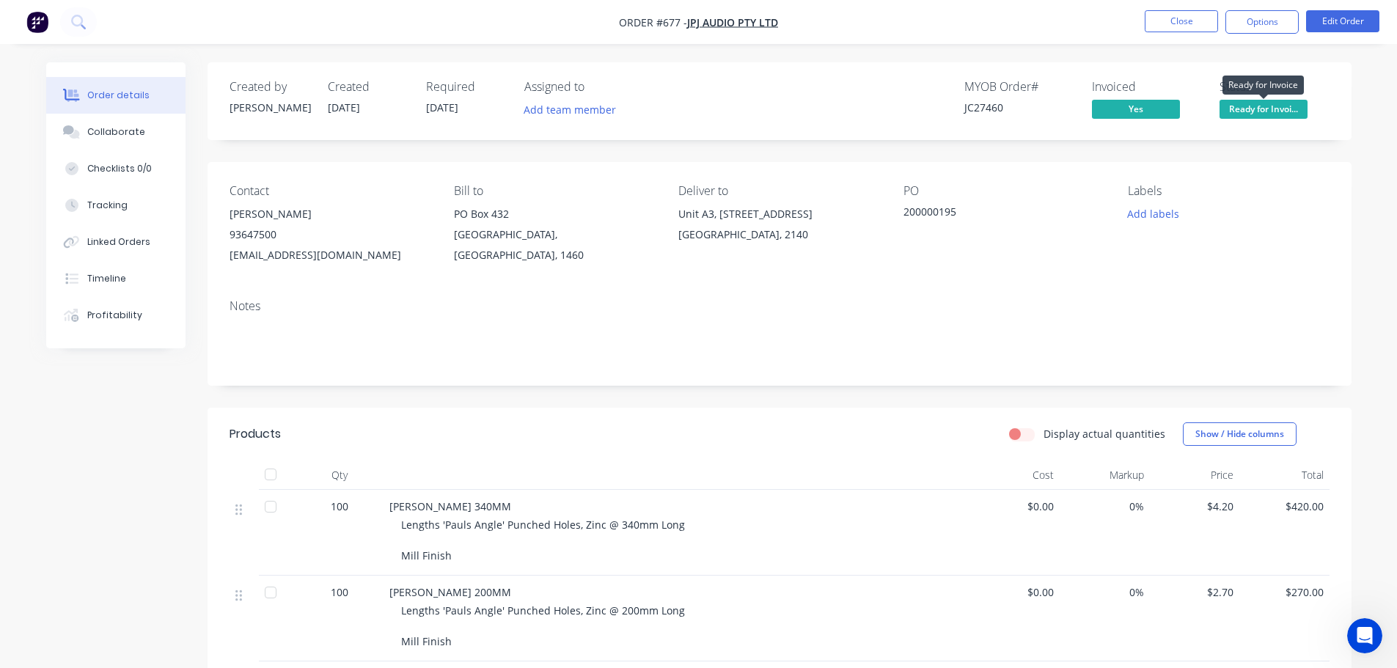
click at [1249, 112] on span "Ready for Invoi..." at bounding box center [1264, 109] width 88 height 18
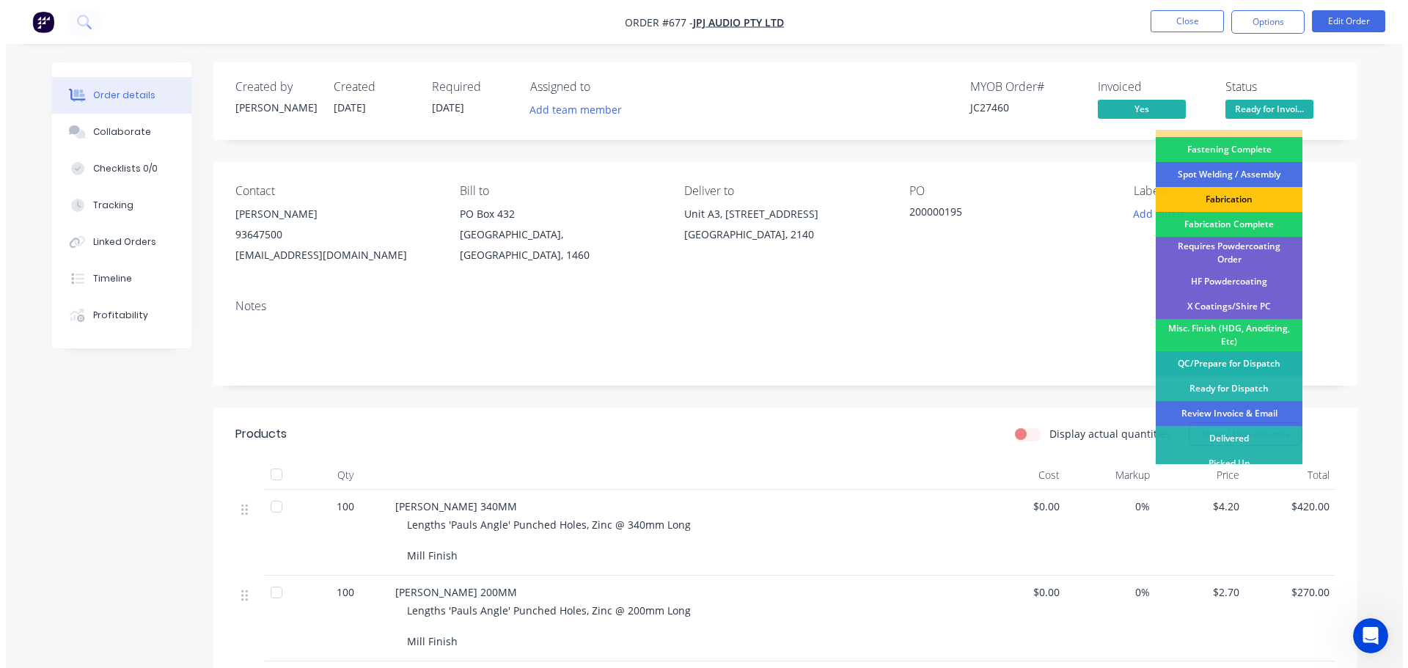
scroll to position [428, 0]
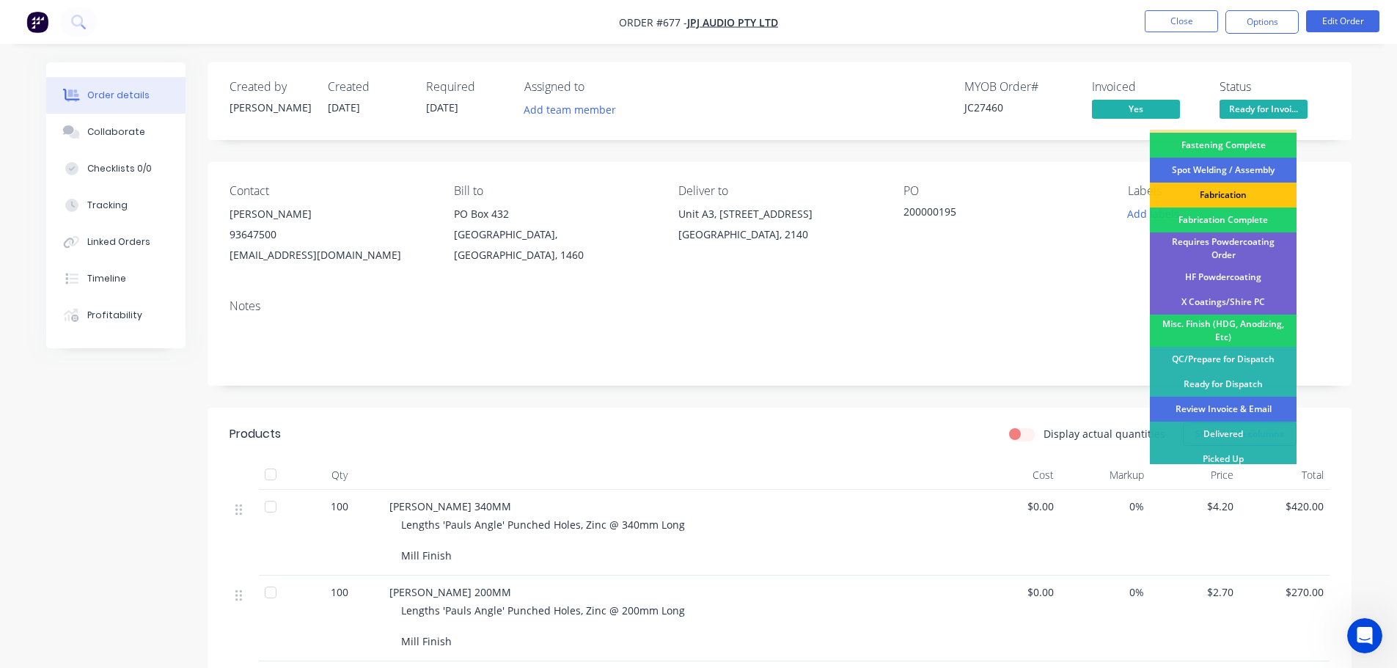
drag, startPoint x: 1220, startPoint y: 403, endPoint x: 1223, endPoint y: 300, distance: 103.5
click at [1220, 404] on div "Review Invoice & Email" at bounding box center [1223, 409] width 147 height 25
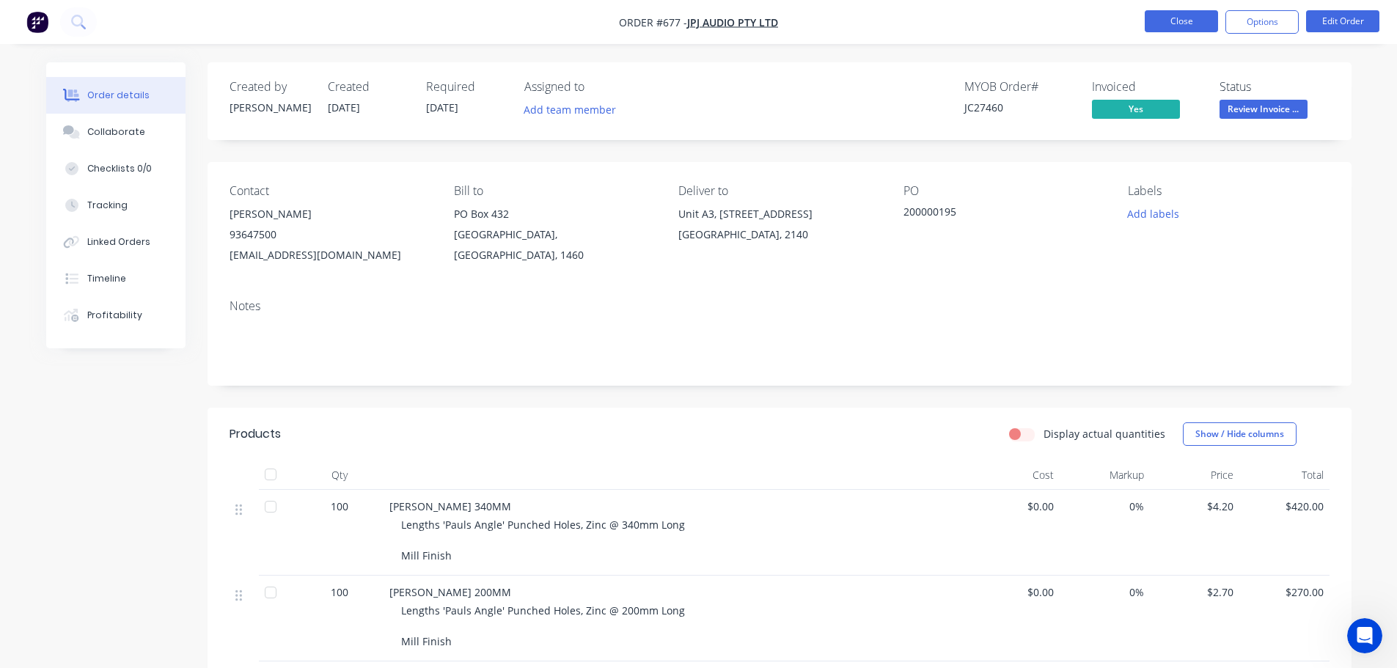
click at [1202, 21] on button "Close" at bounding box center [1181, 21] width 73 height 22
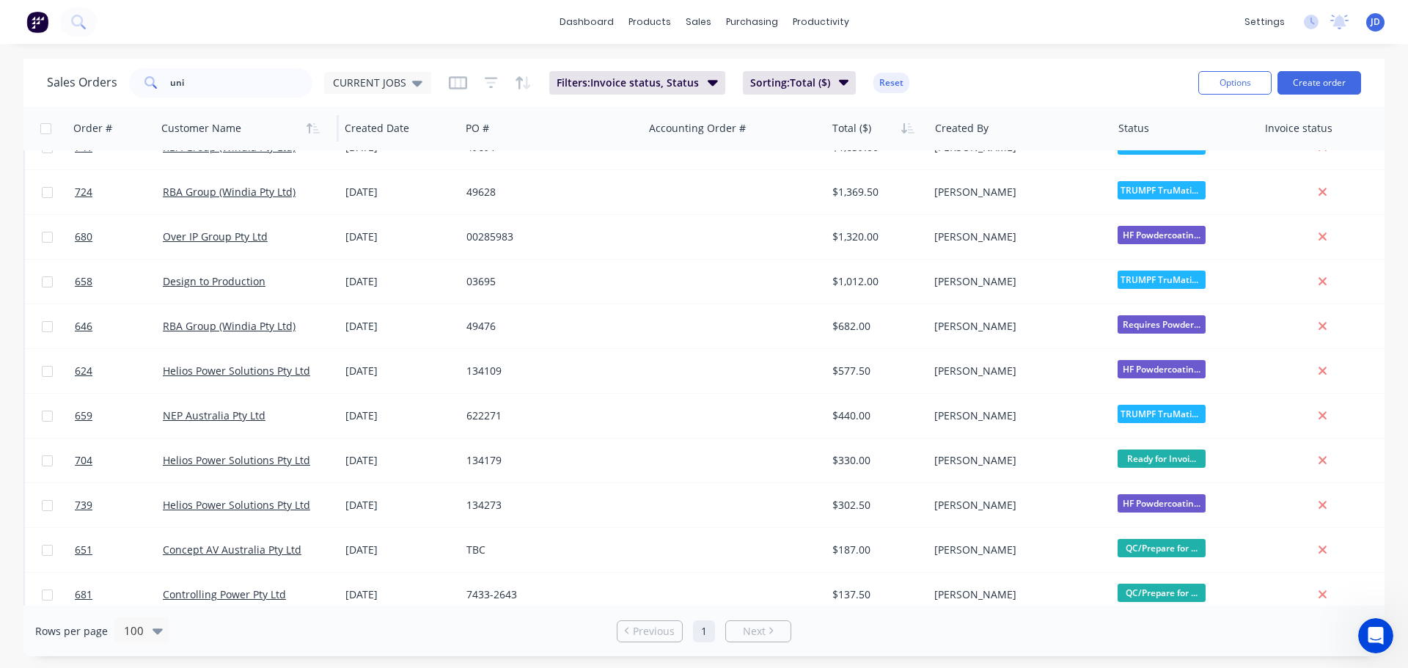
scroll to position [402, 0]
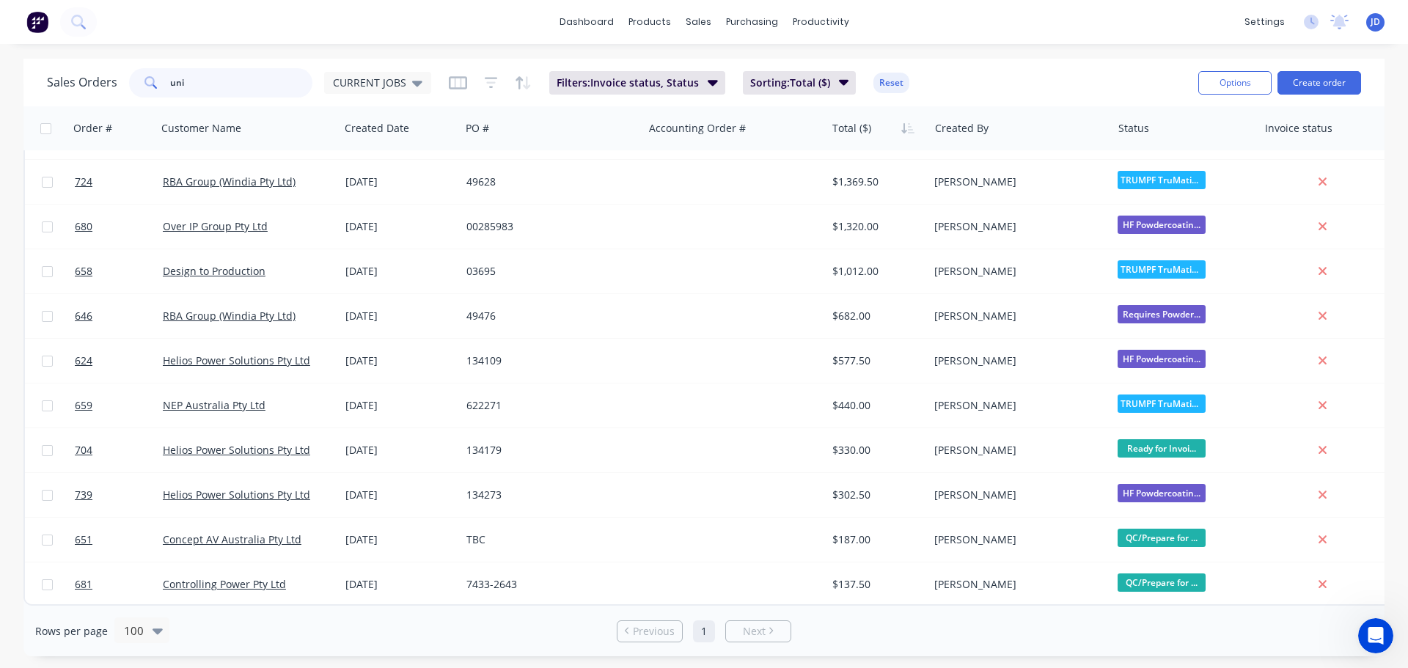
drag, startPoint x: 230, startPoint y: 80, endPoint x: 0, endPoint y: 2, distance: 242.4
click at [0, 37] on div "dashboard products sales purchasing productivity dashboard products Product Cat…" at bounding box center [704, 334] width 1408 height 668
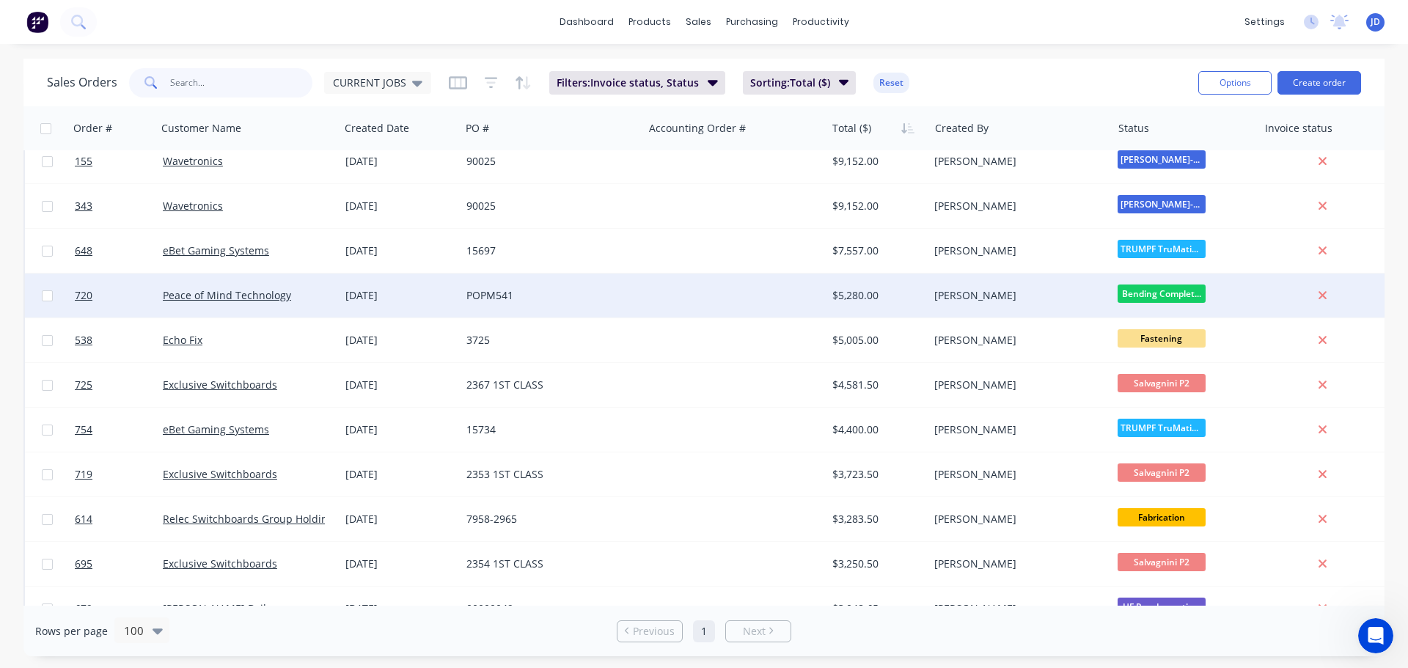
scroll to position [220, 0]
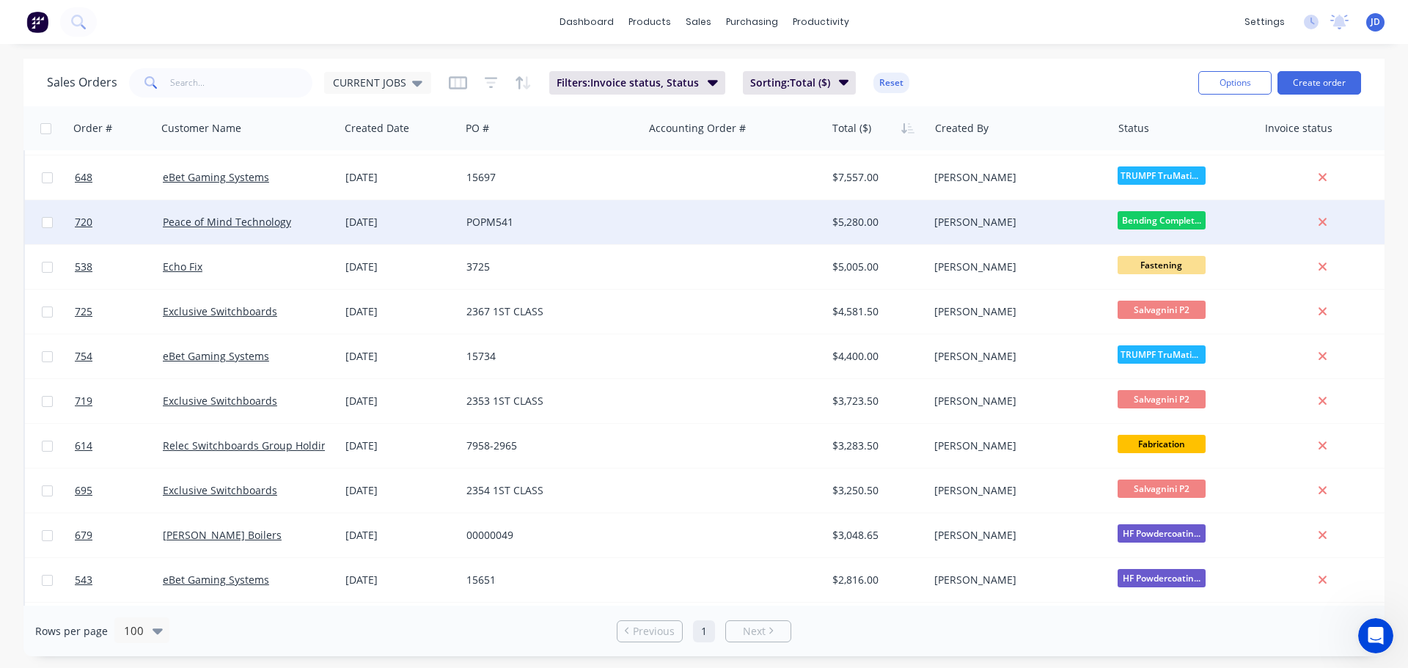
click at [1190, 223] on span "Bending Complet..." at bounding box center [1162, 220] width 88 height 18
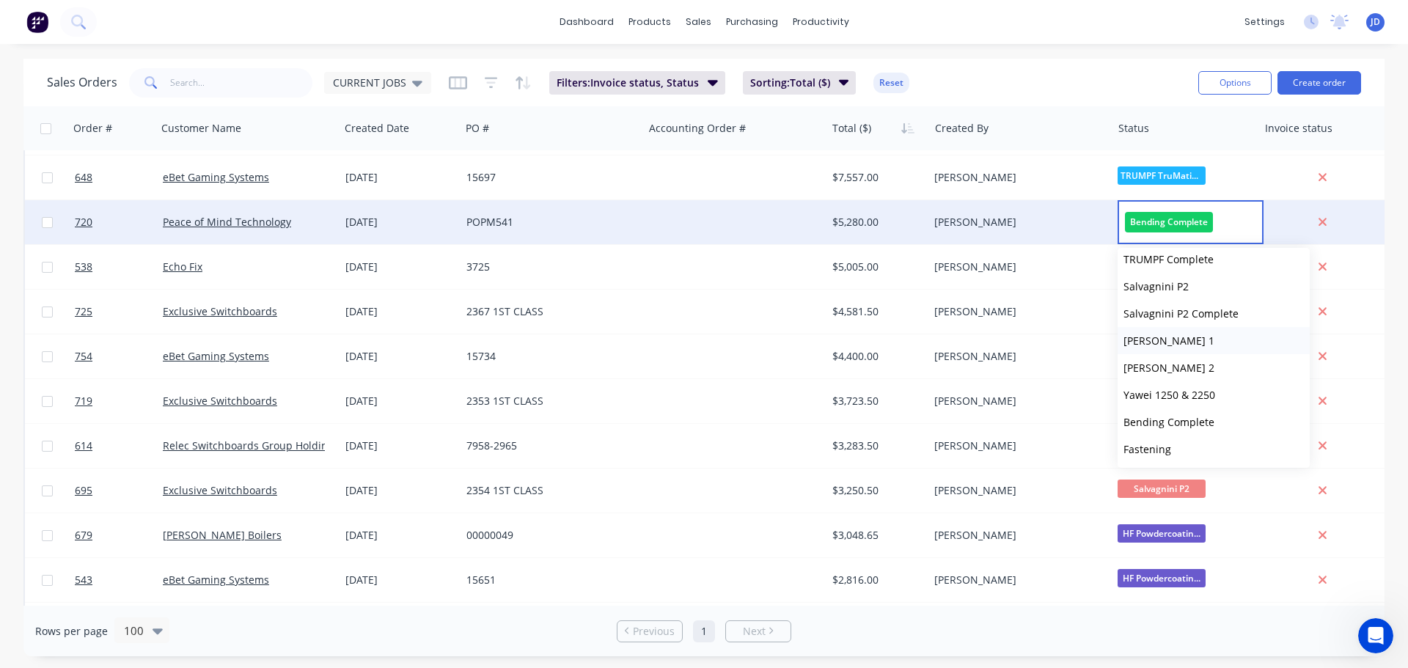
scroll to position [440, 0]
click at [1224, 406] on button "Requires Powdercoating Order" at bounding box center [1214, 397] width 192 height 27
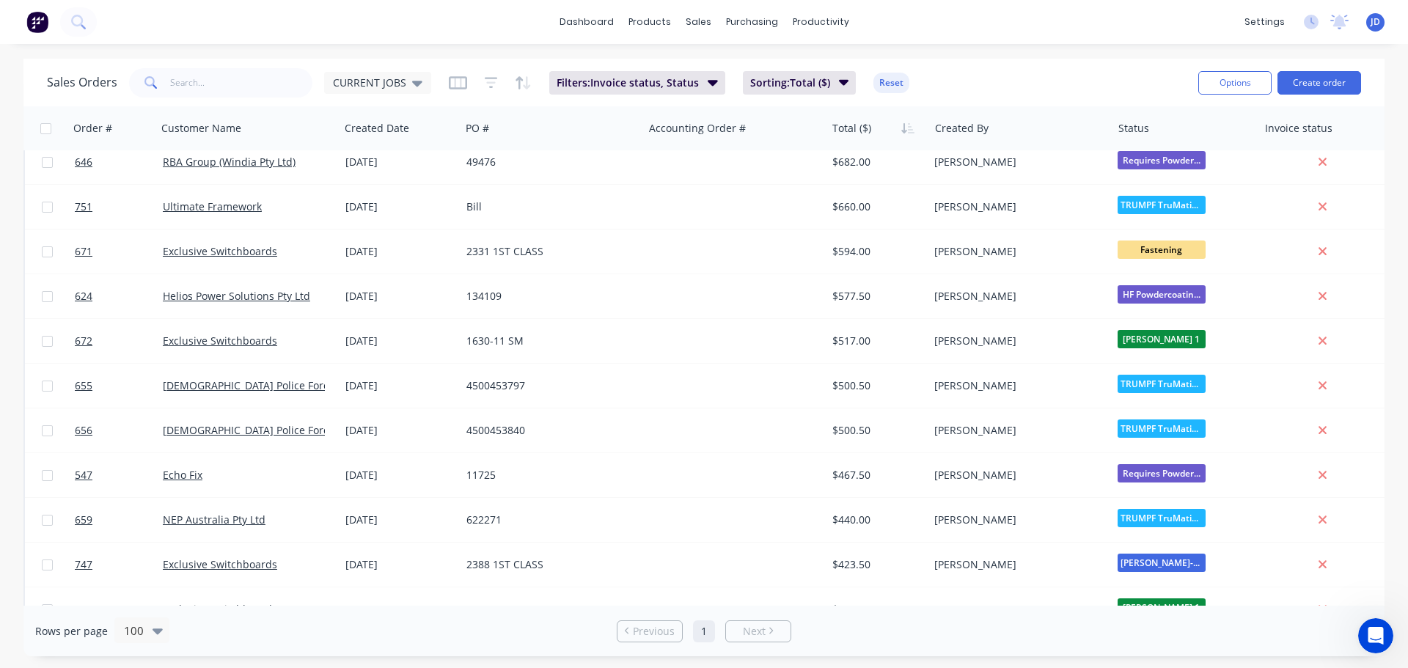
scroll to position [2347, 0]
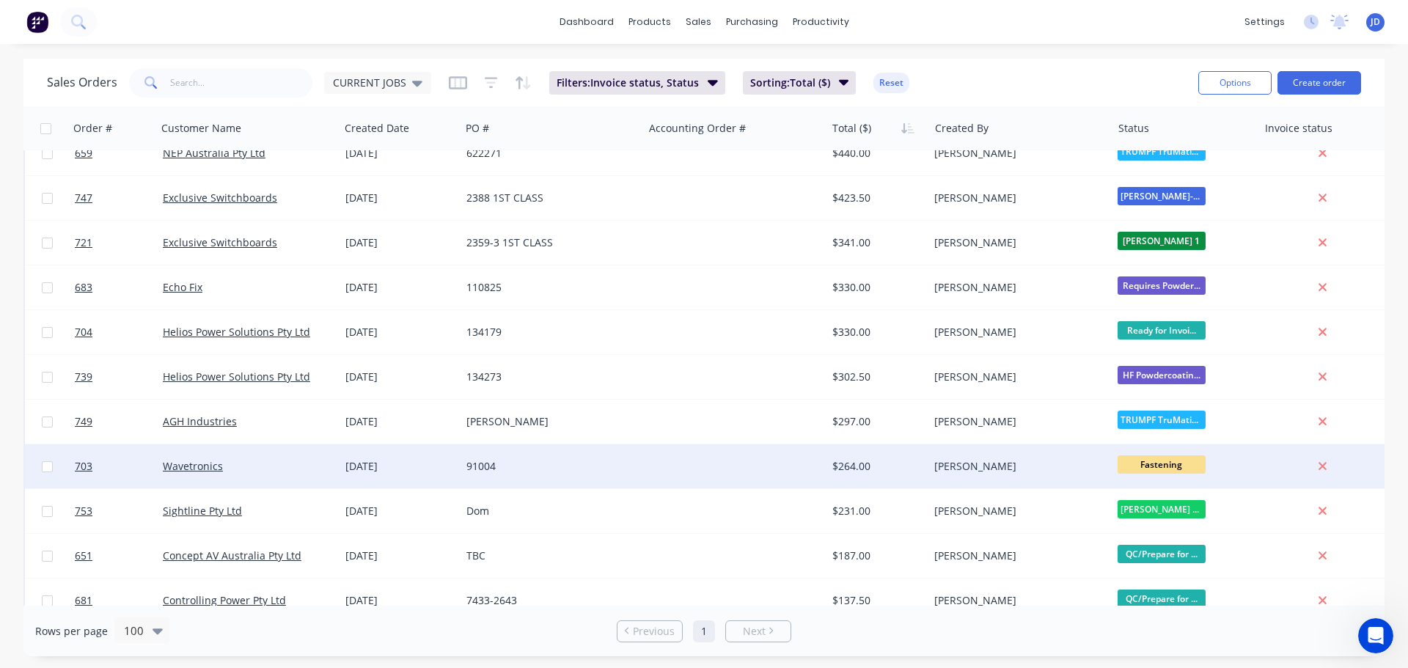
click at [1183, 463] on span "Fastening" at bounding box center [1162, 465] width 88 height 18
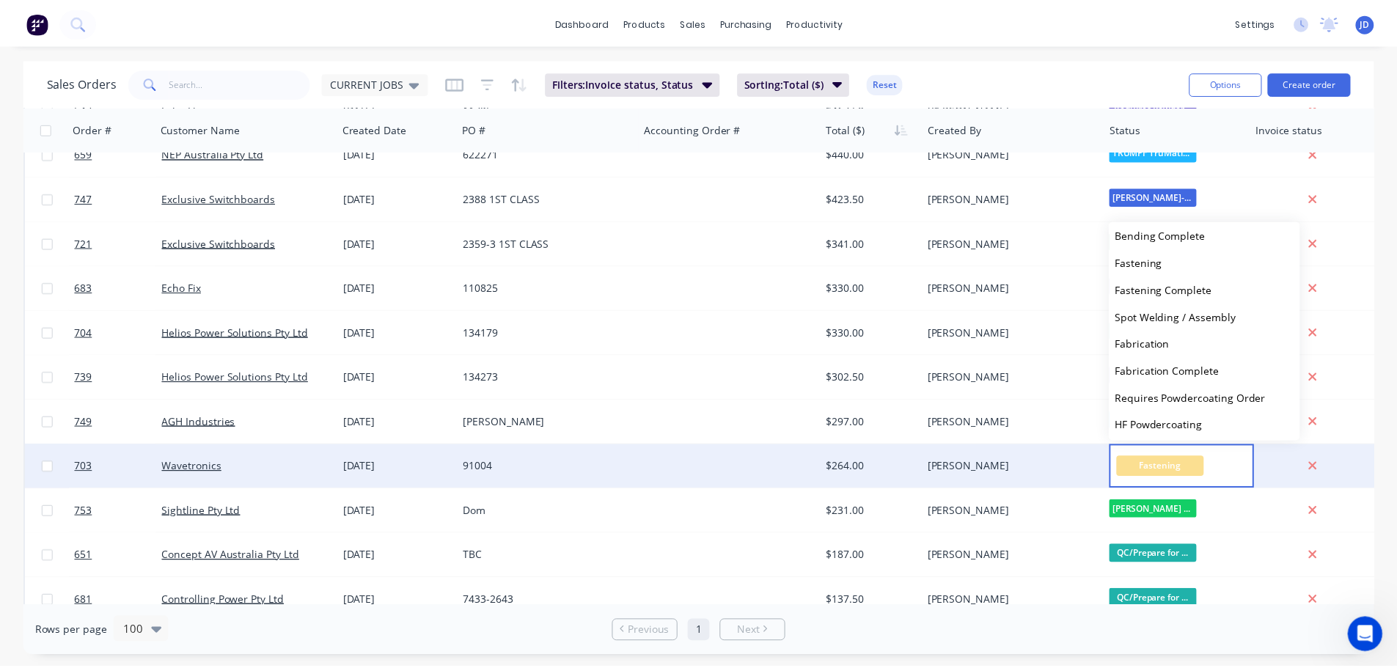
scroll to position [633, 0]
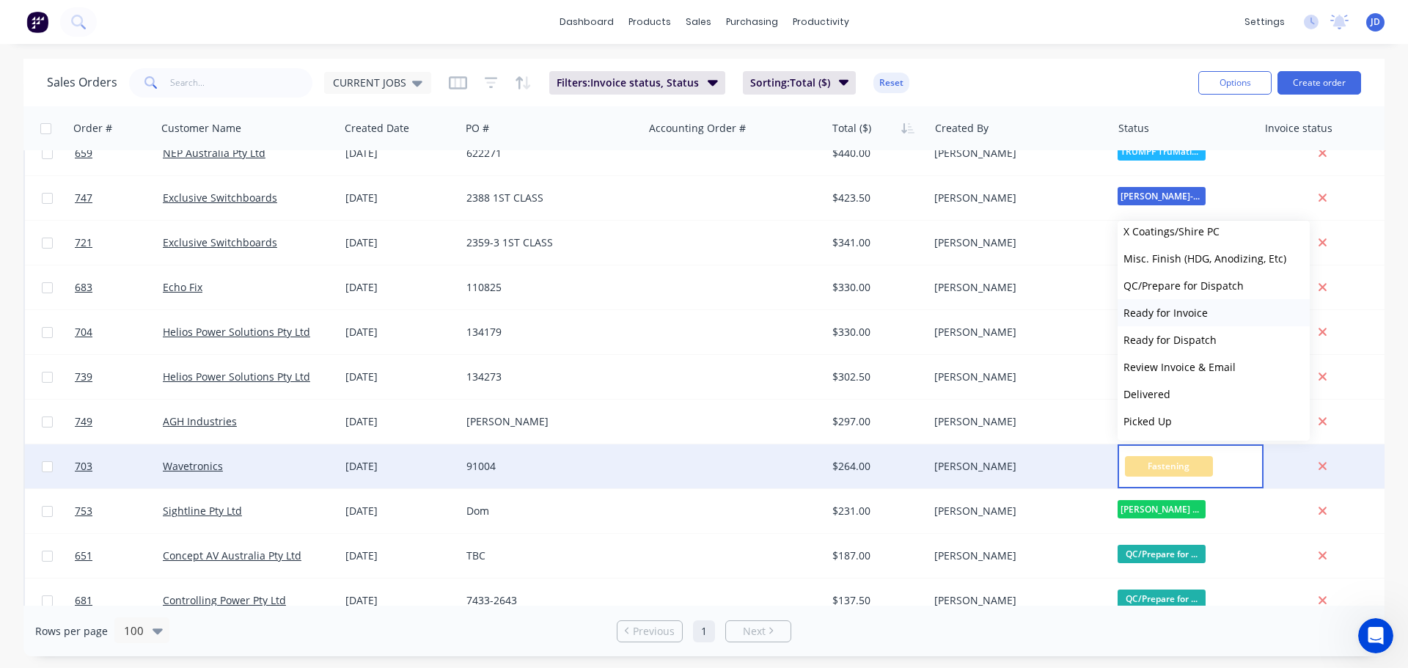
click at [1168, 311] on span "Ready for Invoice" at bounding box center [1166, 313] width 84 height 14
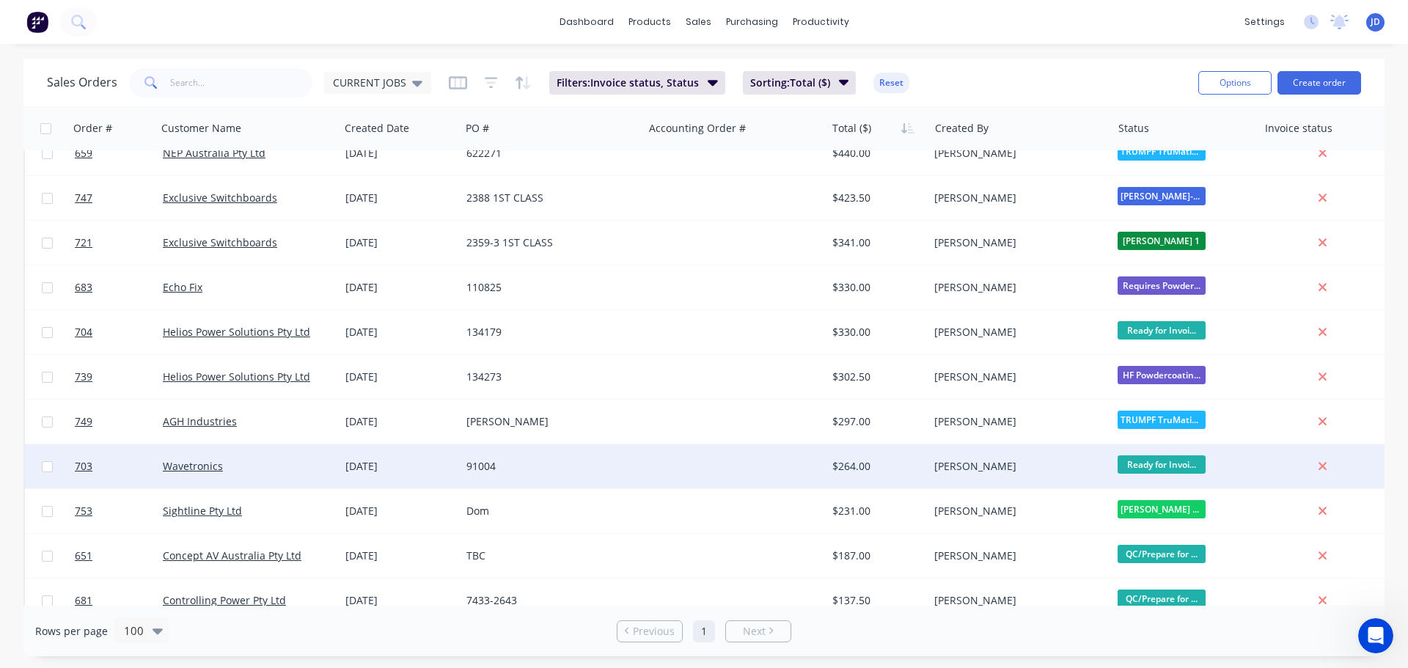
click at [547, 477] on div "91004" at bounding box center [552, 467] width 183 height 44
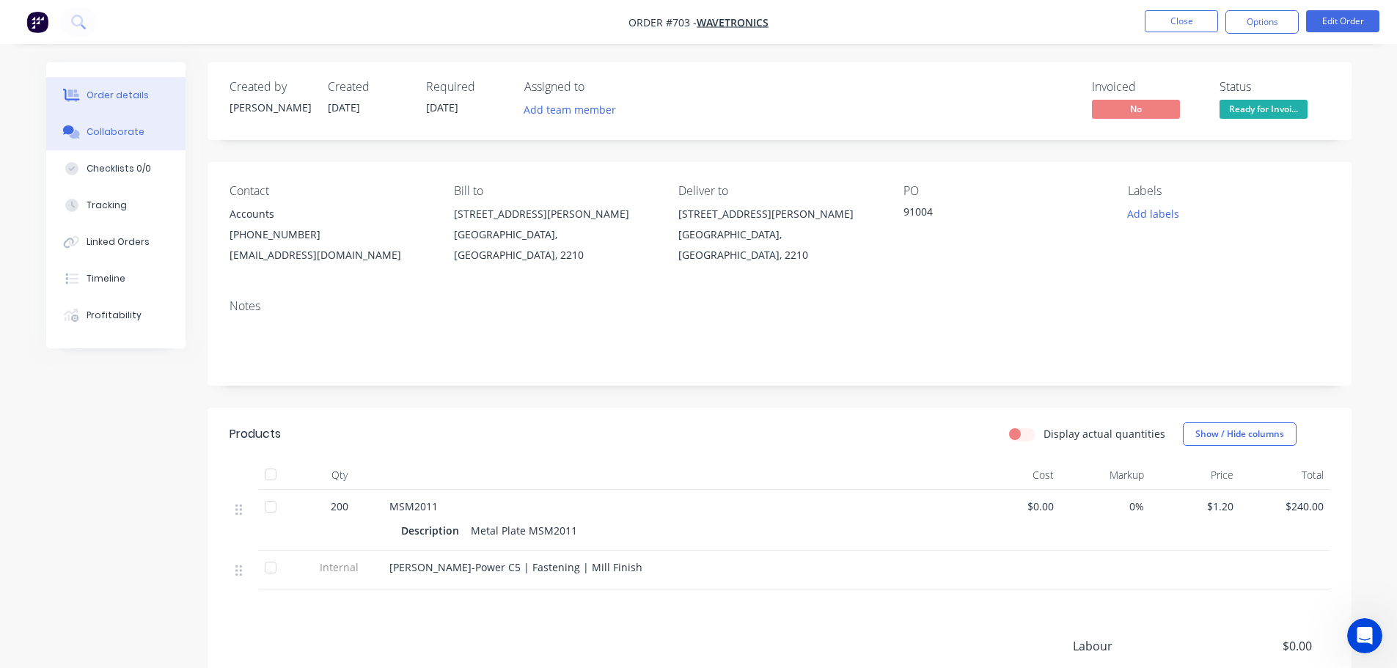
click at [142, 137] on button "Collaborate" at bounding box center [115, 132] width 139 height 37
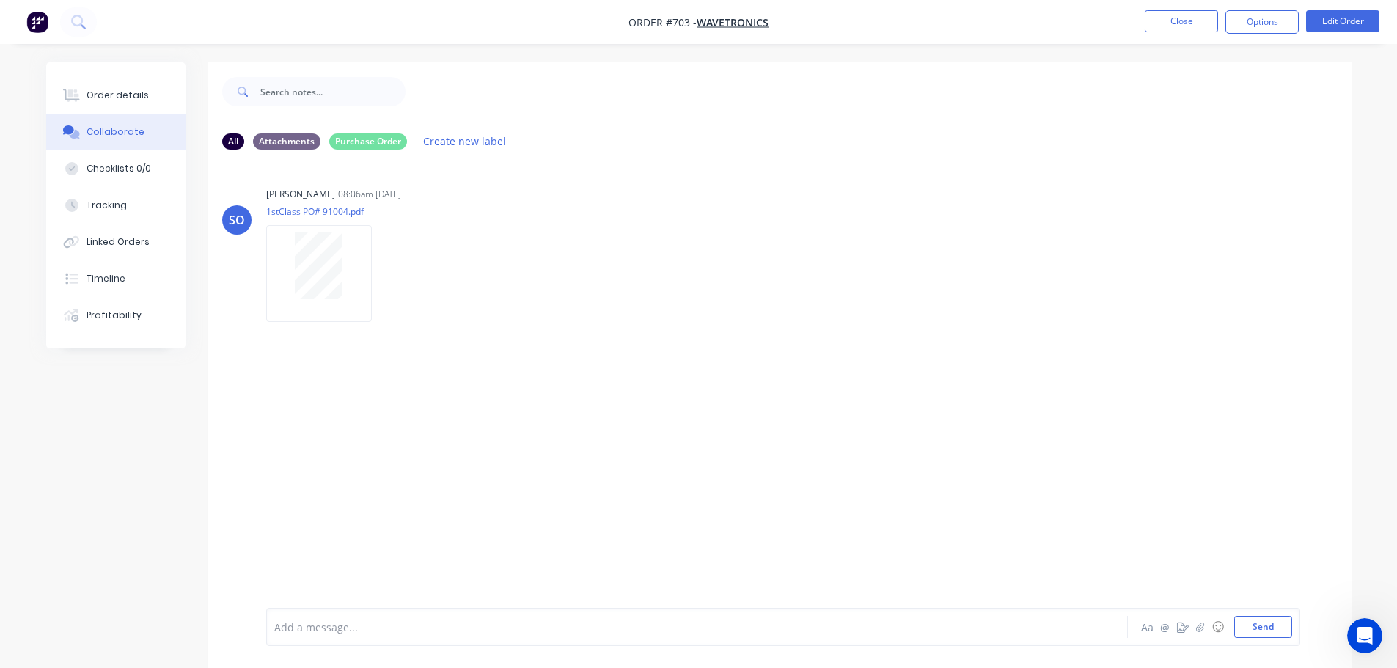
click at [100, 115] on button "Collaborate" at bounding box center [115, 132] width 139 height 37
click at [112, 95] on div "Order details" at bounding box center [118, 95] width 62 height 13
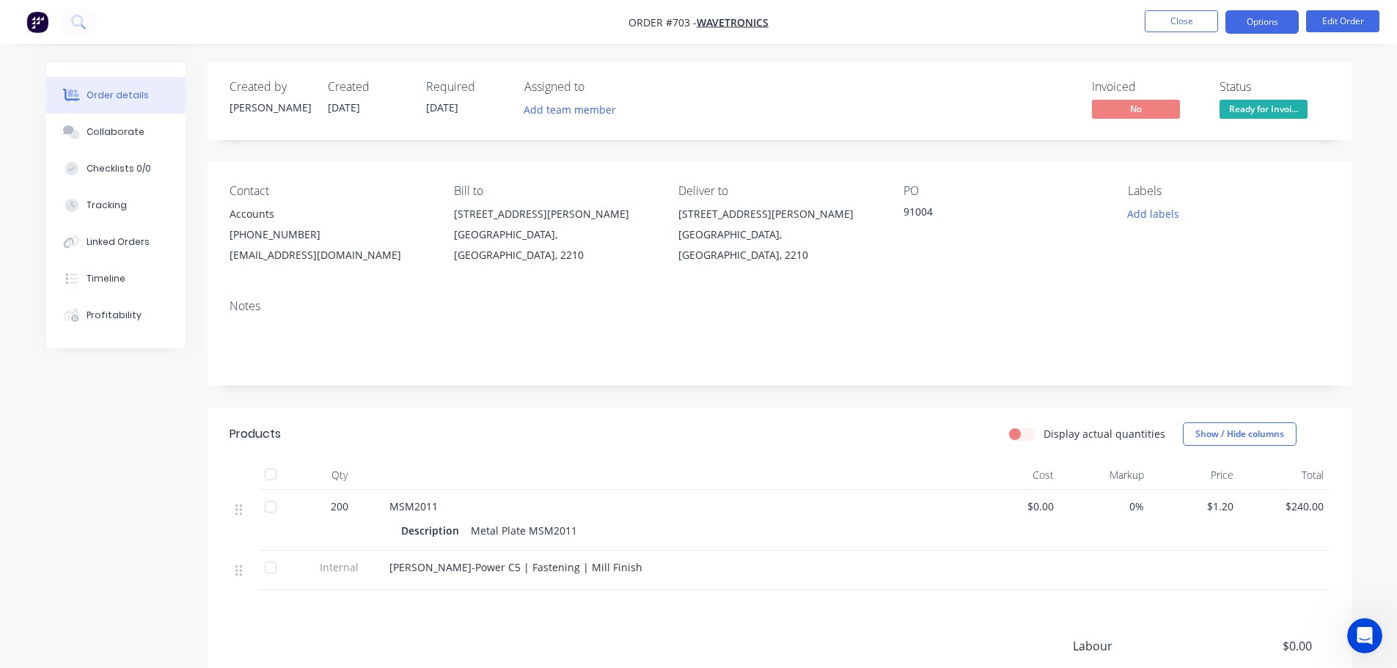
click at [1284, 20] on button "Options" at bounding box center [1262, 21] width 73 height 23
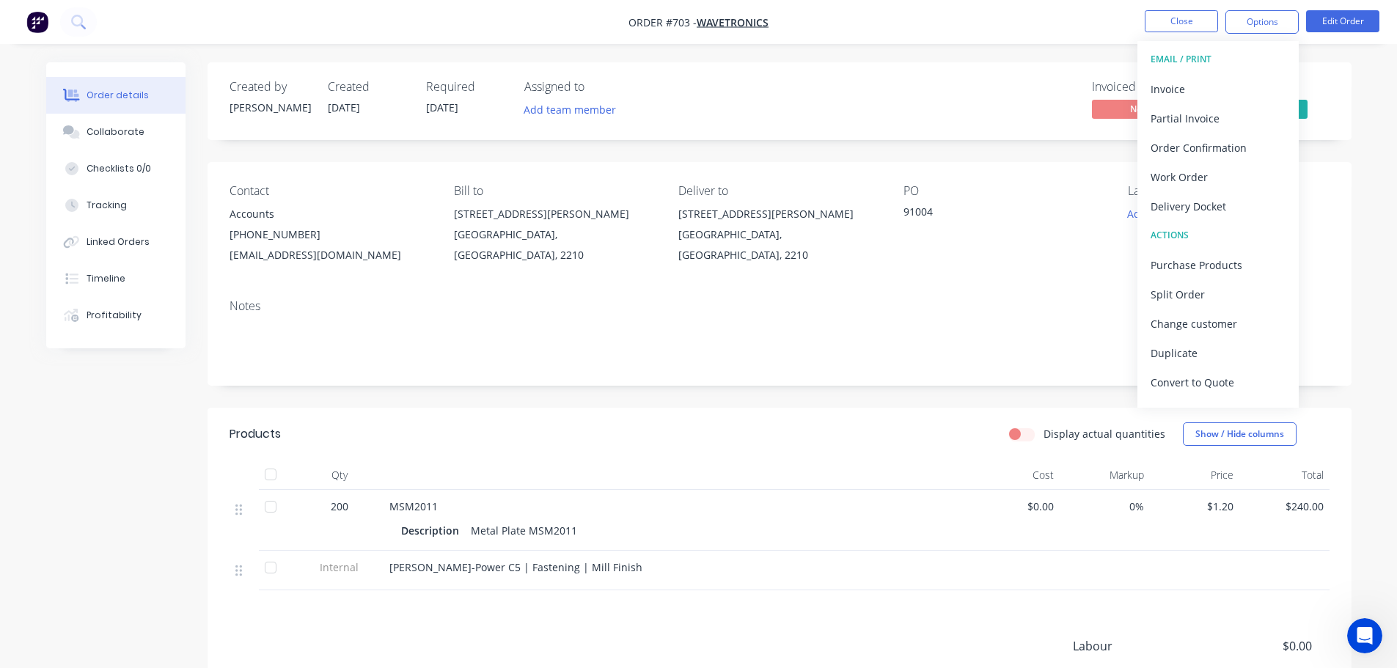
click at [1227, 202] on div "Delivery Docket" at bounding box center [1218, 206] width 135 height 21
click at [1208, 140] on div "Without pricing" at bounding box center [1218, 147] width 135 height 21
click at [1211, 88] on div "Invoice" at bounding box center [1218, 88] width 135 height 21
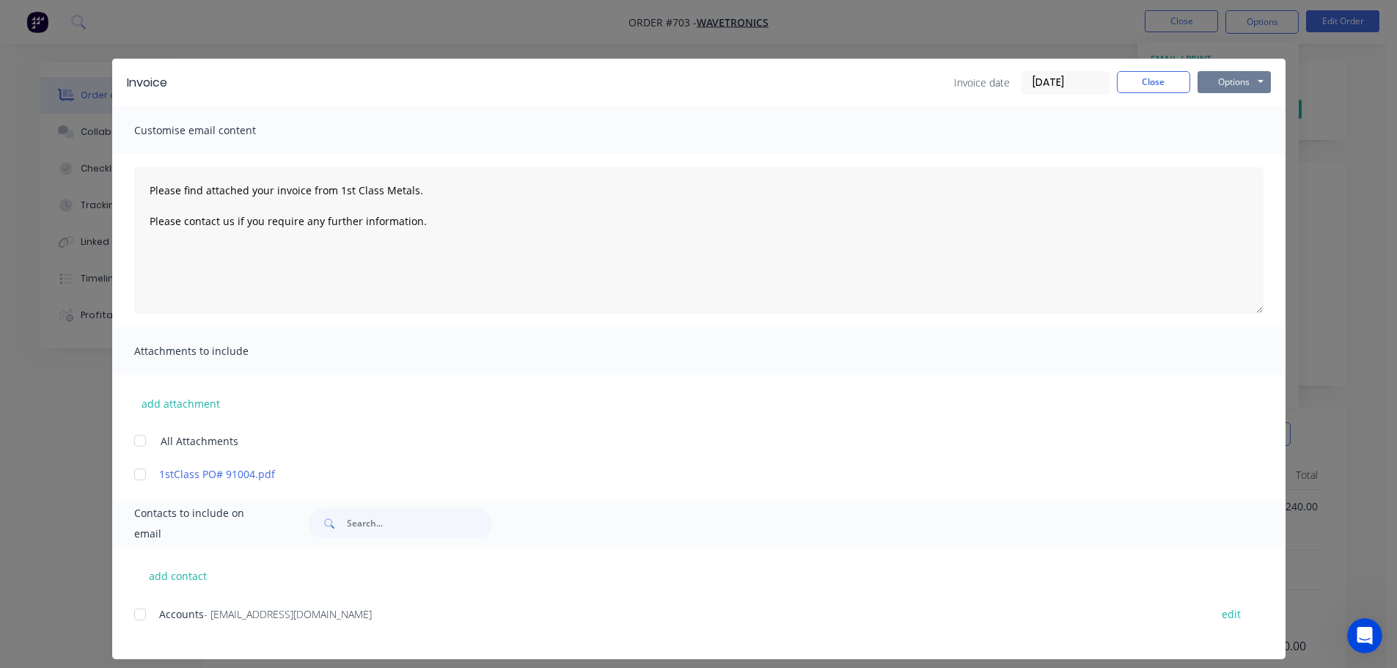
click at [1224, 87] on button "Options" at bounding box center [1234, 82] width 73 height 22
click at [1240, 131] on button "Print" at bounding box center [1245, 132] width 94 height 24
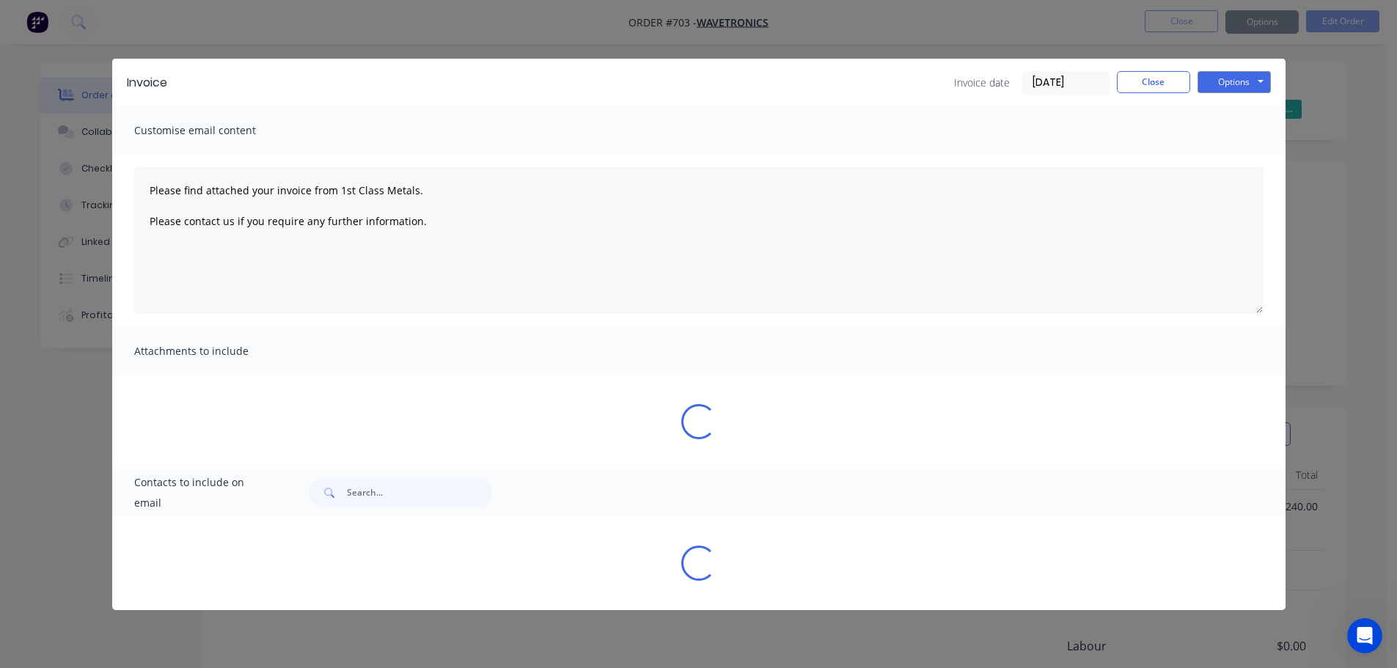
type textarea "Please find attached your invoice from 1st Class Metals. Please contact us if y…"
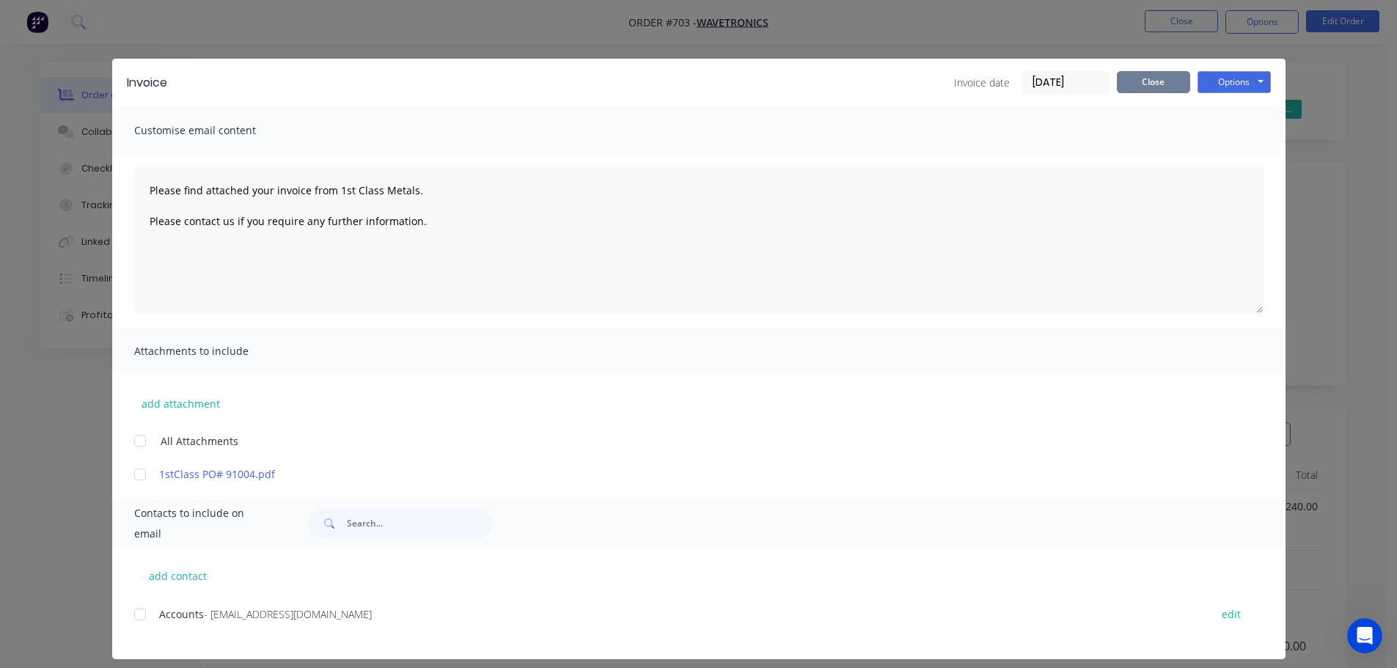
click at [1144, 71] on button "Close" at bounding box center [1153, 82] width 73 height 22
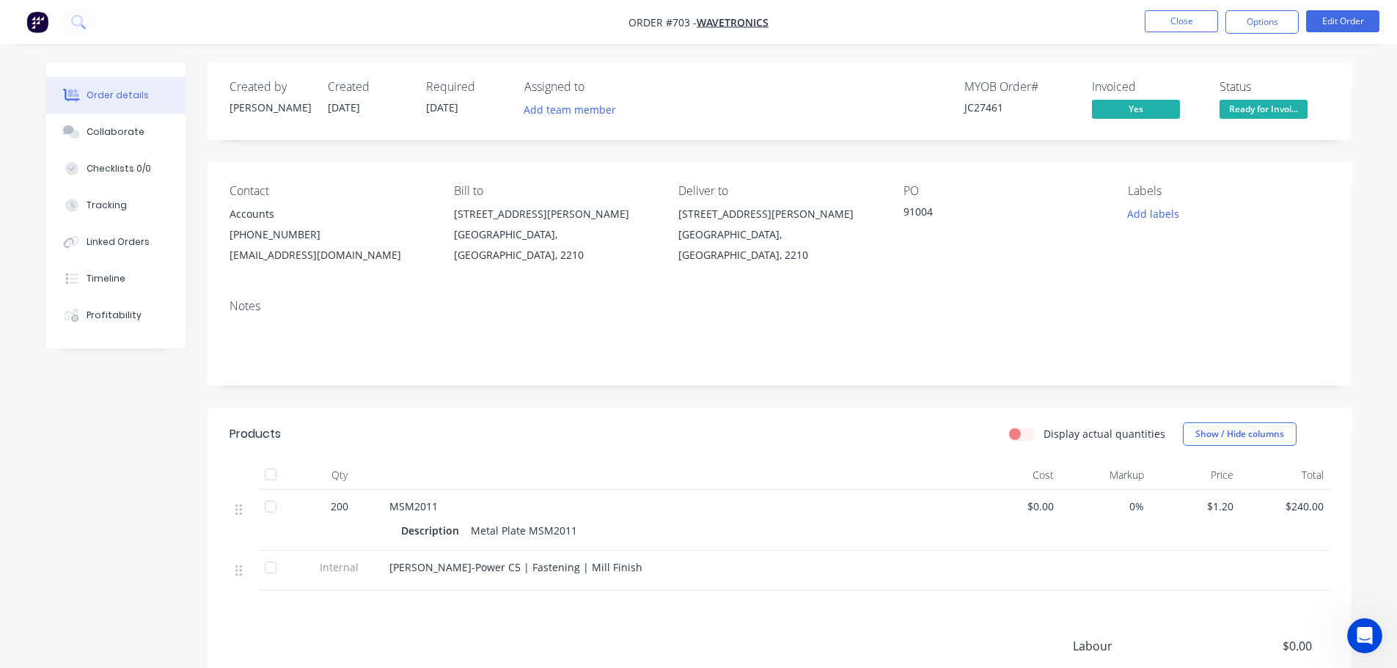
click at [1289, 106] on span "Ready for Invoi..." at bounding box center [1264, 109] width 88 height 18
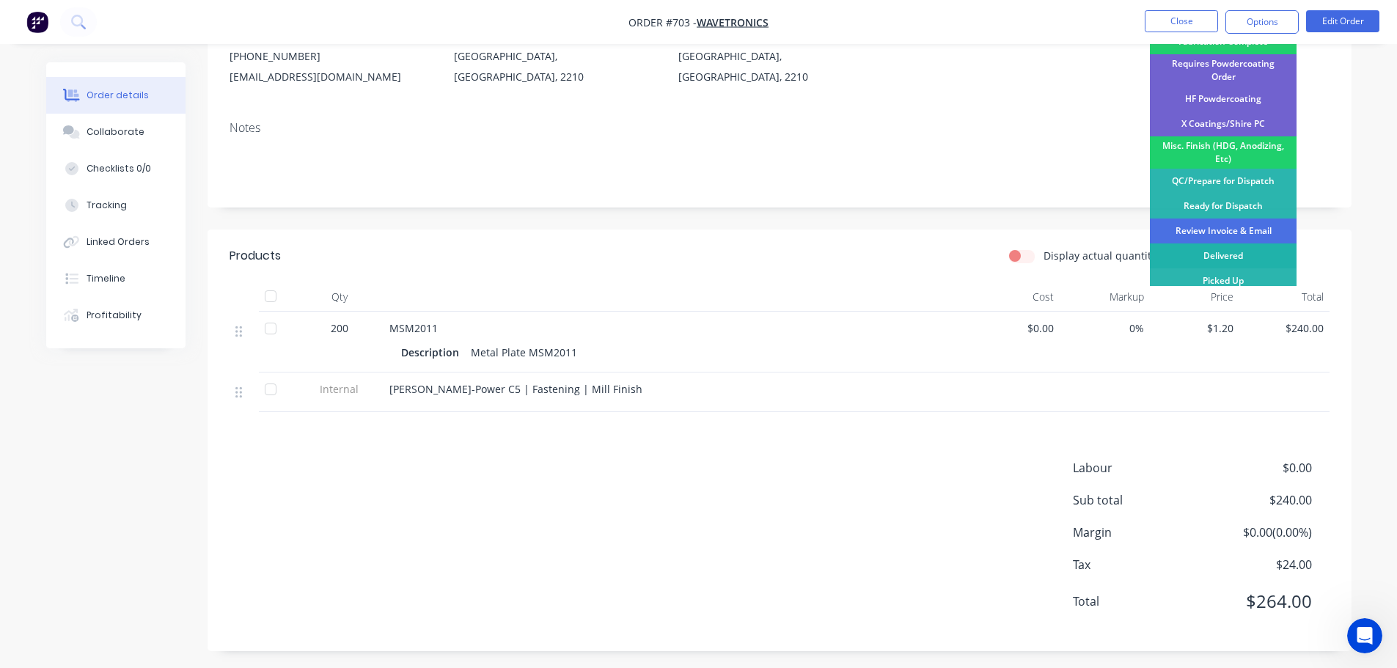
scroll to position [183, 0]
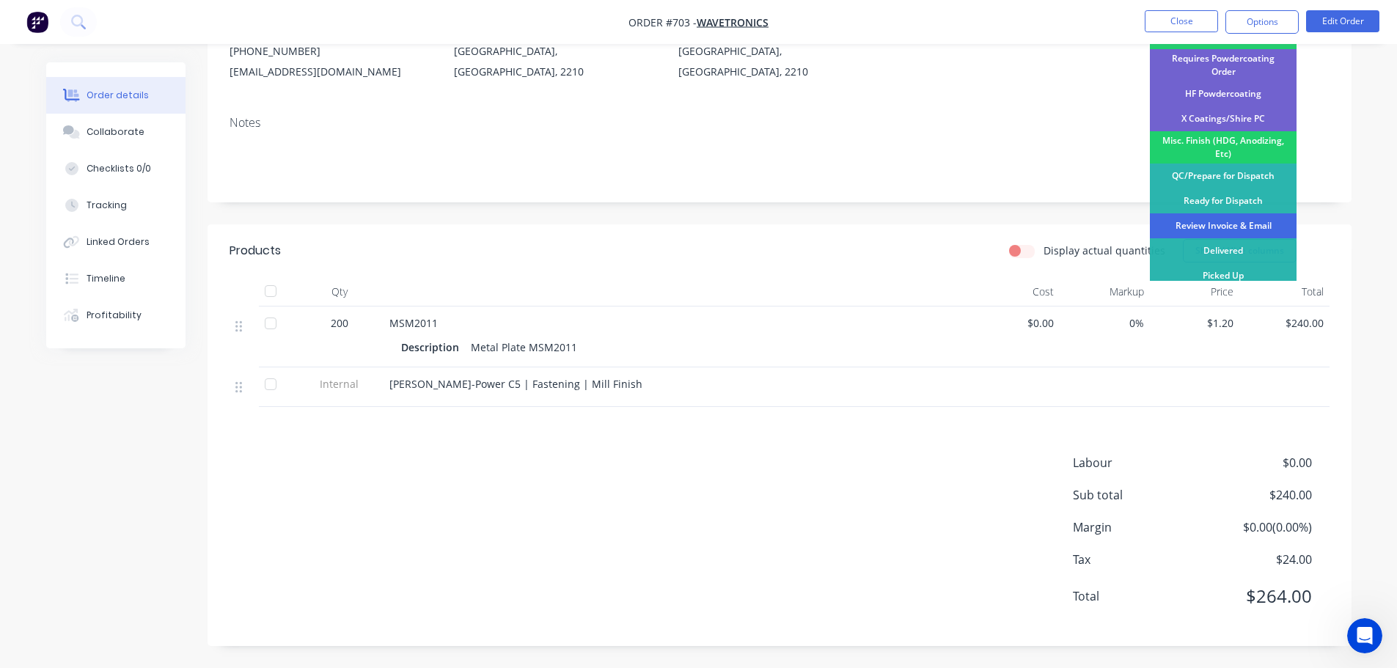
click at [1219, 221] on div "Review Invoice & Email" at bounding box center [1223, 225] width 147 height 25
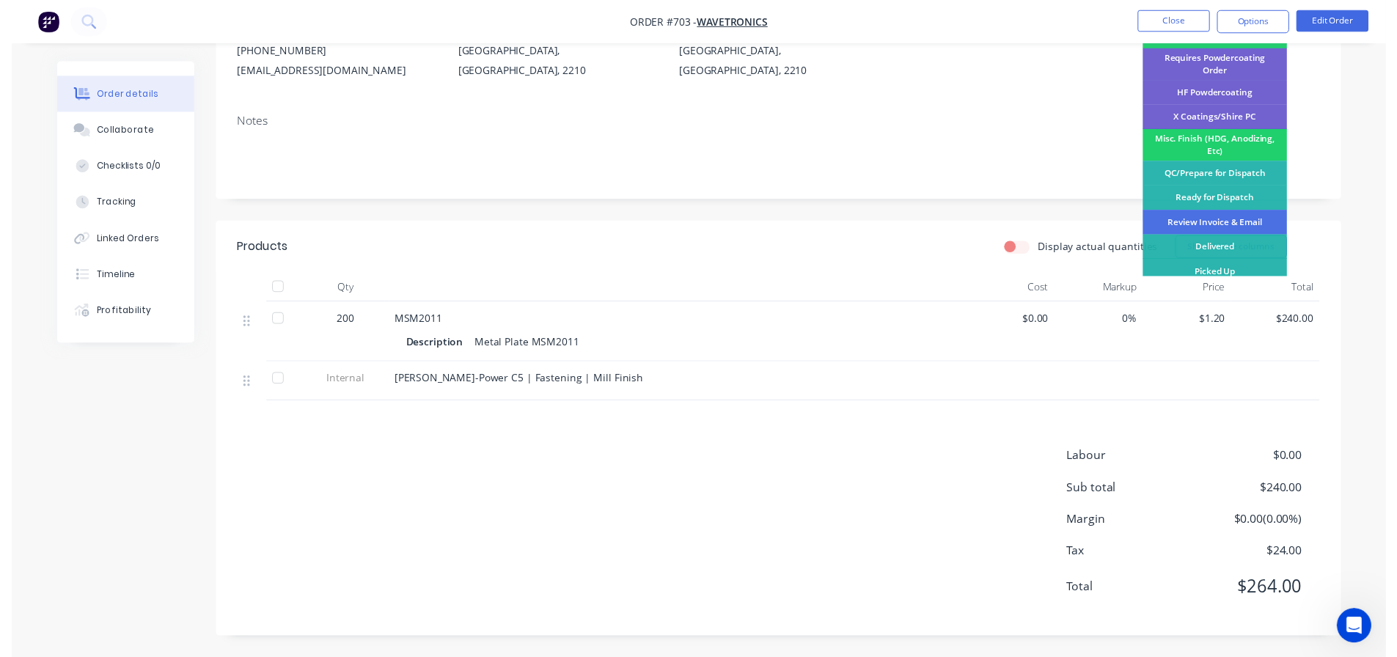
scroll to position [0, 0]
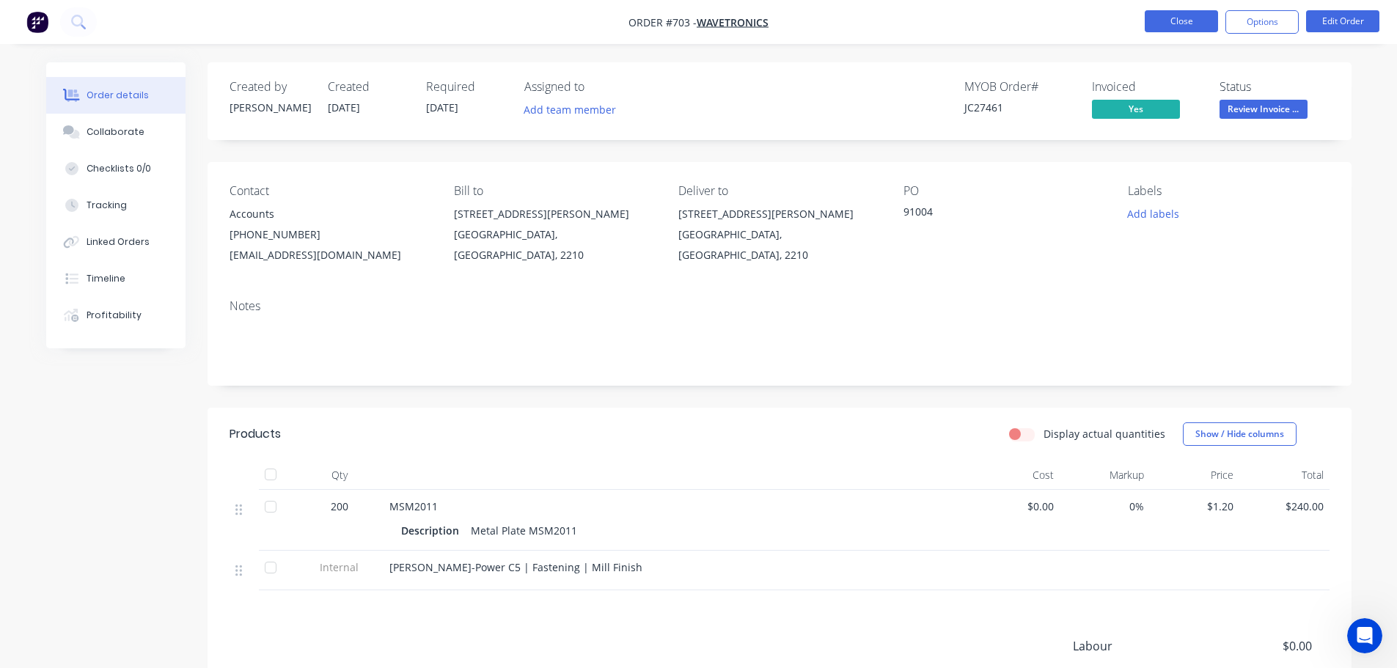
click at [1171, 18] on button "Close" at bounding box center [1181, 21] width 73 height 22
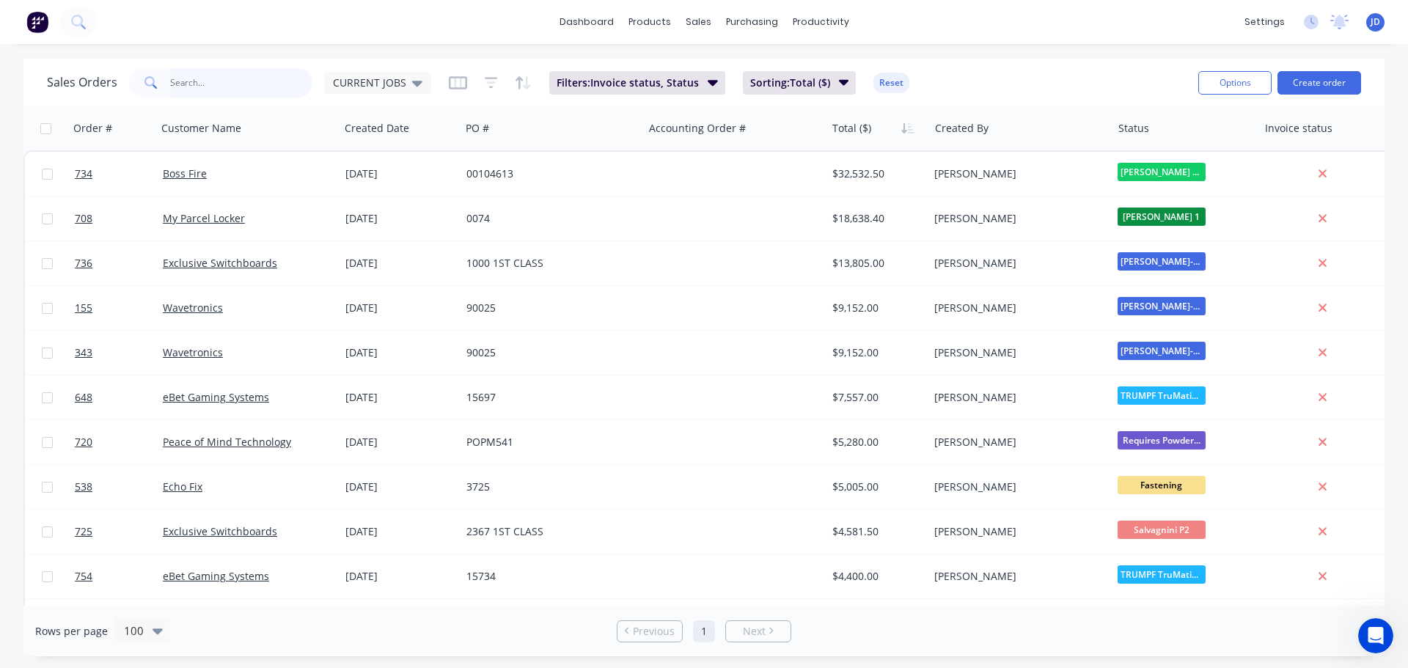
click at [202, 73] on input "text" at bounding box center [241, 82] width 143 height 29
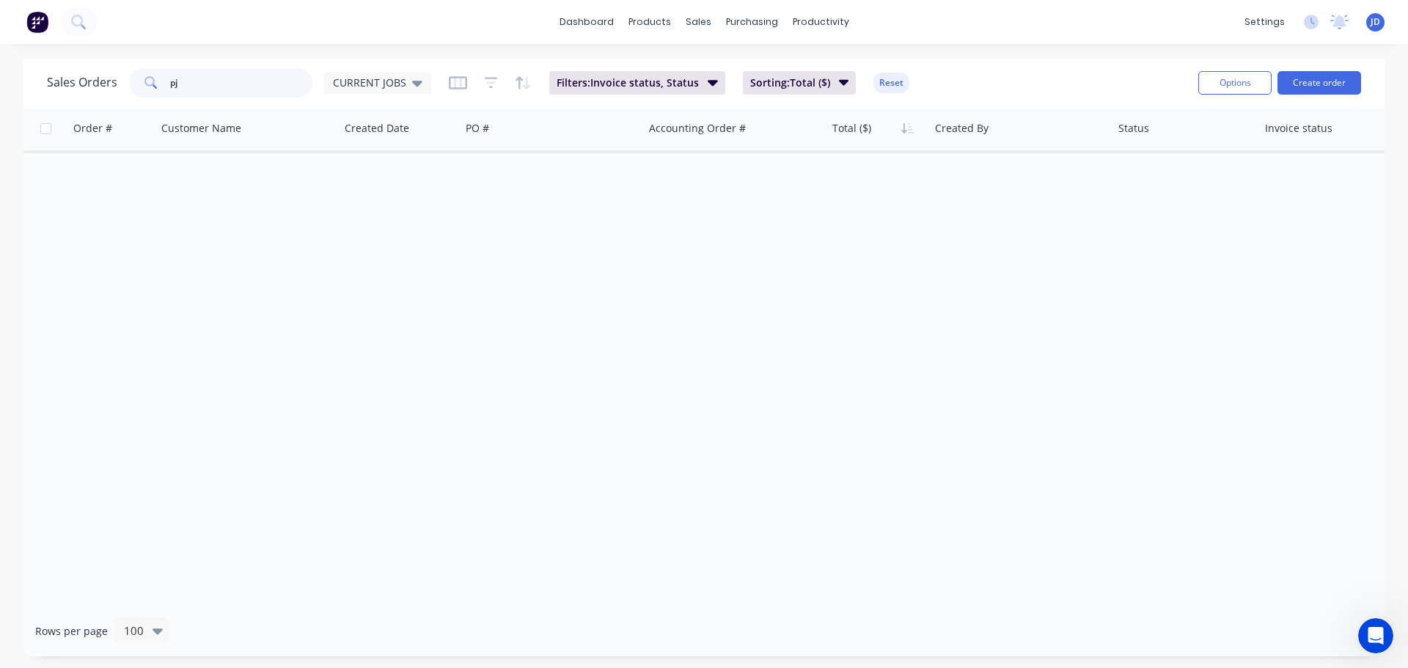
type input "p"
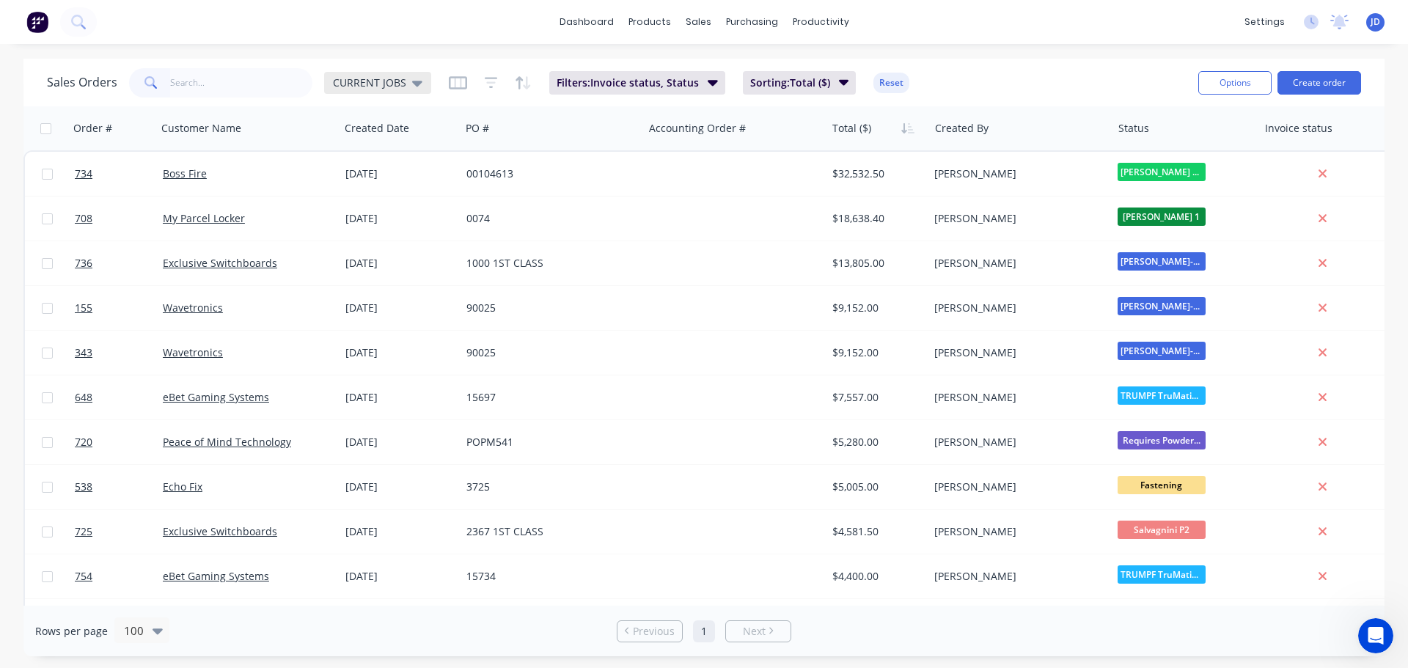
click at [341, 77] on span "CURRENT JOBS" at bounding box center [369, 82] width 73 height 15
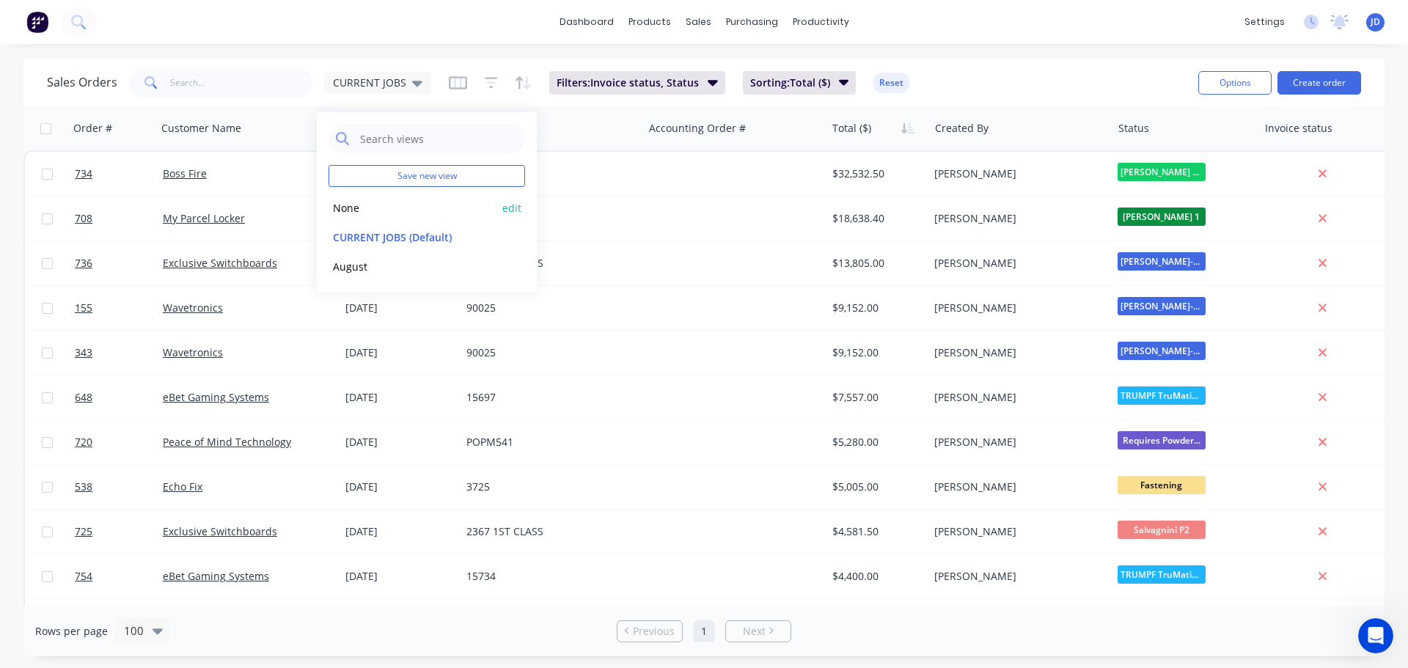
click at [365, 198] on div "None edit" at bounding box center [427, 207] width 197 height 29
click at [357, 220] on div "None edit" at bounding box center [427, 207] width 197 height 29
click at [368, 209] on button "None" at bounding box center [412, 208] width 167 height 17
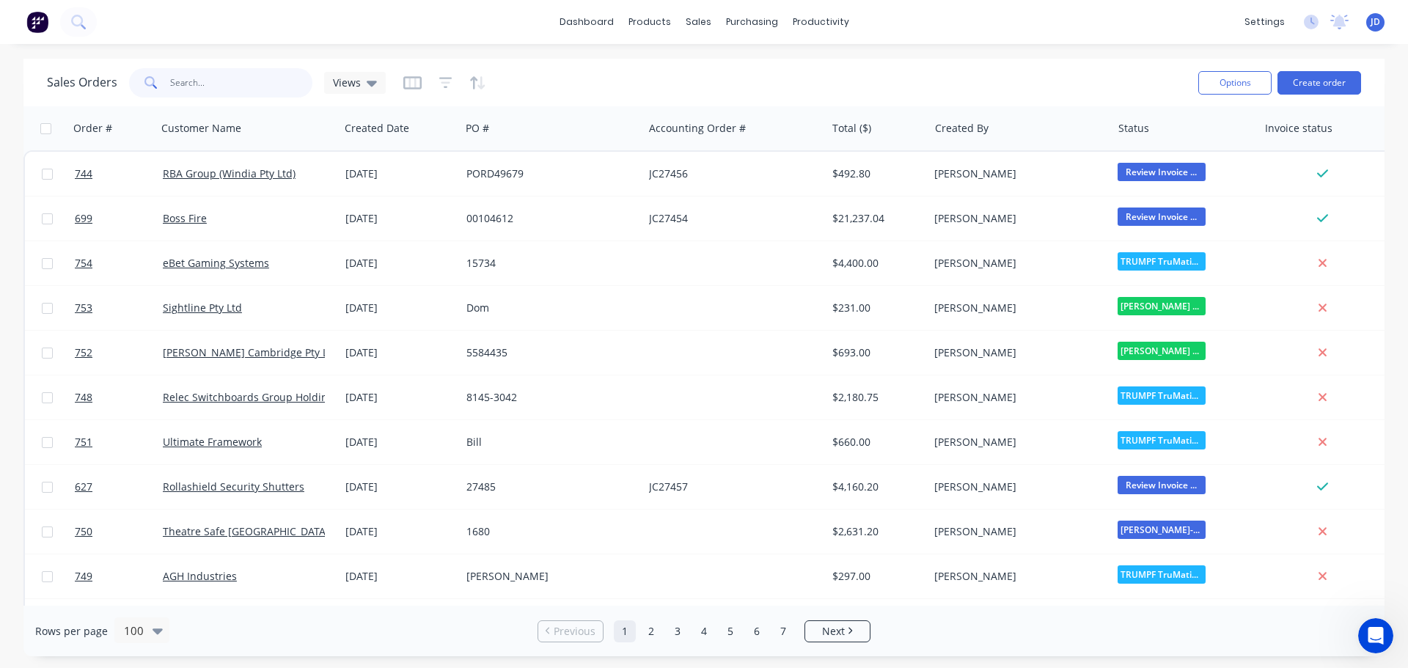
drag, startPoint x: 251, startPoint y: 84, endPoint x: 237, endPoint y: 96, distance: 18.2
click at [247, 92] on input "text" at bounding box center [241, 82] width 143 height 29
type input "jpj"
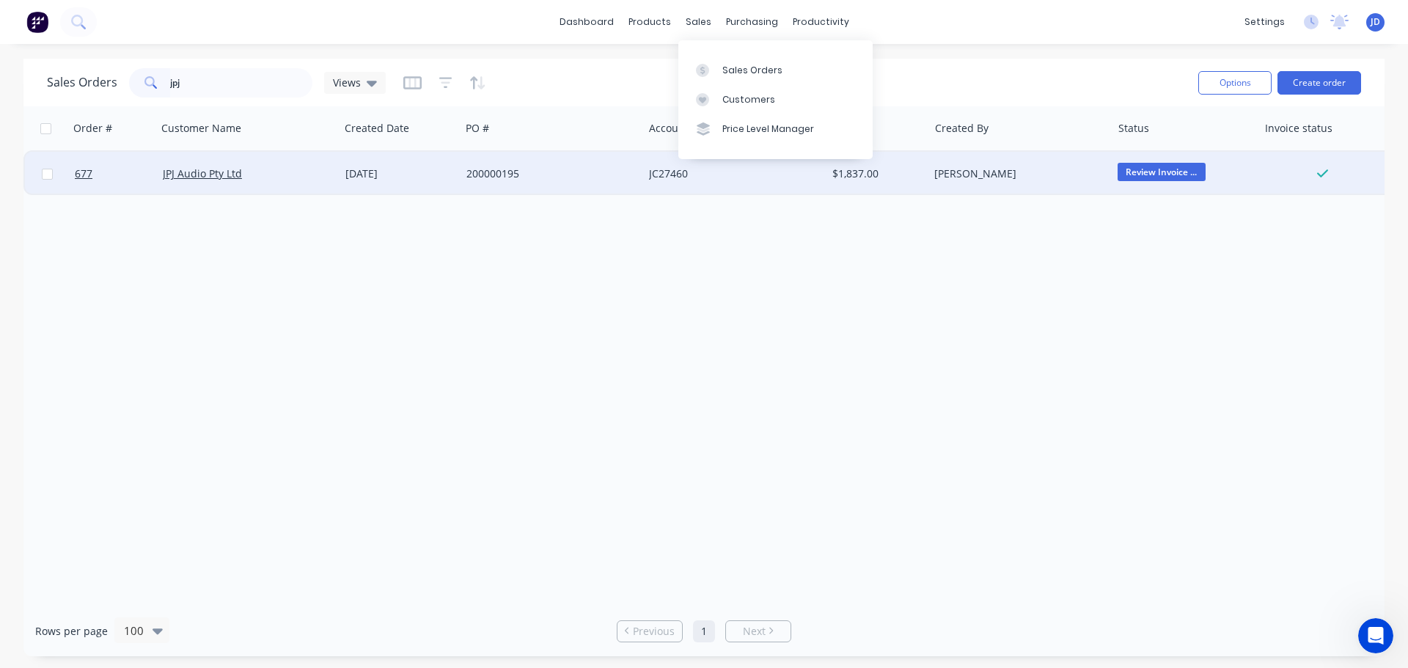
click at [533, 161] on div "200000195" at bounding box center [552, 174] width 183 height 44
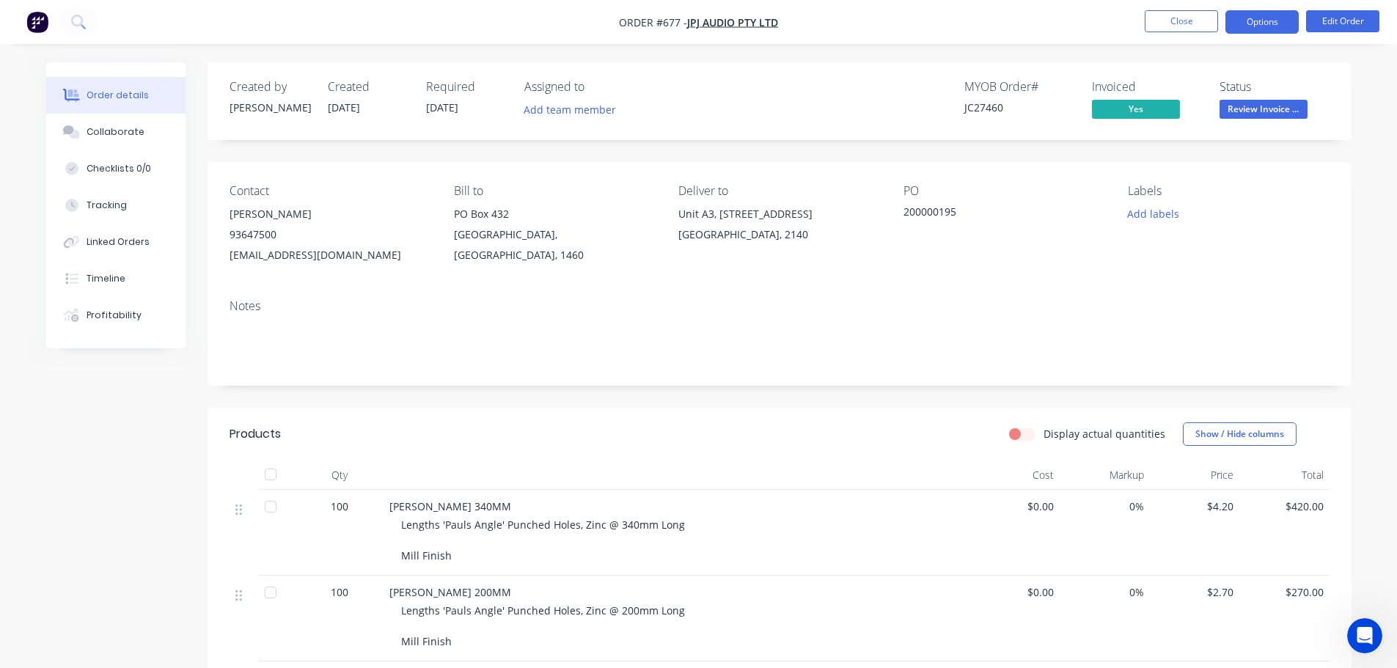
click at [1274, 27] on button "Options" at bounding box center [1262, 21] width 73 height 23
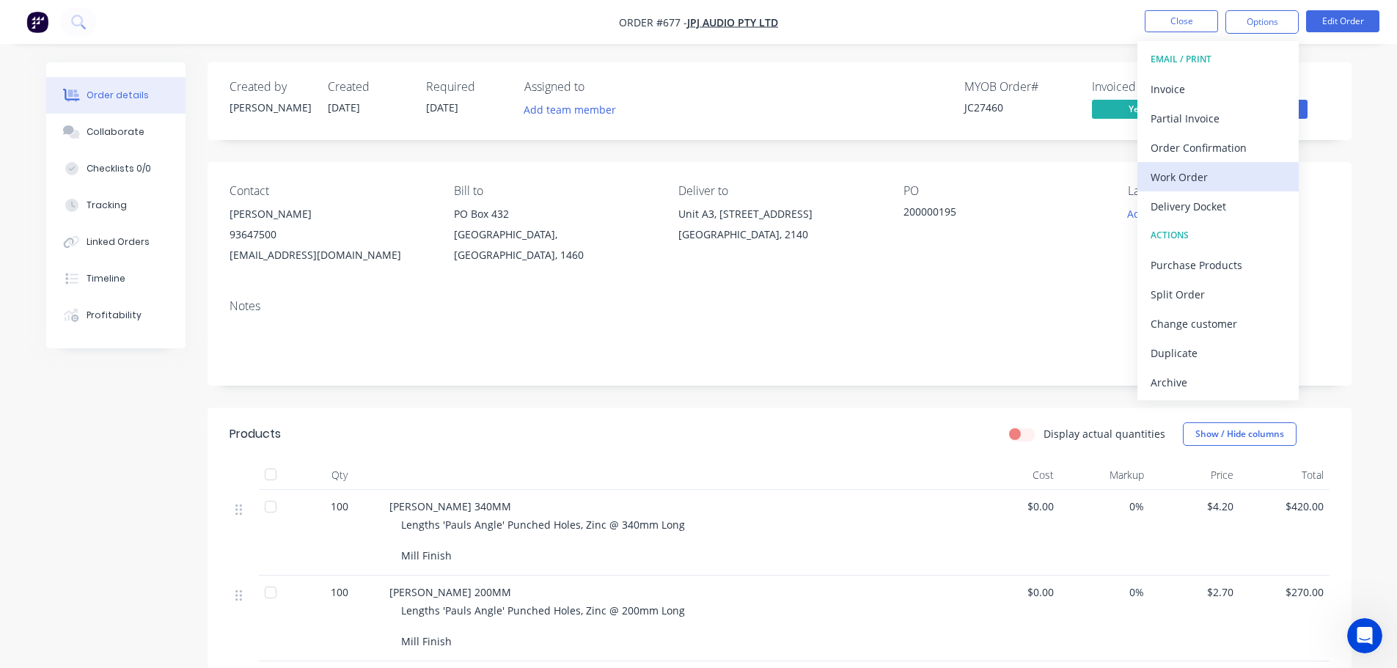
click at [1213, 178] on div "Work Order" at bounding box center [1218, 177] width 135 height 21
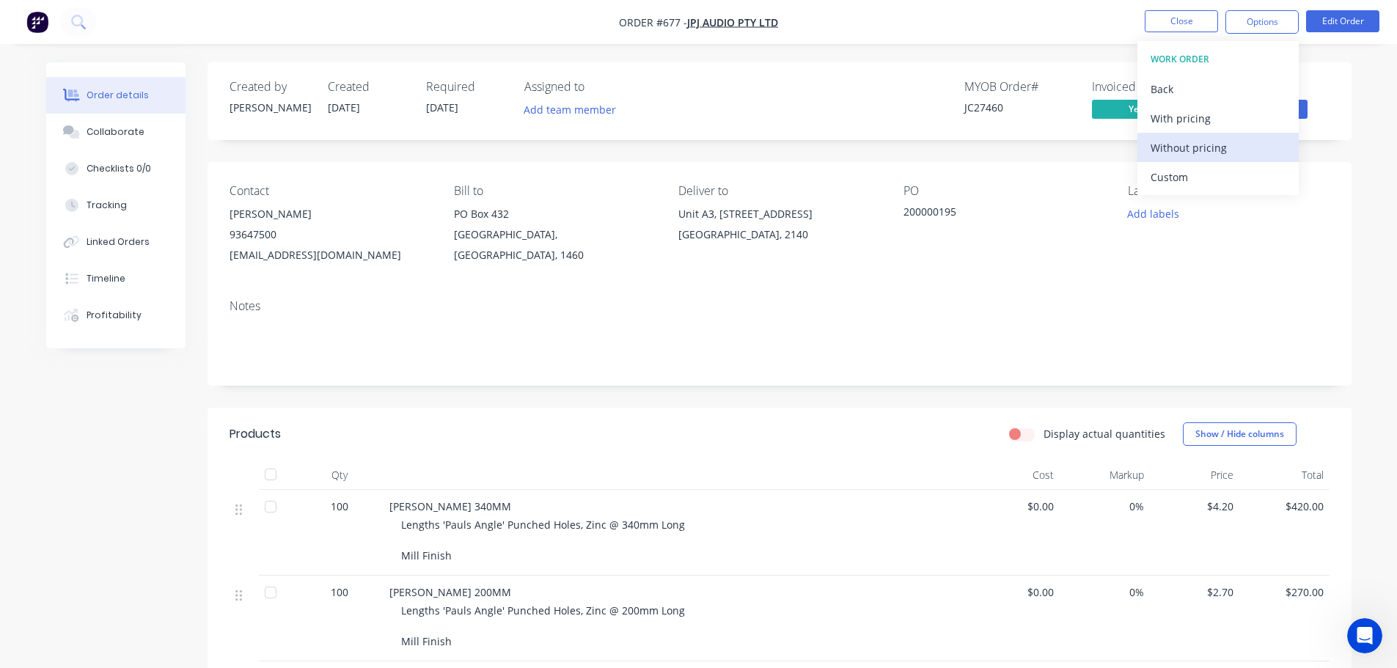
click at [1206, 156] on div "Without pricing" at bounding box center [1218, 147] width 135 height 21
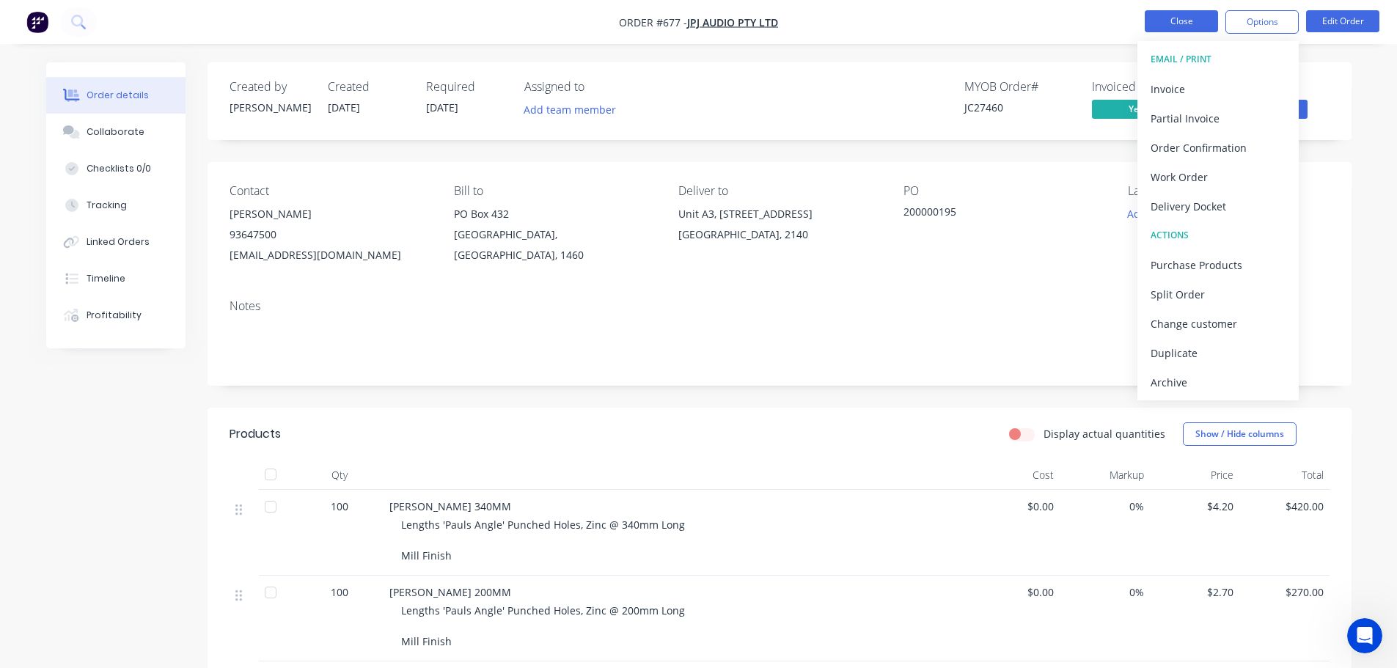
click at [1175, 17] on button "Close" at bounding box center [1181, 21] width 73 height 22
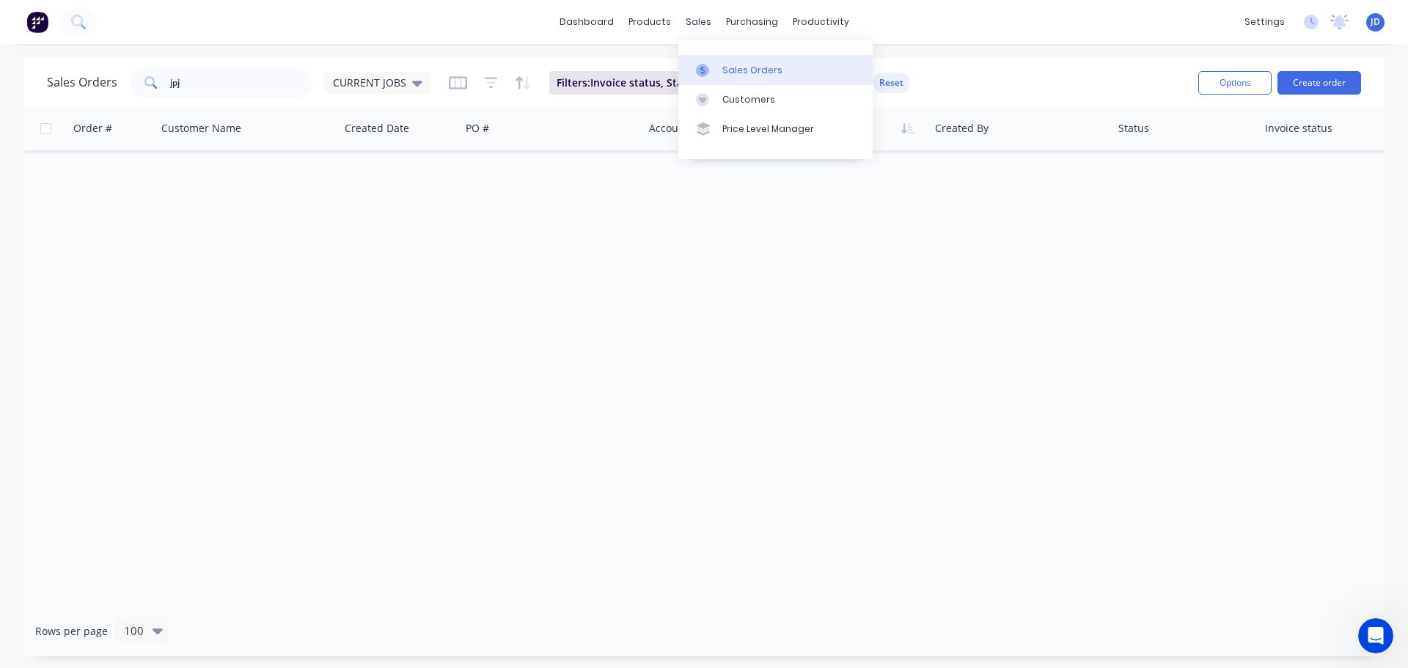
click at [716, 66] on div at bounding box center [707, 70] width 22 height 13
click at [716, 68] on div at bounding box center [707, 70] width 22 height 13
drag, startPoint x: 707, startPoint y: 304, endPoint x: 706, endPoint y: 291, distance: 12.6
click at [707, 303] on div "Order # Customer Name Created Date PO # Accounting Order # Total ($) Created By…" at bounding box center [703, 356] width 1361 height 500
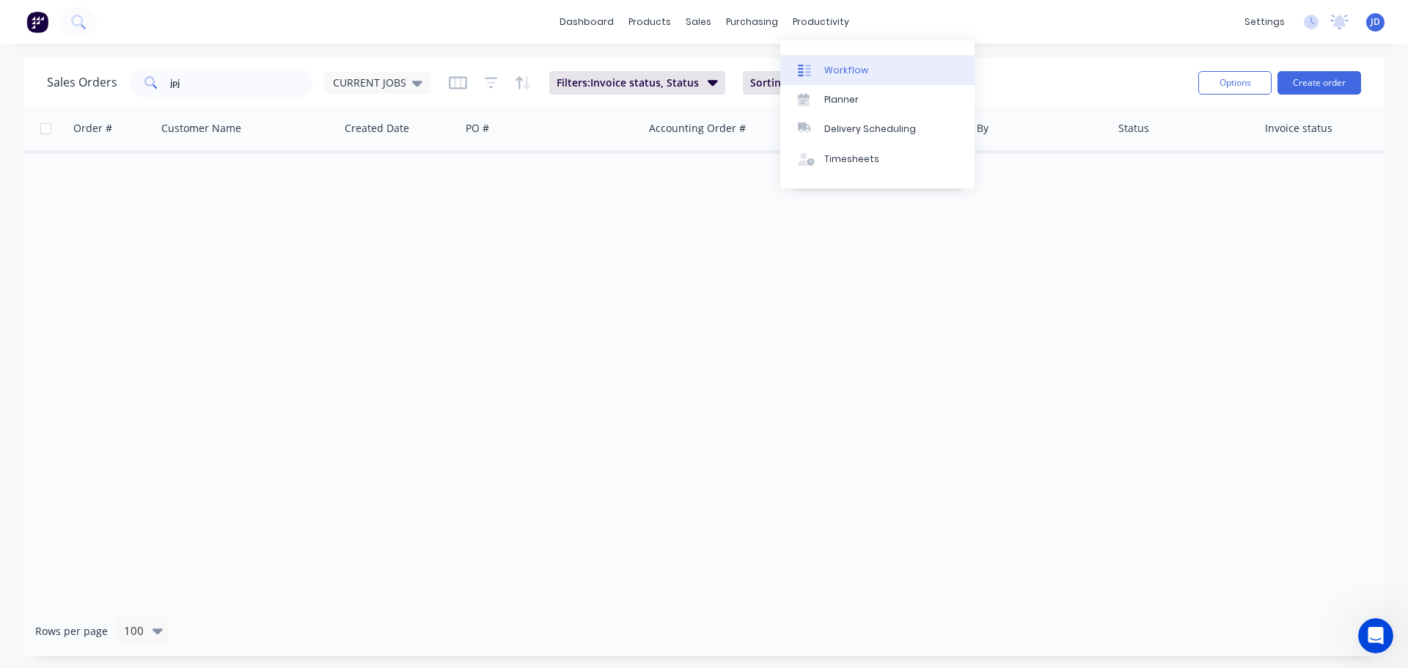
click at [822, 74] on link "Workflow" at bounding box center [878, 69] width 194 height 29
